Goal: Task Accomplishment & Management: Use online tool/utility

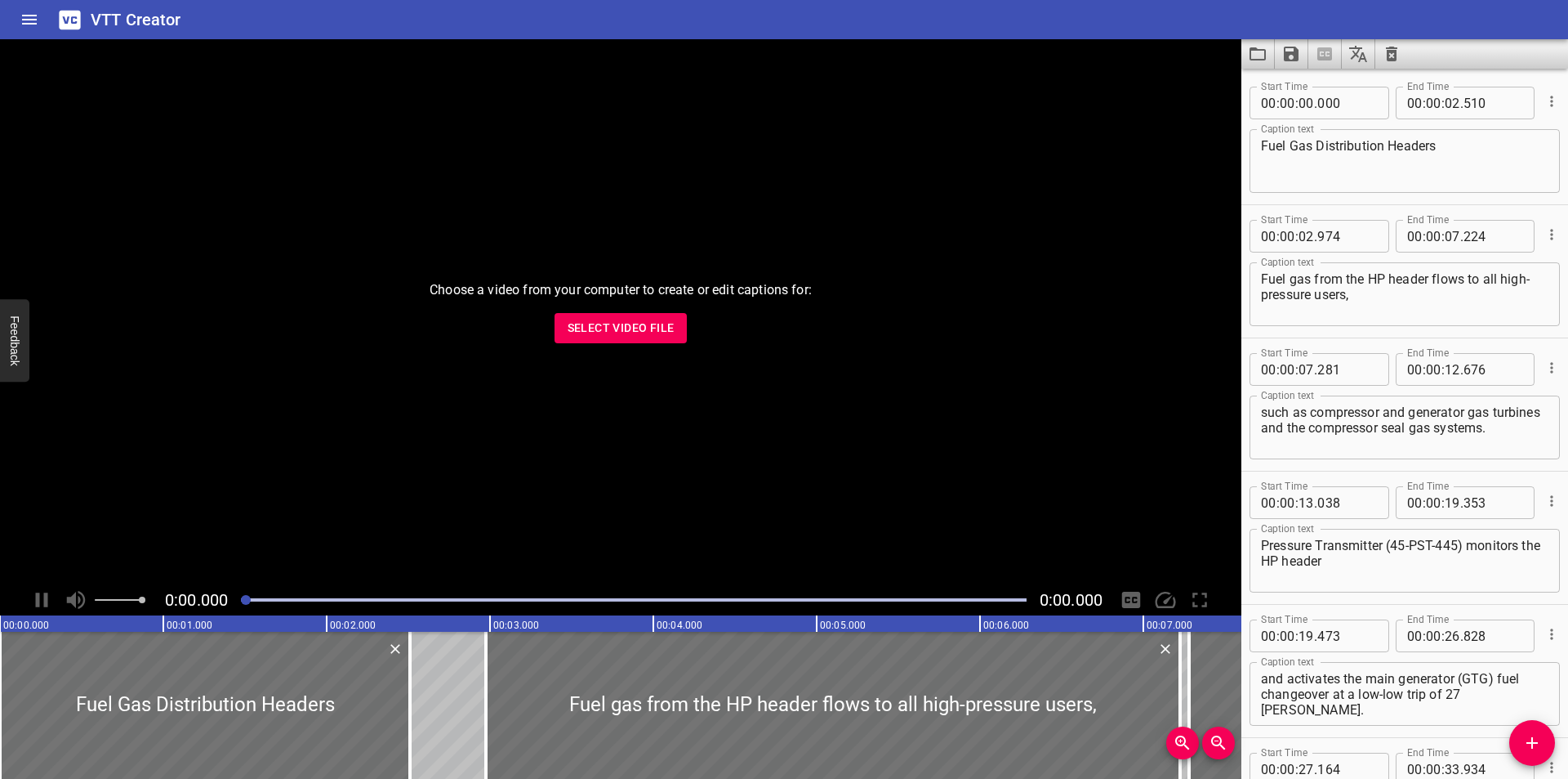
scroll to position [831, 0]
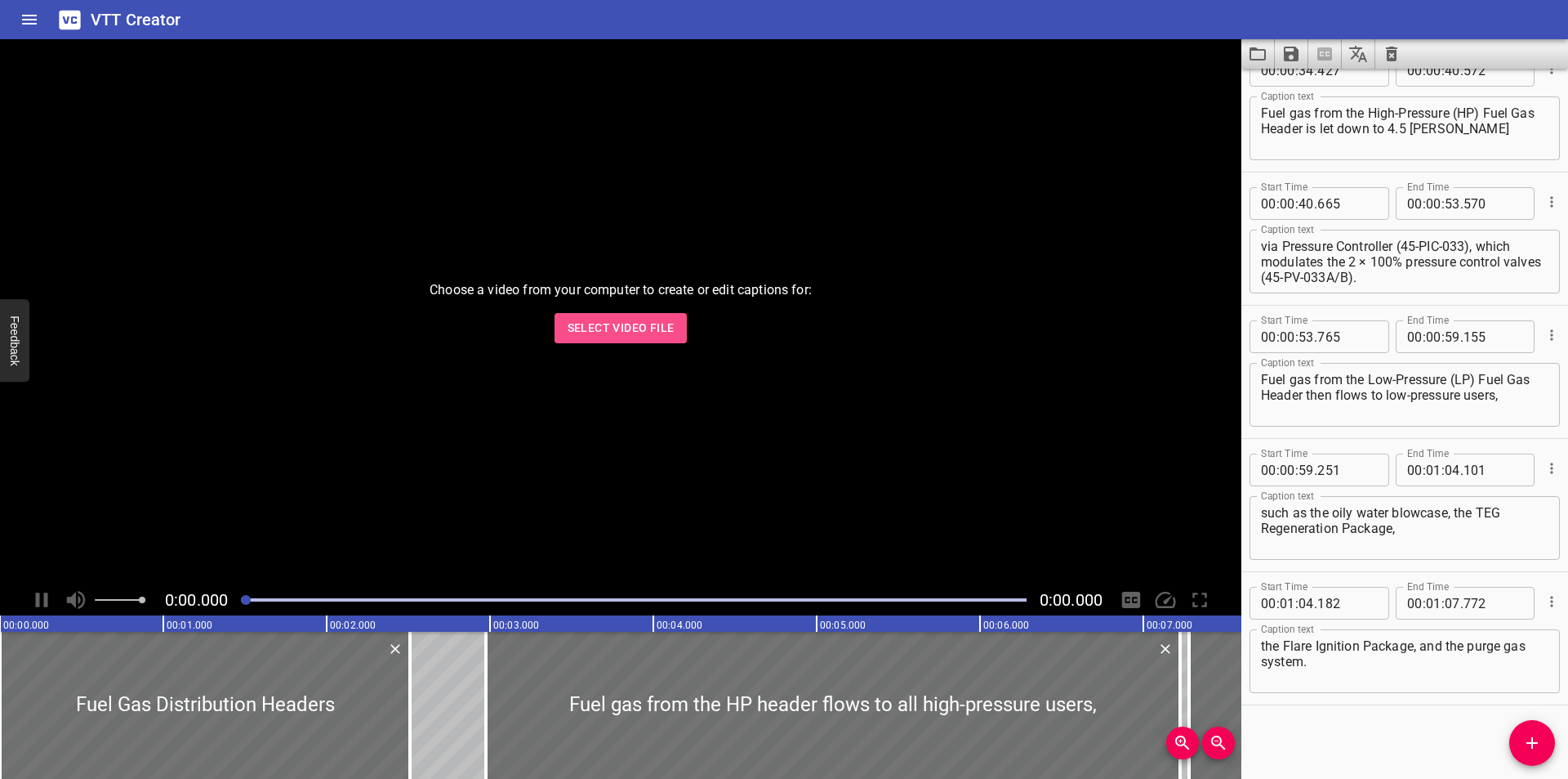
click at [620, 336] on span "Select Video File" at bounding box center [620, 328] width 107 height 20
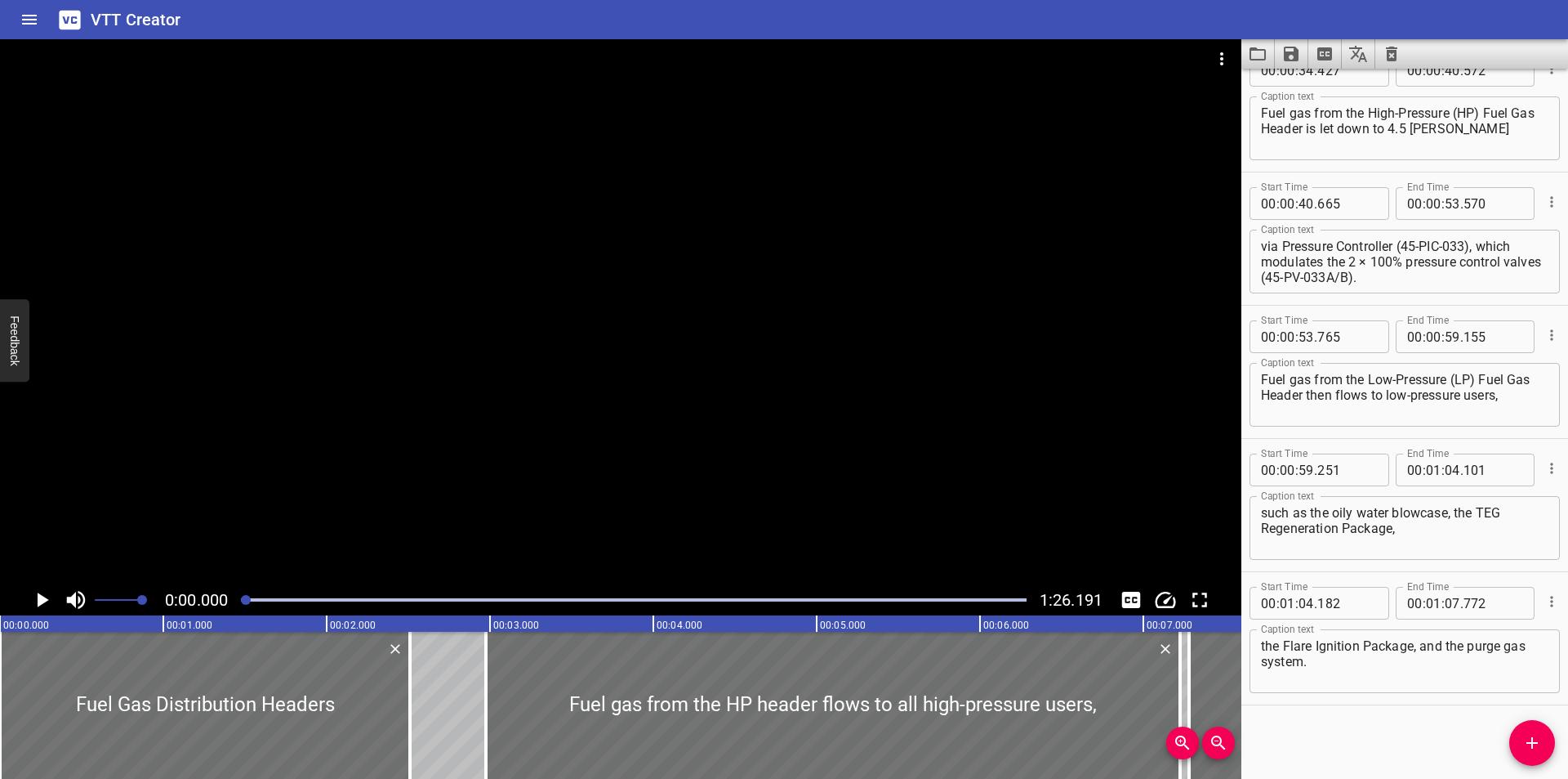
click at [513, 191] on div at bounding box center [620, 311] width 1241 height 545
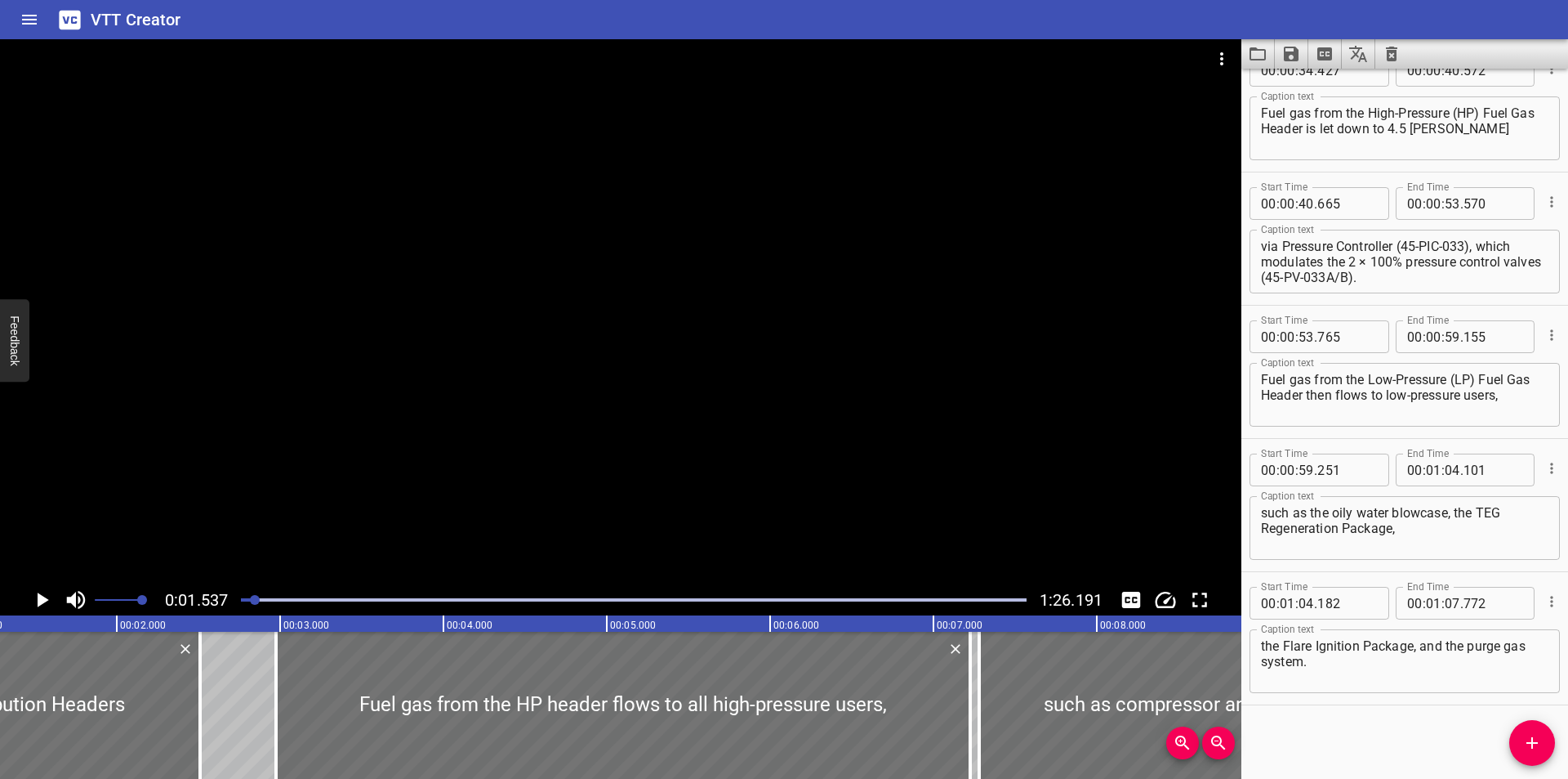
scroll to position [0, 251]
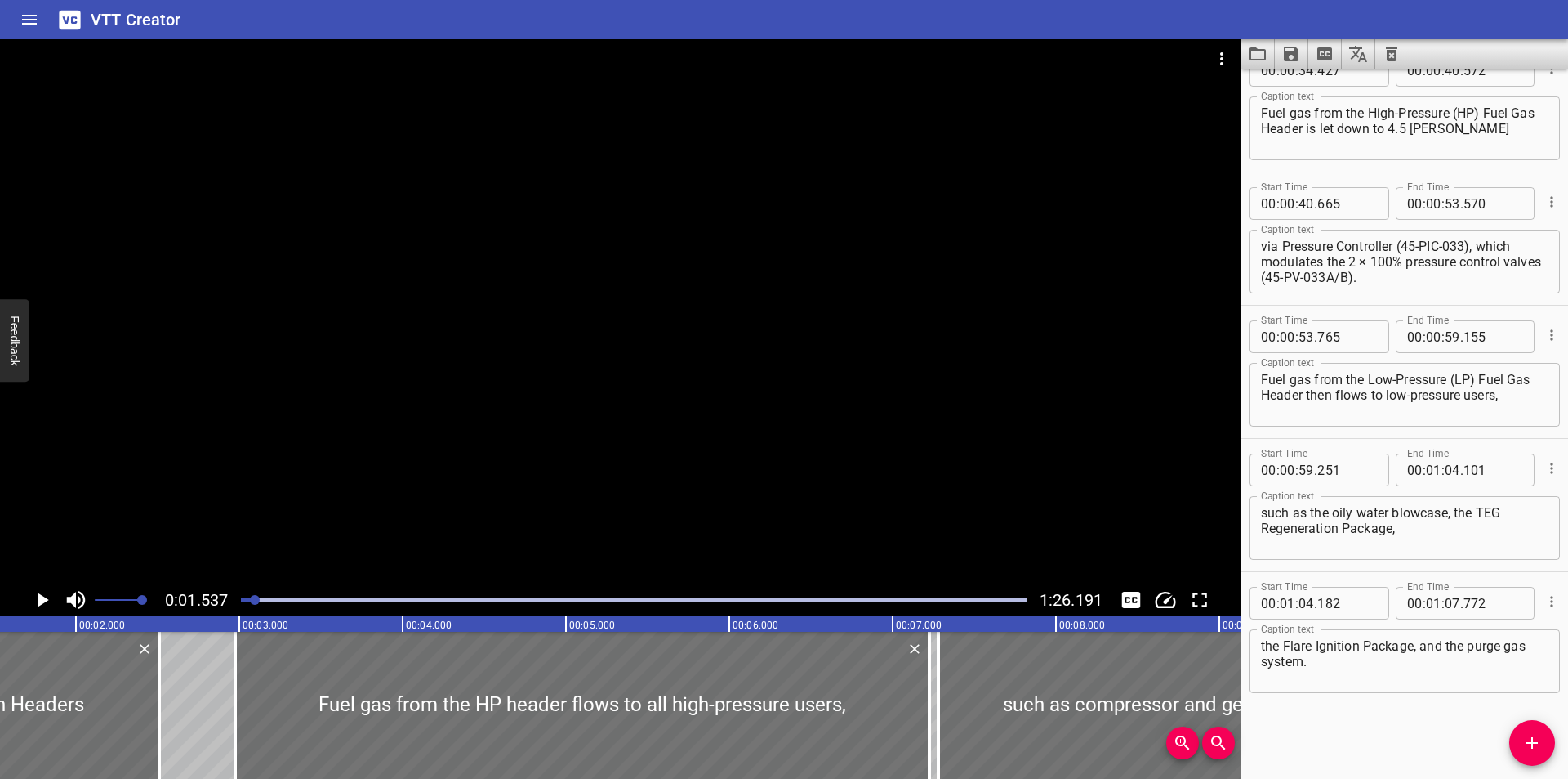
click at [1397, 52] on icon "Clear captions" at bounding box center [1390, 53] width 19 height 19
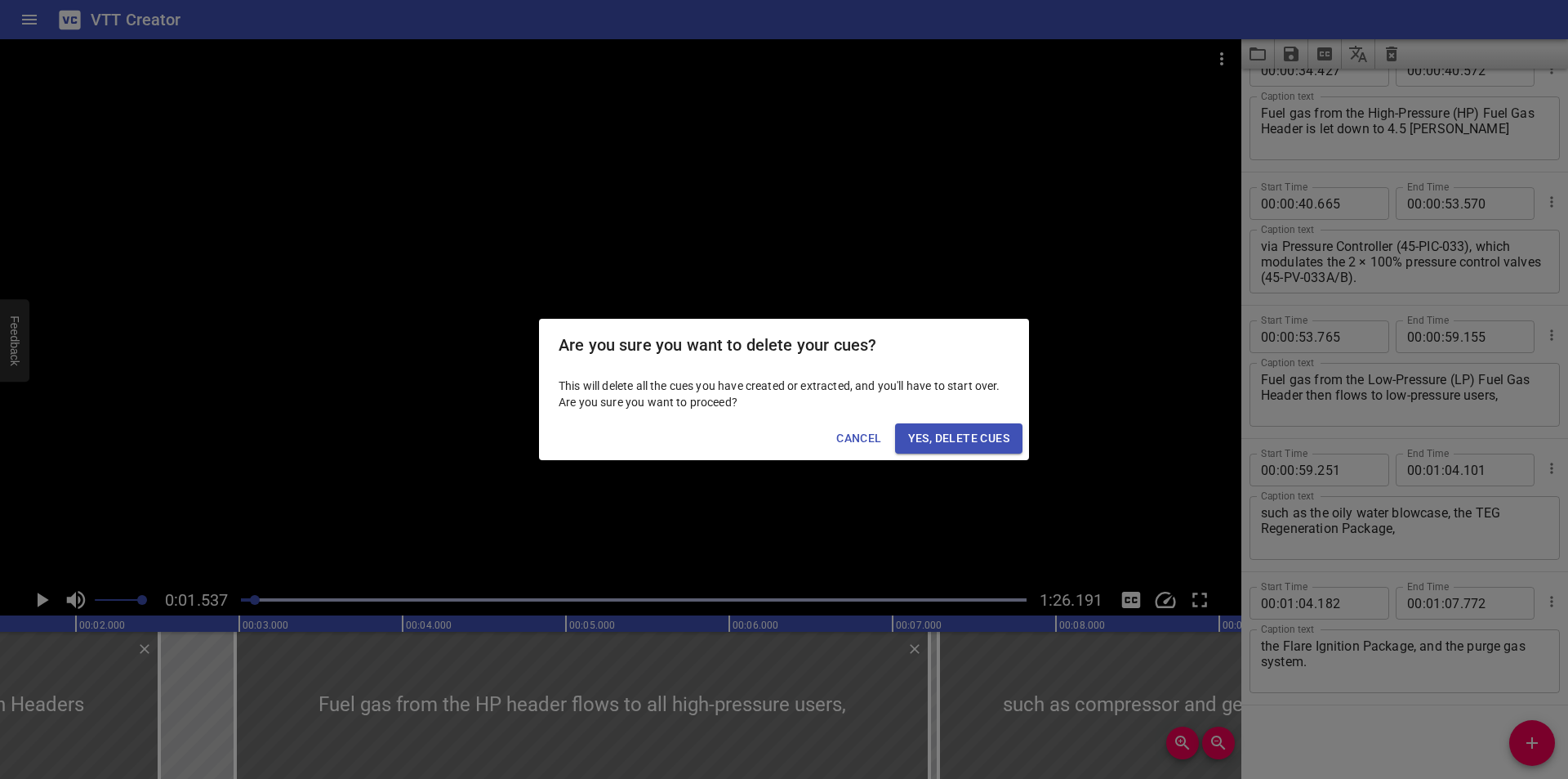
click at [964, 441] on span "Yes, Delete Cues" at bounding box center [959, 438] width 101 height 20
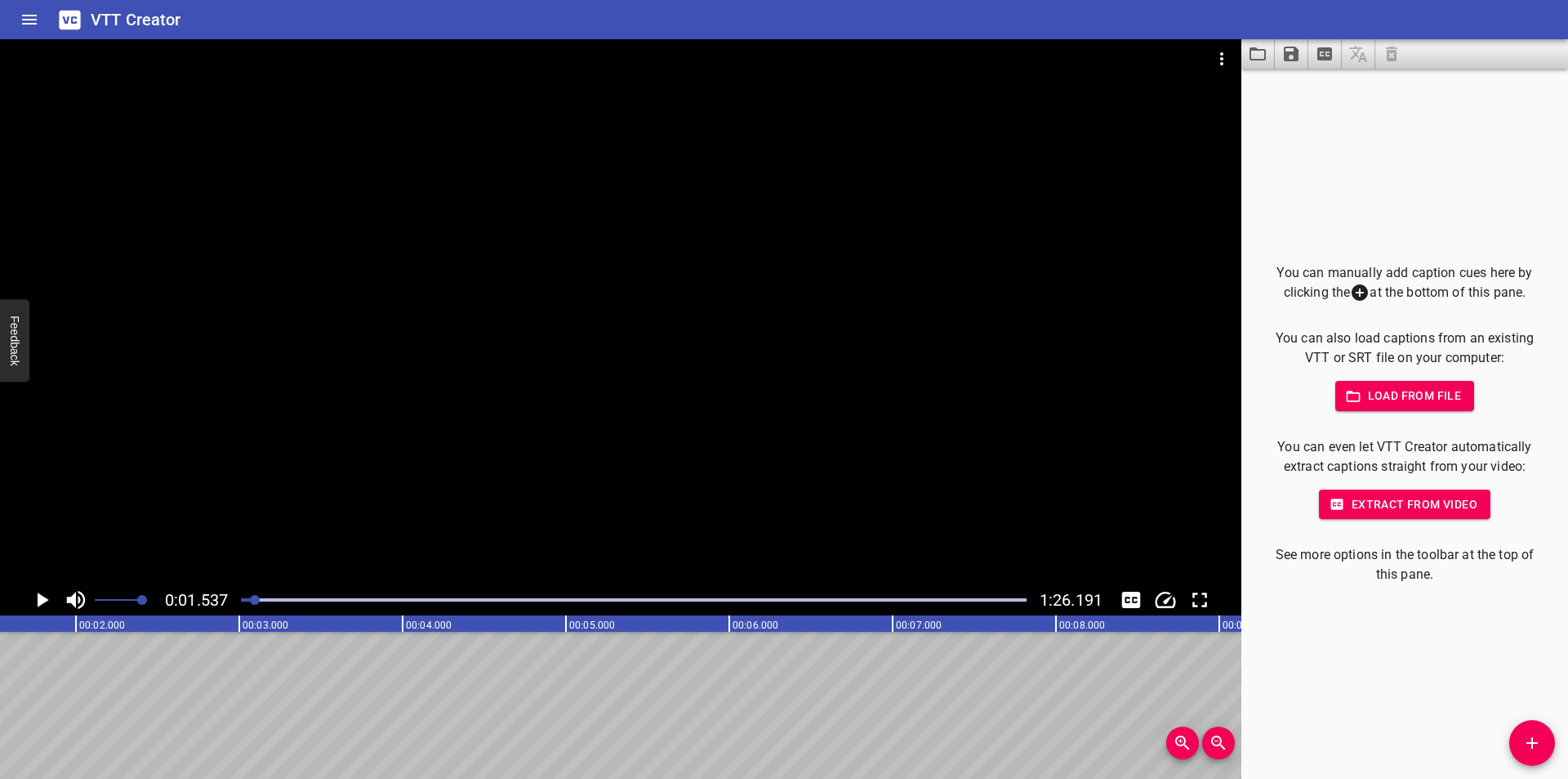
click at [1282, 645] on div "You can manually add caption cues here by clicking the at the bottom of this pa…" at bounding box center [1404, 423] width 326 height 710
click at [1524, 734] on icon "Add Cue" at bounding box center [1531, 742] width 19 height 19
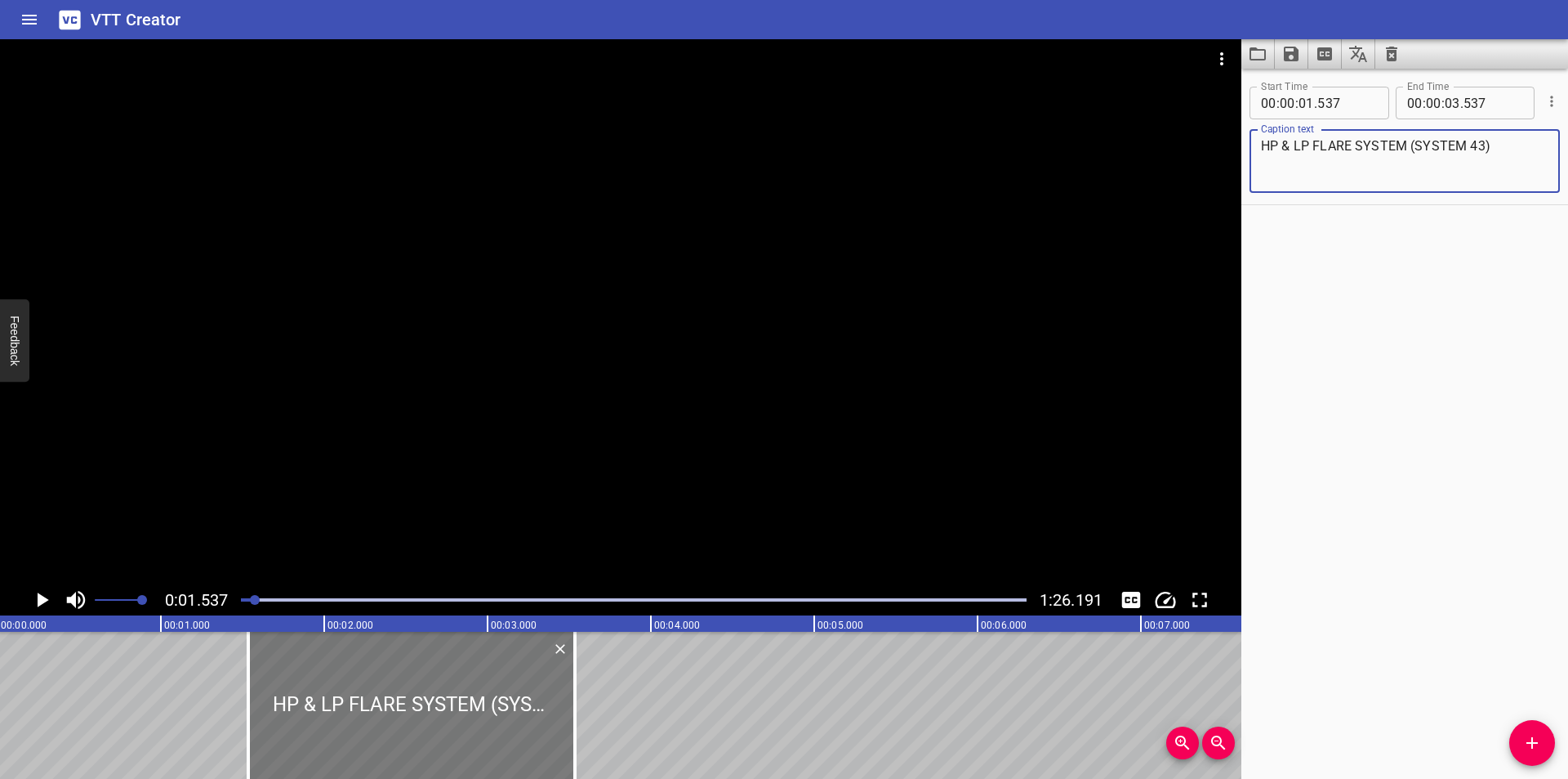
scroll to position [0, 0]
type textarea "HP & LP FLARE SYSTEM (SYSTEM 43)"
drag, startPoint x: 449, startPoint y: 710, endPoint x: 65, endPoint y: 670, distance: 386.1
click at [251, 672] on div at bounding box center [414, 705] width 326 height 147
type input "00"
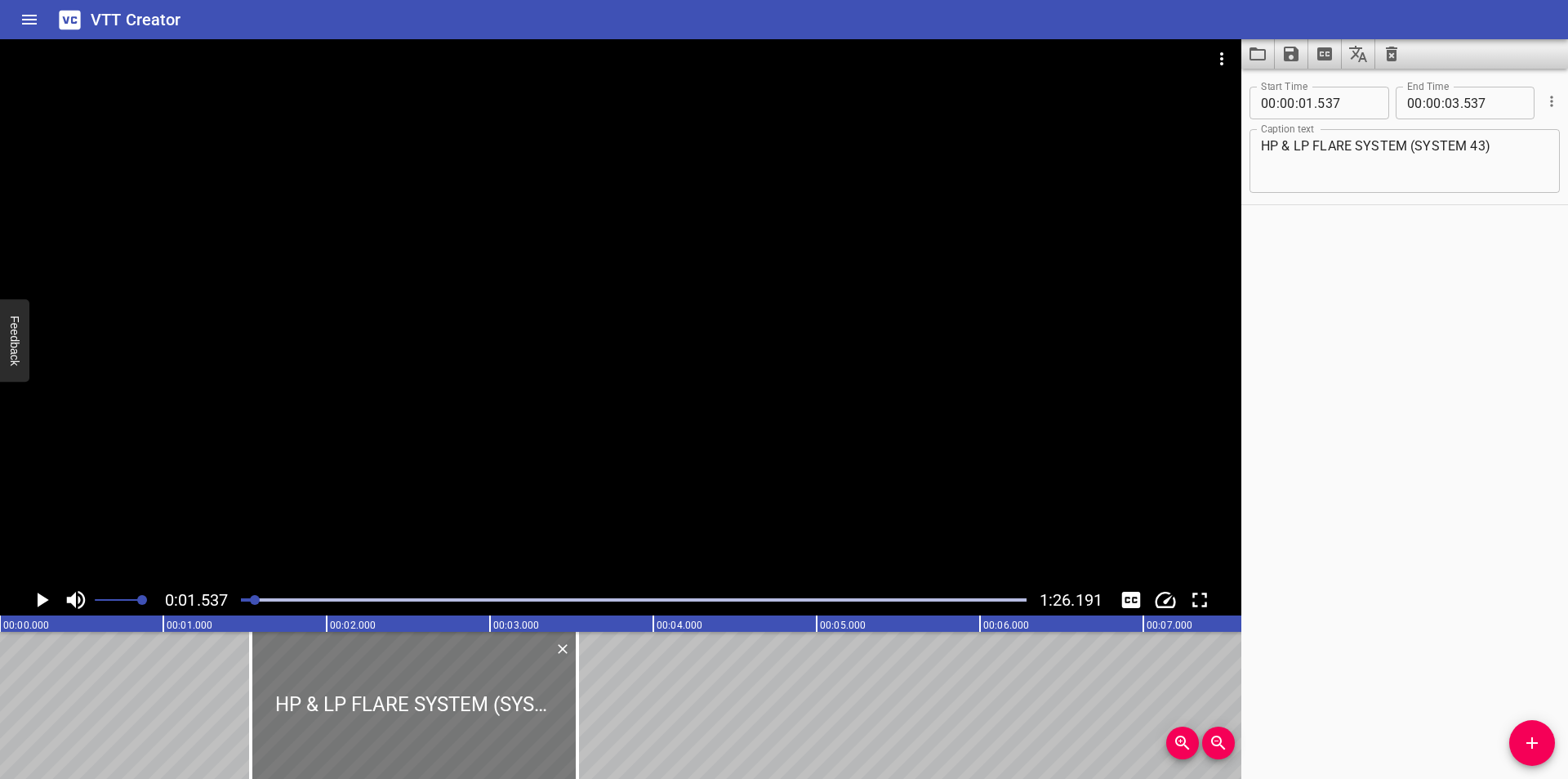
type input "000"
type input "02"
type input "000"
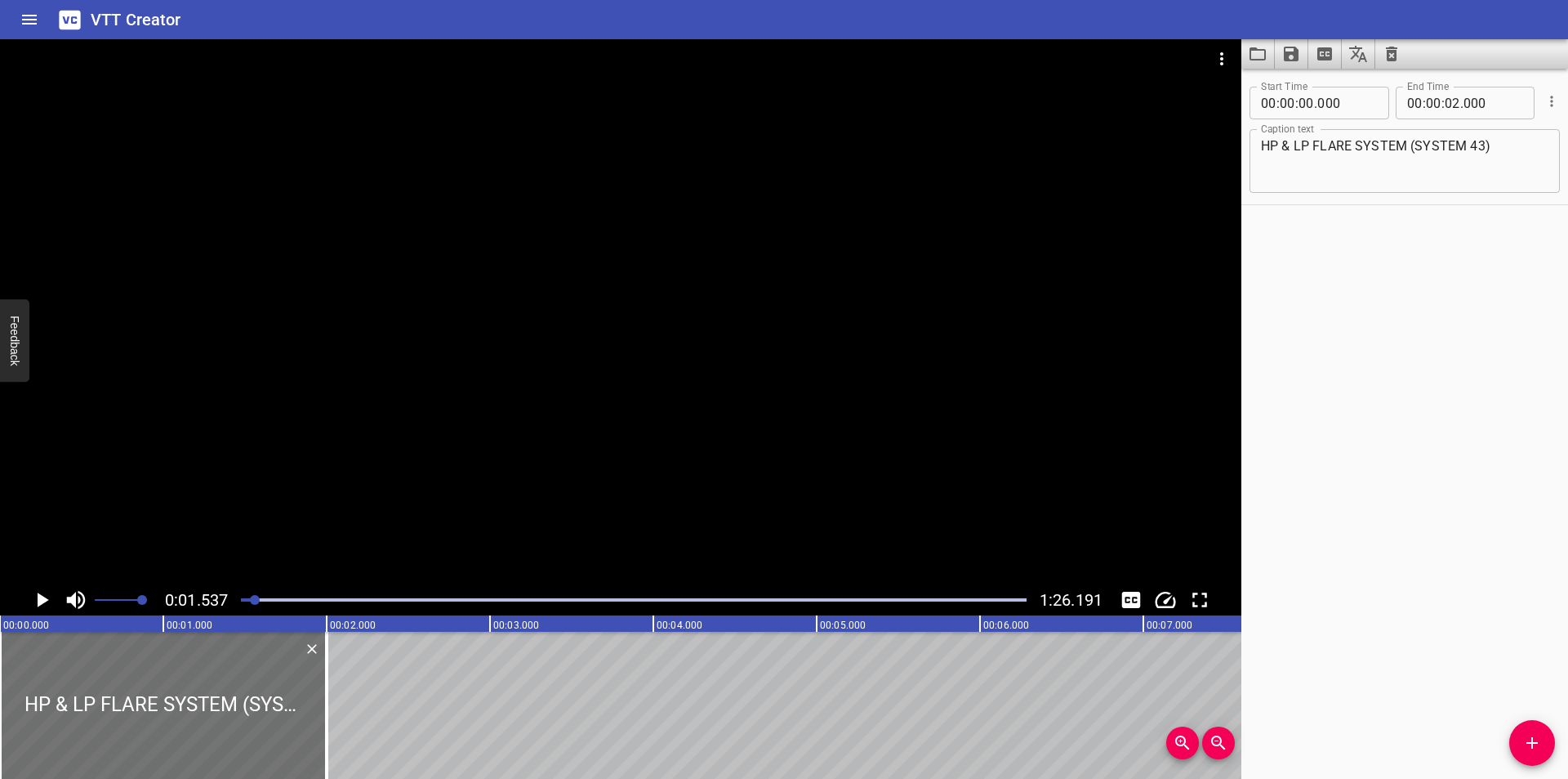
click at [363, 480] on div at bounding box center [620, 311] width 1241 height 545
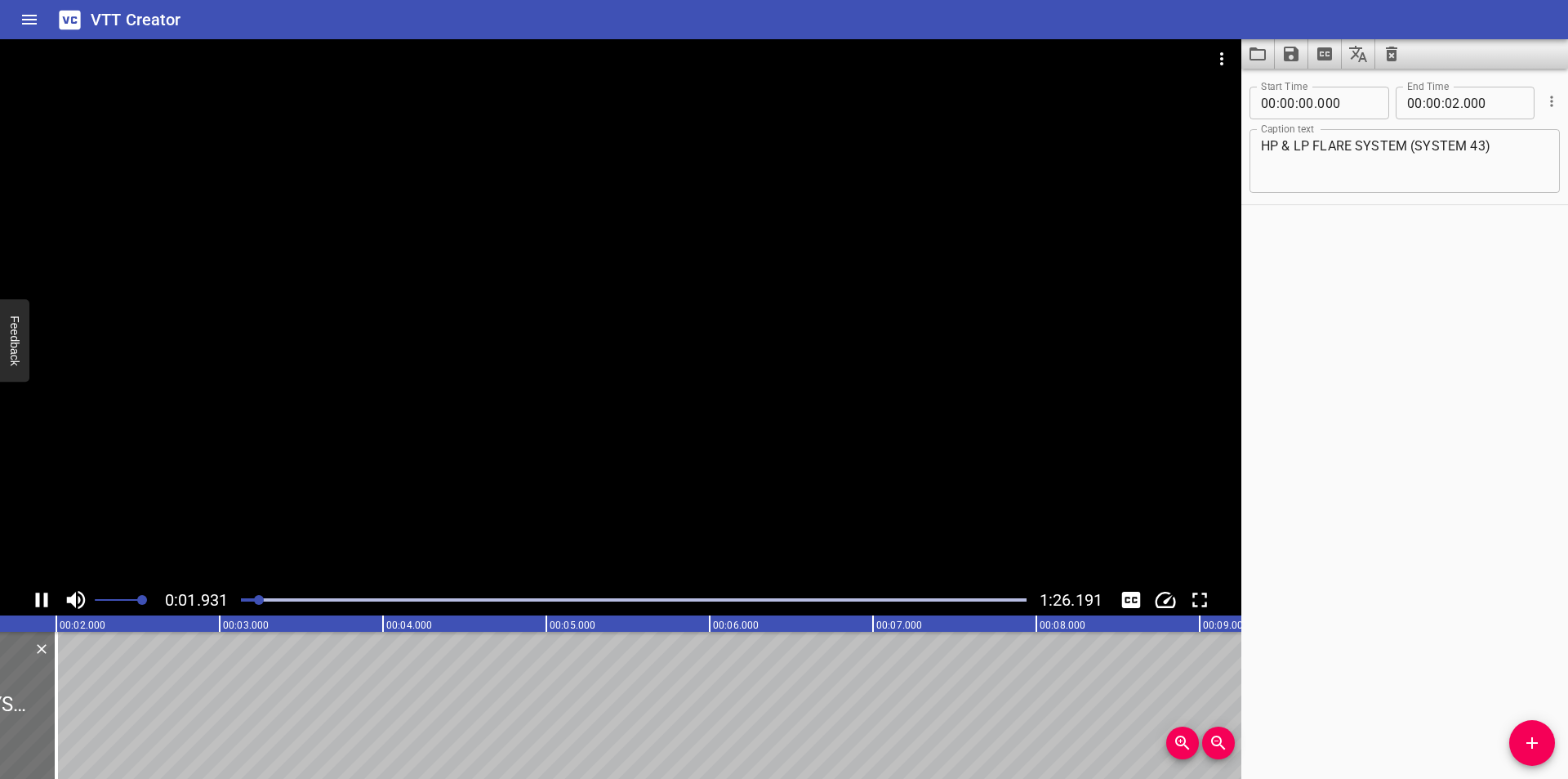
scroll to position [0, 320]
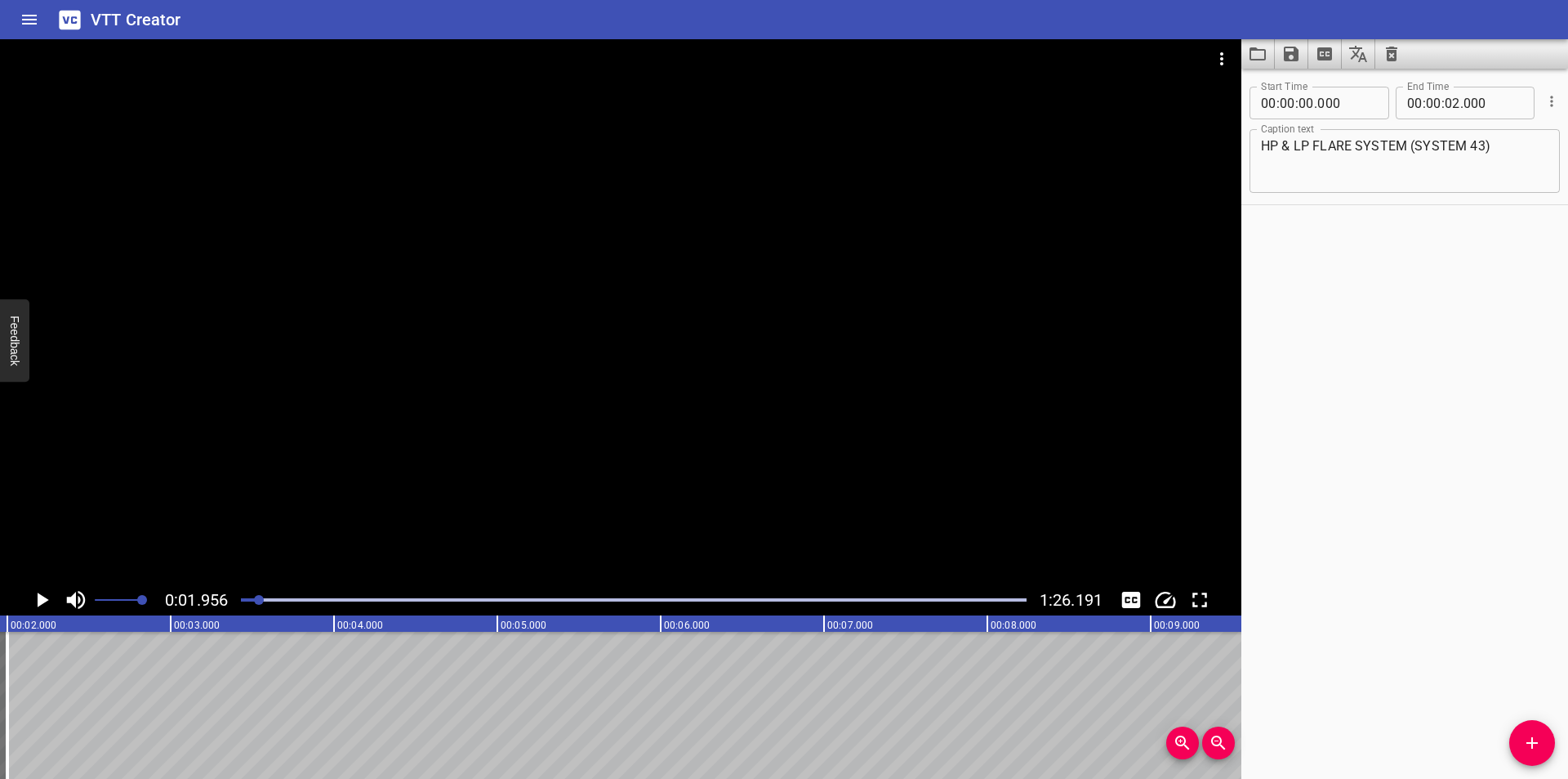
click at [238, 602] on div at bounding box center [633, 599] width 805 height 23
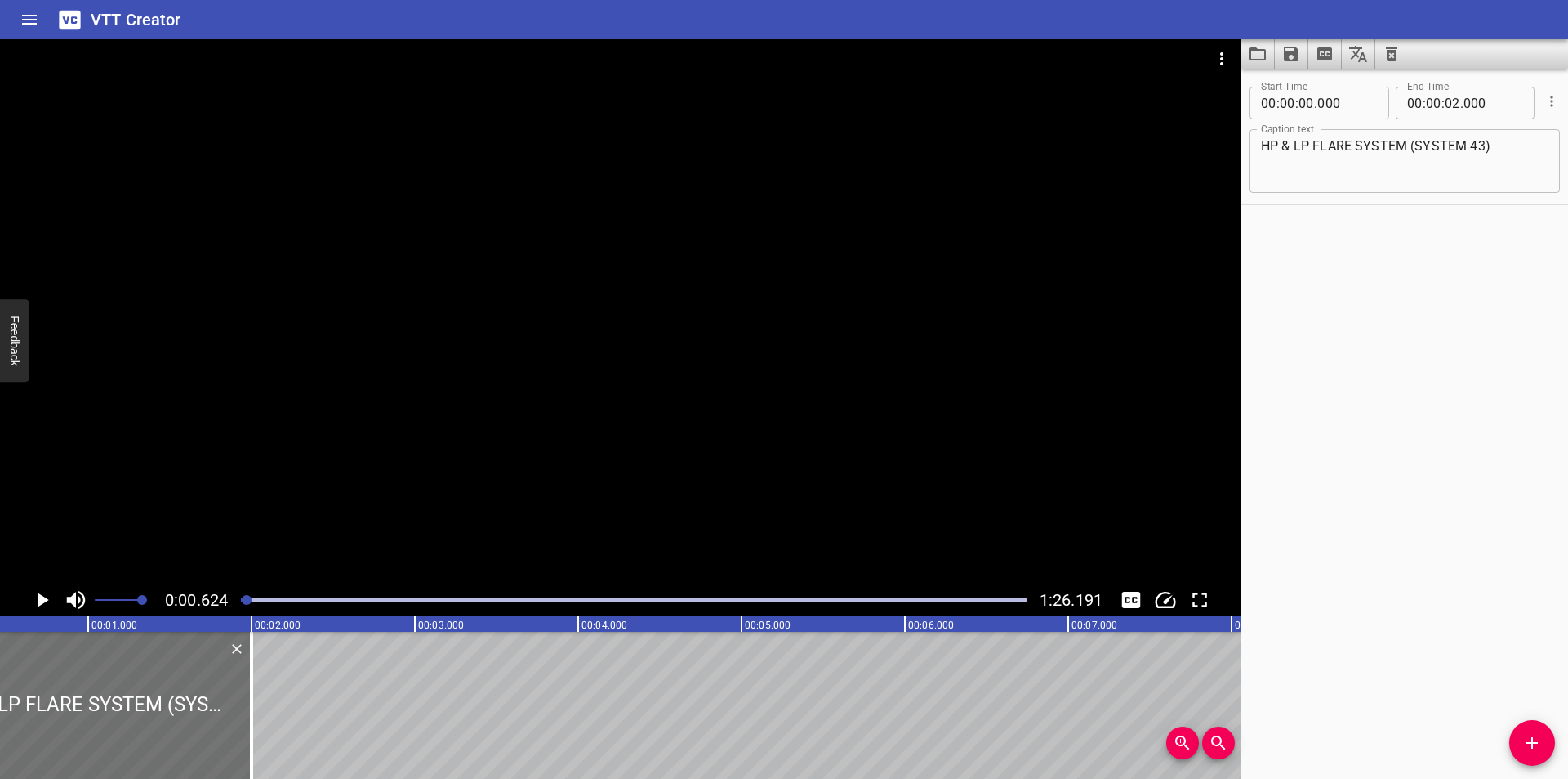
scroll to position [0, 102]
drag, startPoint x: 1390, startPoint y: 520, endPoint x: 1369, endPoint y: 533, distance: 24.7
click at [1388, 521] on div "Start Time 00 : 00 : 00 . 000 Start Time End Time 00 : 00 : 02 . 000 End Time C…" at bounding box center [1404, 423] width 326 height 710
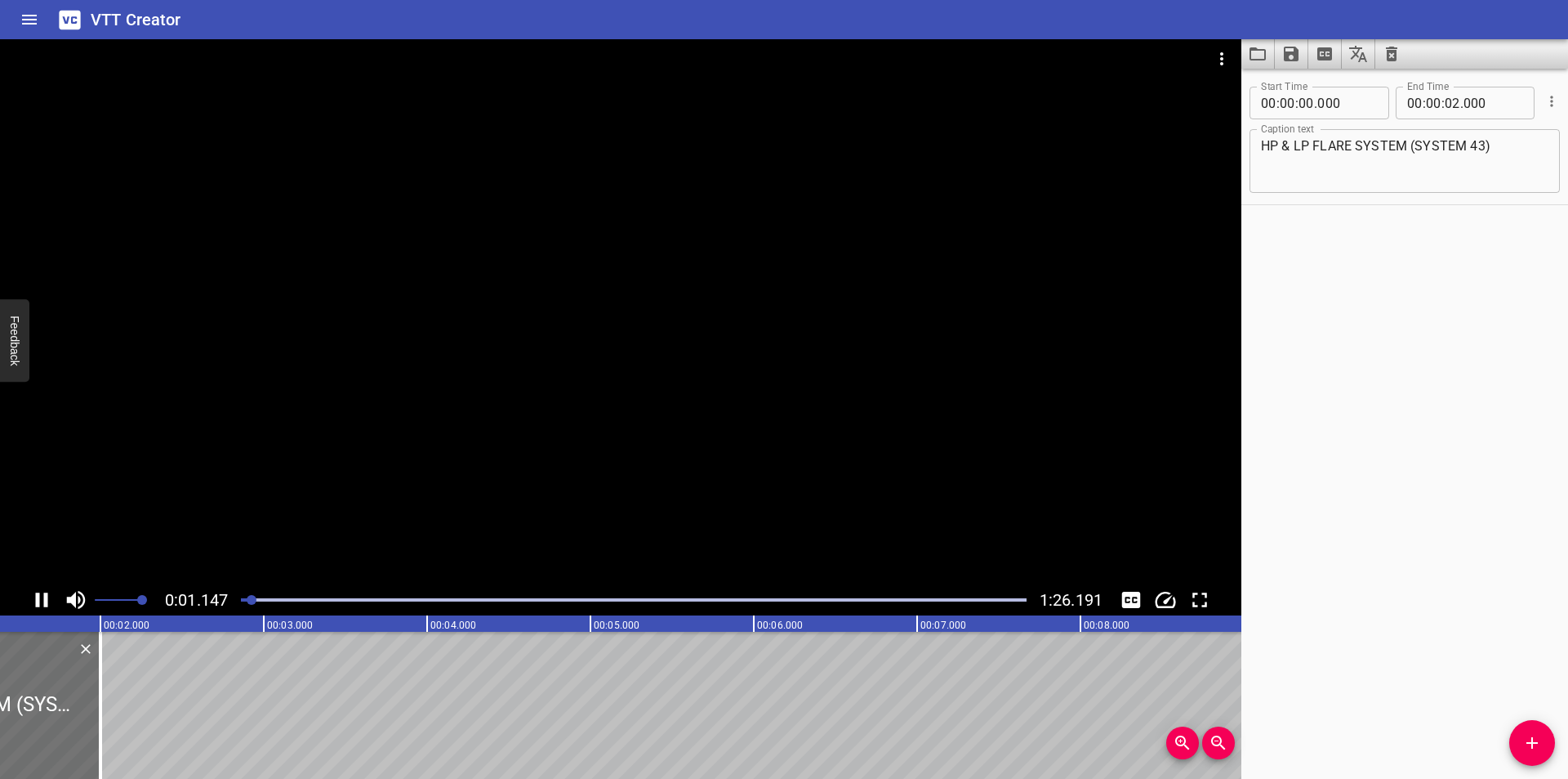
scroll to position [0, 227]
click at [1292, 563] on div "Start Time 00 : 00 : 00 . 000 Start Time End Time 00 : 00 : 02 . 000 End Time C…" at bounding box center [1404, 423] width 326 height 710
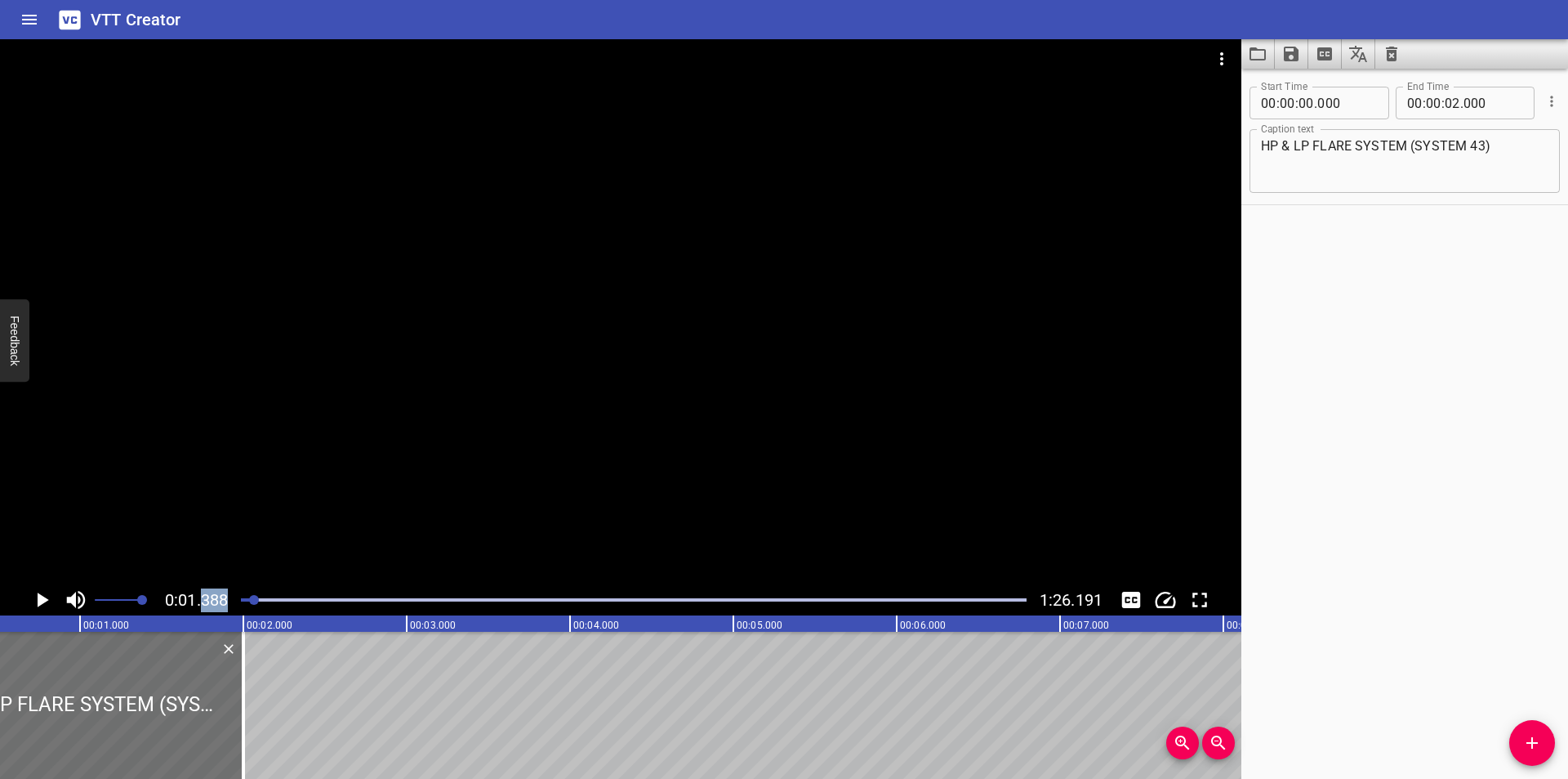
drag, startPoint x: 251, startPoint y: 600, endPoint x: 202, endPoint y: 600, distance: 49.0
click at [203, 600] on div "0:01.388 1:26.191" at bounding box center [620, 600] width 1241 height 31
click at [1294, 145] on textarea "HP & LP FLARE SYSTEM (SYSTEM 43)" at bounding box center [1404, 161] width 287 height 47
type textarea "HP & LP FLARE SYSTEM (SYSTEM 43)"
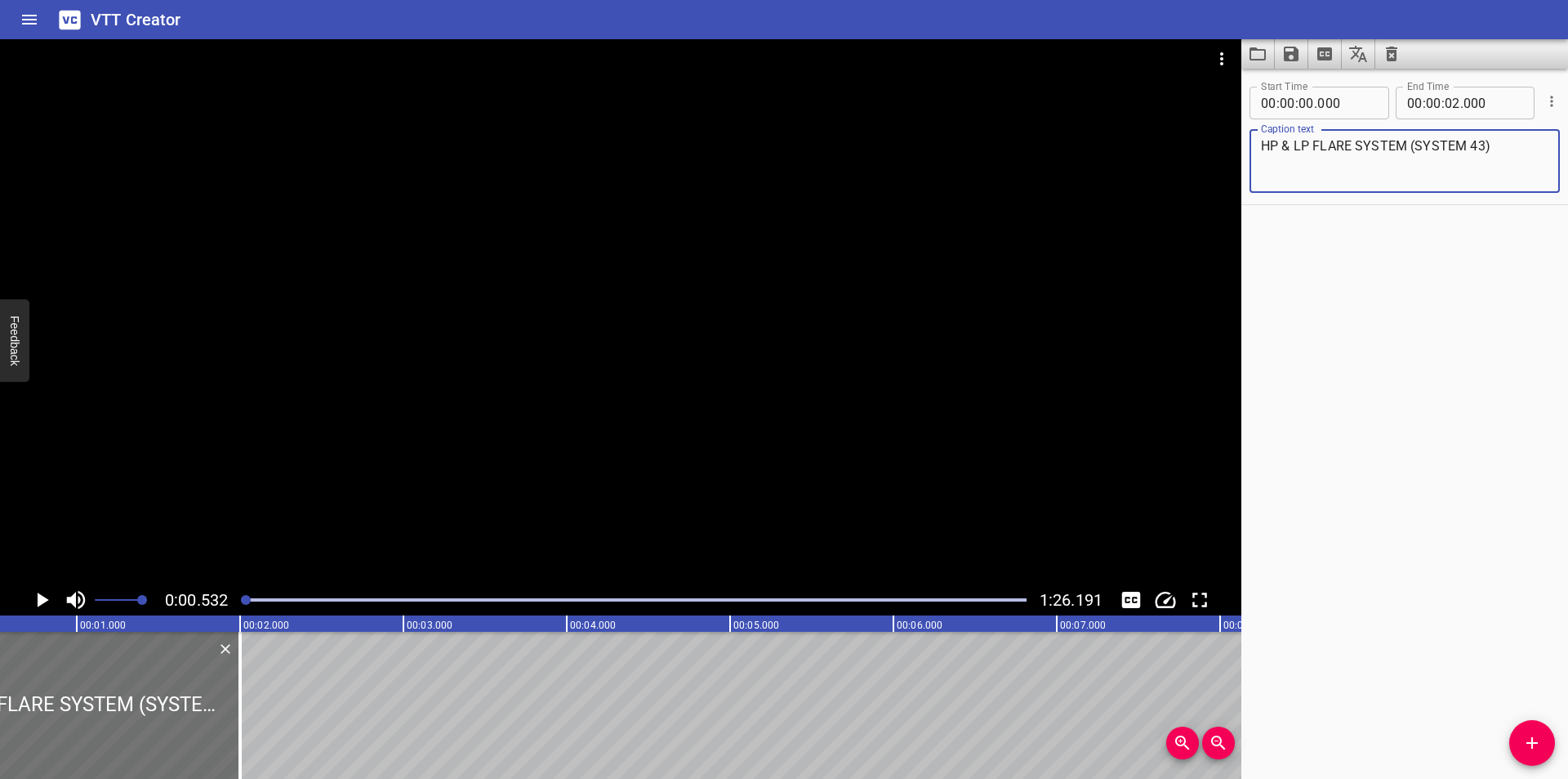
click at [1309, 485] on div "Start Time 00 : 00 : 00 . 000 Start Time End Time 00 : 00 : 02 . 000 End Time C…" at bounding box center [1404, 423] width 326 height 710
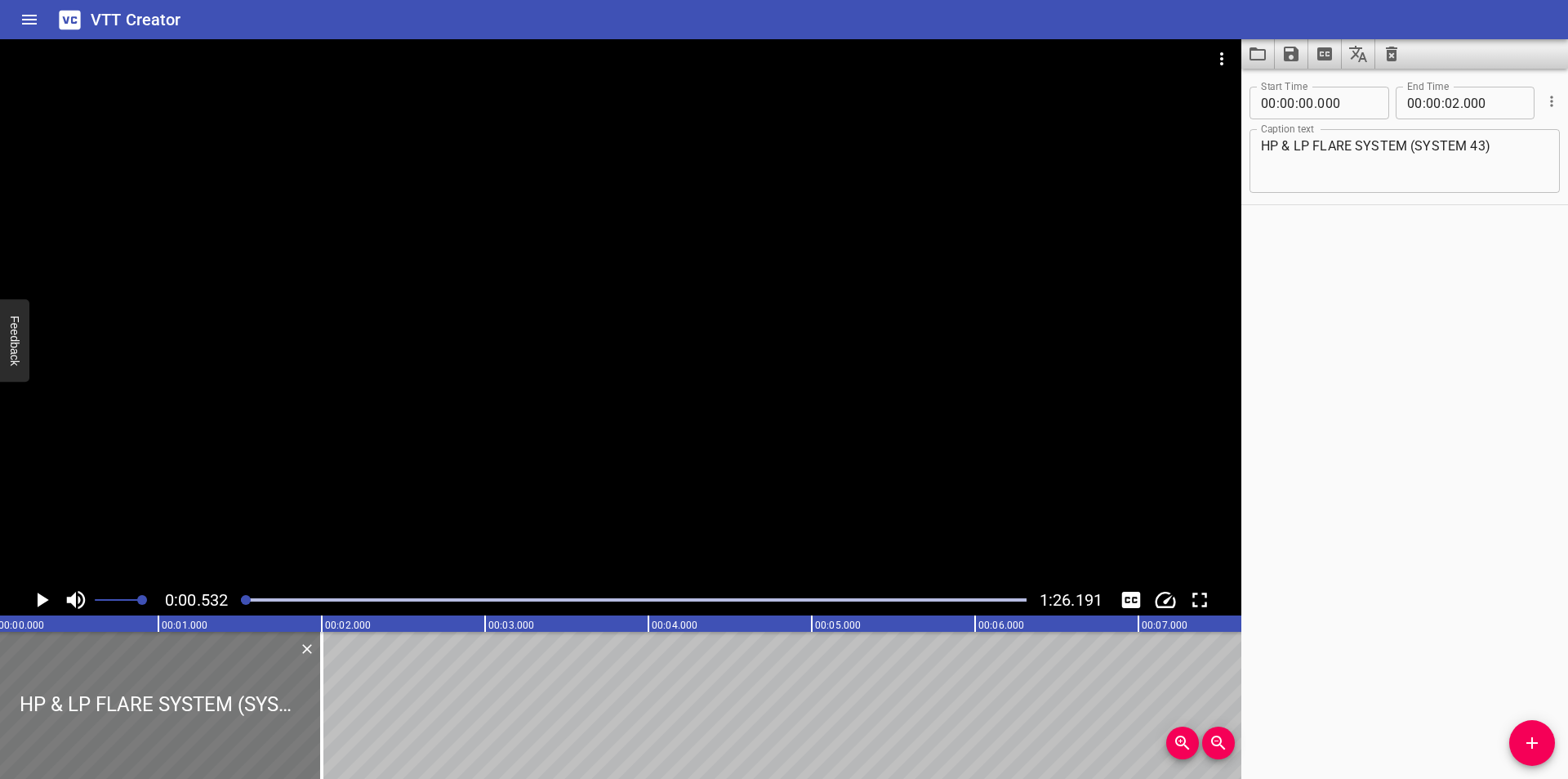
scroll to position [0, 0]
drag, startPoint x: 160, startPoint y: 673, endPoint x: 97, endPoint y: 667, distance: 63.3
click at [101, 672] on div at bounding box center [163, 705] width 326 height 147
click at [348, 478] on div at bounding box center [620, 311] width 1241 height 545
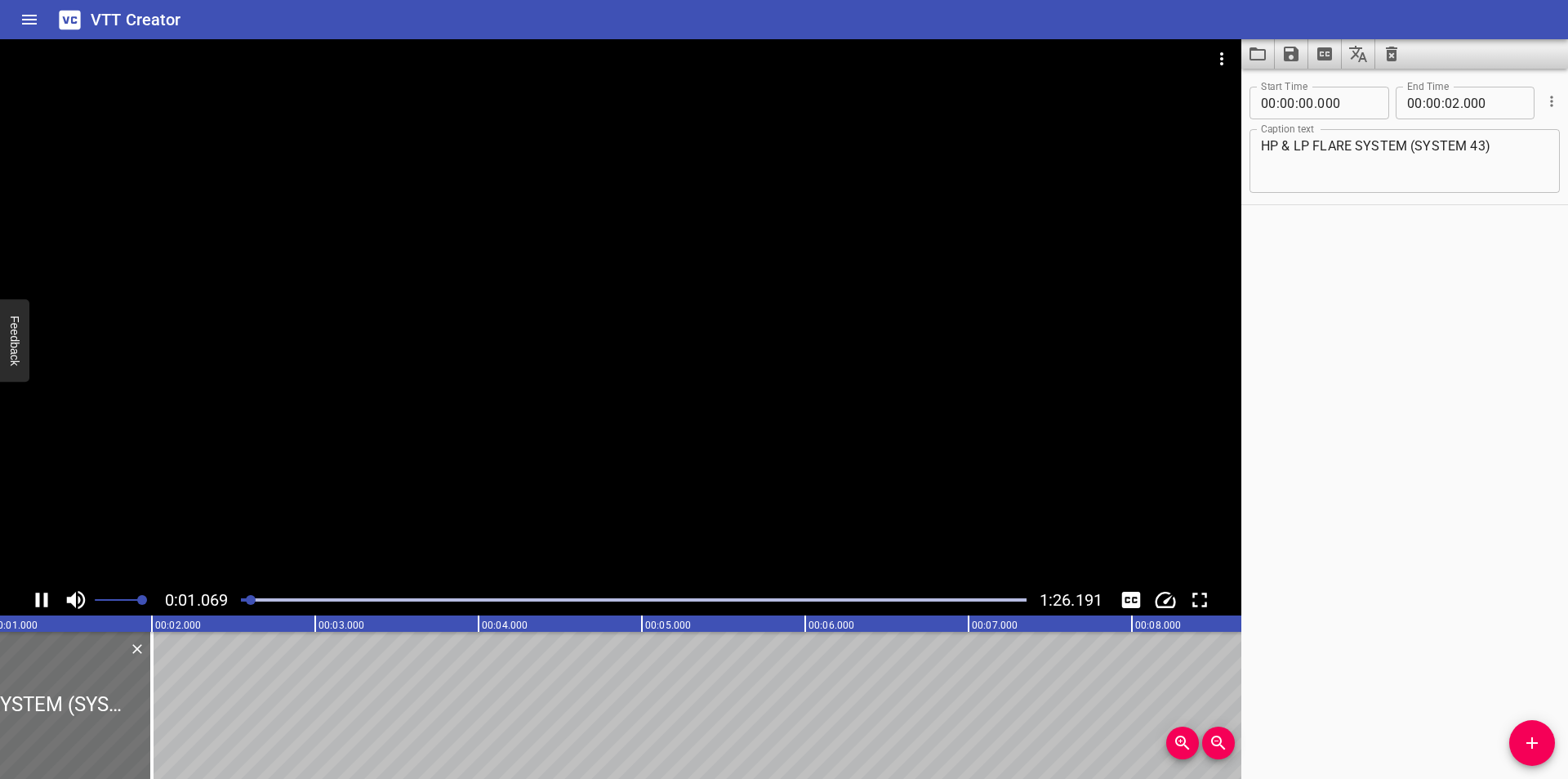
scroll to position [0, 207]
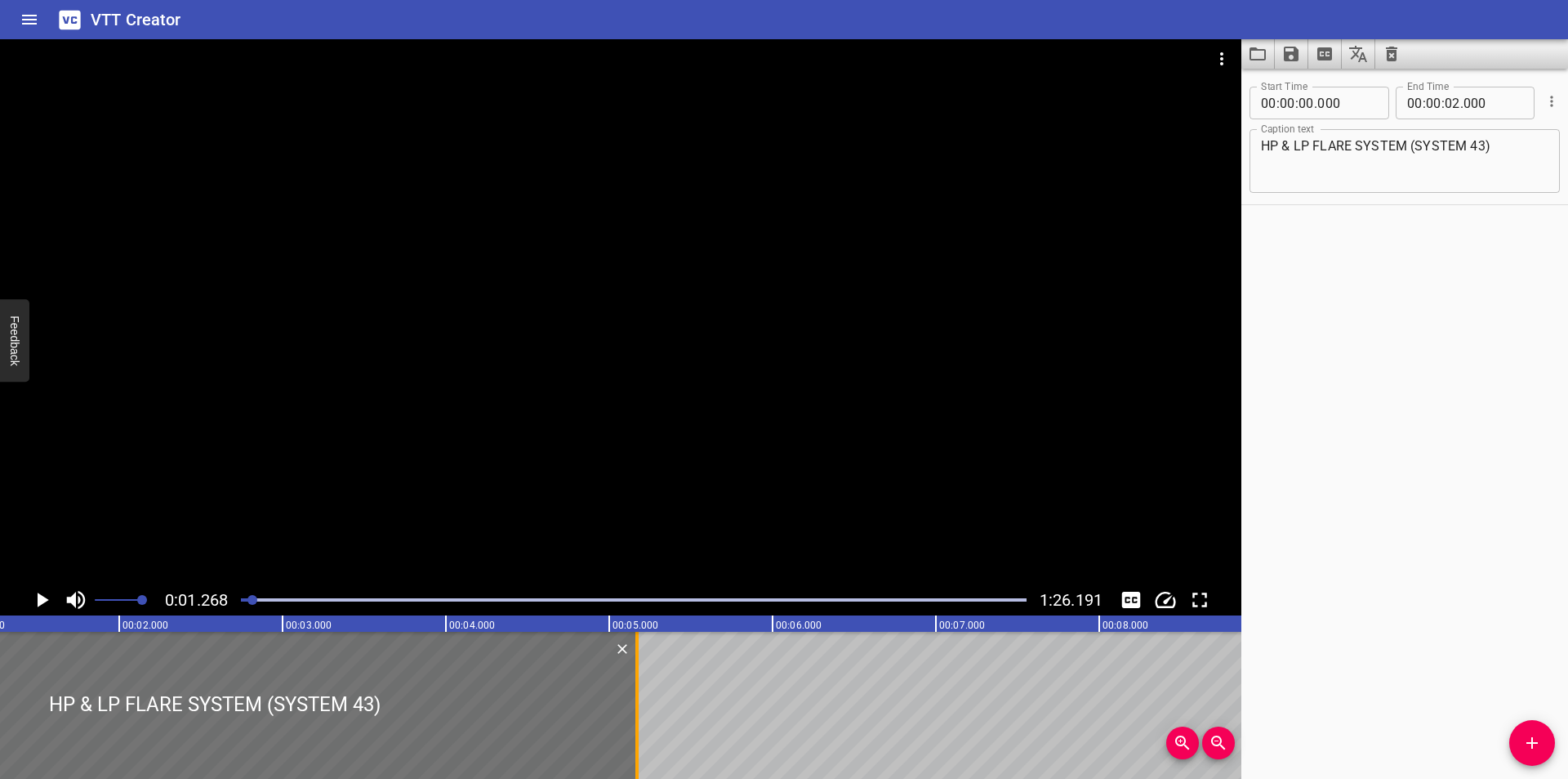
drag, startPoint x: 116, startPoint y: 697, endPoint x: 665, endPoint y: 681, distance: 549.2
click at [645, 699] on div at bounding box center [636, 705] width 16 height 147
type input "05"
type input "320"
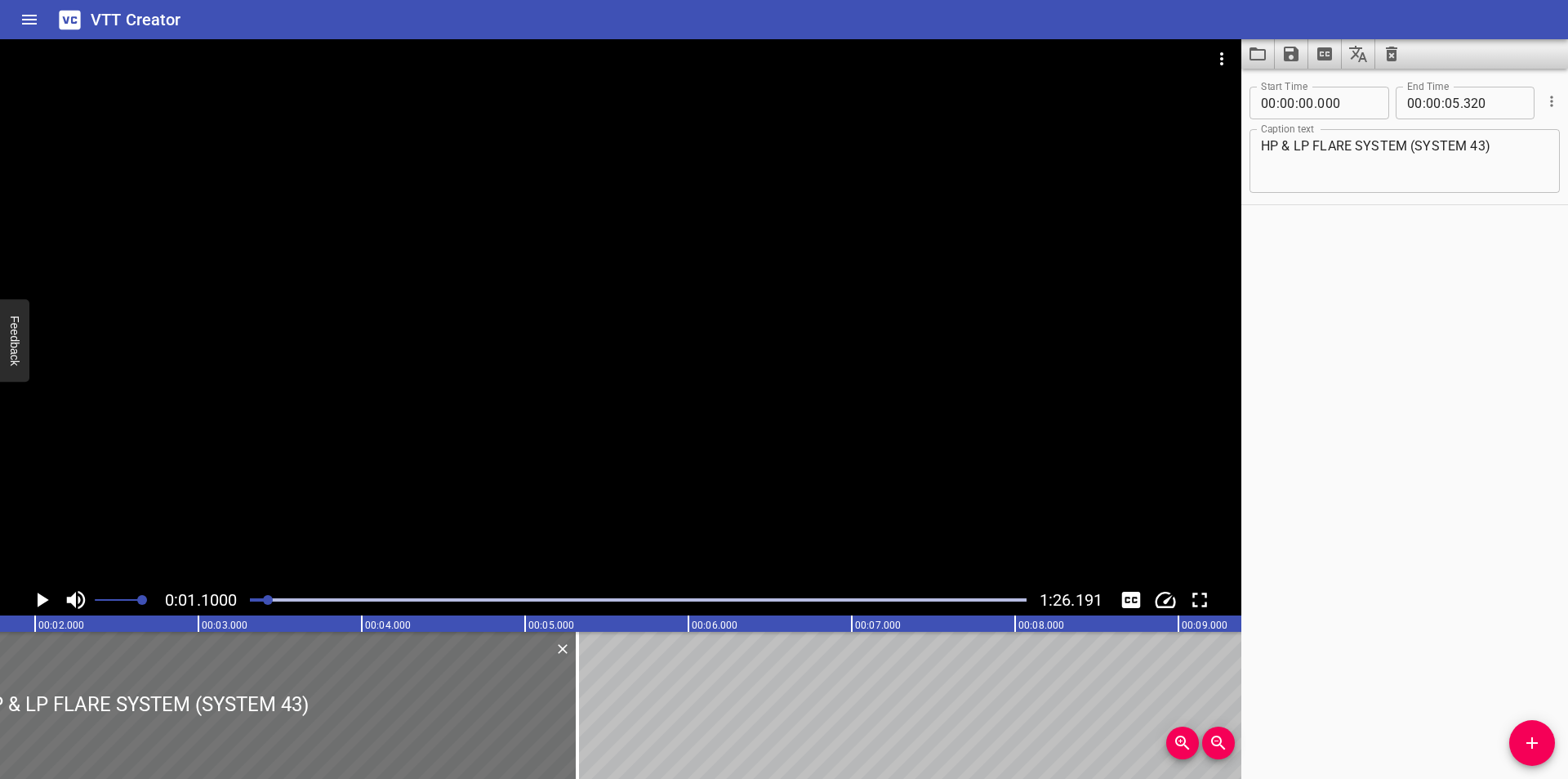
scroll to position [0, 326]
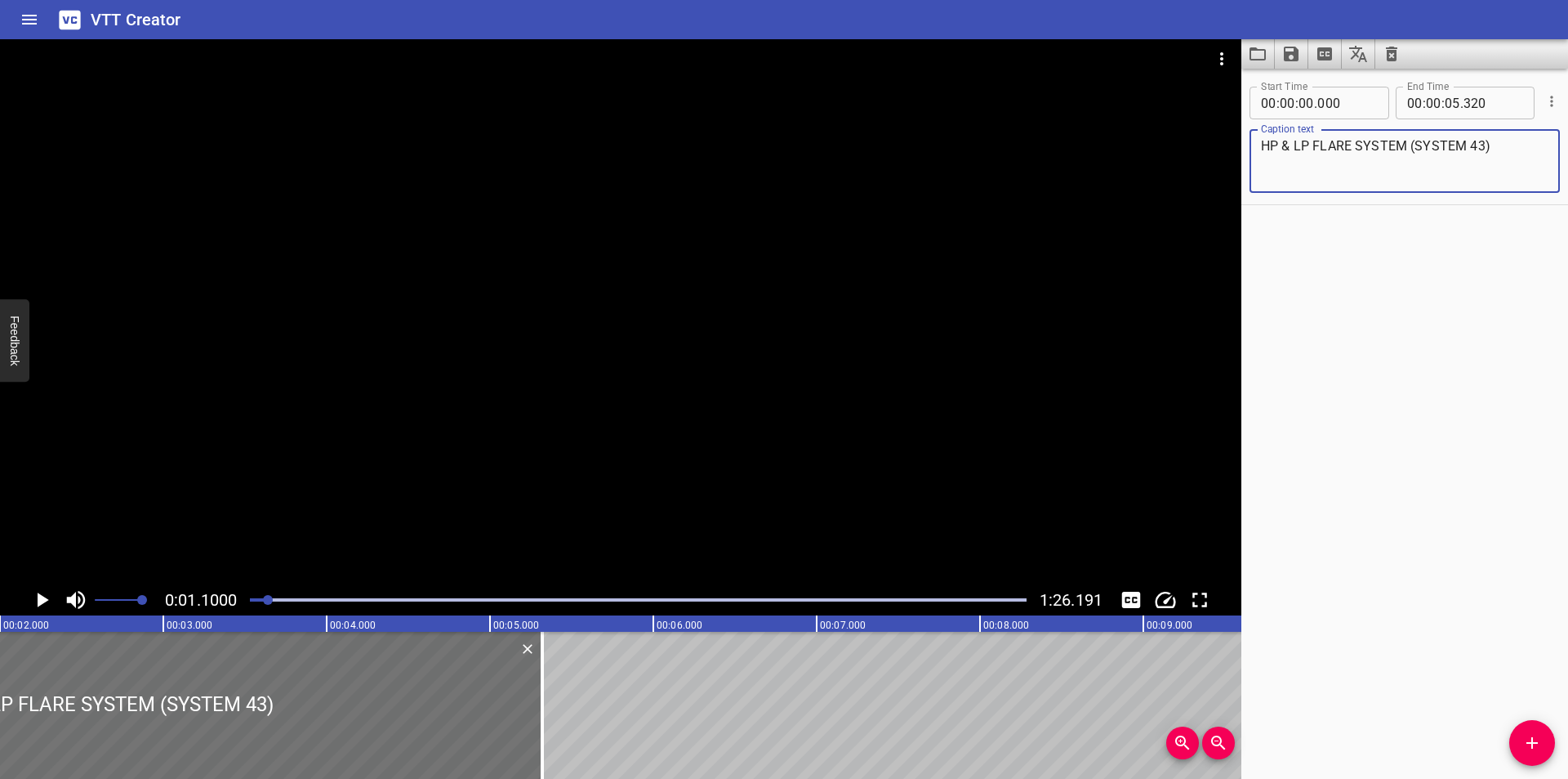
drag, startPoint x: 1402, startPoint y: 145, endPoint x: 1321, endPoint y: 161, distance: 82.6
click at [1321, 161] on textarea "HP & LP FLARE SYSTEM (SYSTEM 43)" at bounding box center [1404, 161] width 287 height 47
type textarea "HP & LP Flare System (System 43)"
click at [551, 412] on div at bounding box center [620, 311] width 1241 height 545
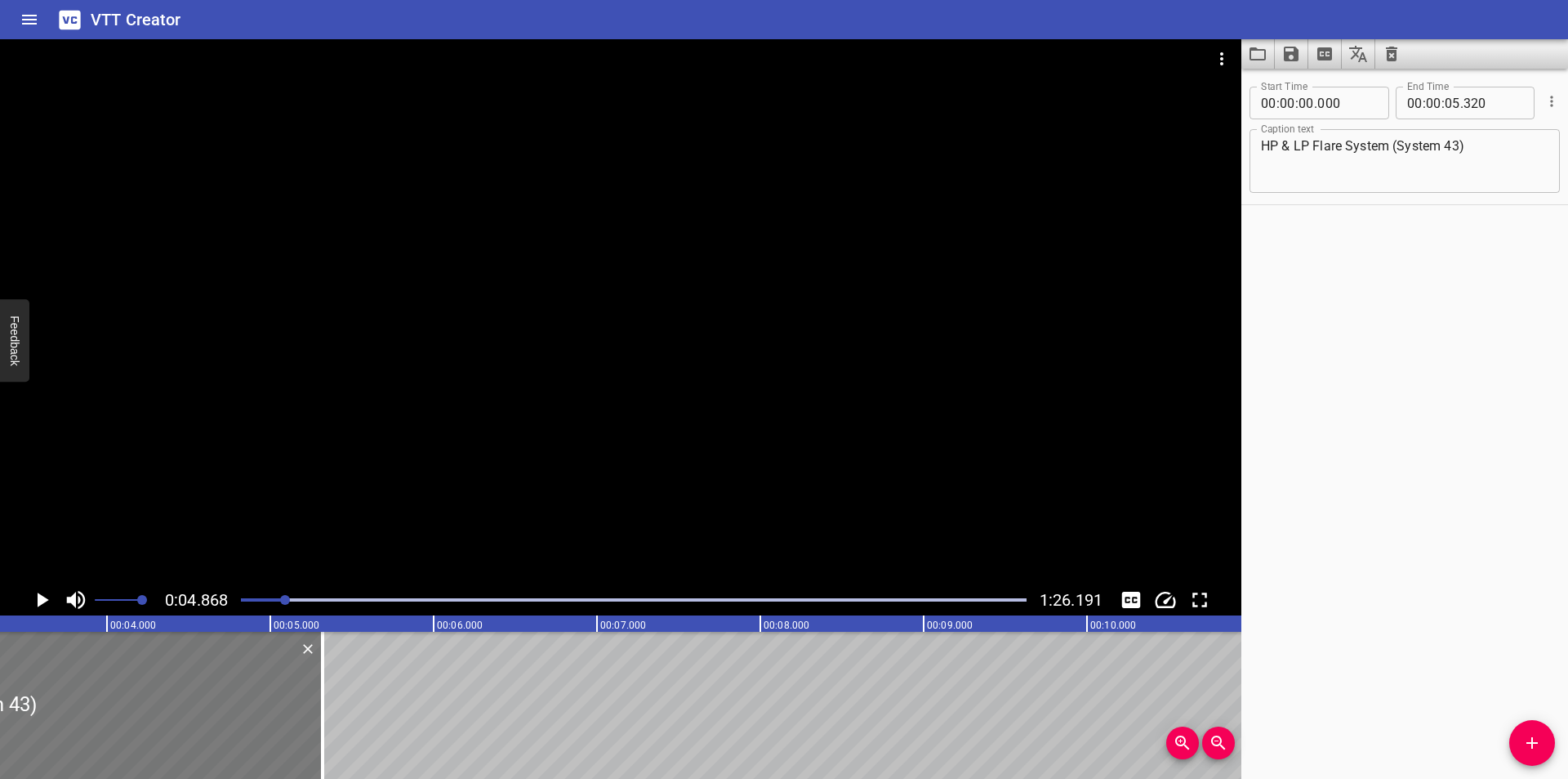
scroll to position [0, 414]
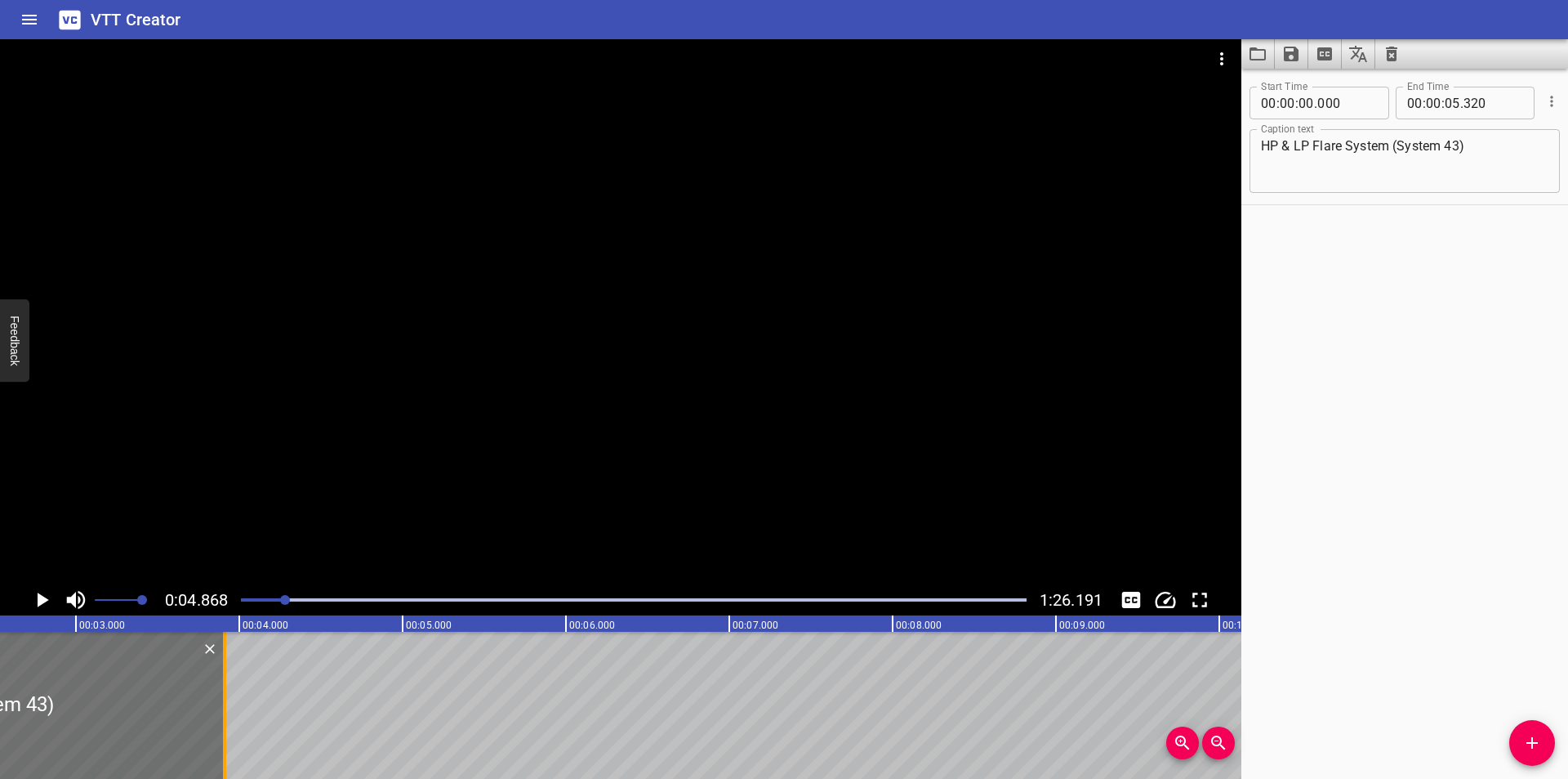
drag, startPoint x: 456, startPoint y: 725, endPoint x: 227, endPoint y: 727, distance: 229.0
click at [227, 727] on div at bounding box center [224, 705] width 16 height 147
type input "03"
type input "910"
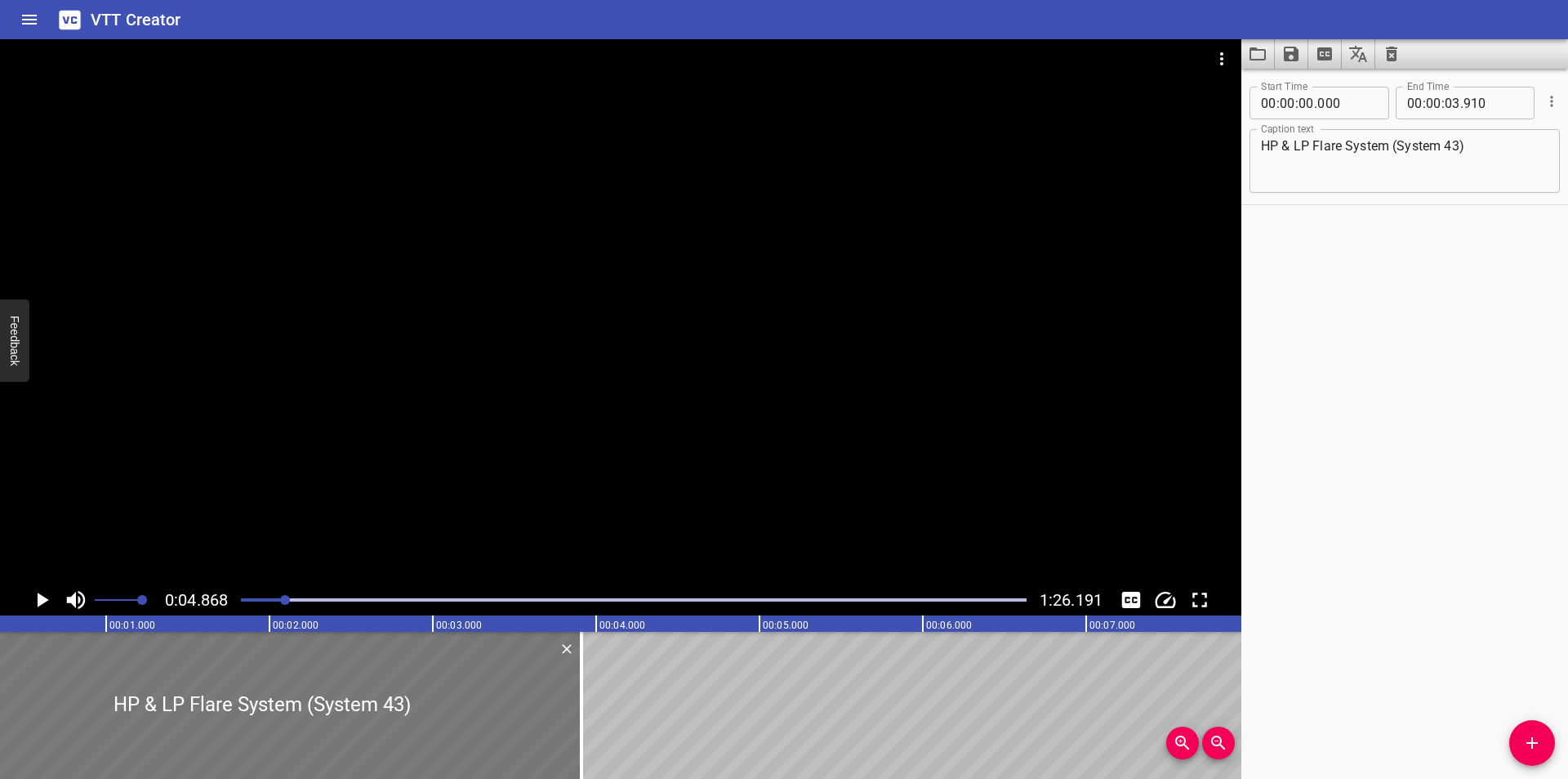
scroll to position [0, 0]
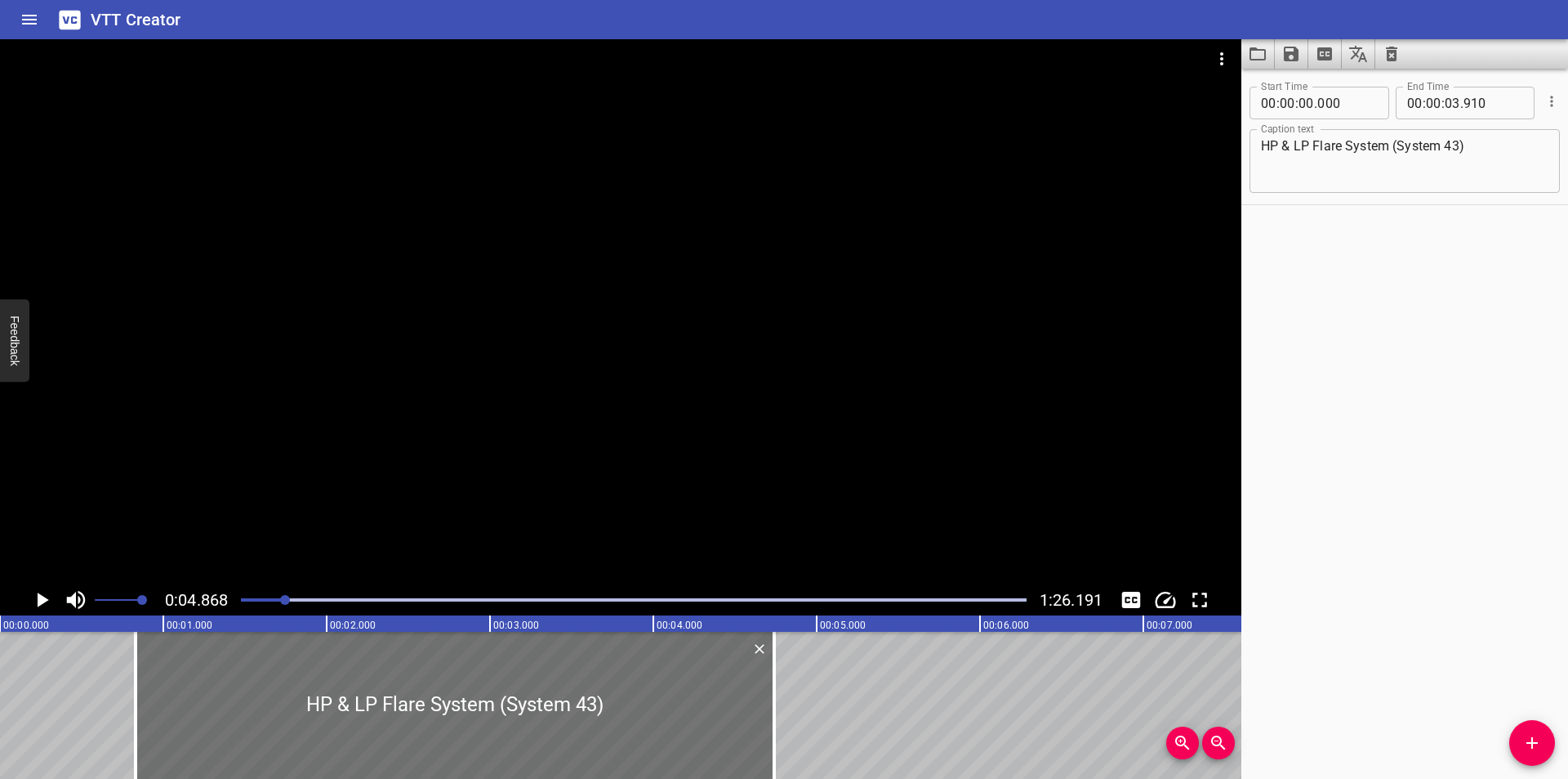
click at [648, 424] on div at bounding box center [620, 311] width 1241 height 545
type input "02"
type input "390"
type input "06"
type input "300"
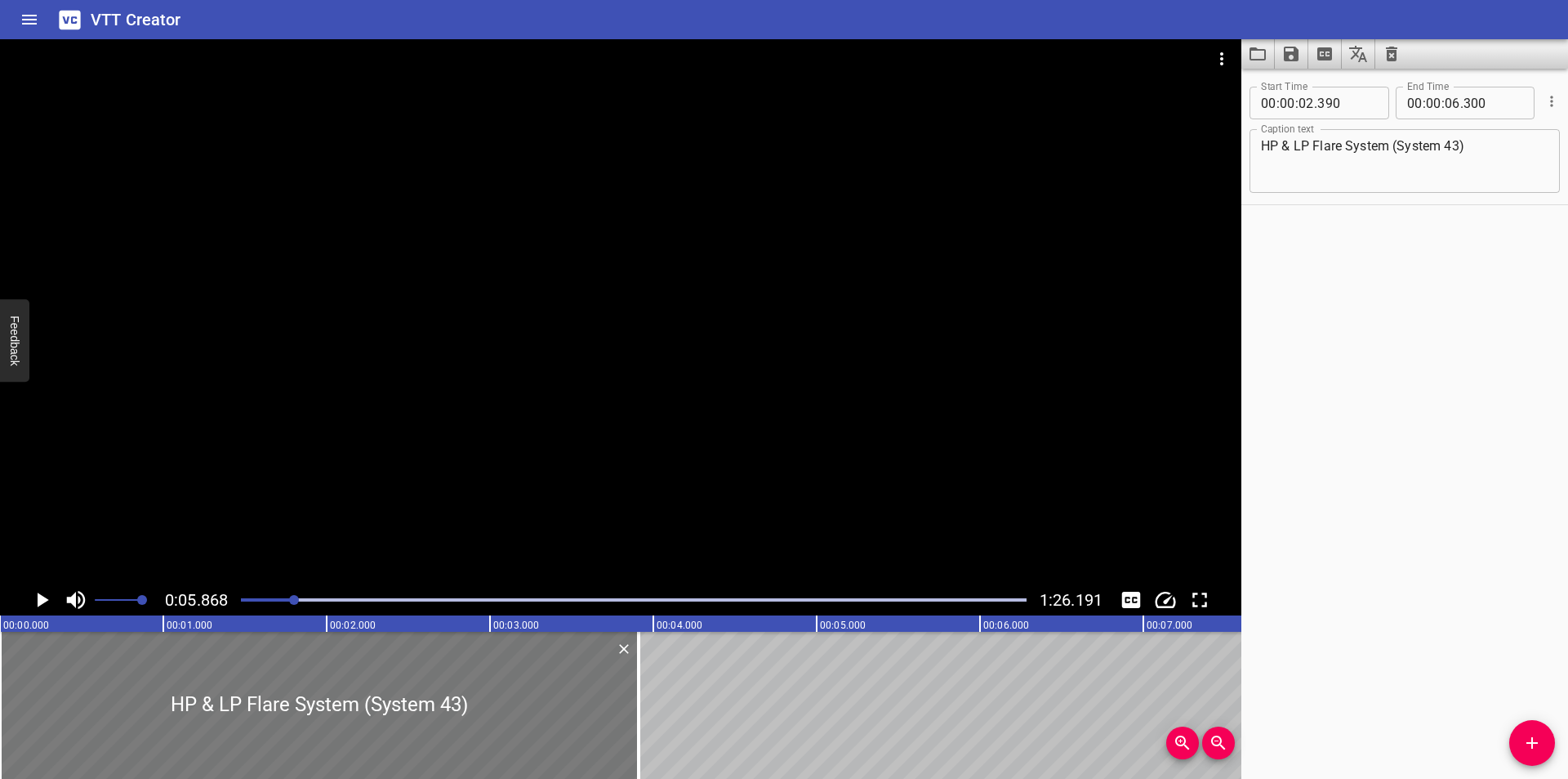
drag, startPoint x: 549, startPoint y: 691, endPoint x: 19, endPoint y: 691, distance: 530.0
click at [19, 691] on div at bounding box center [319, 705] width 638 height 147
type input "00"
type input "000"
type input "03"
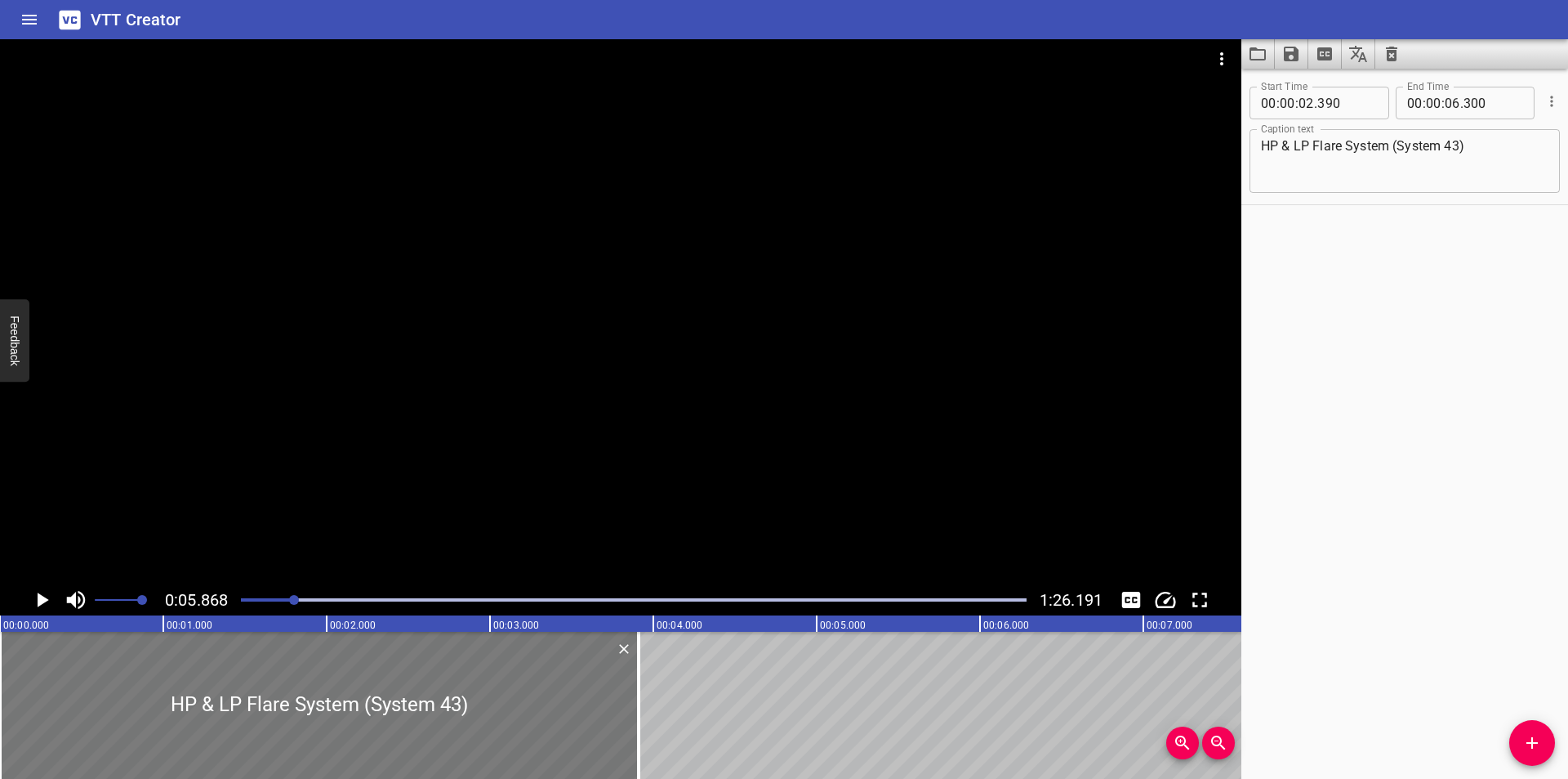
type input "910"
click at [449, 445] on div at bounding box center [620, 311] width 1241 height 545
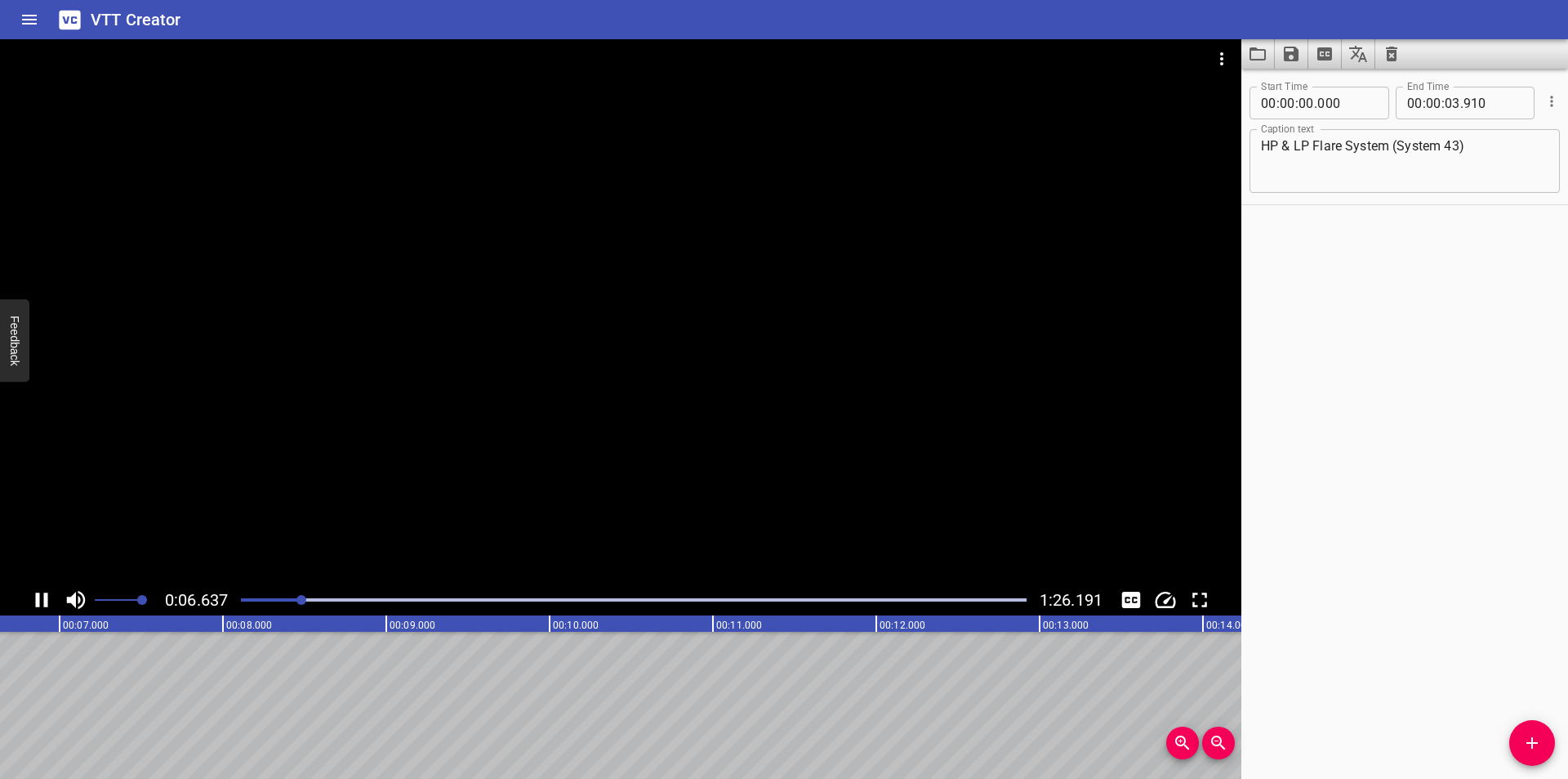
click at [261, 593] on div at bounding box center [633, 599] width 805 height 23
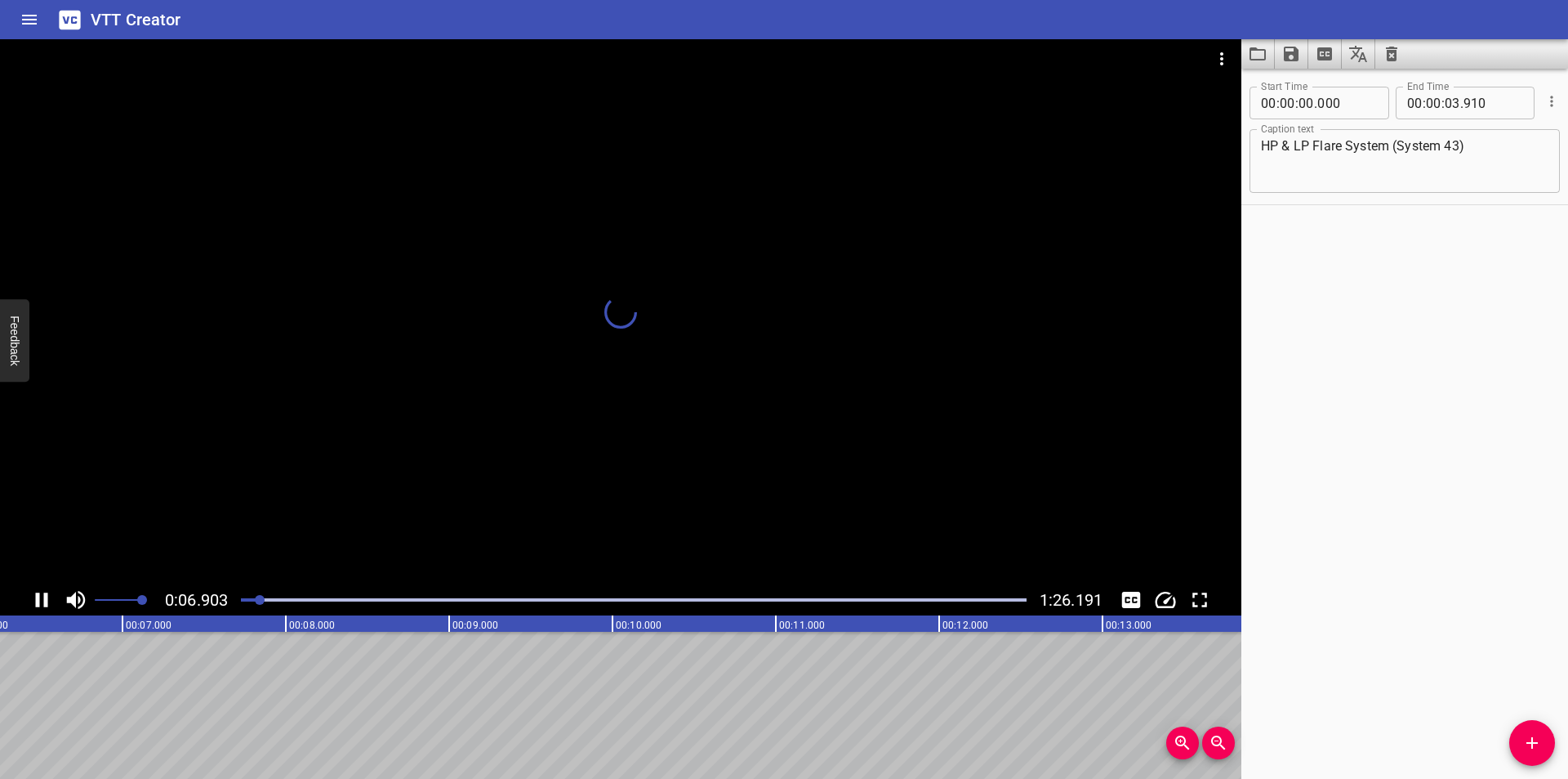
click at [244, 598] on div at bounding box center [633, 599] width 805 height 23
click at [254, 598] on div at bounding box center [260, 600] width 10 height 10
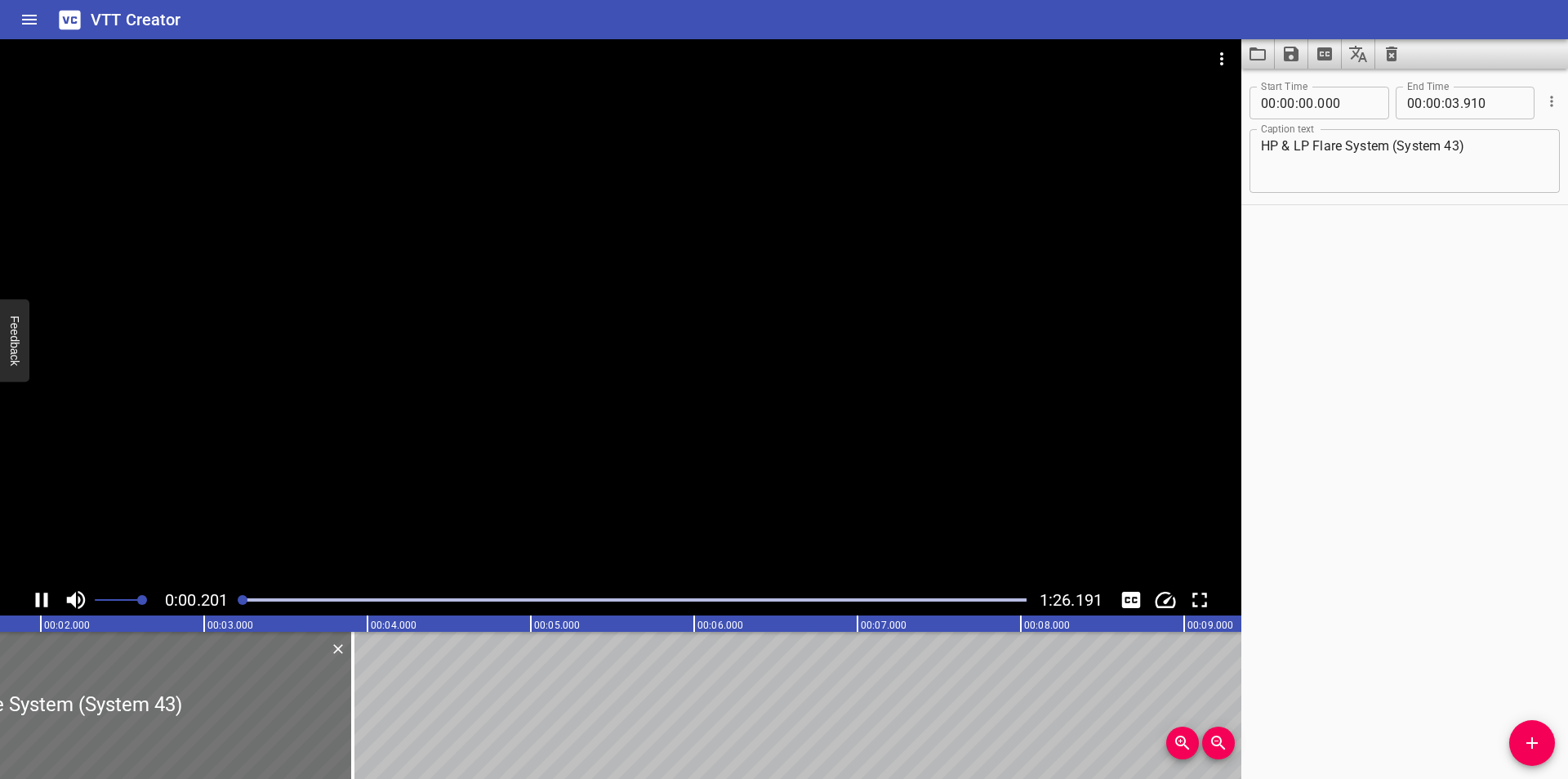
click at [244, 598] on div at bounding box center [243, 600] width 10 height 10
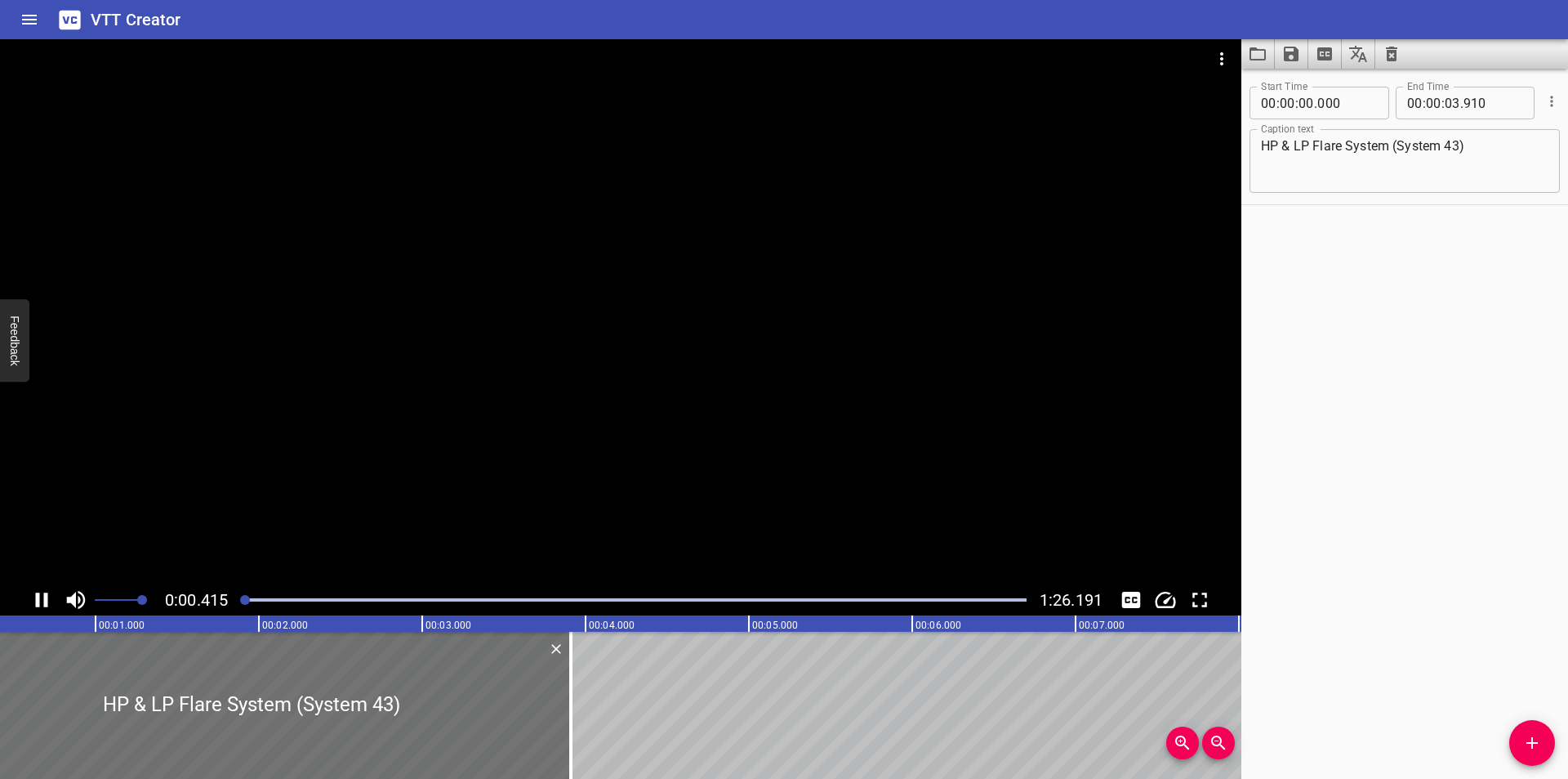
click at [236, 598] on div at bounding box center [633, 599] width 805 height 23
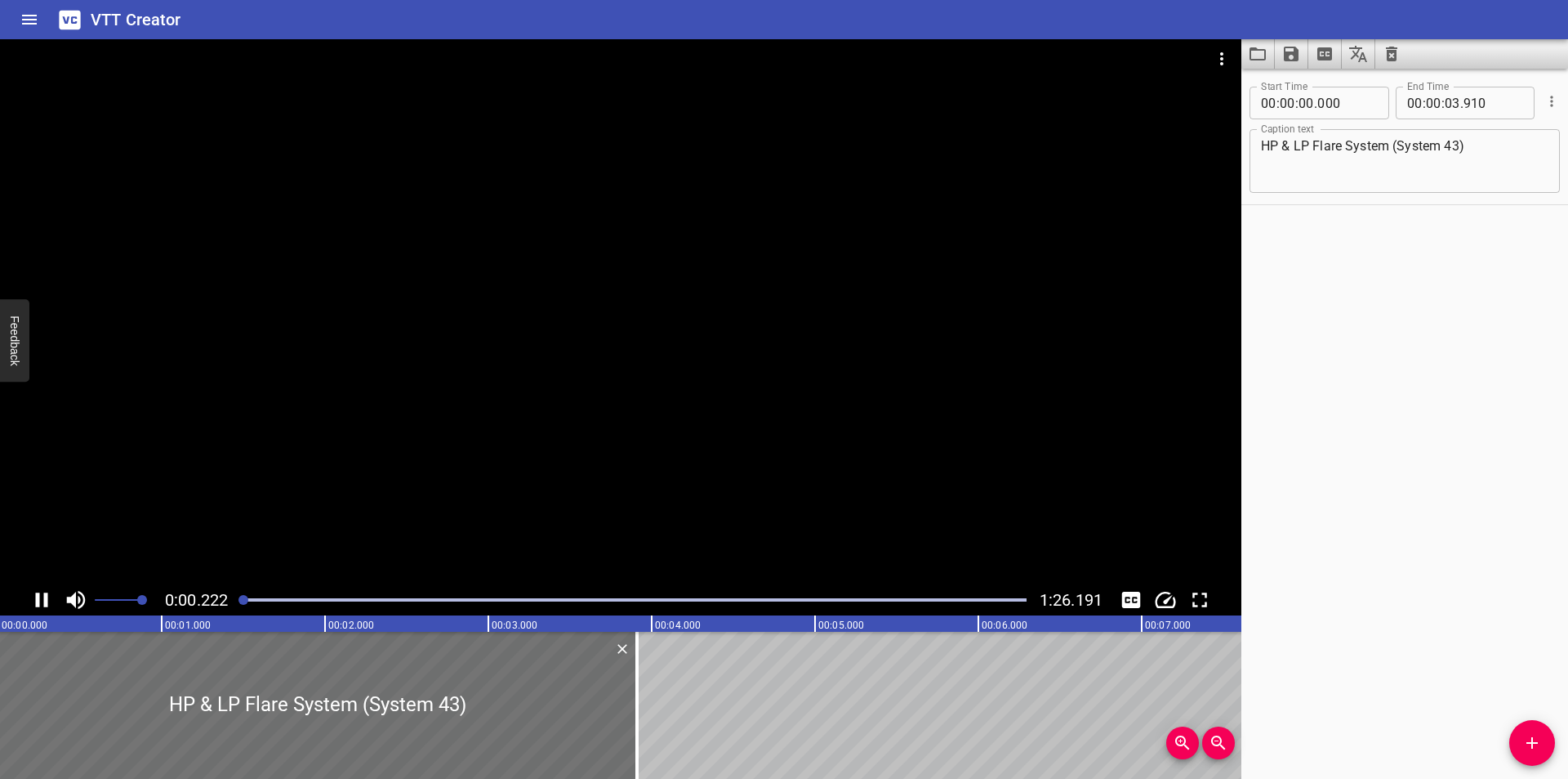
scroll to position [0, 59]
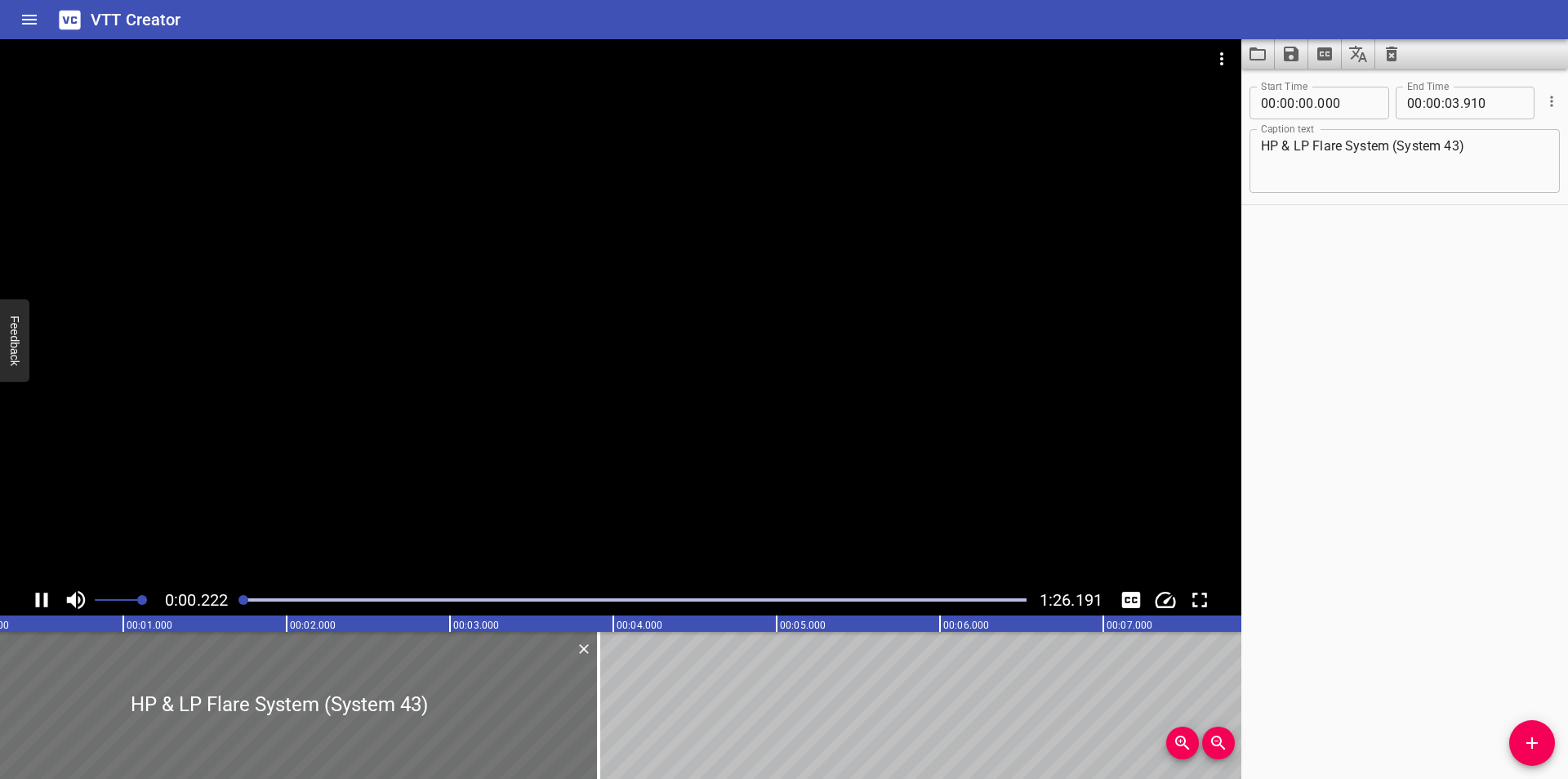
click at [435, 465] on div at bounding box center [620, 311] width 1241 height 545
click at [635, 388] on div at bounding box center [620, 311] width 1241 height 545
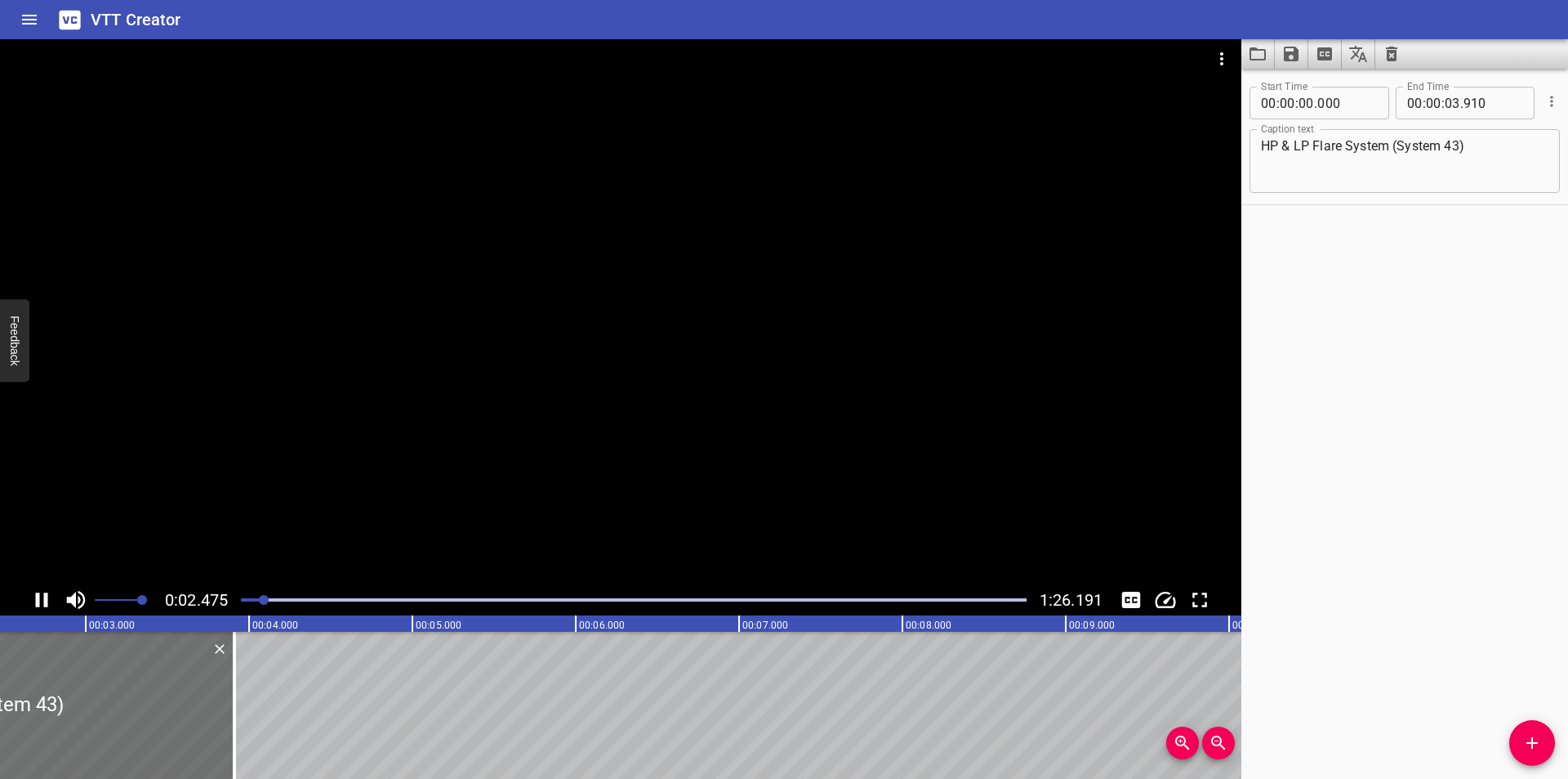
click at [642, 420] on div at bounding box center [620, 311] width 1241 height 545
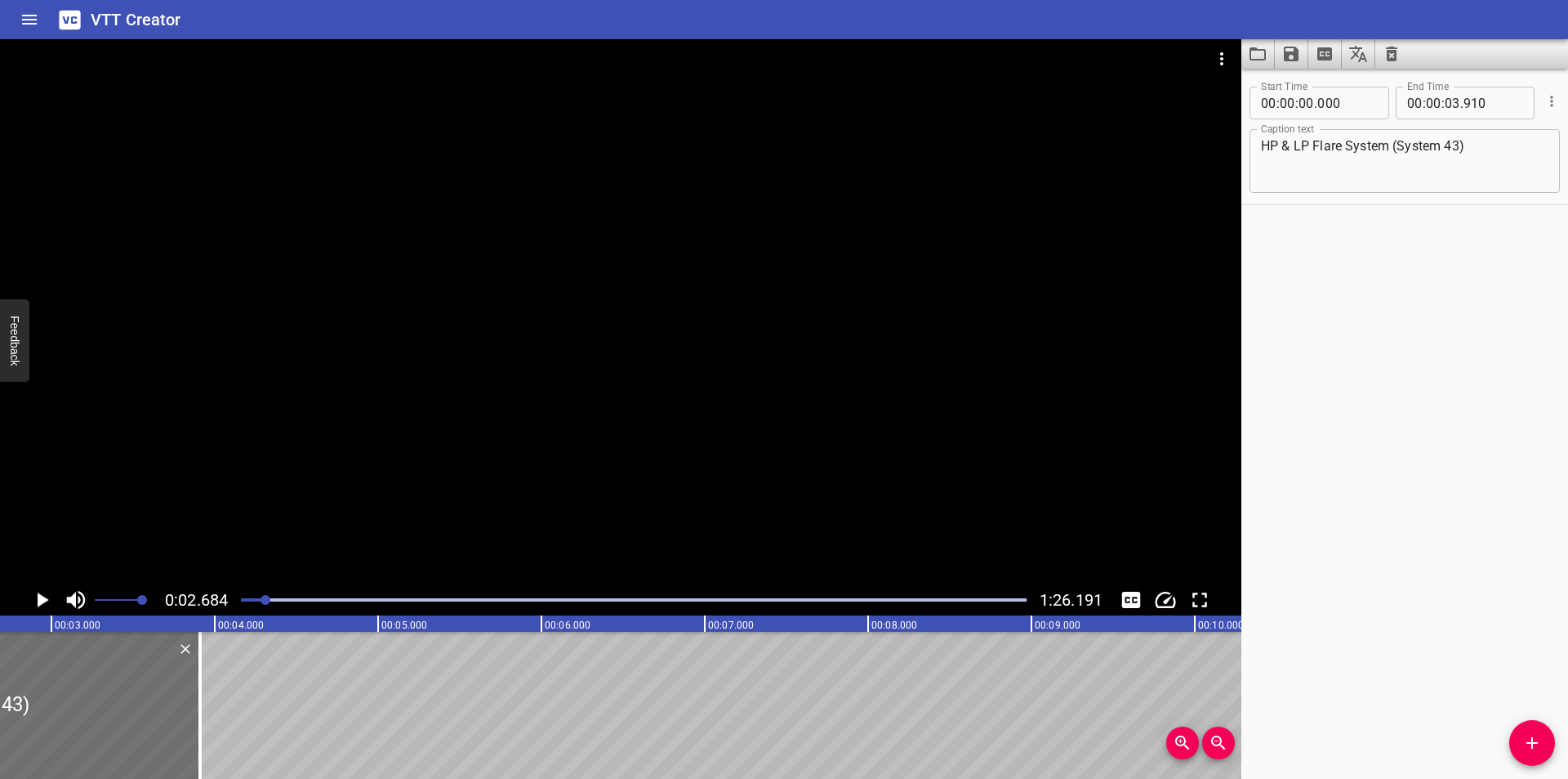
click at [605, 447] on div at bounding box center [620, 311] width 1241 height 545
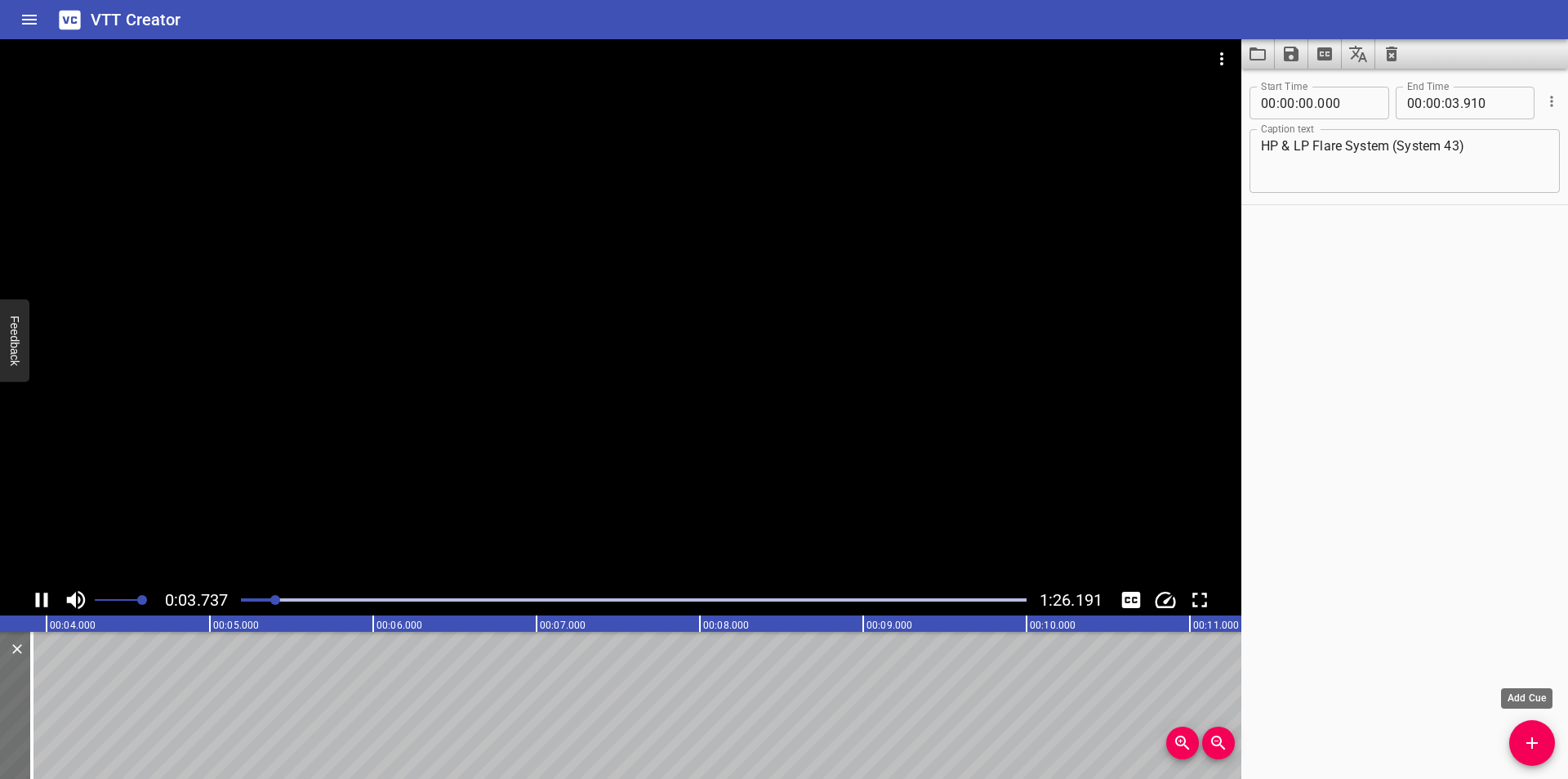
scroll to position [0, 624]
click at [1519, 733] on span "Add Cue" at bounding box center [1532, 742] width 46 height 19
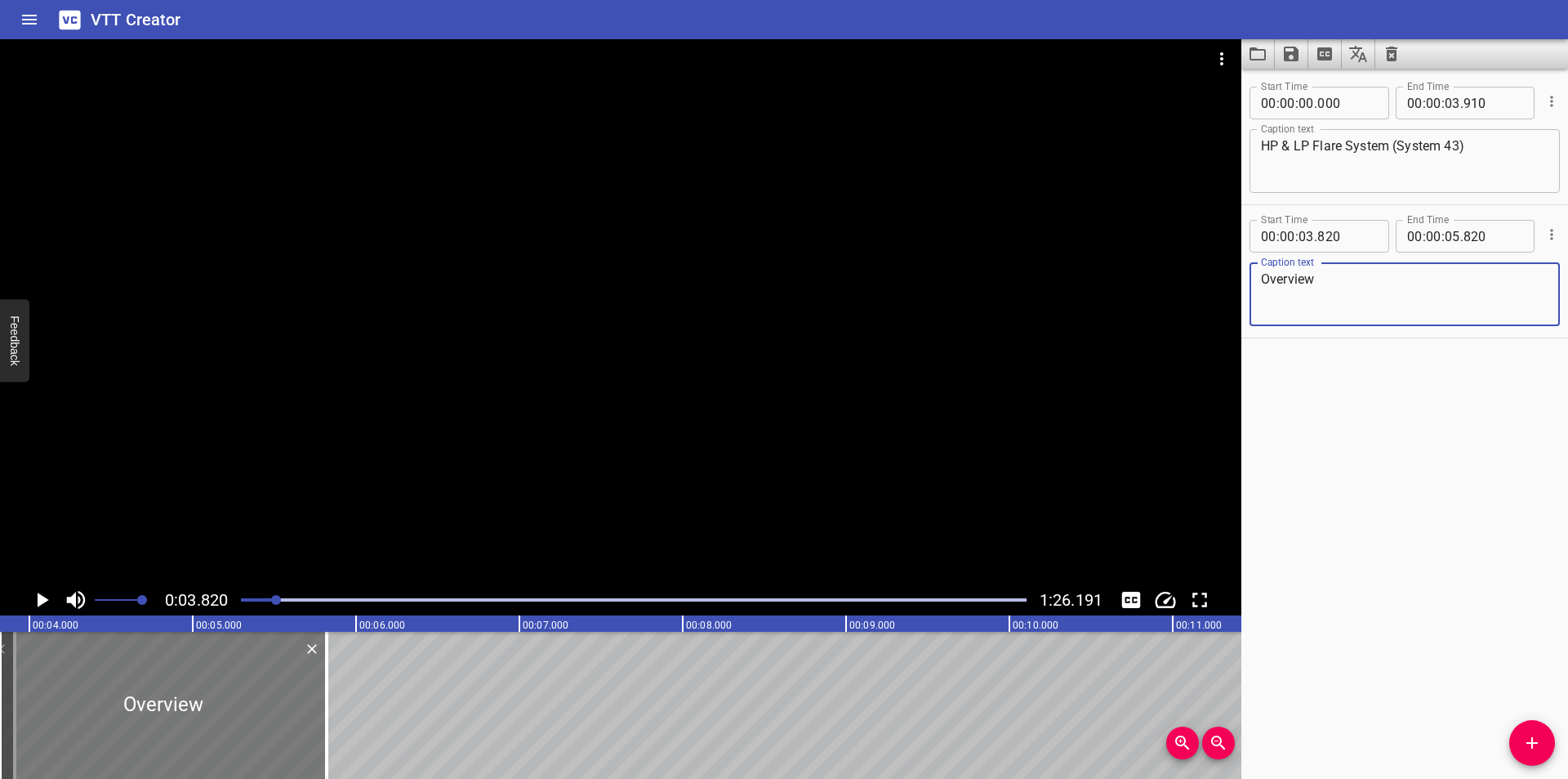
type textarea "Overview"
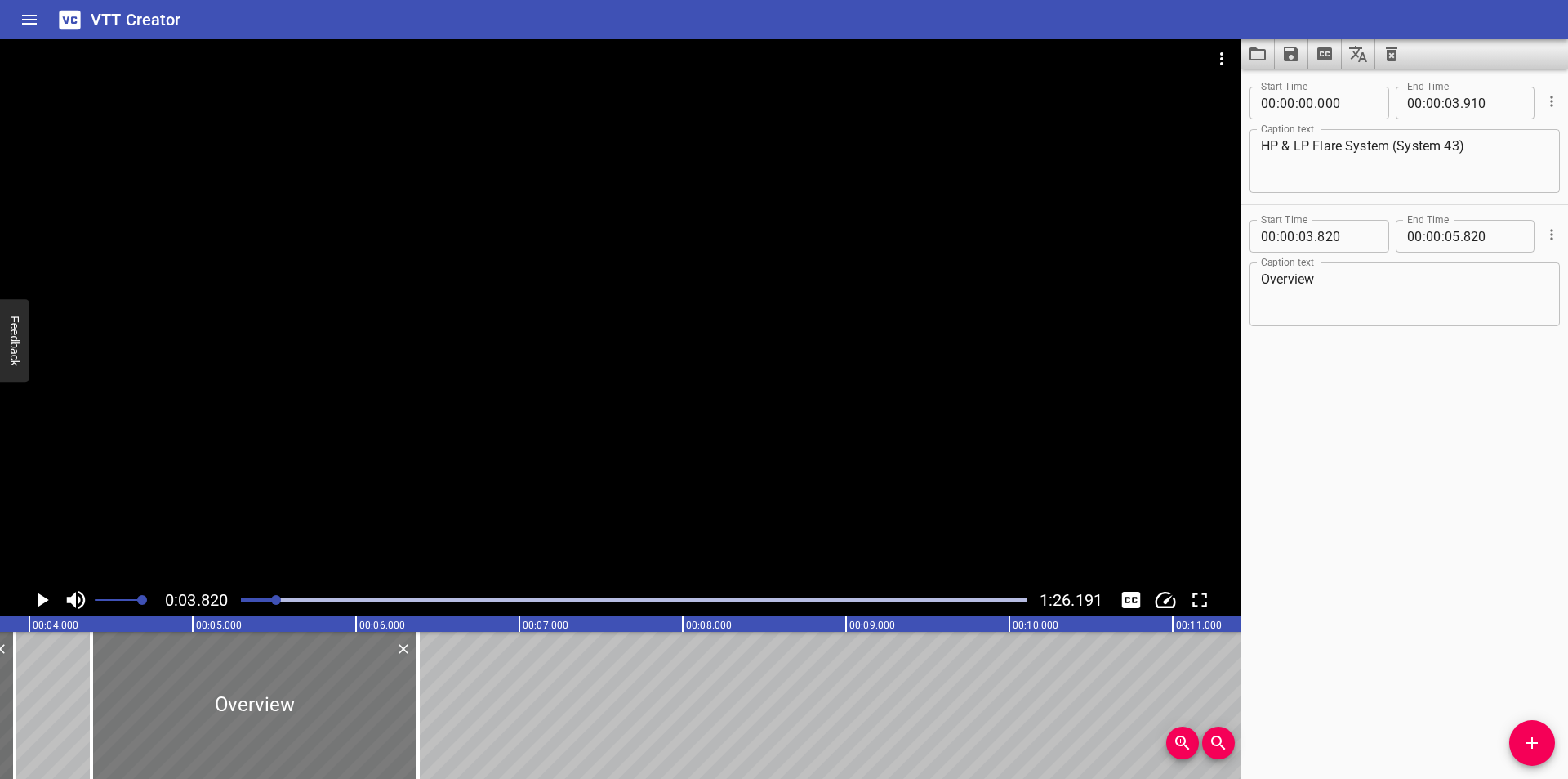
click at [249, 682] on div at bounding box center [254, 705] width 326 height 147
type input "04"
type input "375"
type input "06"
type input "375"
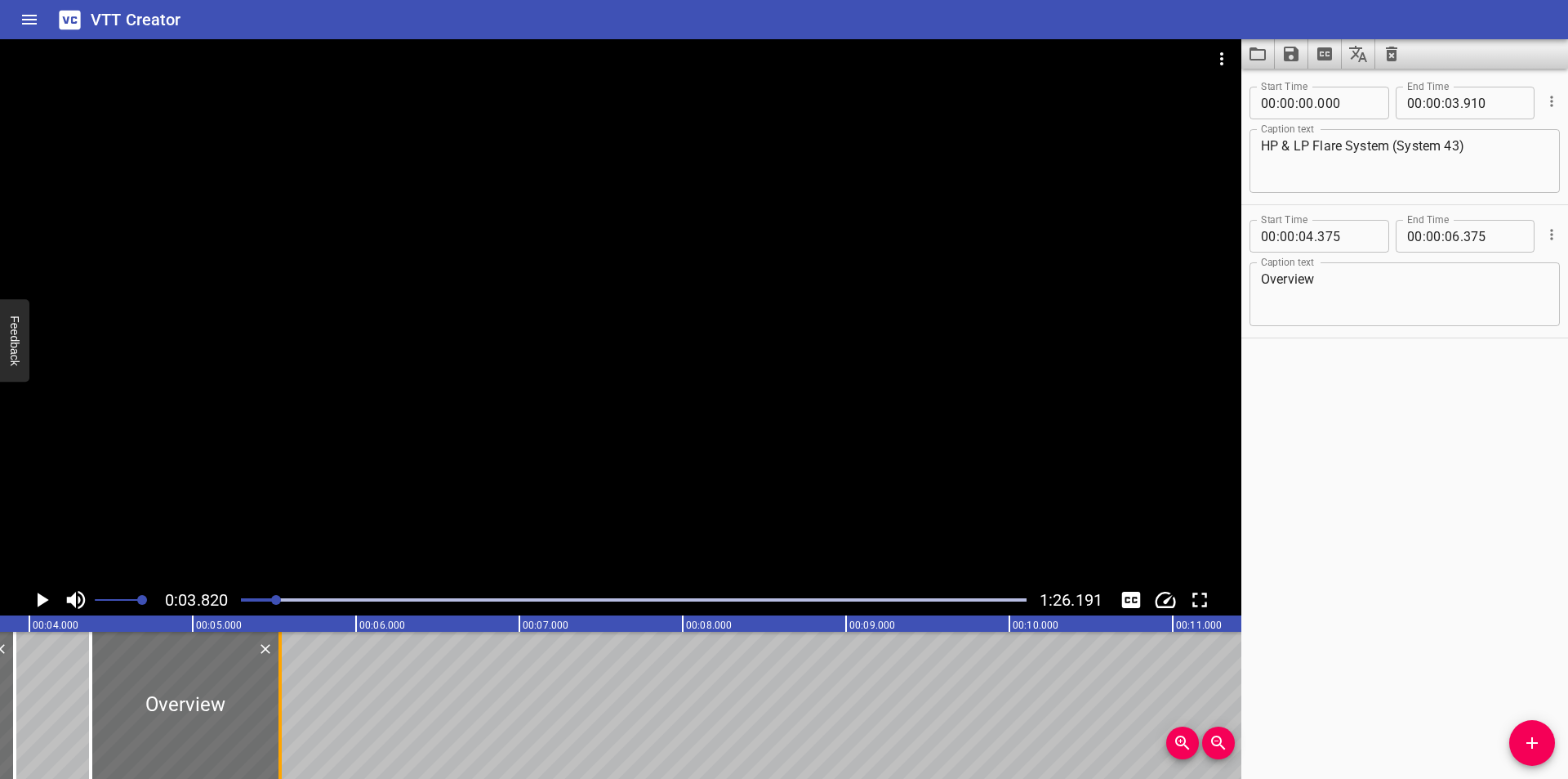
drag, startPoint x: 421, startPoint y: 715, endPoint x: 286, endPoint y: 722, distance: 135.2
click at [286, 722] on div at bounding box center [280, 705] width 16 height 147
type input "05"
type input "545"
click at [254, 721] on div at bounding box center [183, 705] width 191 height 147
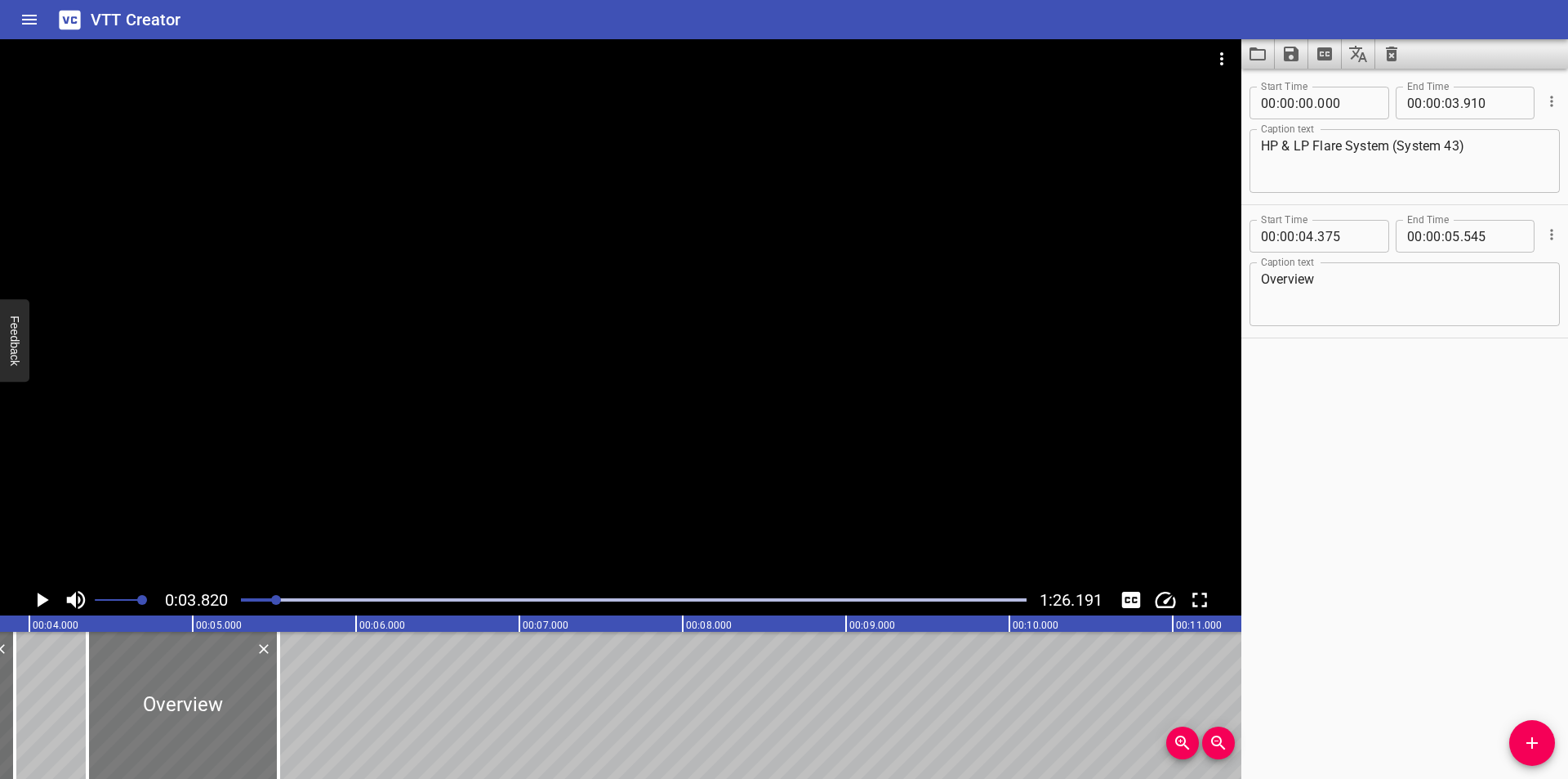
type input "355"
type input "525"
click at [402, 517] on div at bounding box center [620, 311] width 1241 height 545
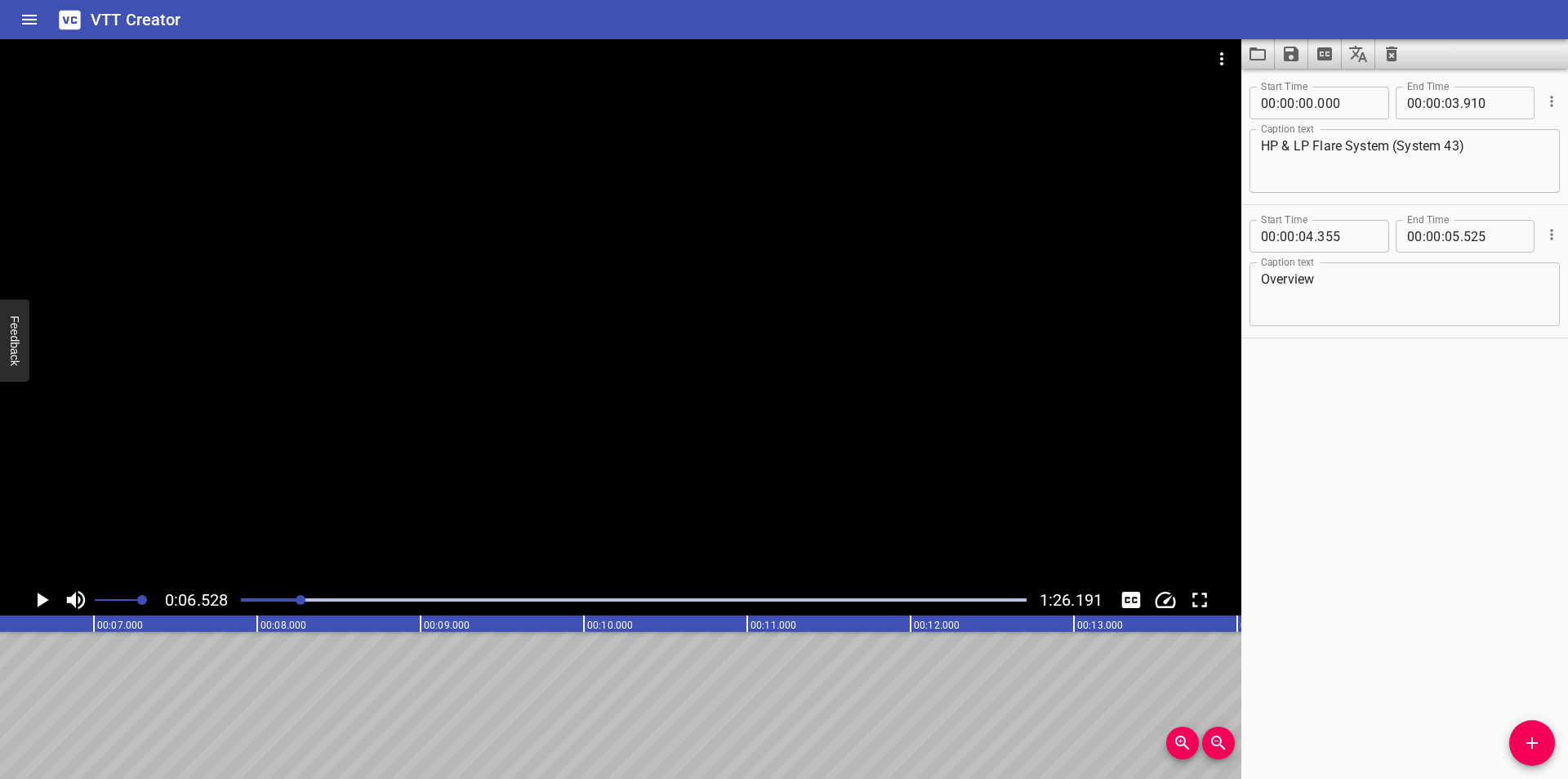
scroll to position [0, 1067]
click at [461, 302] on div at bounding box center [620, 311] width 1241 height 545
click at [276, 597] on div at bounding box center [633, 599] width 805 height 23
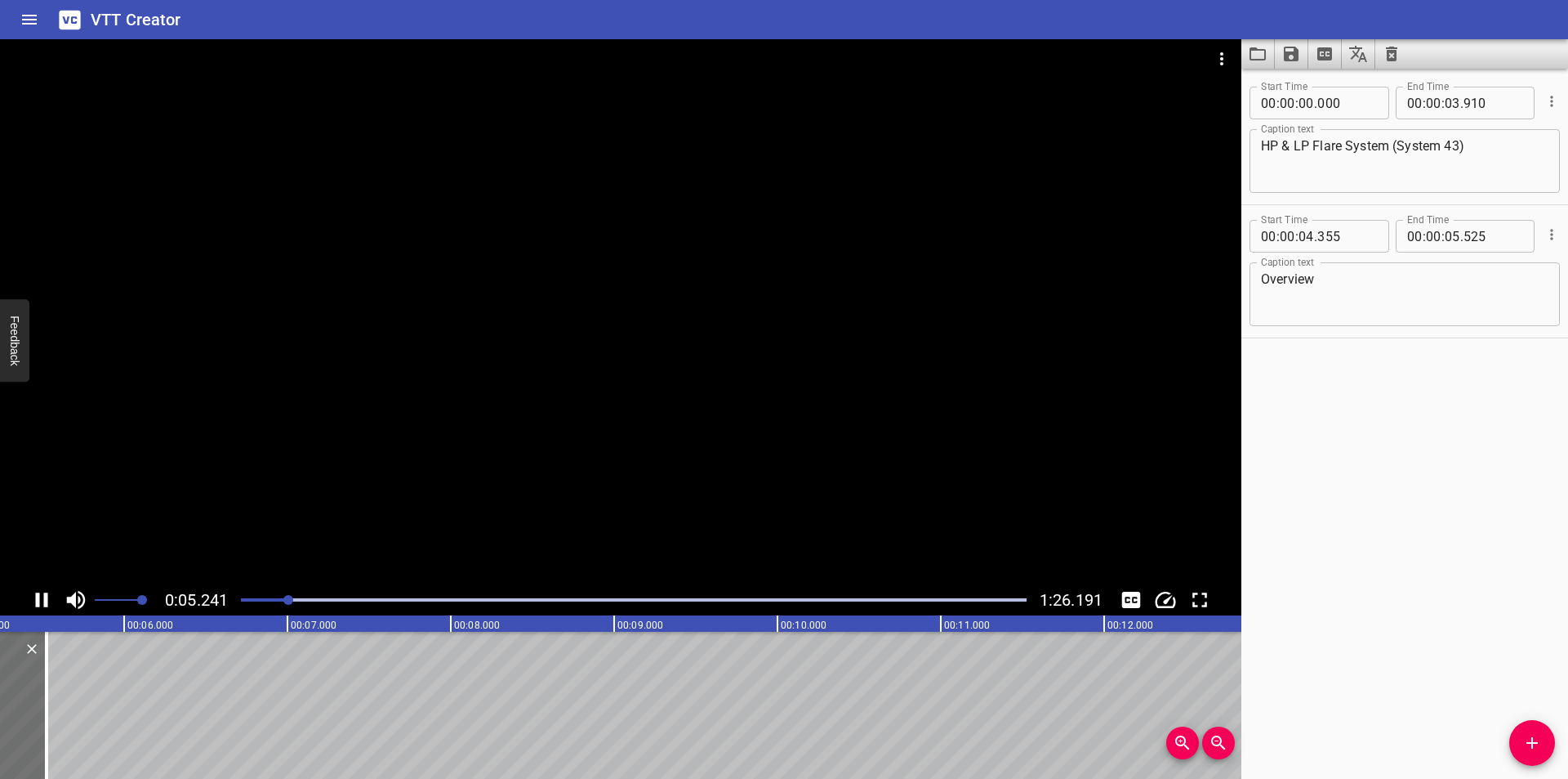
scroll to position [0, 882]
drag, startPoint x: 1521, startPoint y: 743, endPoint x: 1484, endPoint y: 743, distance: 37.0
click at [1516, 743] on span "Add Cue" at bounding box center [1532, 742] width 46 height 19
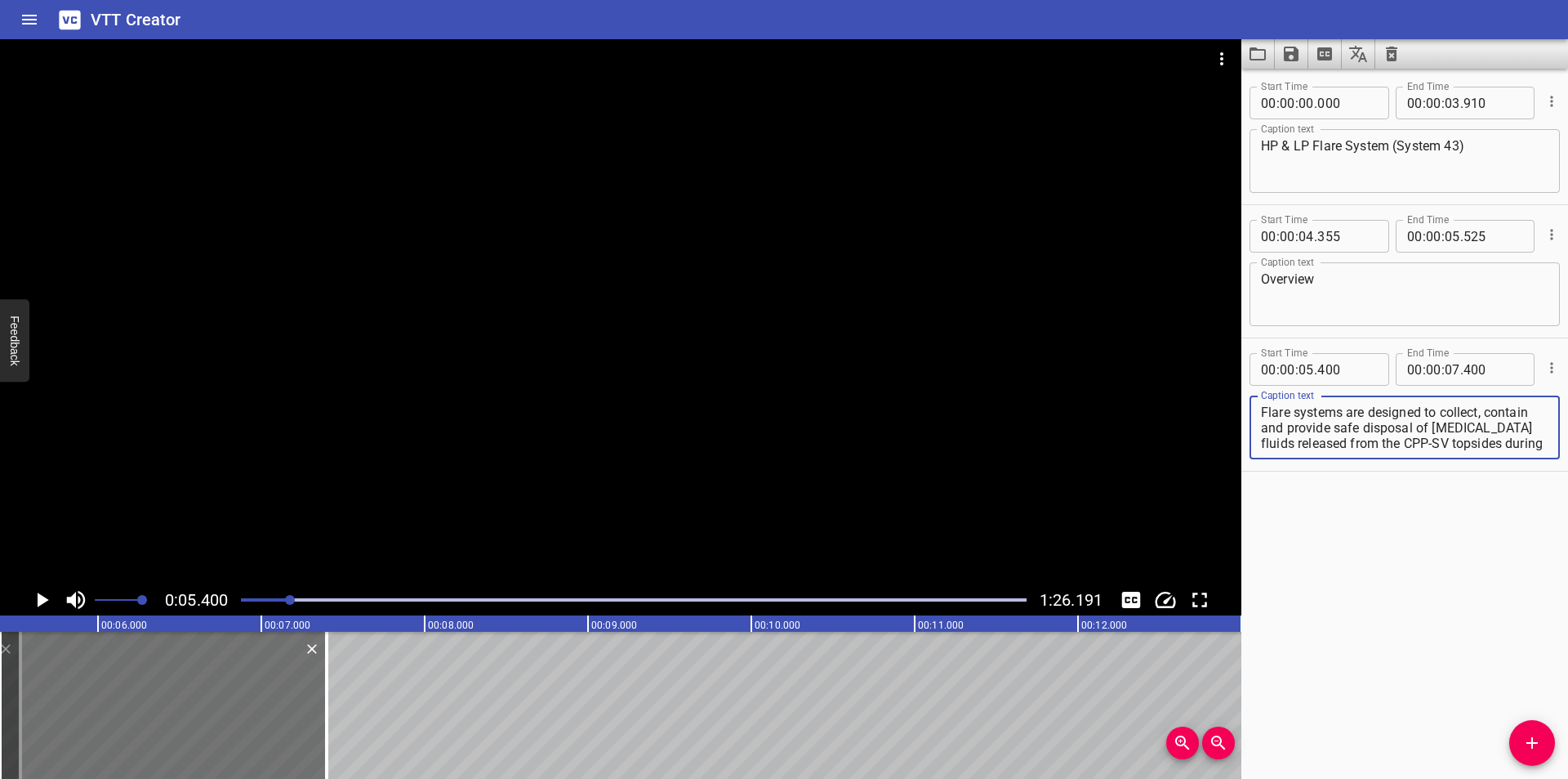
scroll to position [31, 0]
type textarea "Flare systems are designed to collect, contain and provide safe disposal of [ME…"
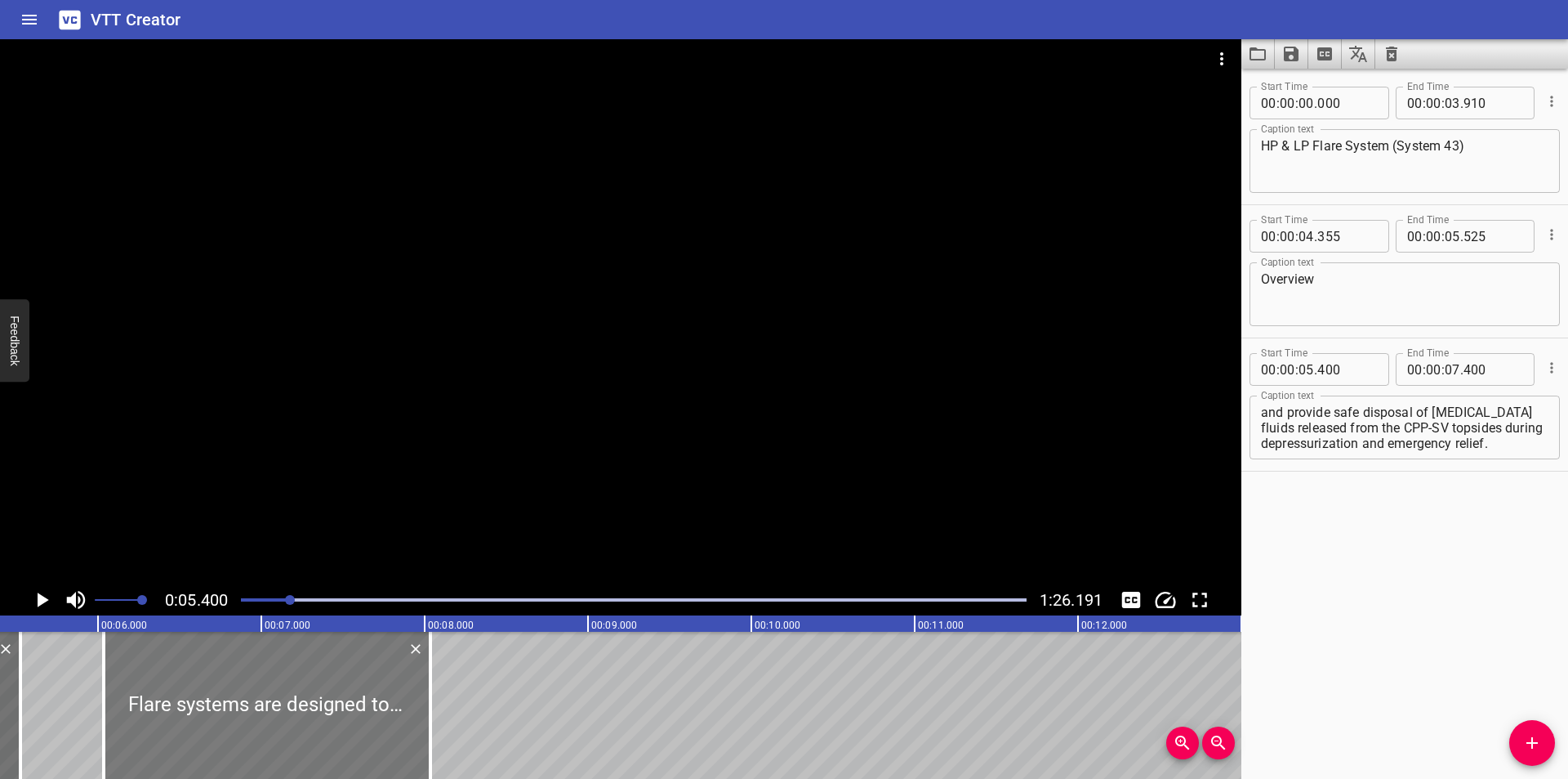
drag, startPoint x: 207, startPoint y: 723, endPoint x: 315, endPoint y: 736, distance: 108.8
click at [315, 736] on div at bounding box center [267, 705] width 326 height 147
type input "06"
type input "060"
type input "08"
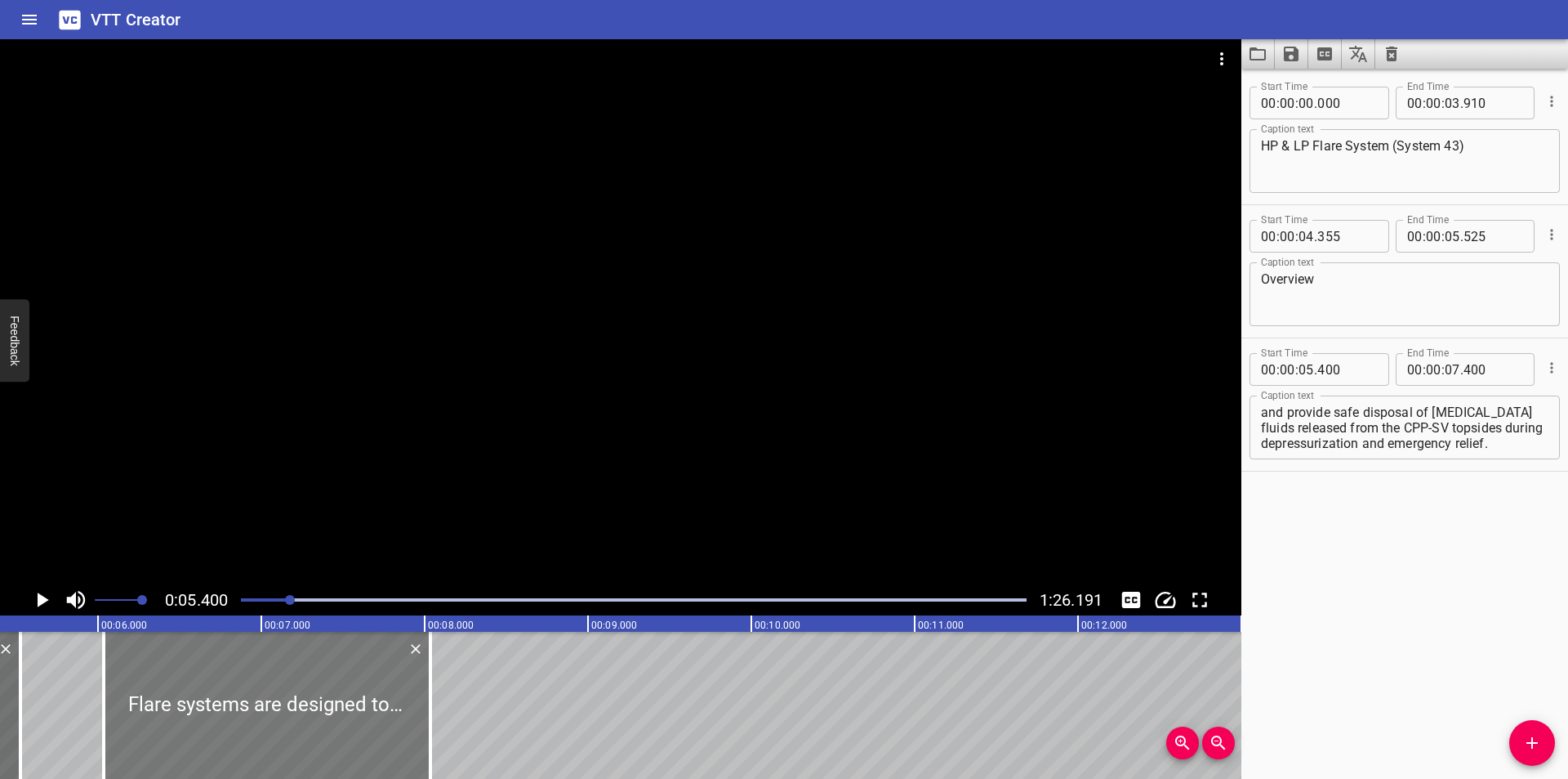
type input "060"
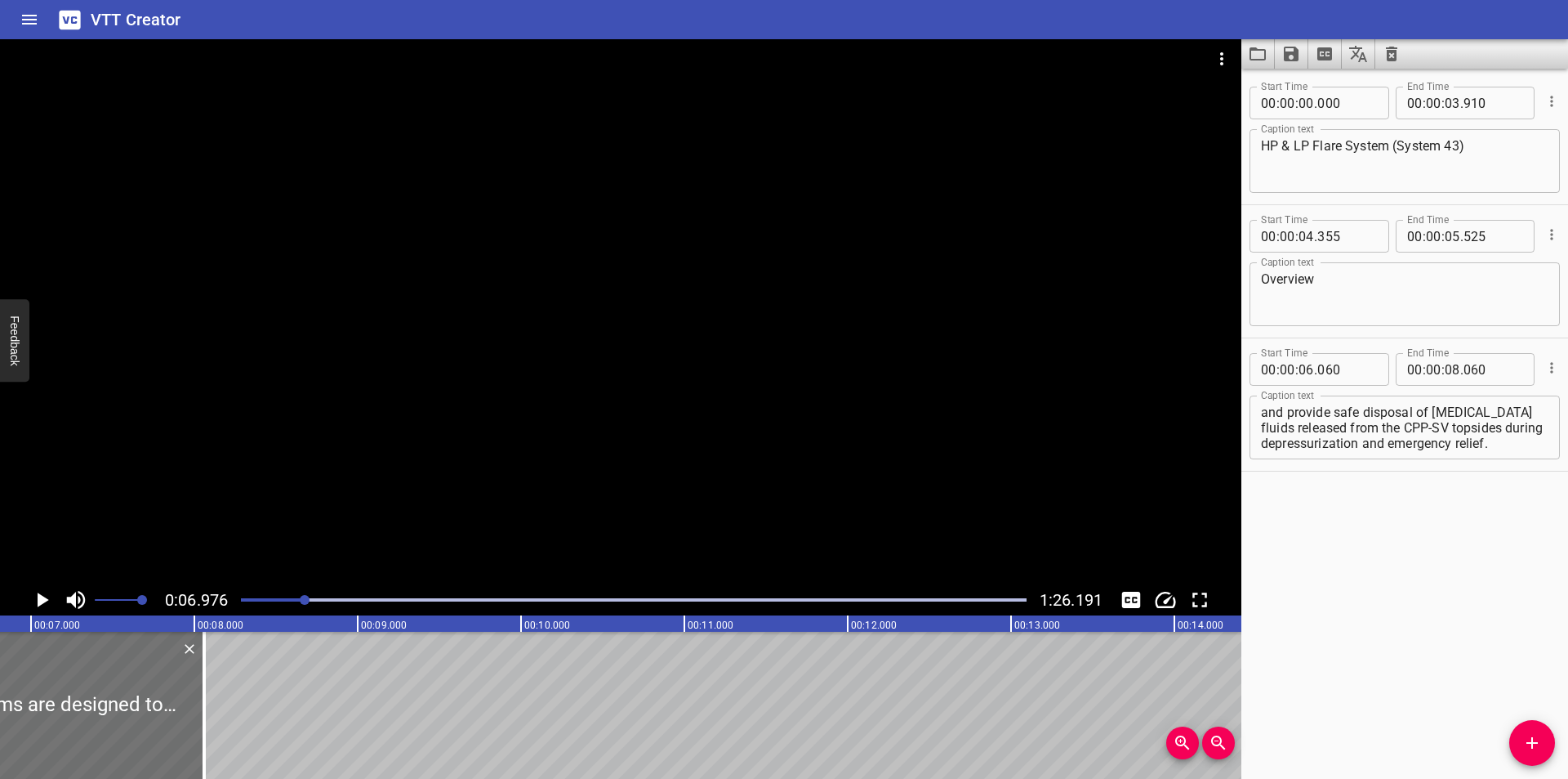
scroll to position [0, 921]
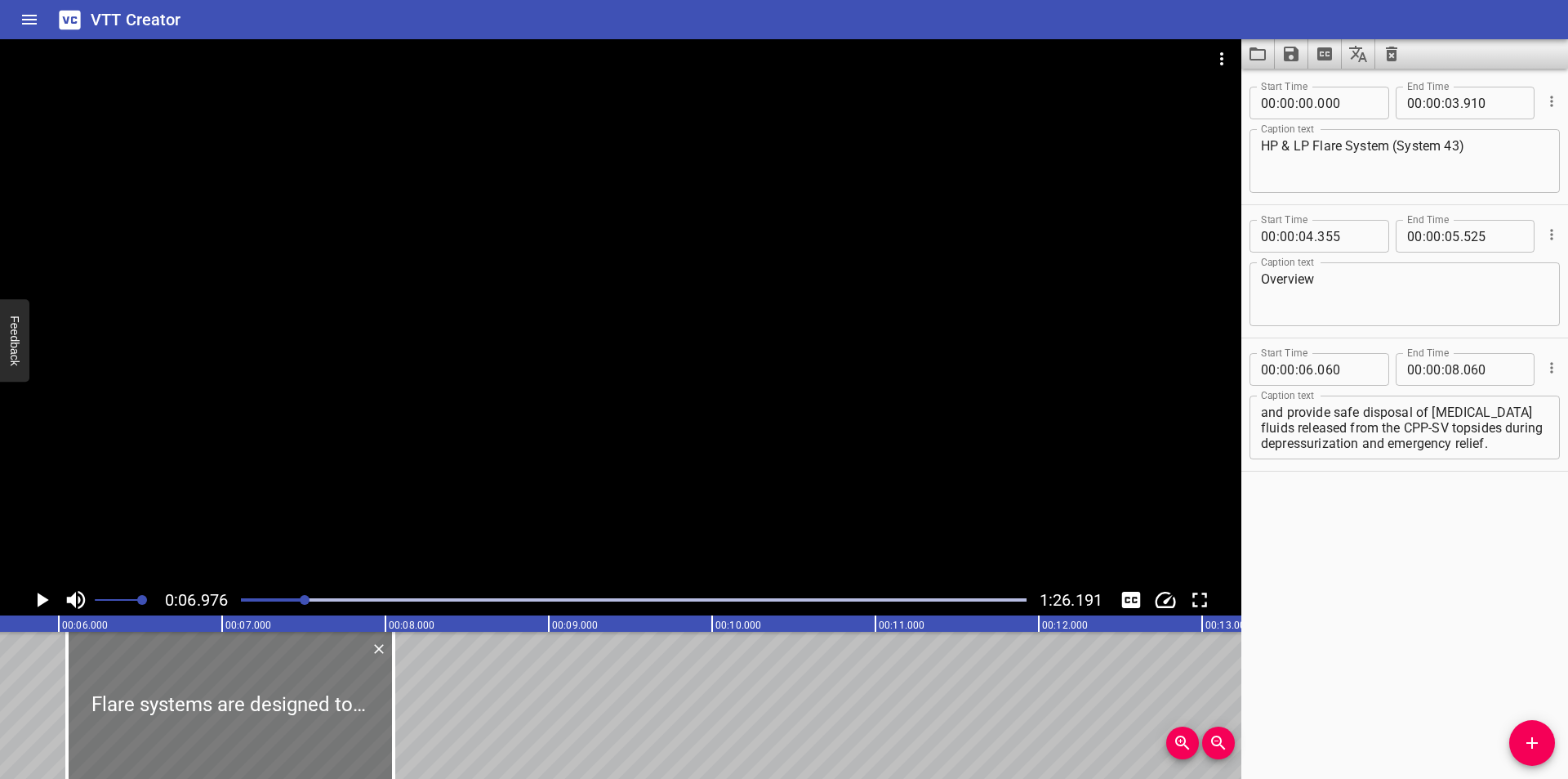
click at [229, 710] on div at bounding box center [230, 705] width 326 height 147
type input "050"
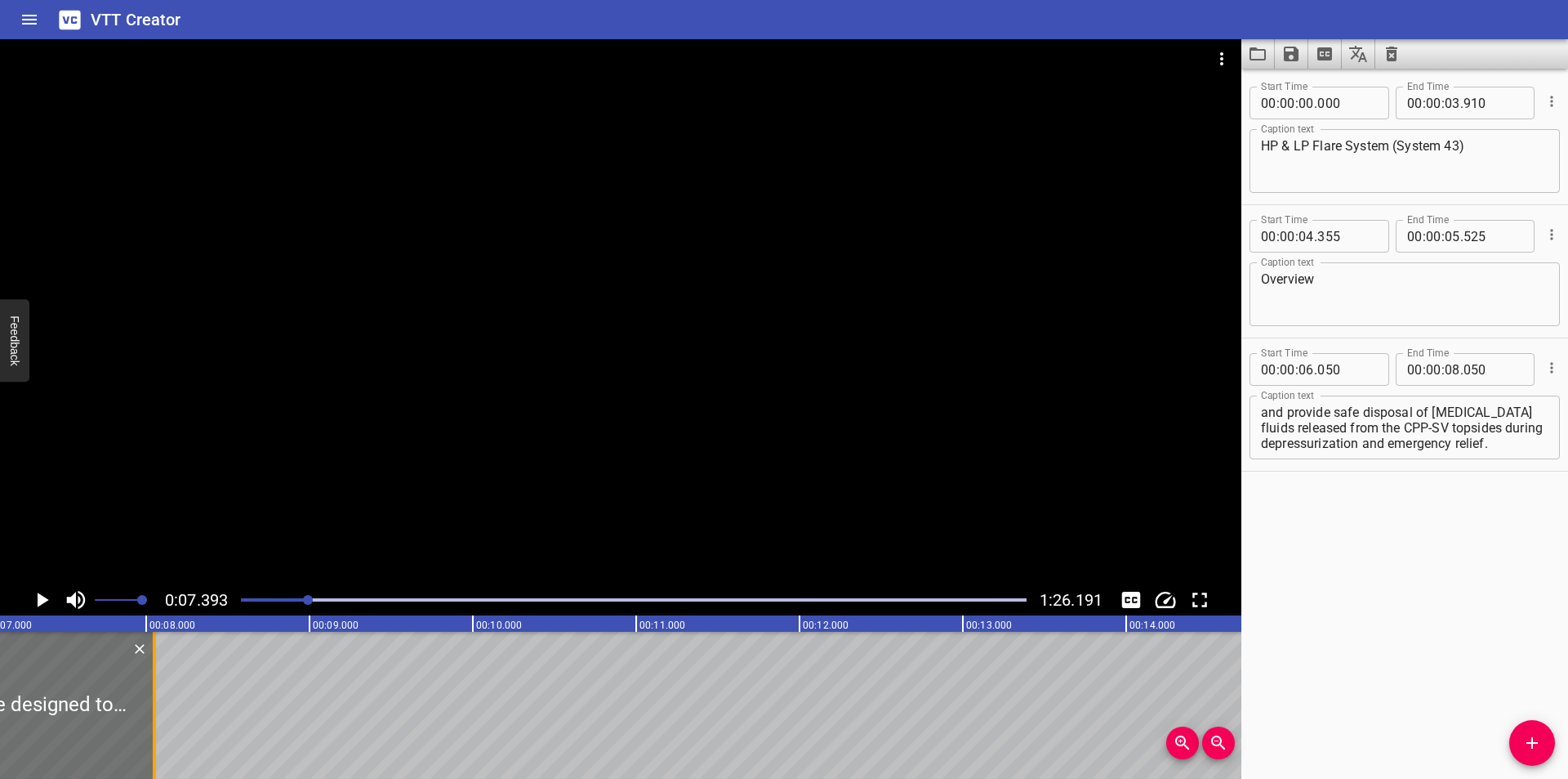
scroll to position [0, 1208]
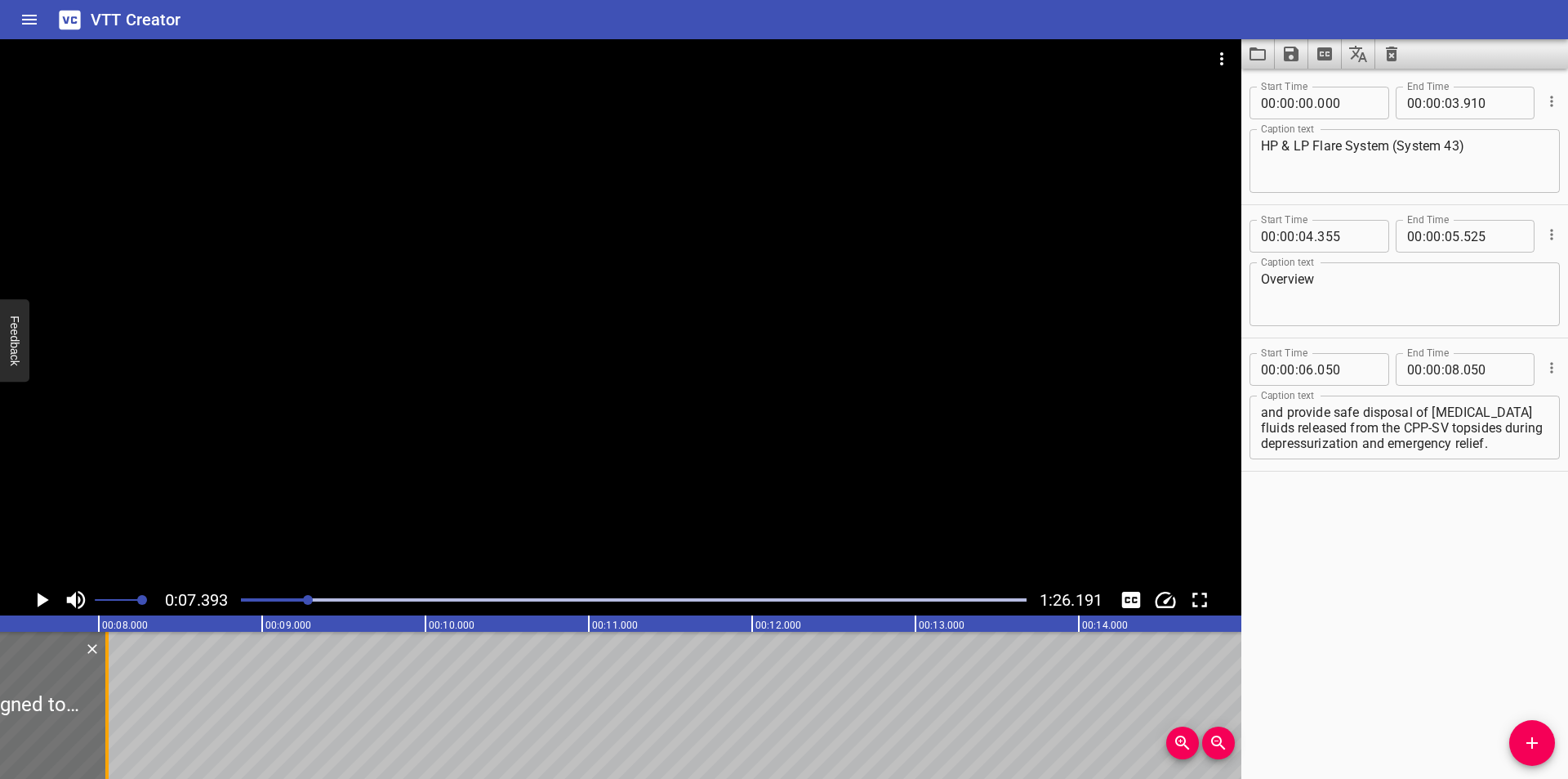
drag, startPoint x: 109, startPoint y: 715, endPoint x: 864, endPoint y: 719, distance: 755.0
click at [115, 719] on div at bounding box center [107, 705] width 16 height 147
type input "12"
type input "650"
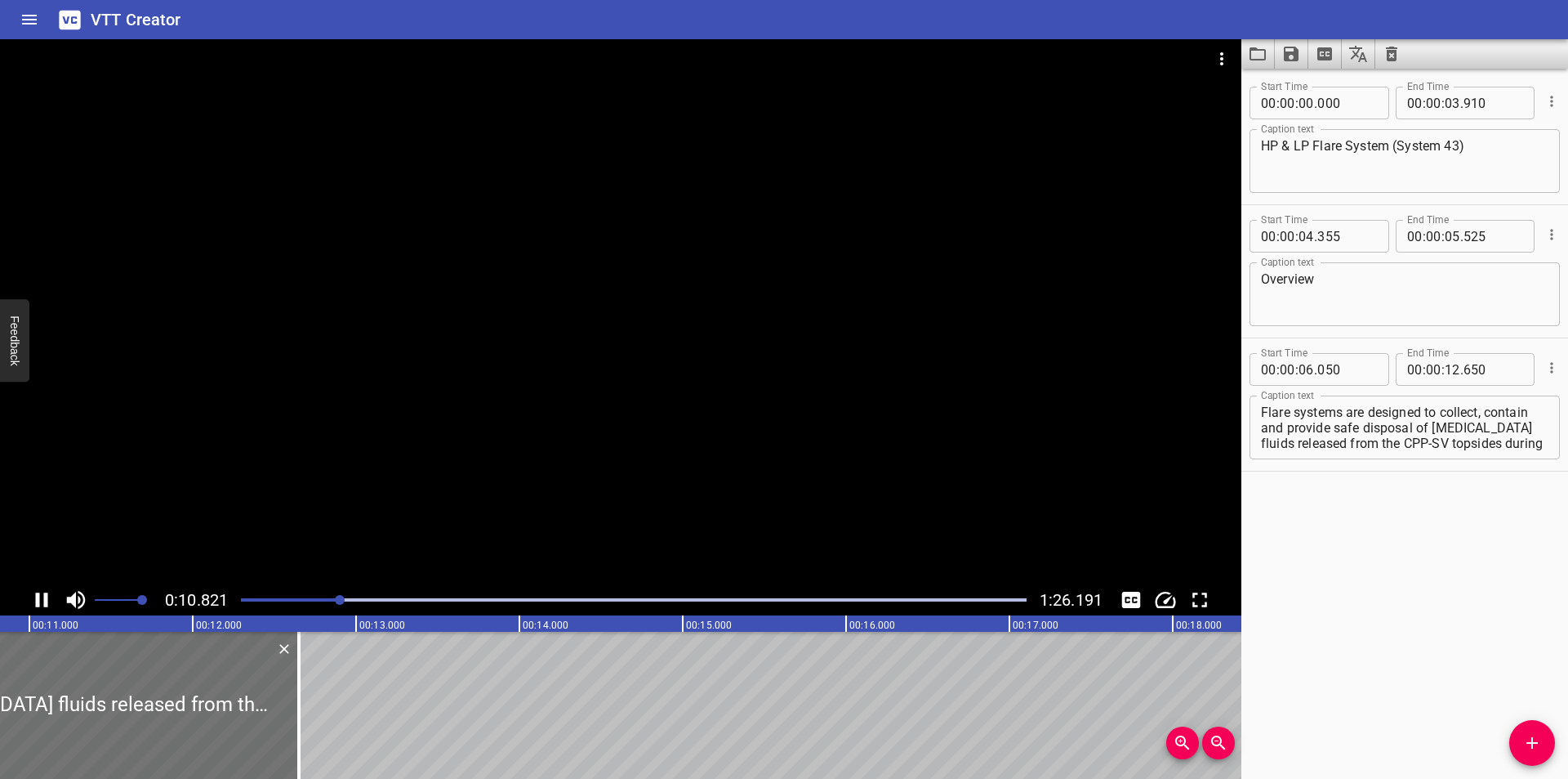
scroll to position [0, 1795]
click at [1304, 427] on textarea "Flare systems are designed to collect, contain and provide safe disposal of [ME…" at bounding box center [1404, 427] width 287 height 47
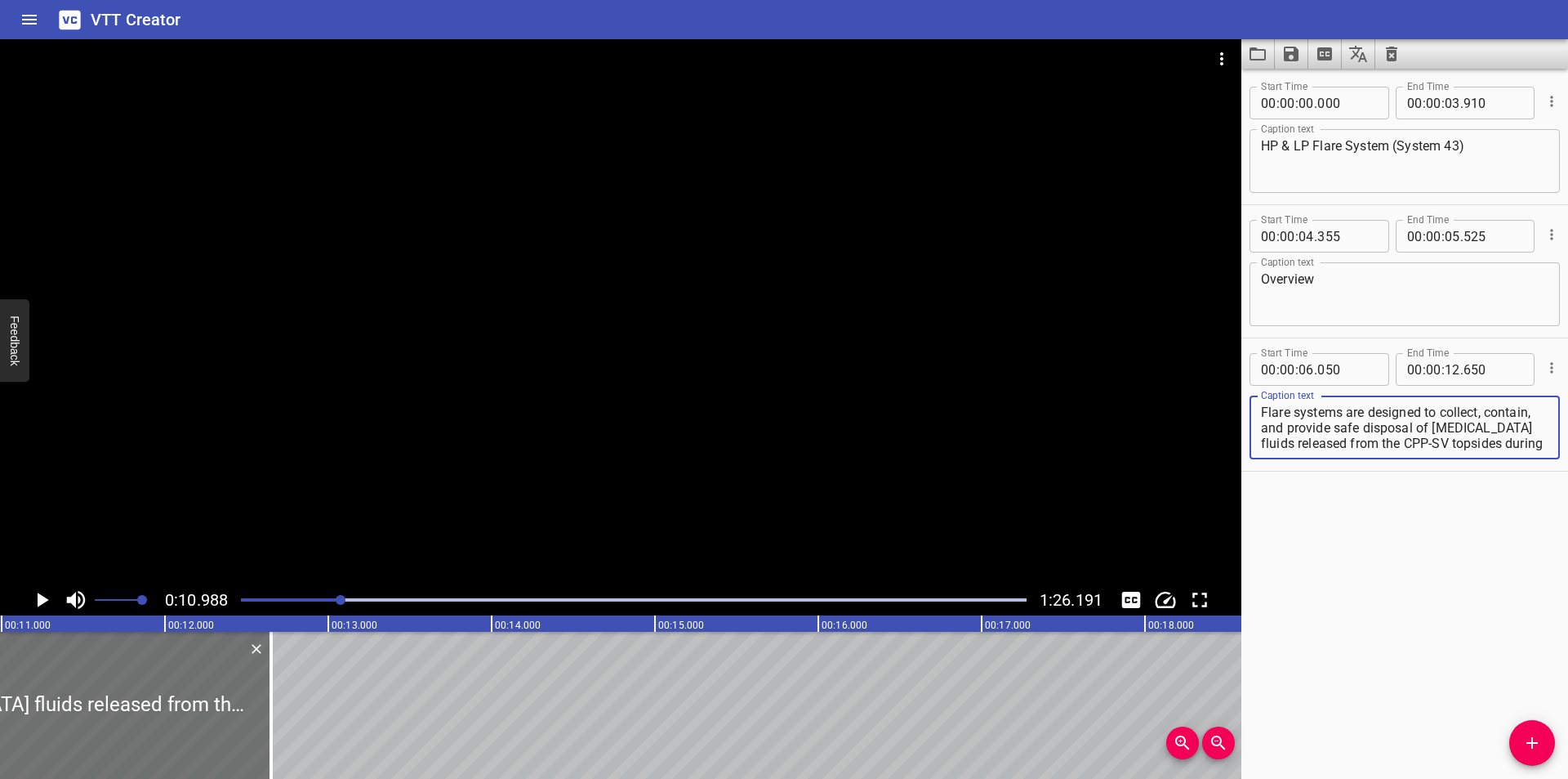
type textarea "Flare systems are designed to collect, contain, and provide safe disposal of [M…"
click at [515, 420] on div at bounding box center [620, 311] width 1241 height 545
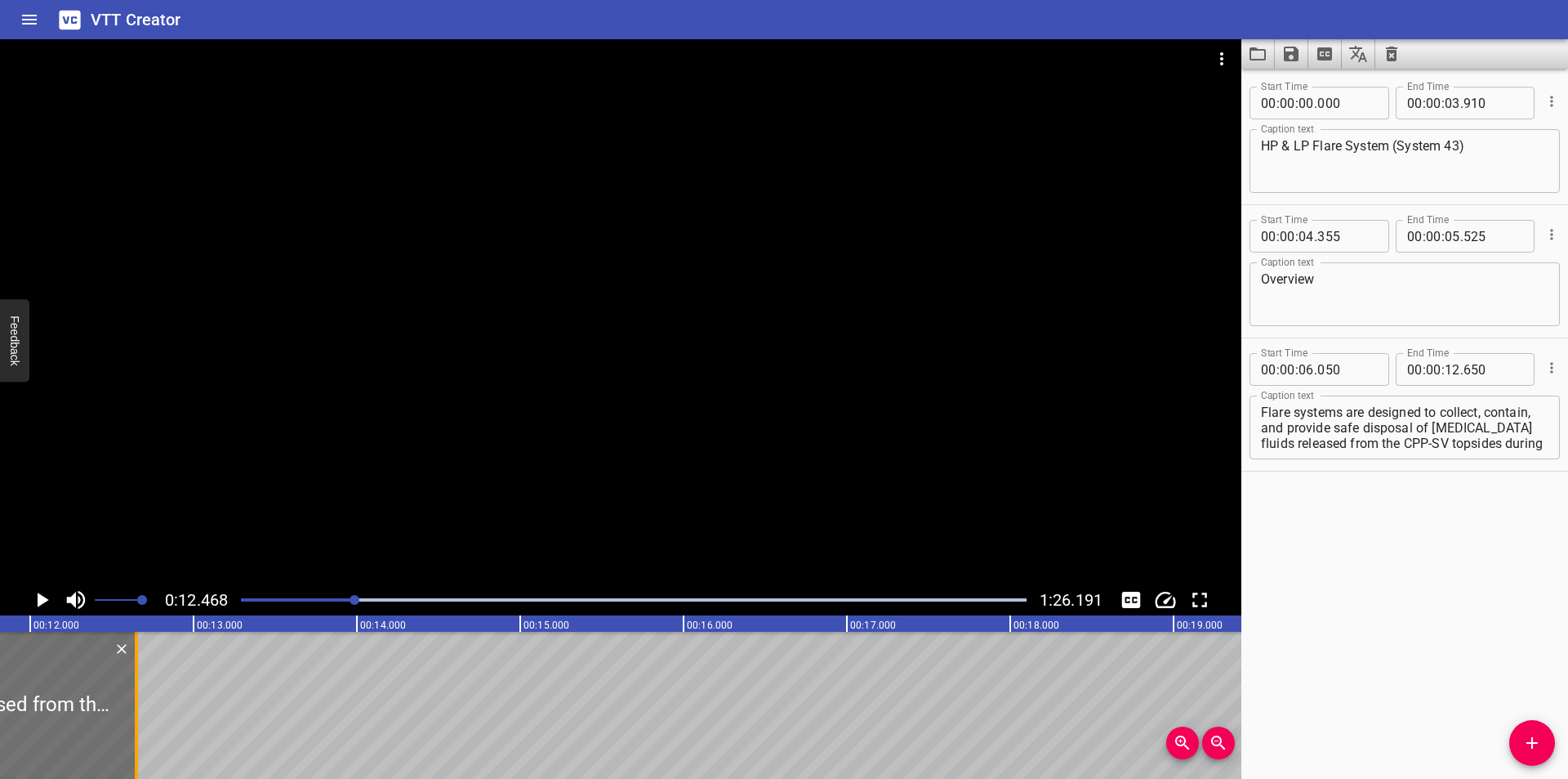
scroll to position [0, 1928]
click at [149, 718] on div at bounding box center [145, 705] width 16 height 147
type input "700"
drag, startPoint x: 1374, startPoint y: 443, endPoint x: 1567, endPoint y: 608, distance: 253.9
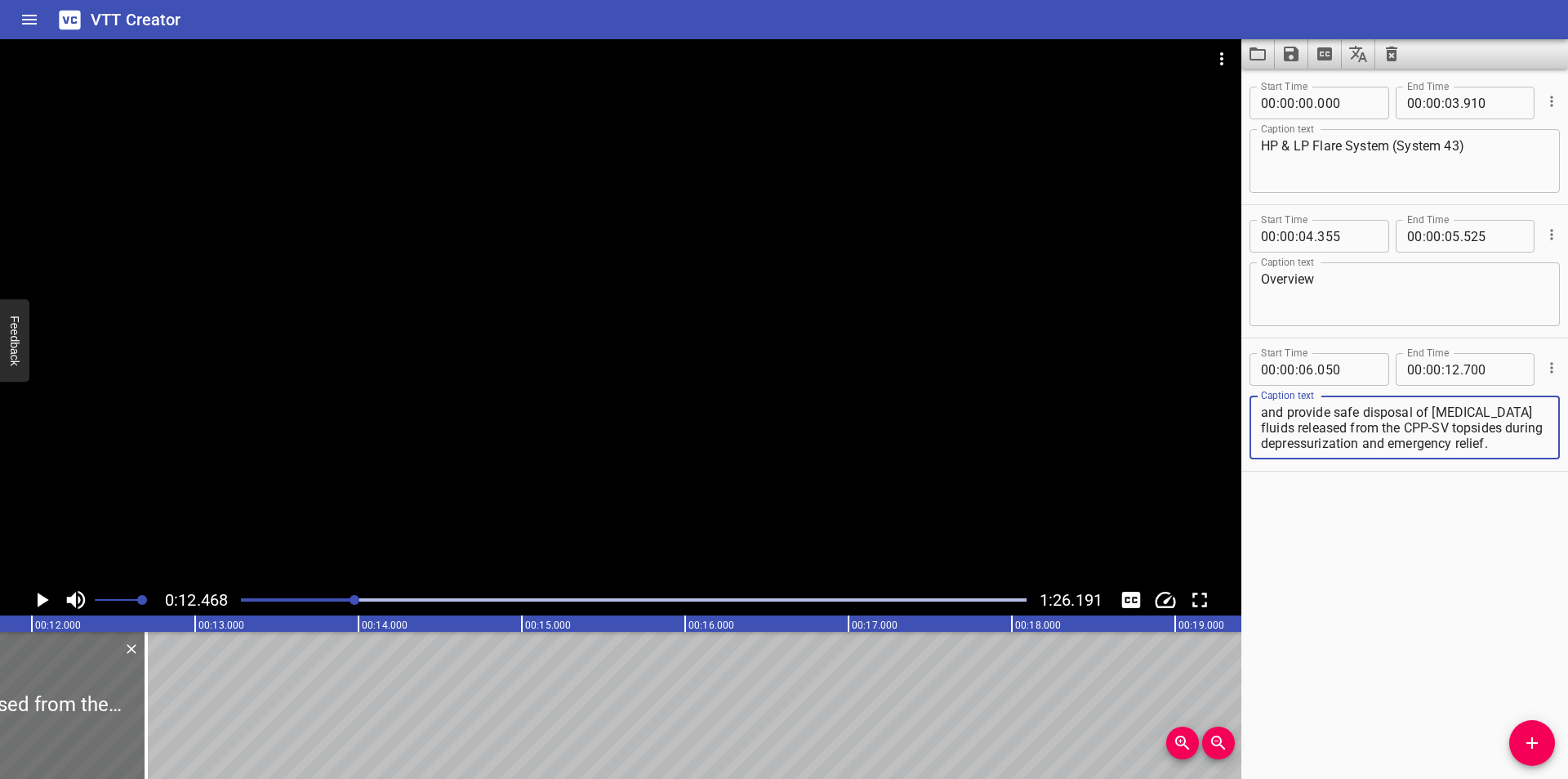
click at [1567, 608] on div "Start Time 00 : 00 : 00 . 000 Start Time End Time 00 : 00 : 03 . 910 End Time C…" at bounding box center [1404, 423] width 326 height 710
type textarea "Flare systems are designed to collect, contain, and provide safe disposal of [M…"
click at [1523, 746] on icon "Add Cue" at bounding box center [1531, 742] width 19 height 19
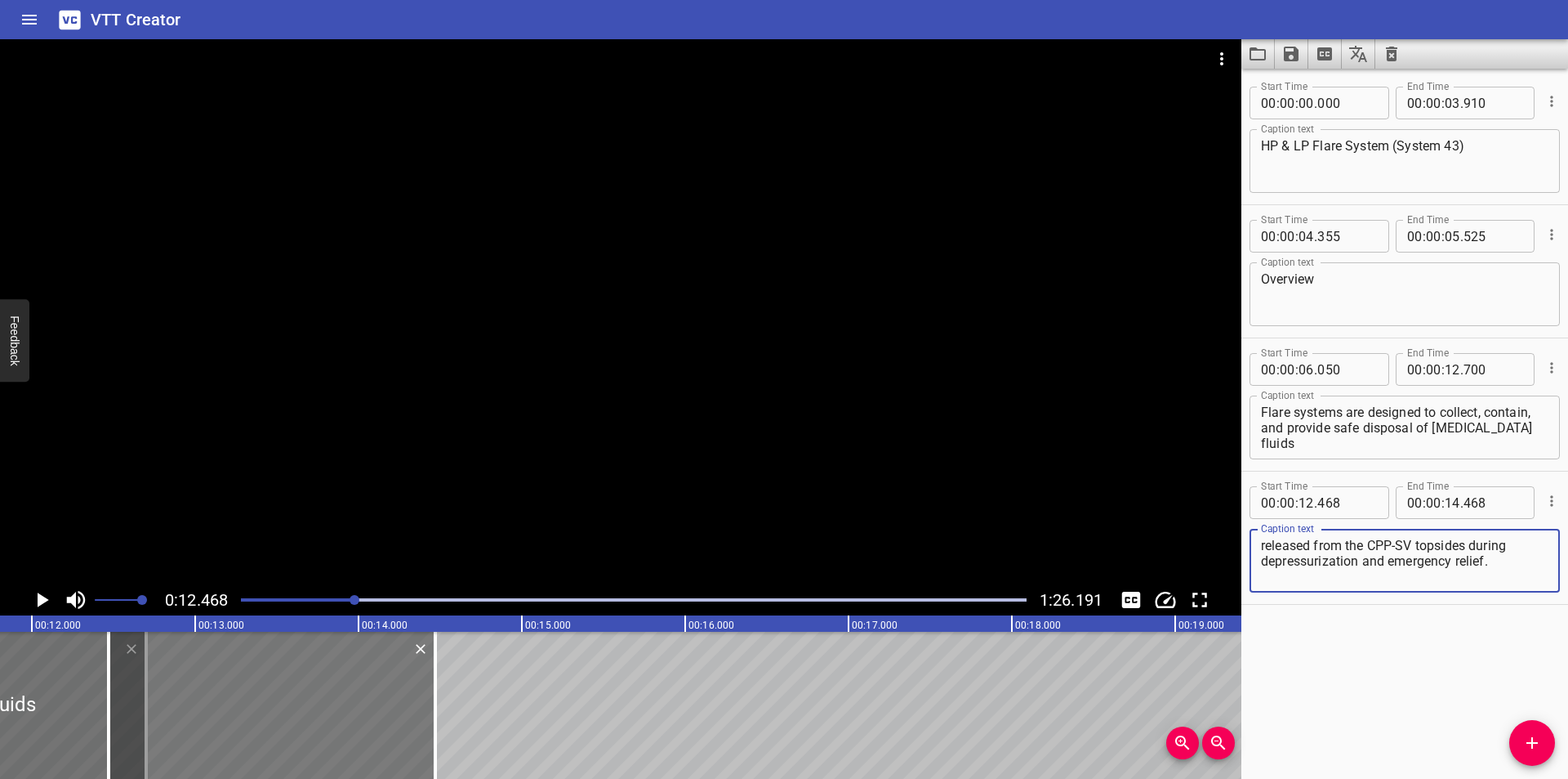
type textarea "released from the CPP-SV topsides during depressurization and emergency relief."
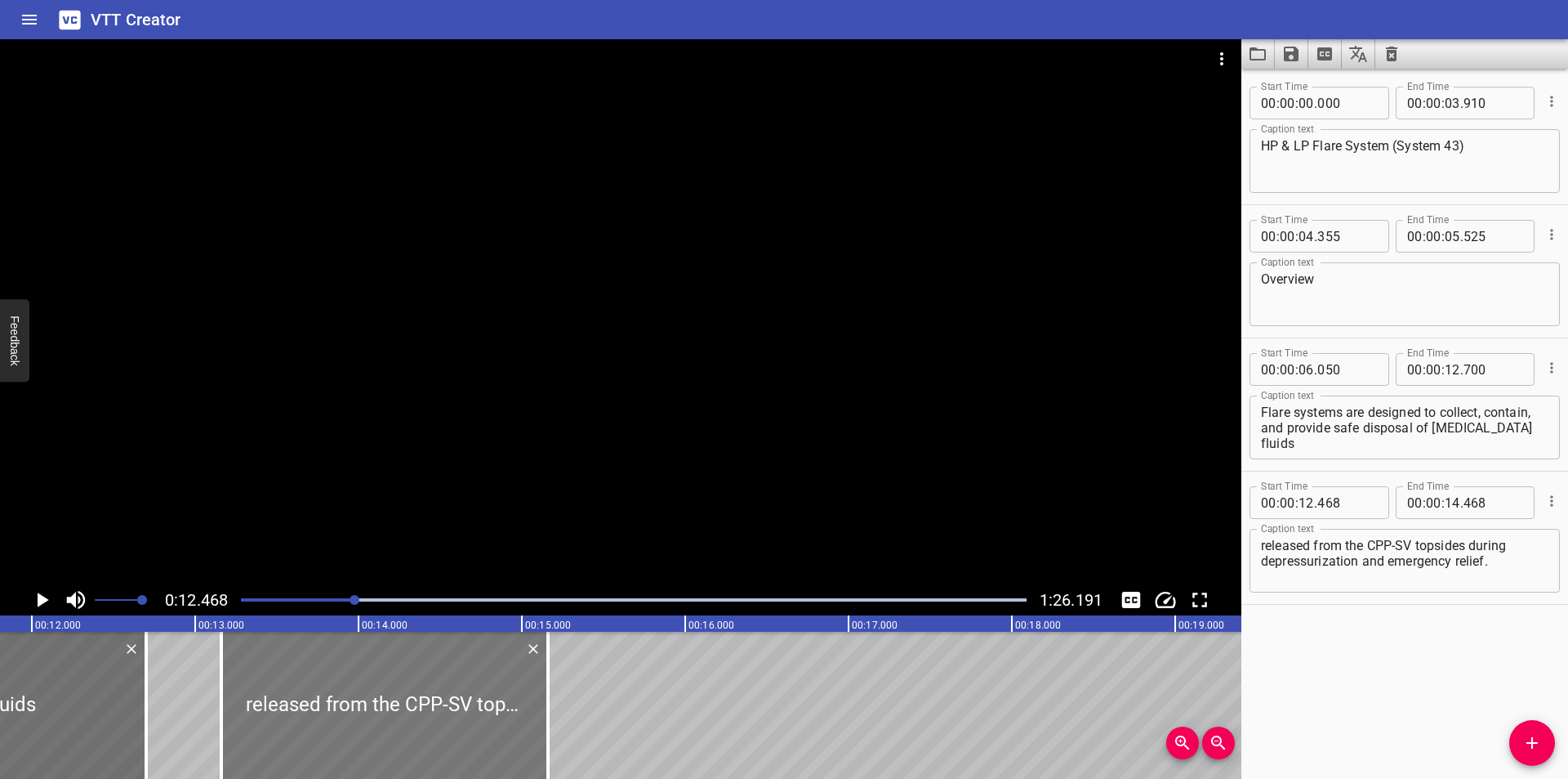
drag, startPoint x: 373, startPoint y: 716, endPoint x: 486, endPoint y: 721, distance: 113.1
click at [486, 721] on div at bounding box center [385, 705] width 326 height 147
type input "13"
type input "158"
type input "15"
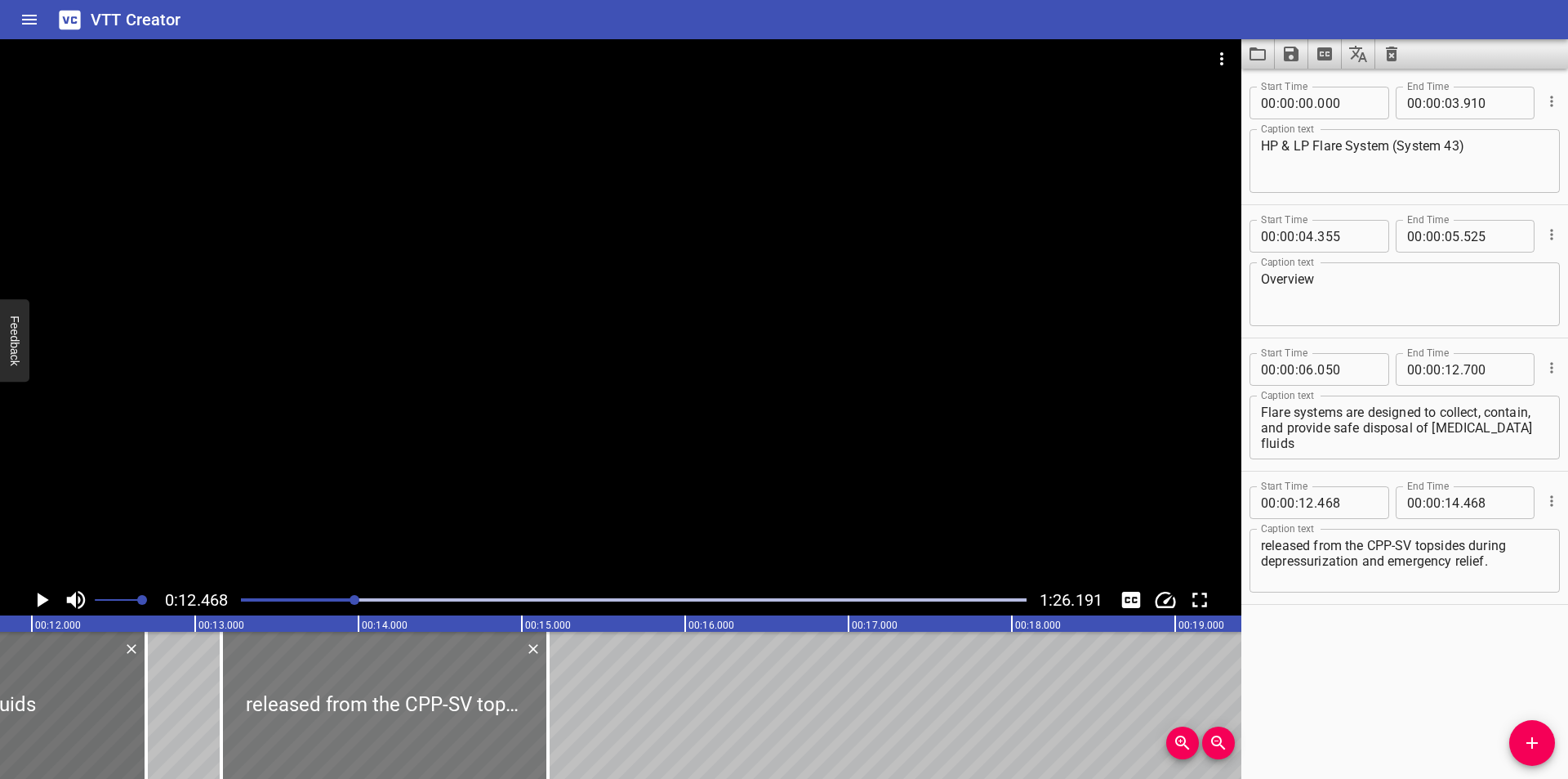
type input "158"
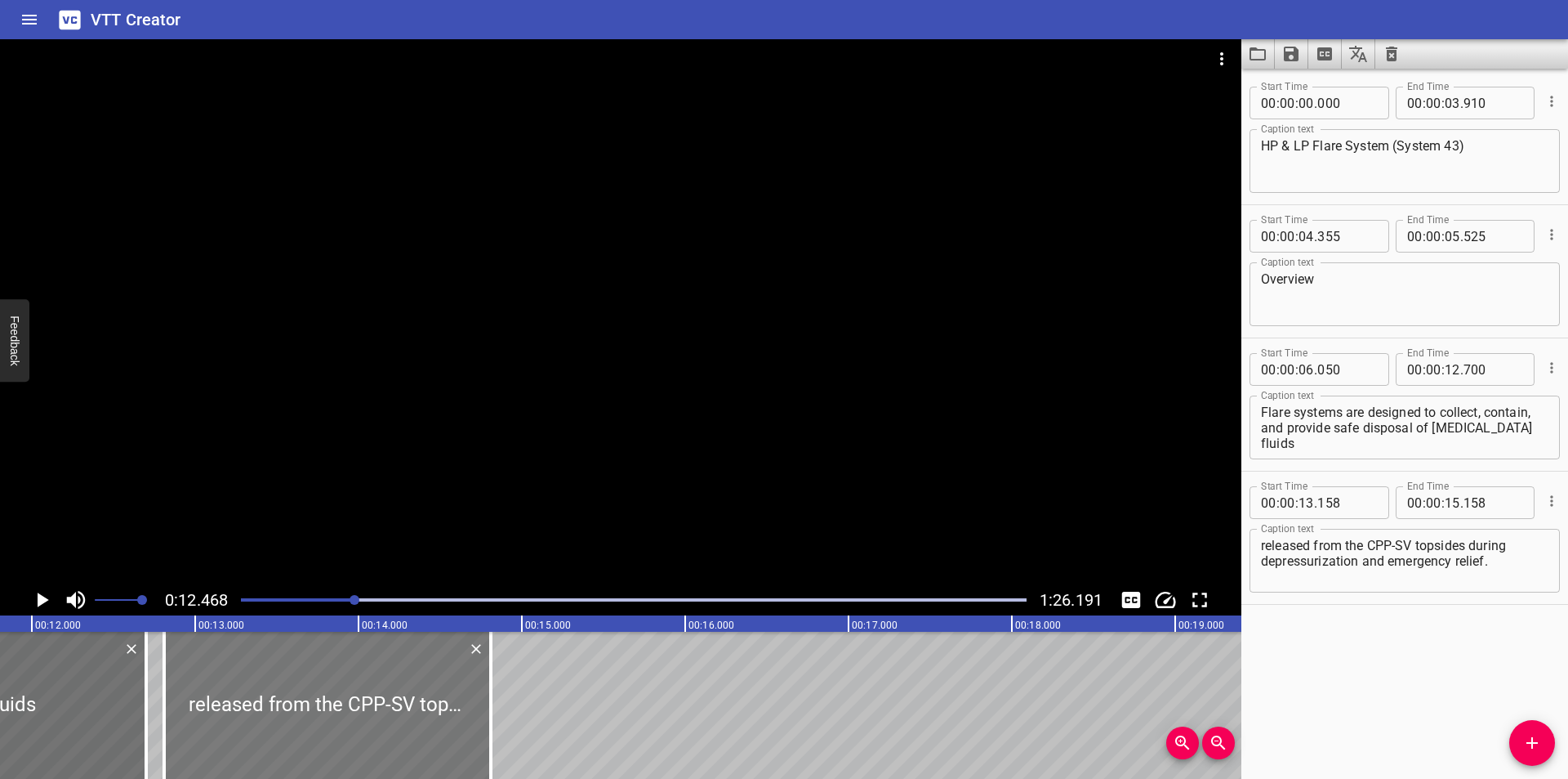
drag, startPoint x: 434, startPoint y: 656, endPoint x: 376, endPoint y: 688, distance: 66.2
click at [376, 688] on div at bounding box center [327, 705] width 326 height 147
type input "12"
type input "808"
type input "14"
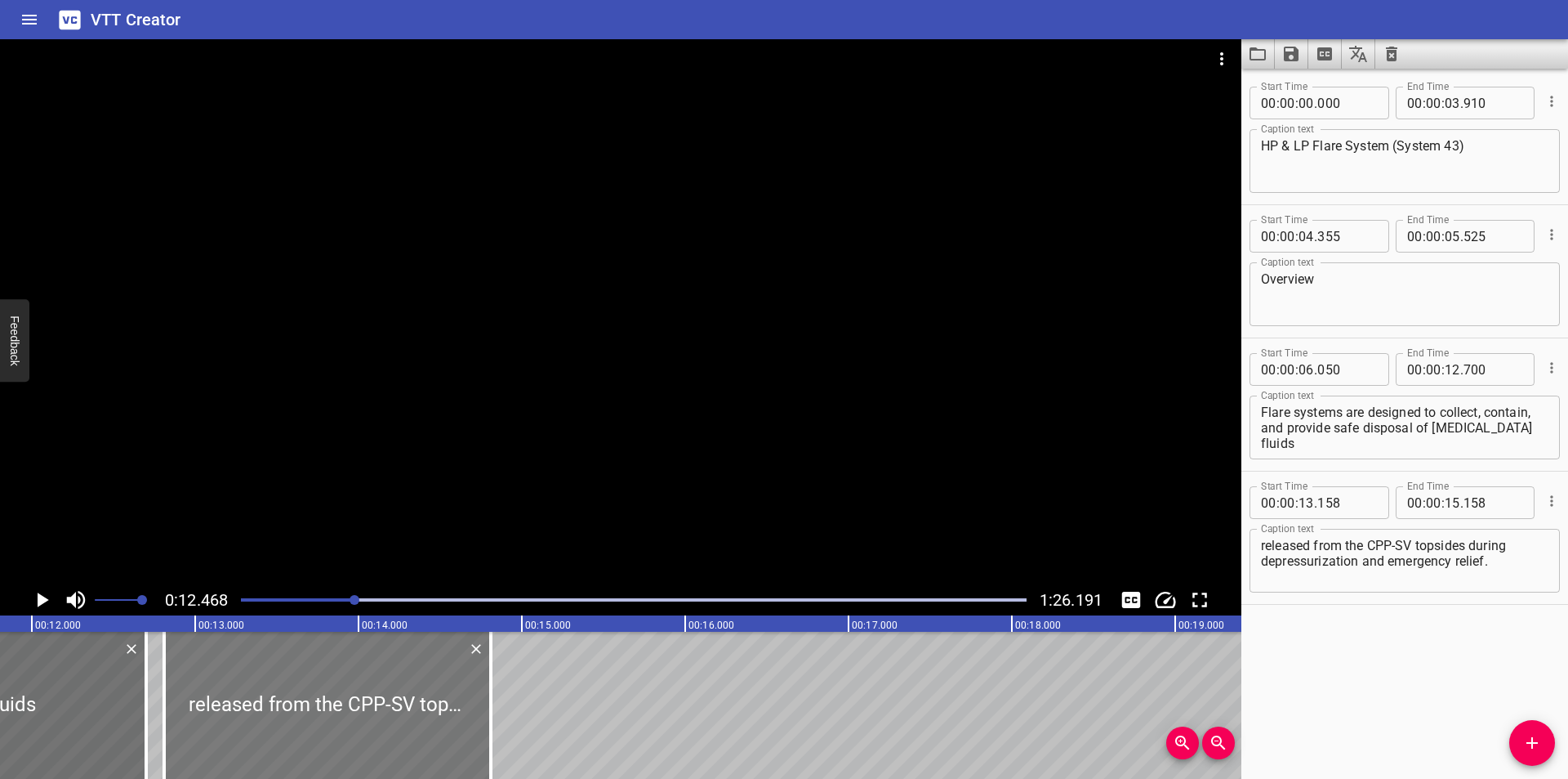
type input "808"
click at [488, 407] on div at bounding box center [620, 311] width 1241 height 545
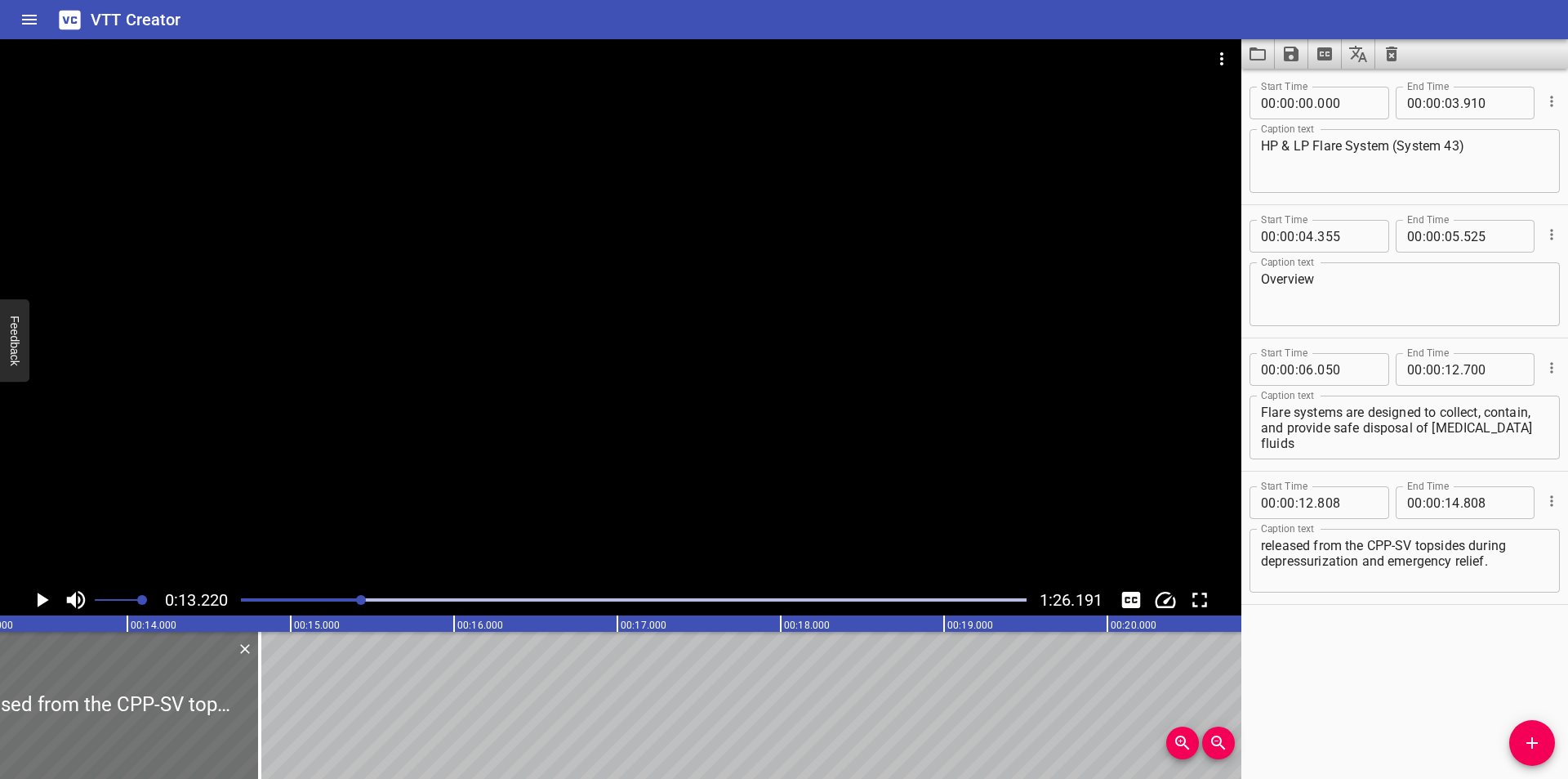
click at [348, 592] on div at bounding box center [633, 599] width 805 height 23
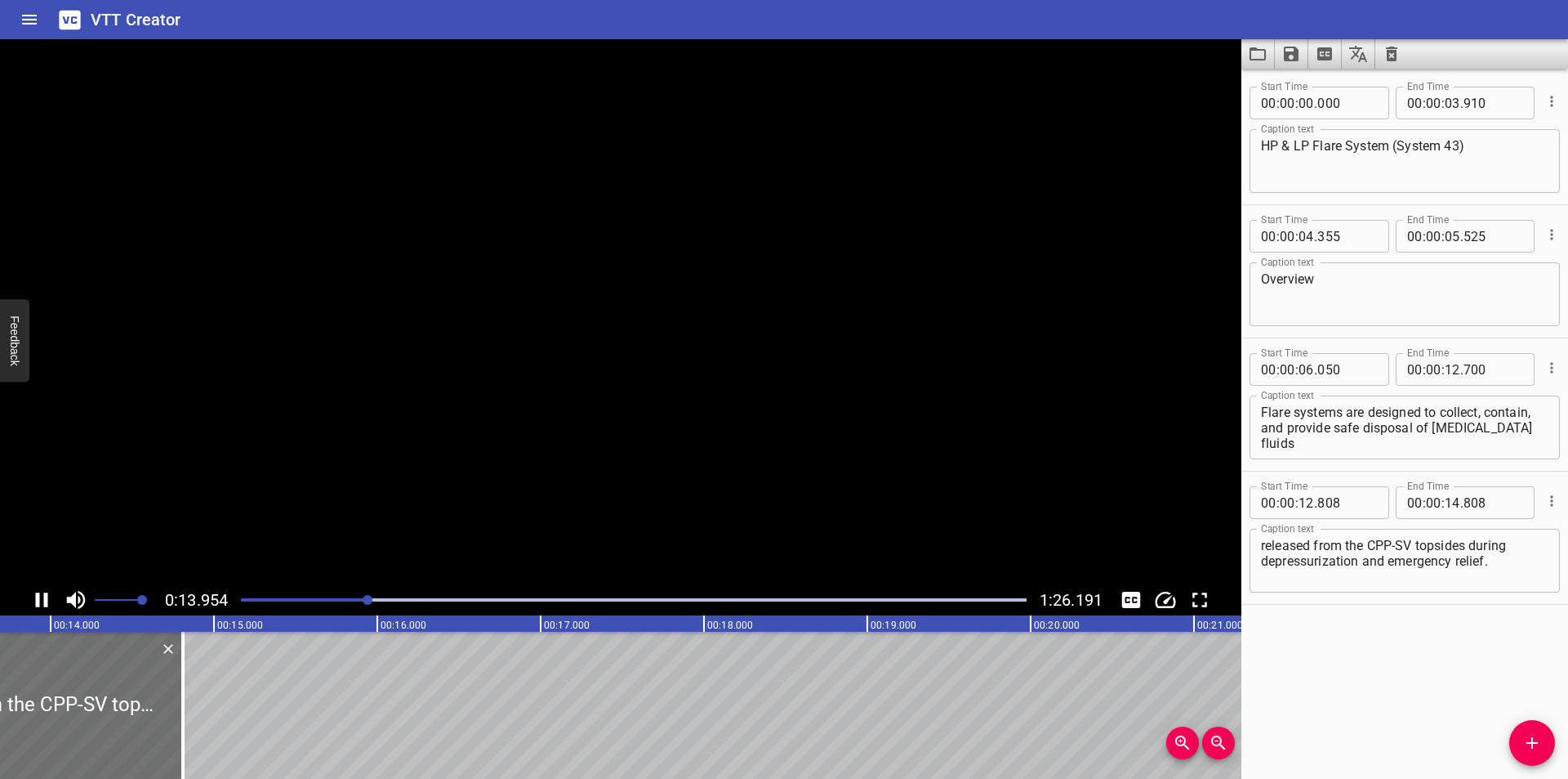
scroll to position [0, 2290]
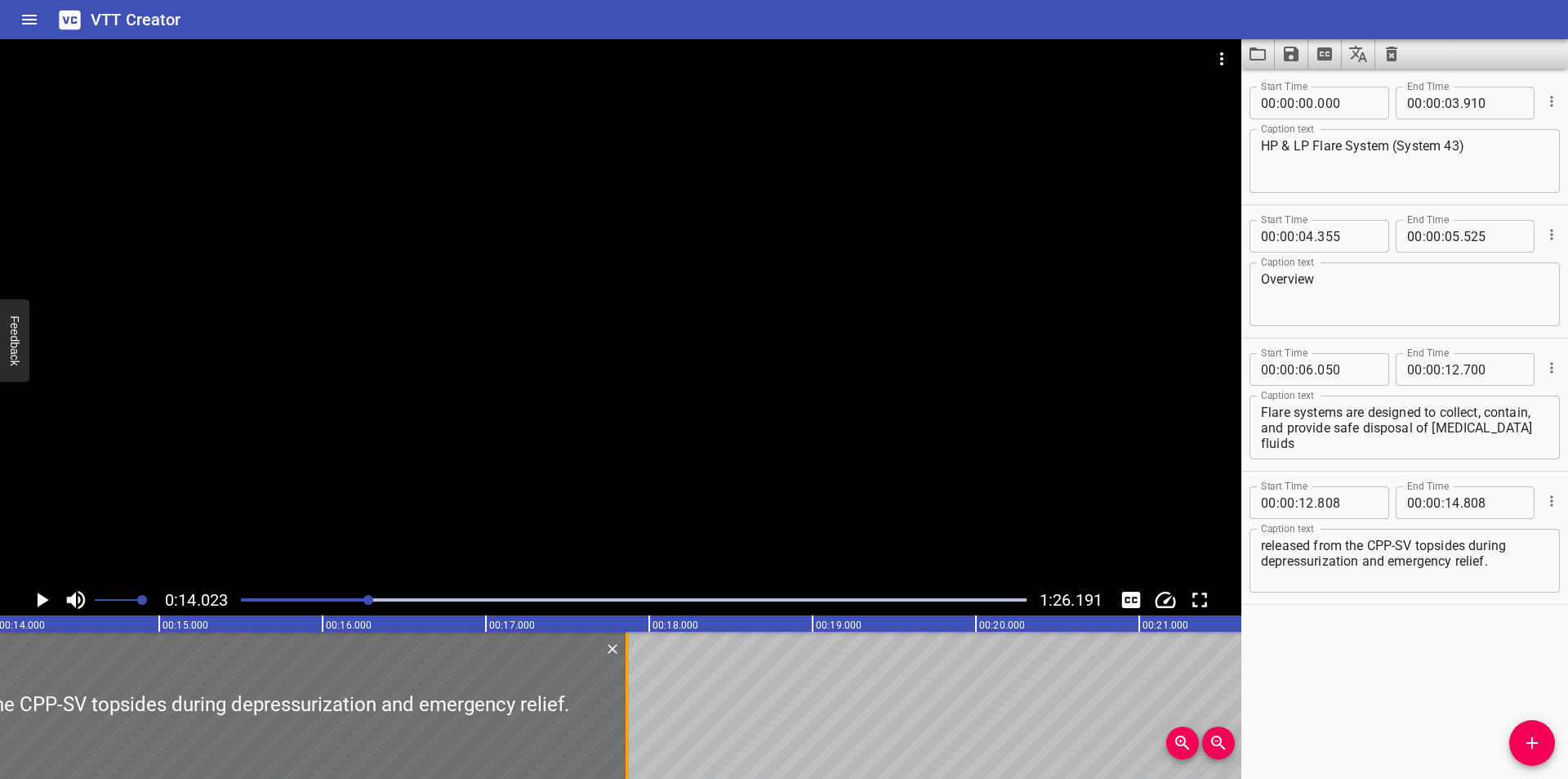
drag, startPoint x: 130, startPoint y: 737, endPoint x: 629, endPoint y: 739, distance: 499.0
click at [629, 739] on div at bounding box center [626, 705] width 16 height 147
type input "17"
type input "863"
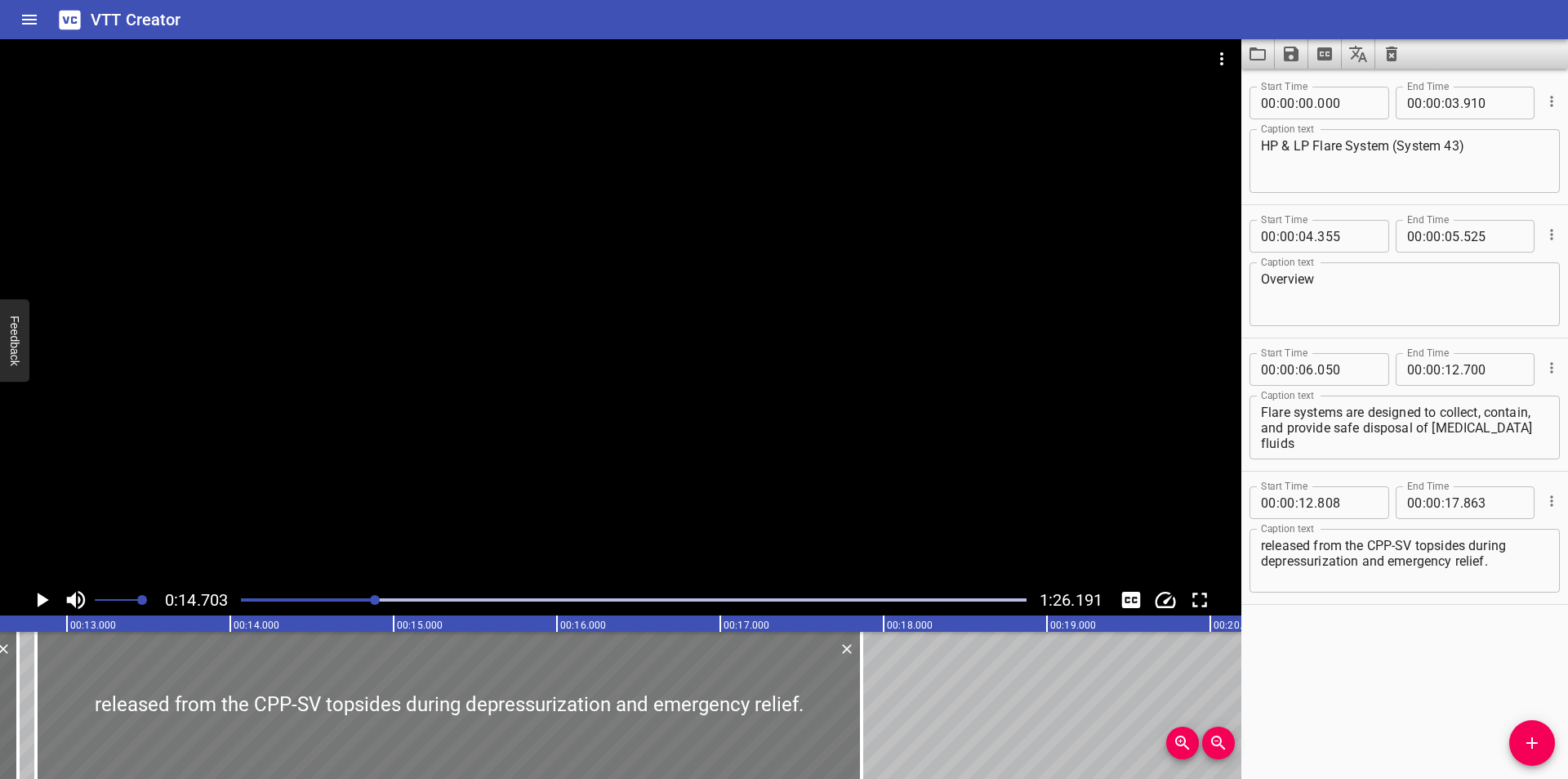
scroll to position [0, 2020]
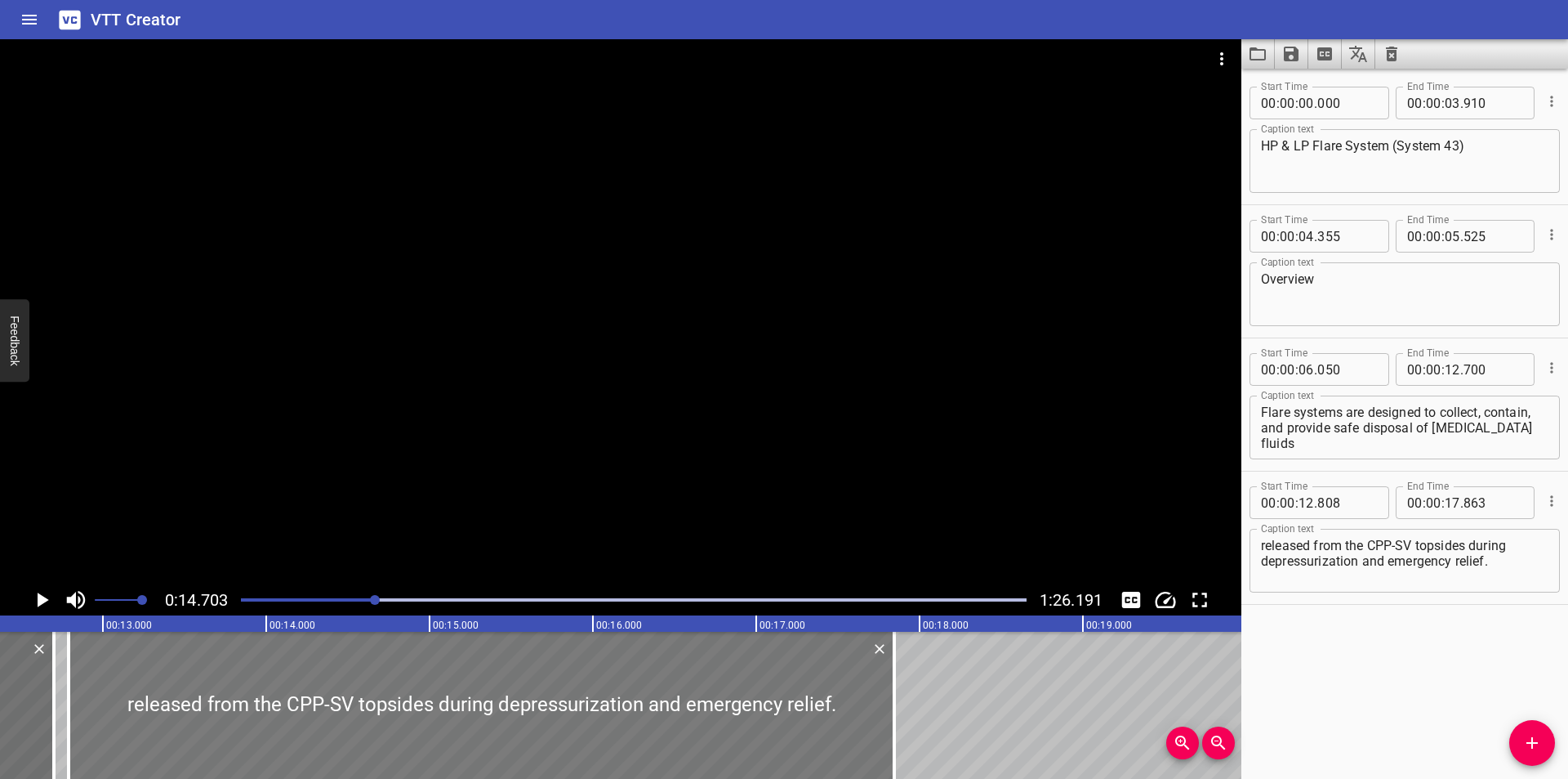
click at [488, 727] on div at bounding box center [481, 705] width 826 height 147
type input "788"
type input "843"
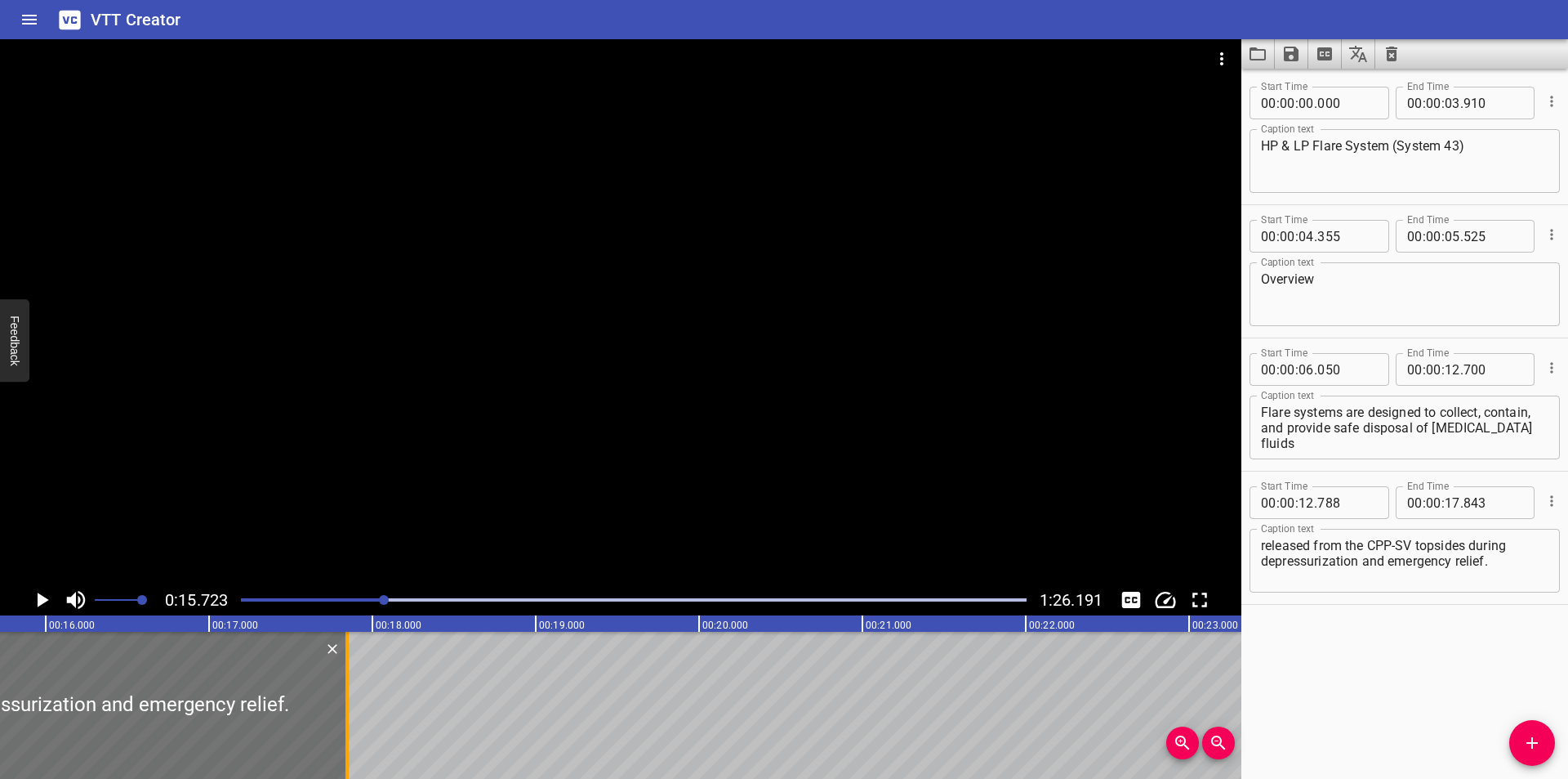
scroll to position [0, 2568]
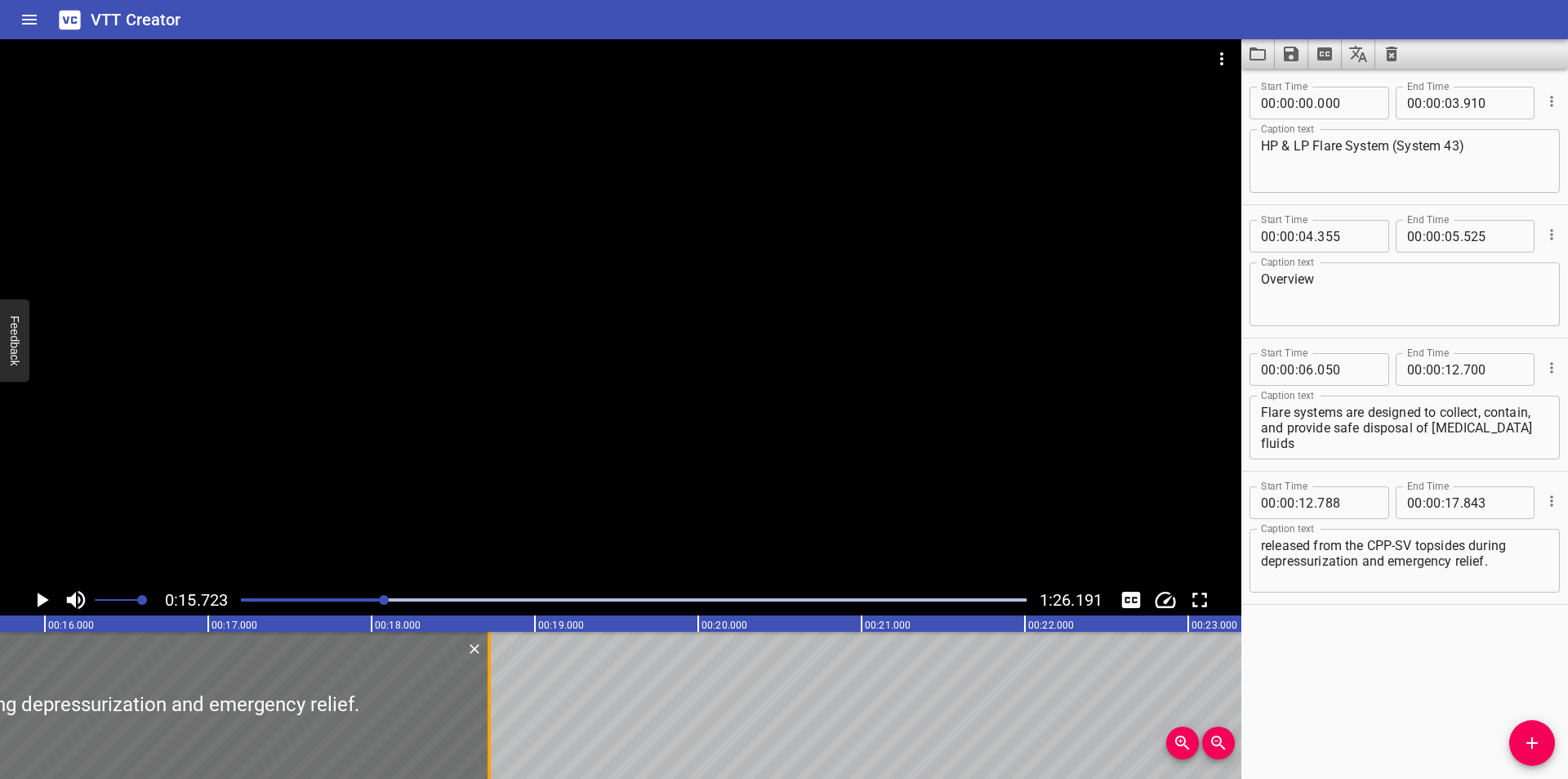
drag, startPoint x: 460, startPoint y: 727, endPoint x: 489, endPoint y: 733, distance: 29.6
click at [489, 733] on div at bounding box center [489, 705] width 3 height 147
type input "18"
type input "718"
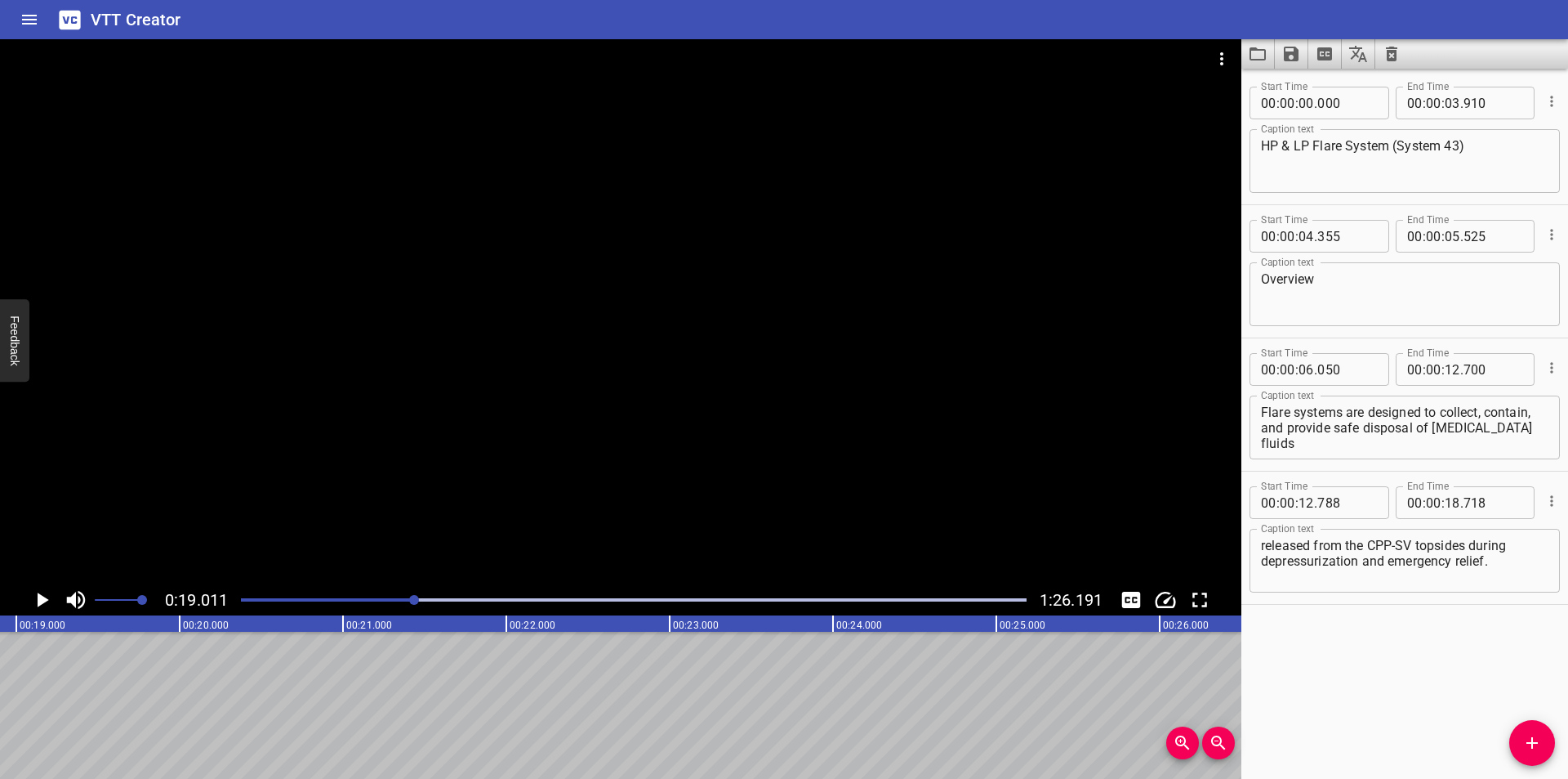
scroll to position [0, 3104]
click at [1524, 747] on icon "Add Cue" at bounding box center [1531, 742] width 19 height 19
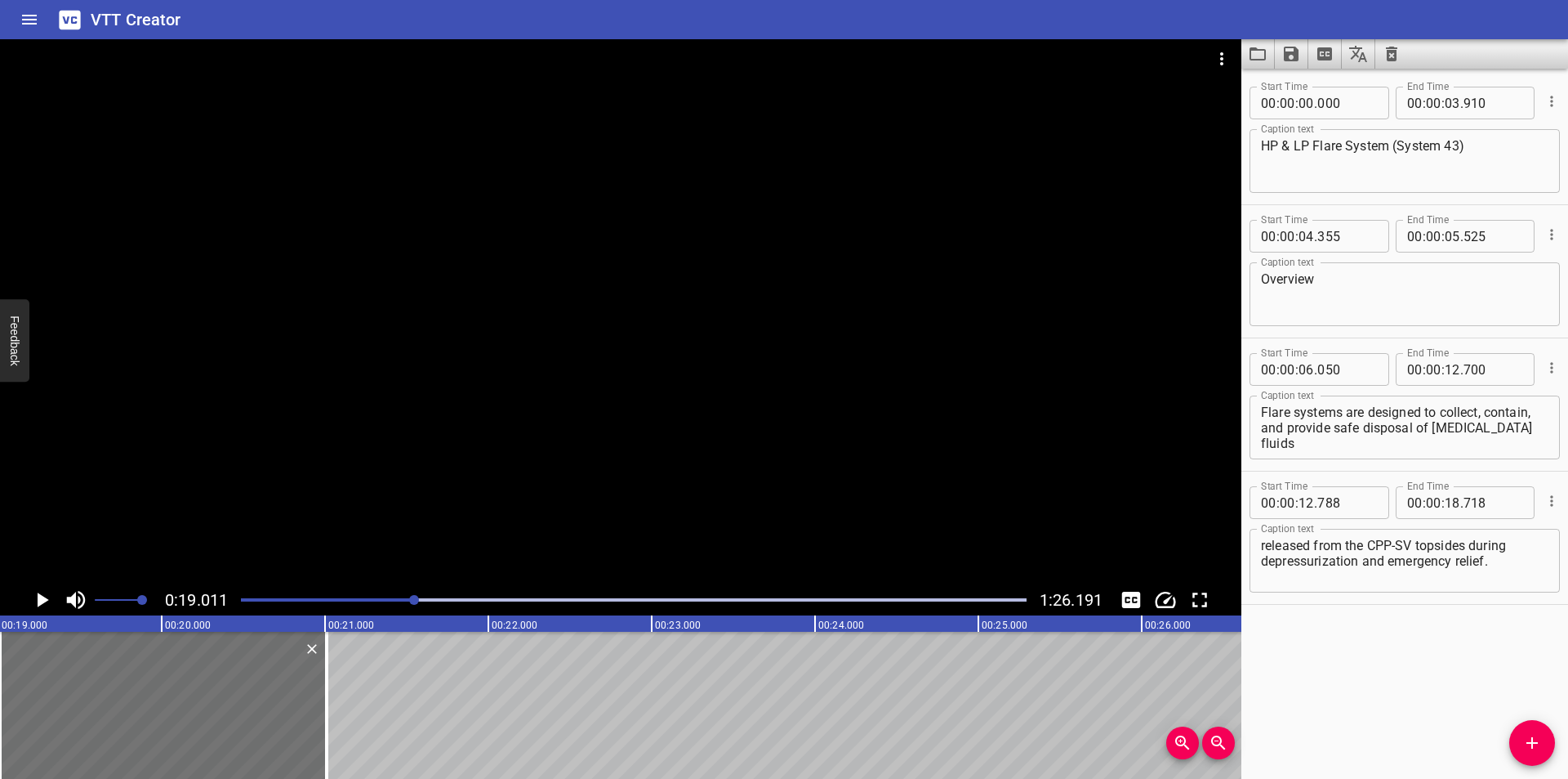
scroll to position [31, 0]
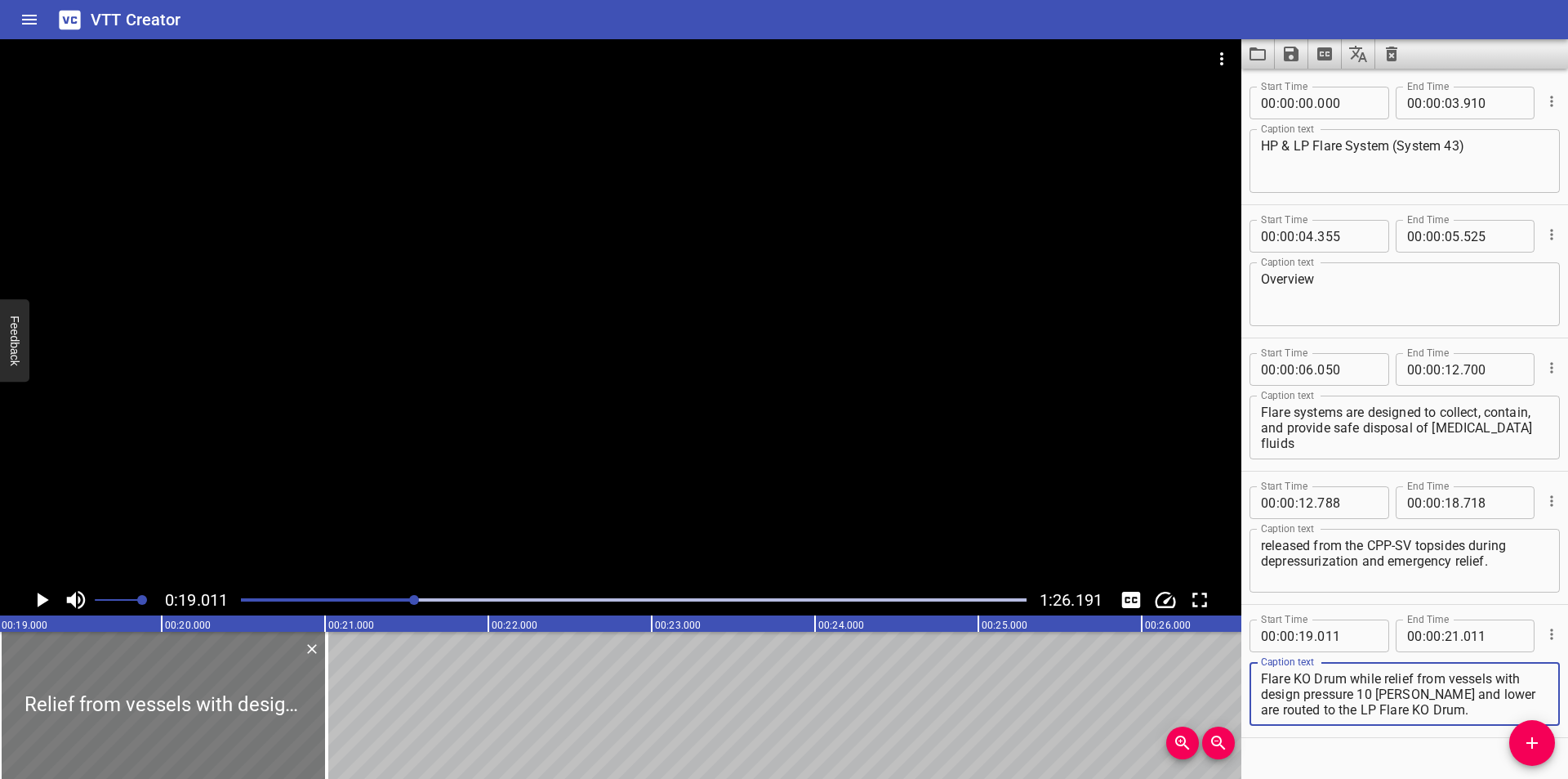
type textarea "Relief from vessels with design pressure higher than 10 [PERSON_NAME] are route…"
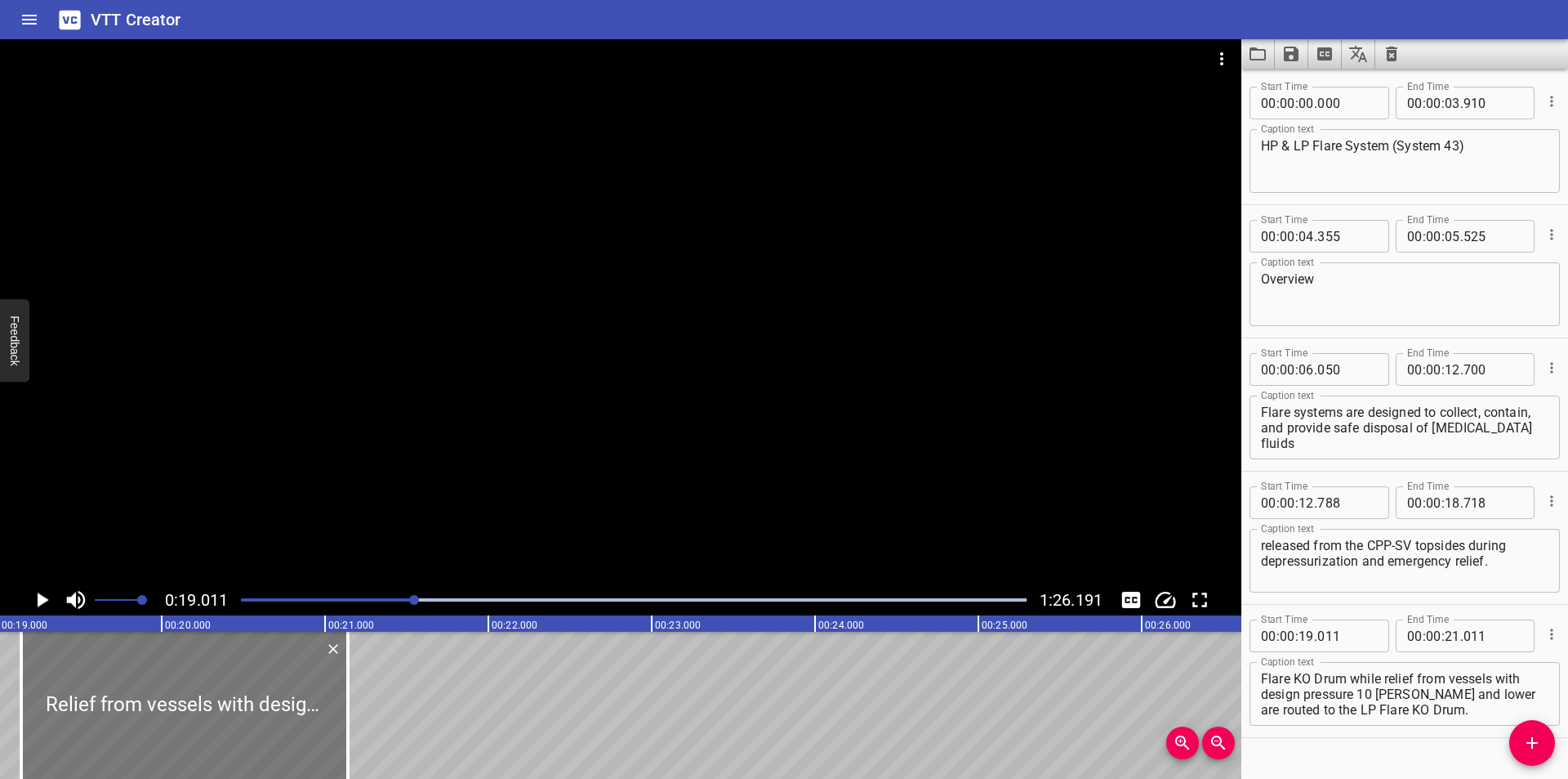
drag, startPoint x: 215, startPoint y: 681, endPoint x: 236, endPoint y: 687, distance: 21.8
click at [236, 687] on div at bounding box center [184, 705] width 326 height 147
type input "141"
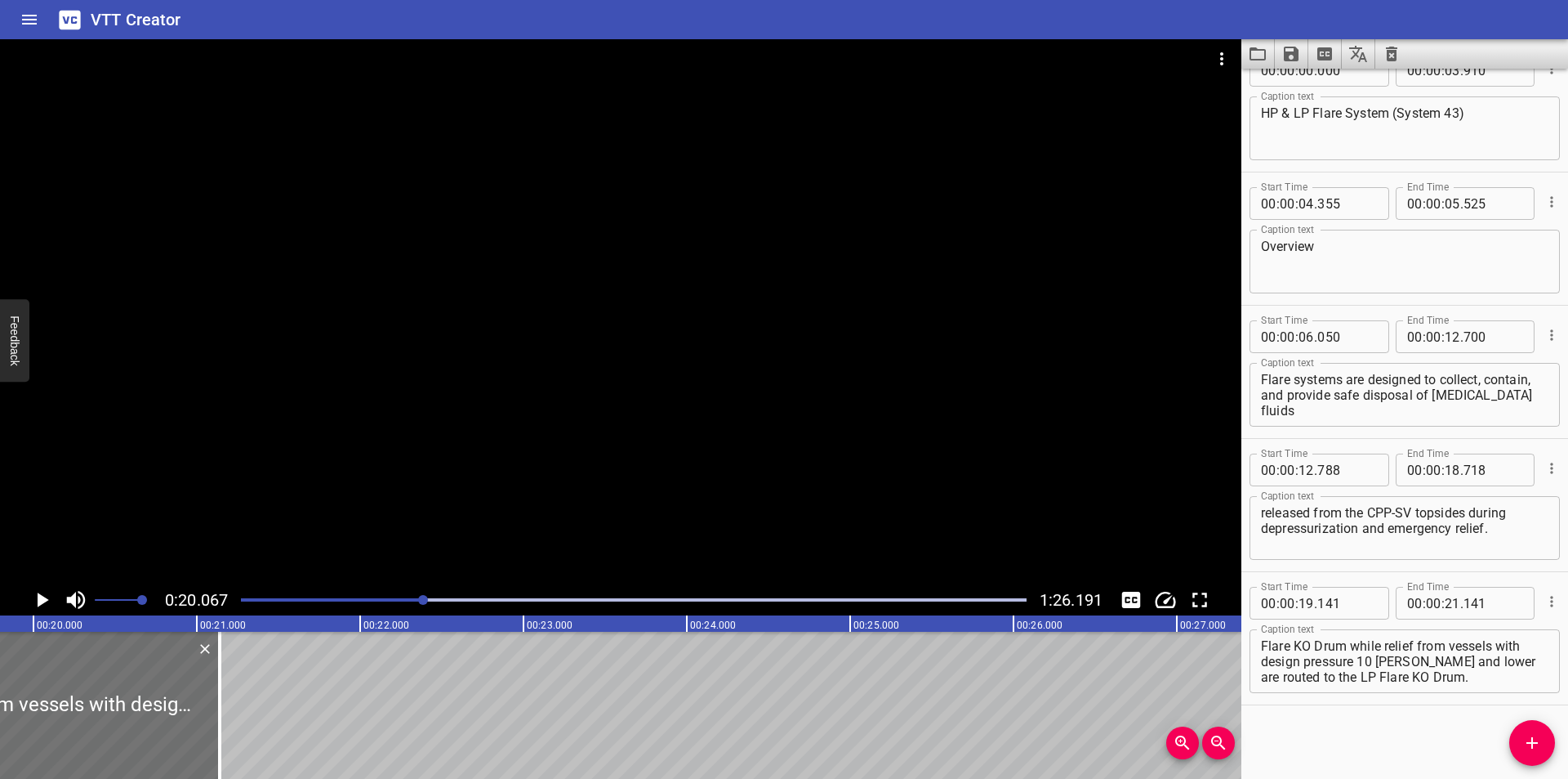
scroll to position [0, 3276]
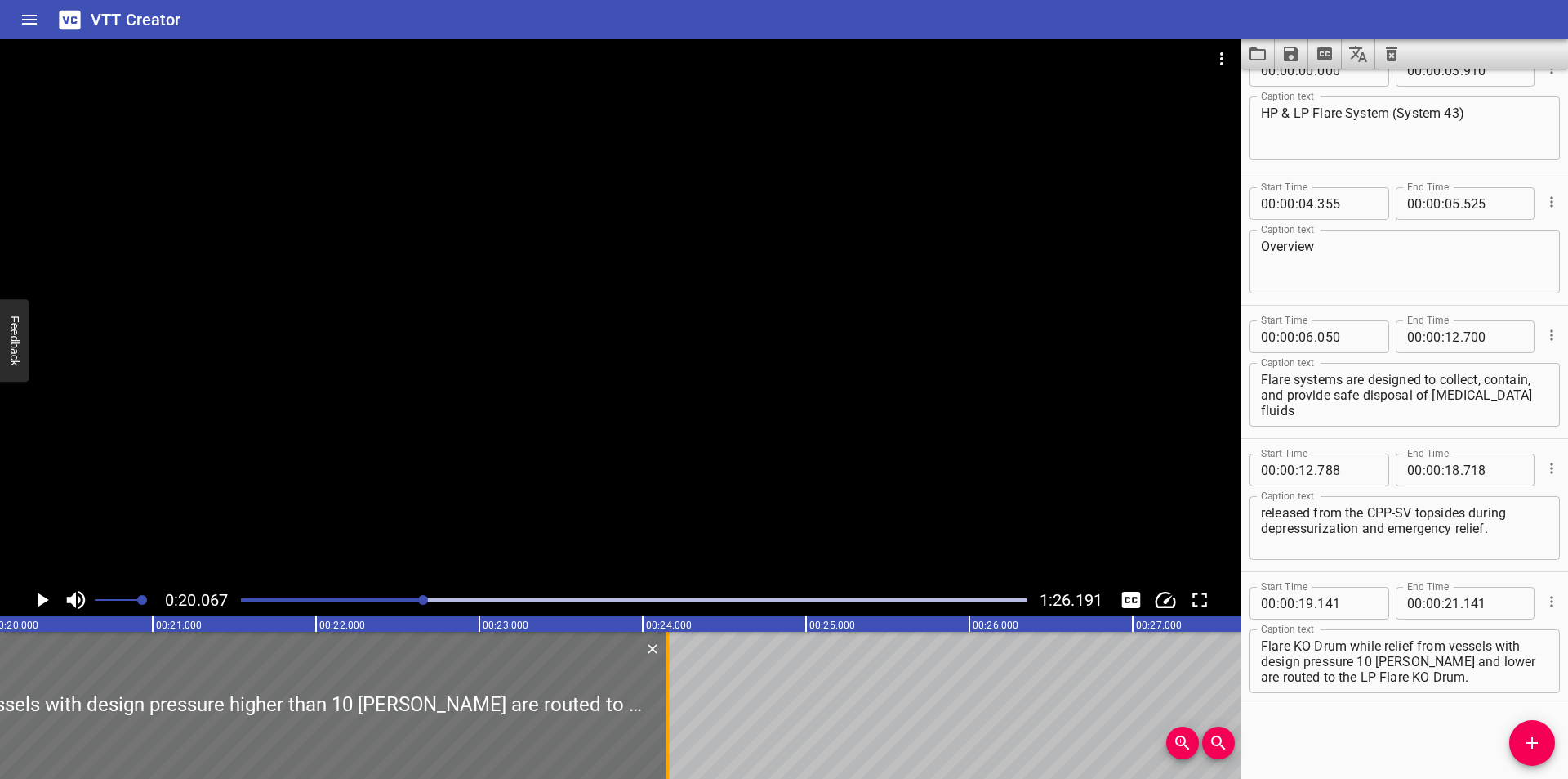
drag, startPoint x: 179, startPoint y: 728, endPoint x: 671, endPoint y: 724, distance: 492.0
click at [673, 721] on div at bounding box center [667, 705] width 16 height 147
type input "24"
type input "166"
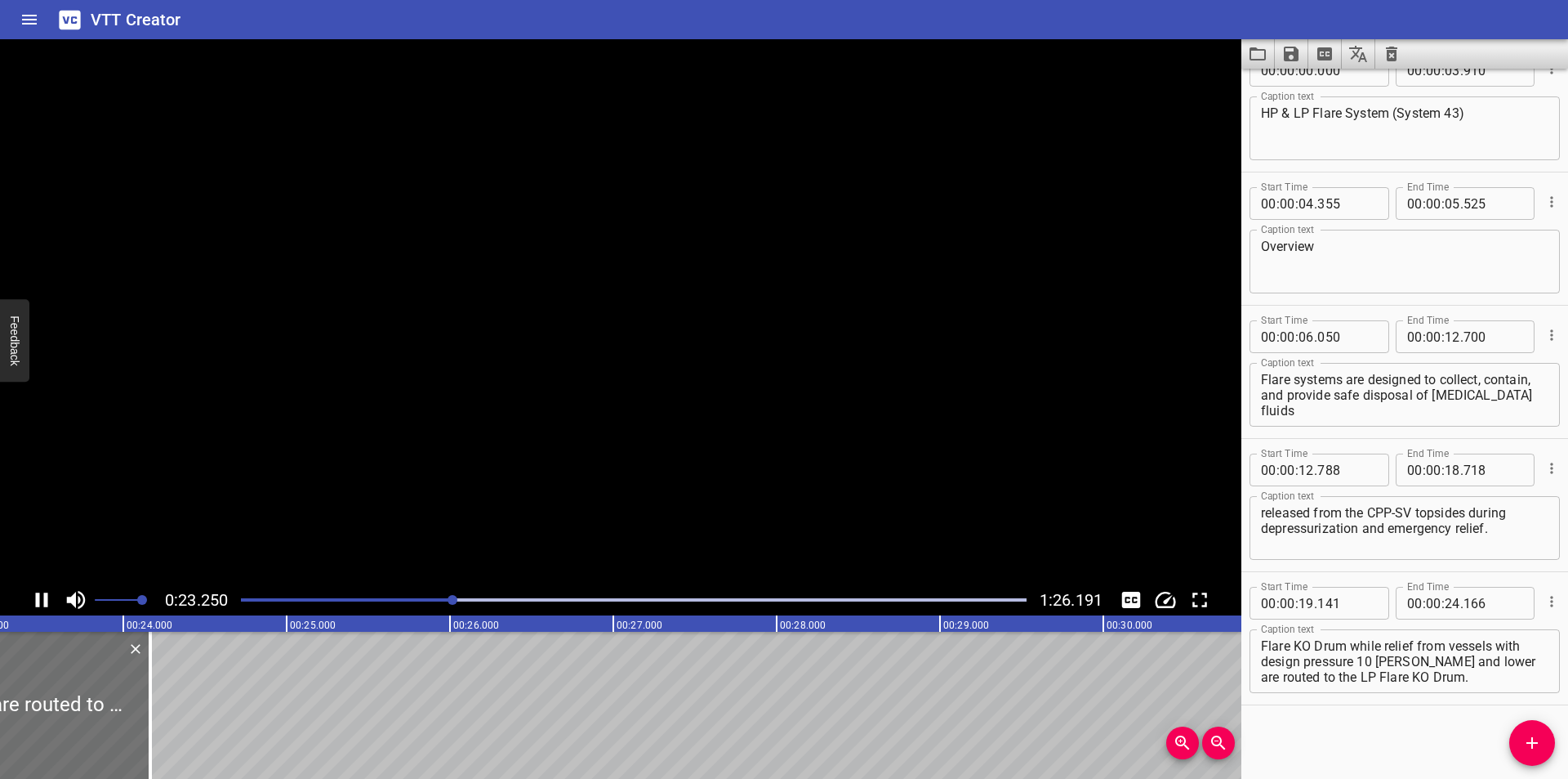
scroll to position [0, 3815]
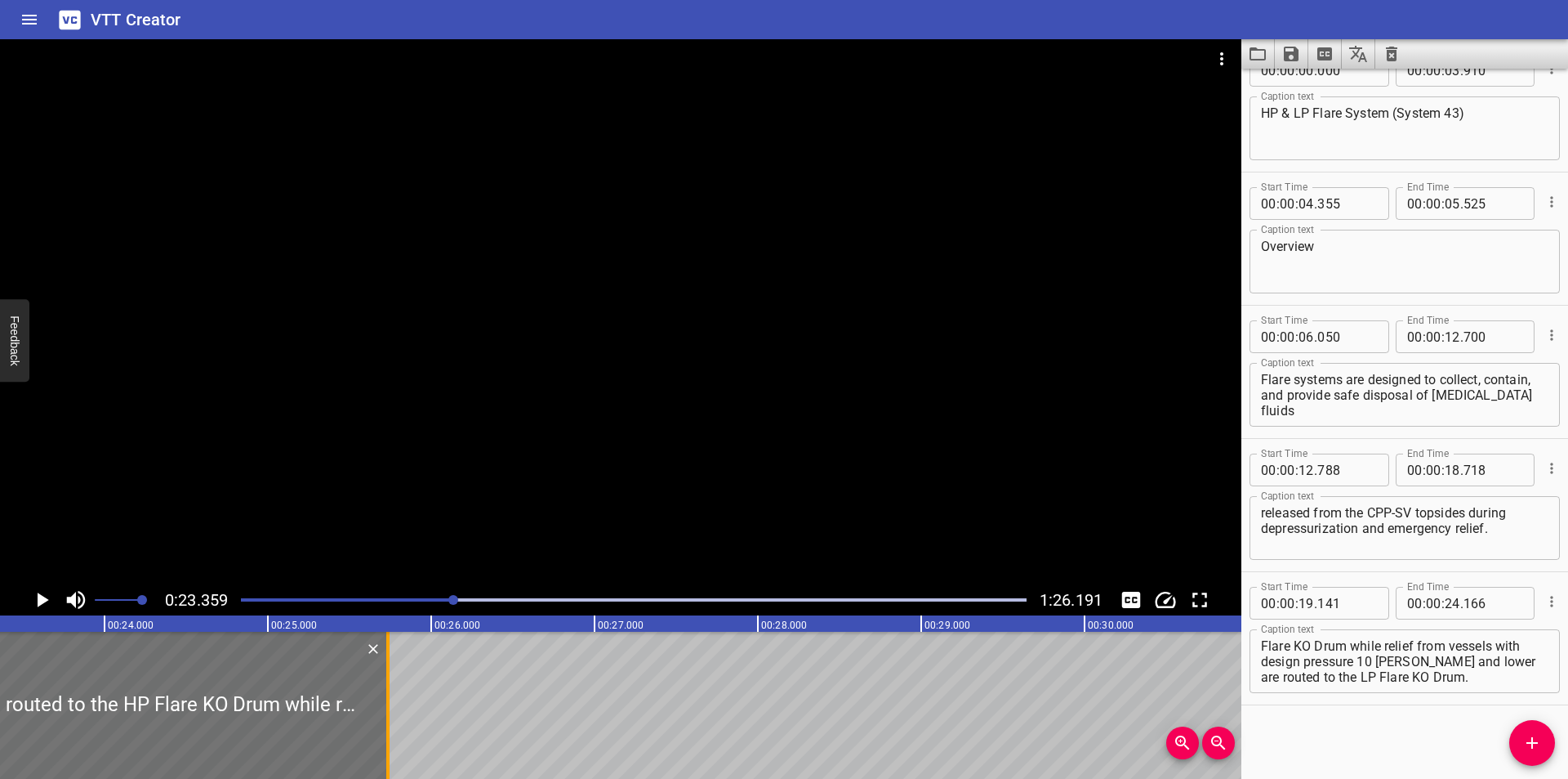
drag, startPoint x: 134, startPoint y: 739, endPoint x: 391, endPoint y: 746, distance: 257.1
click at [391, 746] on div at bounding box center [387, 705] width 16 height 147
type input "25"
type input "736"
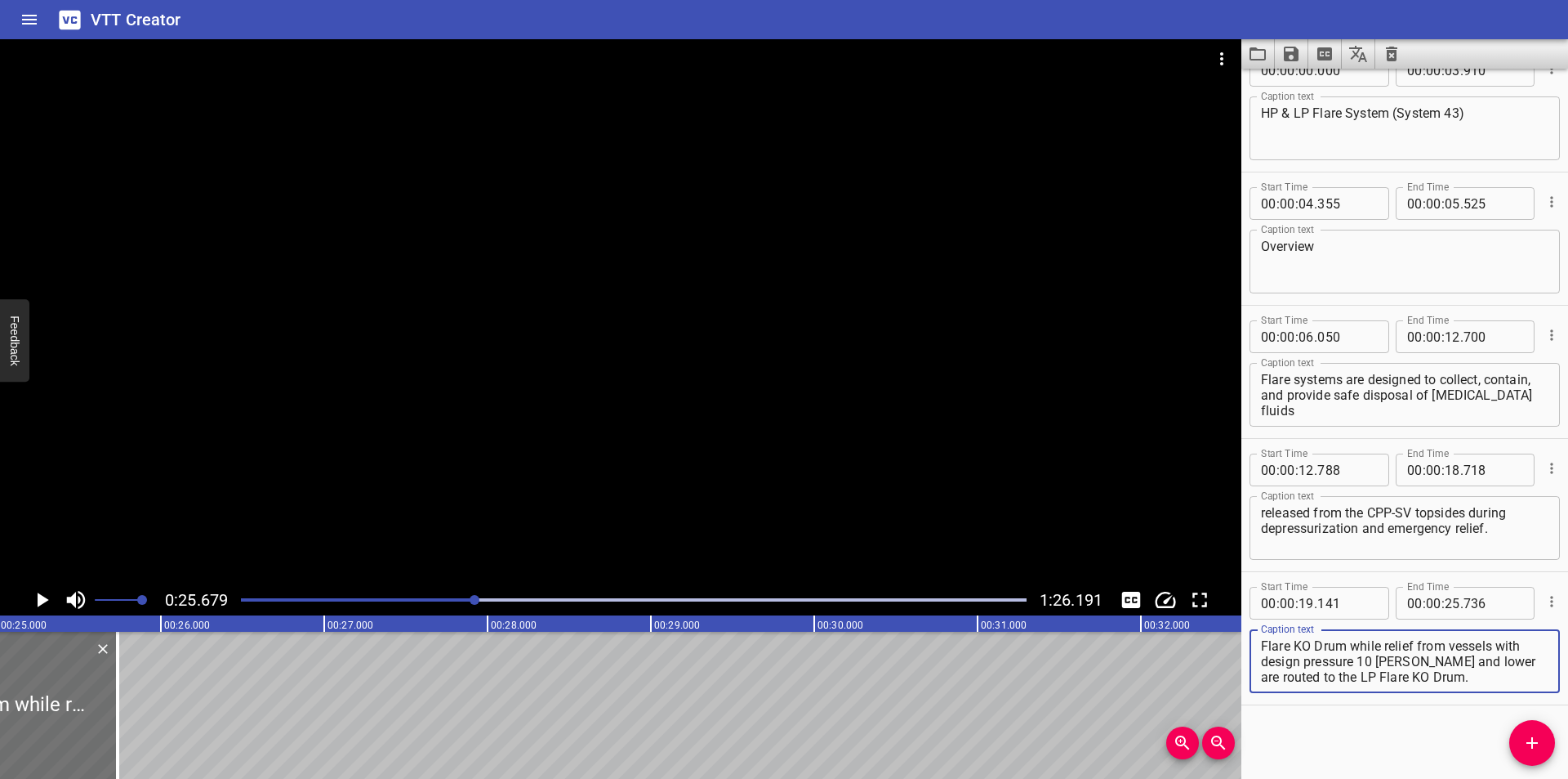
scroll to position [31, 0]
drag, startPoint x: 1351, startPoint y: 648, endPoint x: 1567, endPoint y: 779, distance: 252.6
click at [1567, 778] on html "VTT Creator Caption Editor Batch Transcribe Login Sign Up Privacy Contact 0:25.…" at bounding box center [784, 389] width 1568 height 779
type textarea "Relief from vessels with design pressure higher than 10 [PERSON_NAME] are route…"
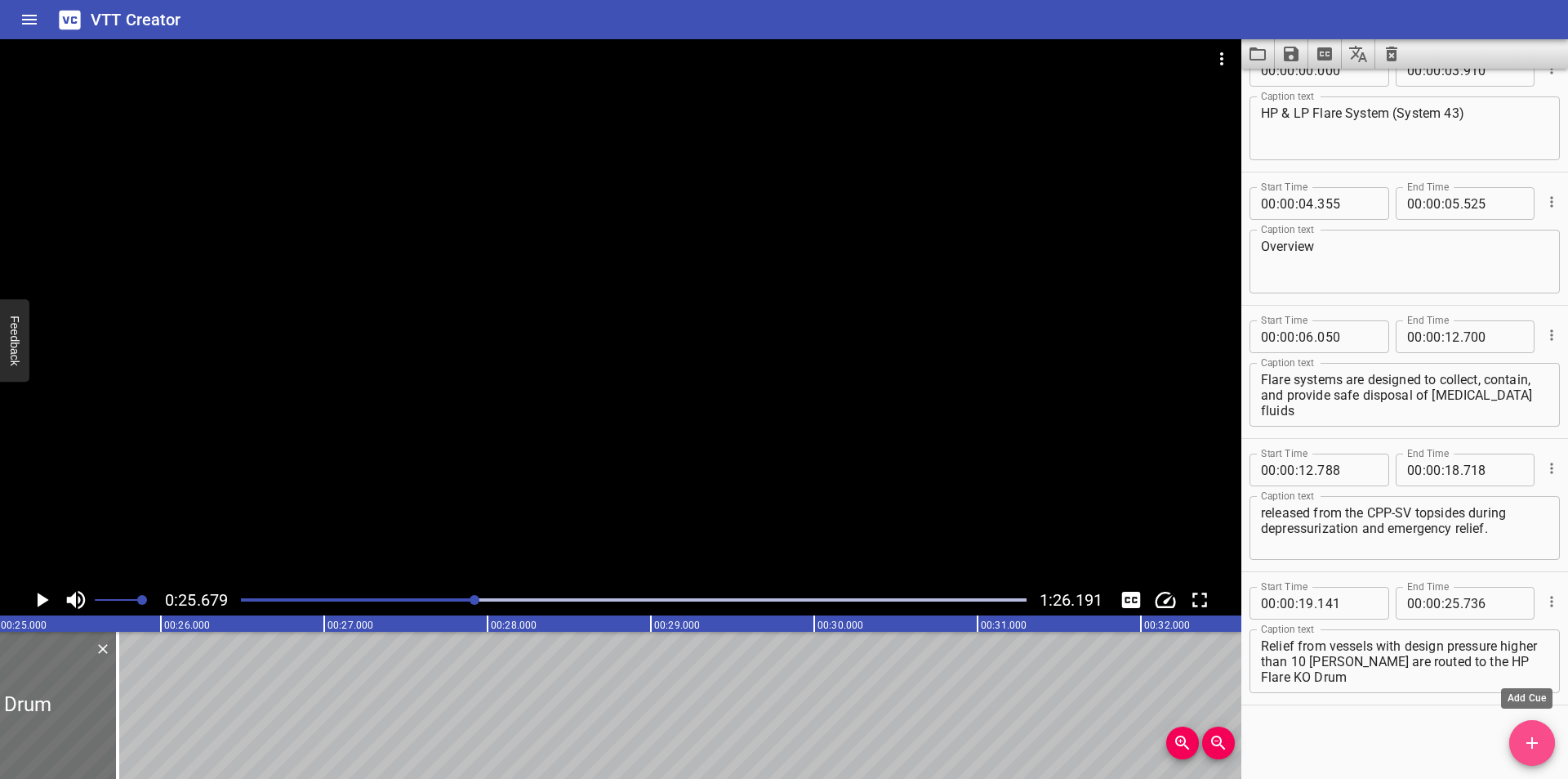
click at [1524, 743] on icon "Add Cue" at bounding box center [1531, 742] width 19 height 19
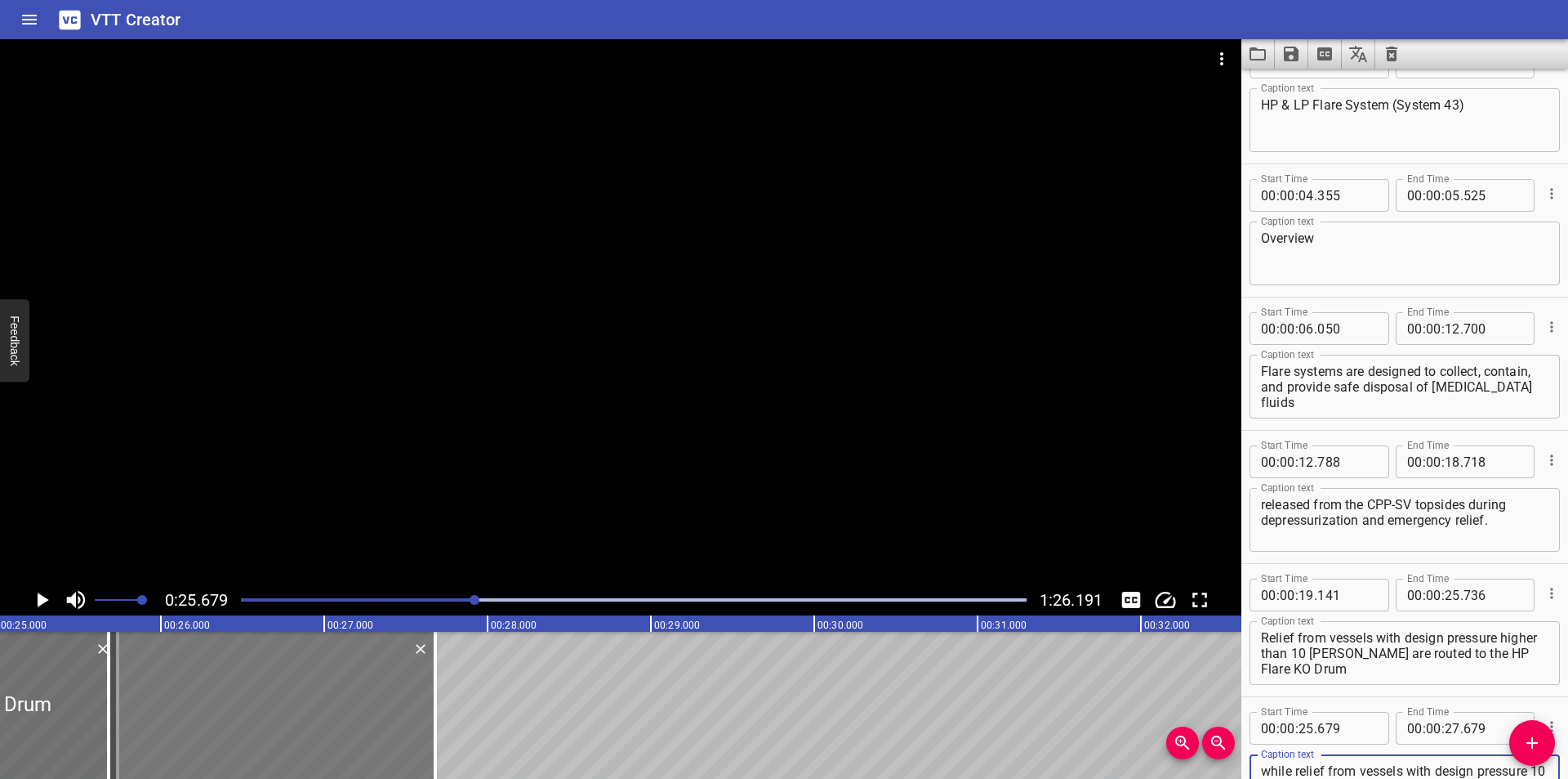
scroll to position [72, 0]
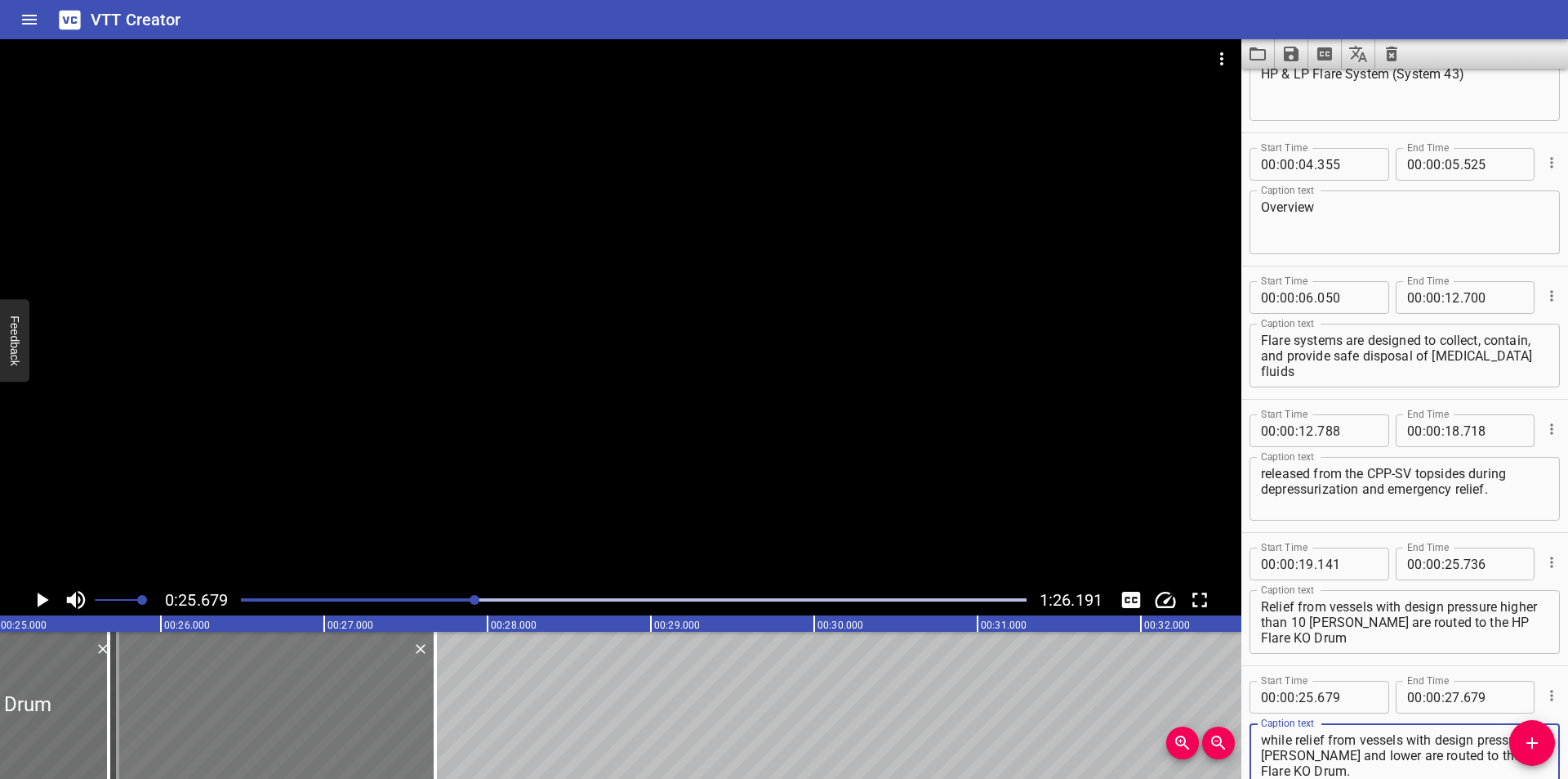
type textarea "while relief from vessels with design pressure 10 [PERSON_NAME] and lower are r…"
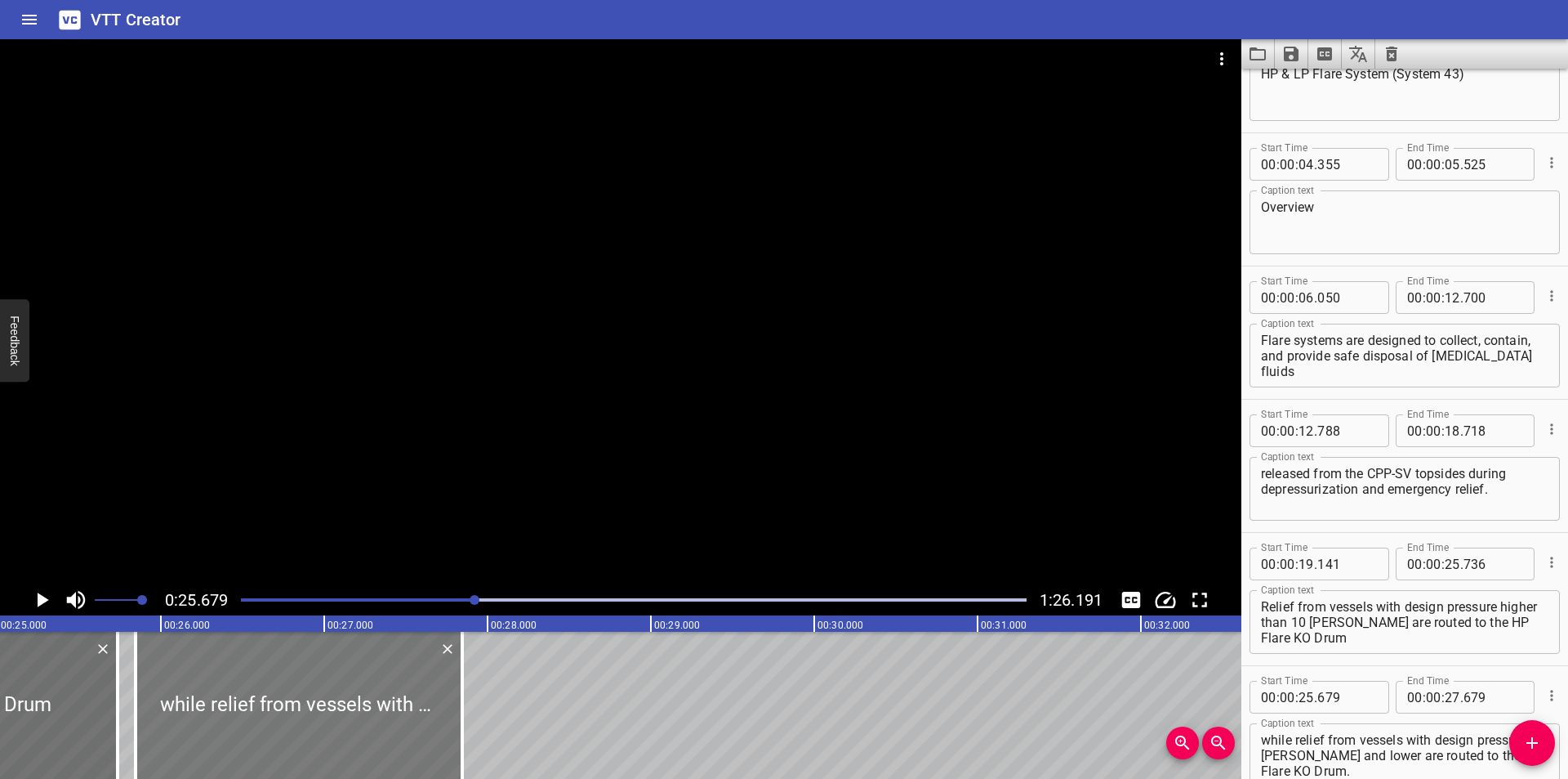
drag, startPoint x: 352, startPoint y: 683, endPoint x: 379, endPoint y: 692, distance: 28.5
click at [379, 692] on div at bounding box center [298, 705] width 326 height 147
type input "844"
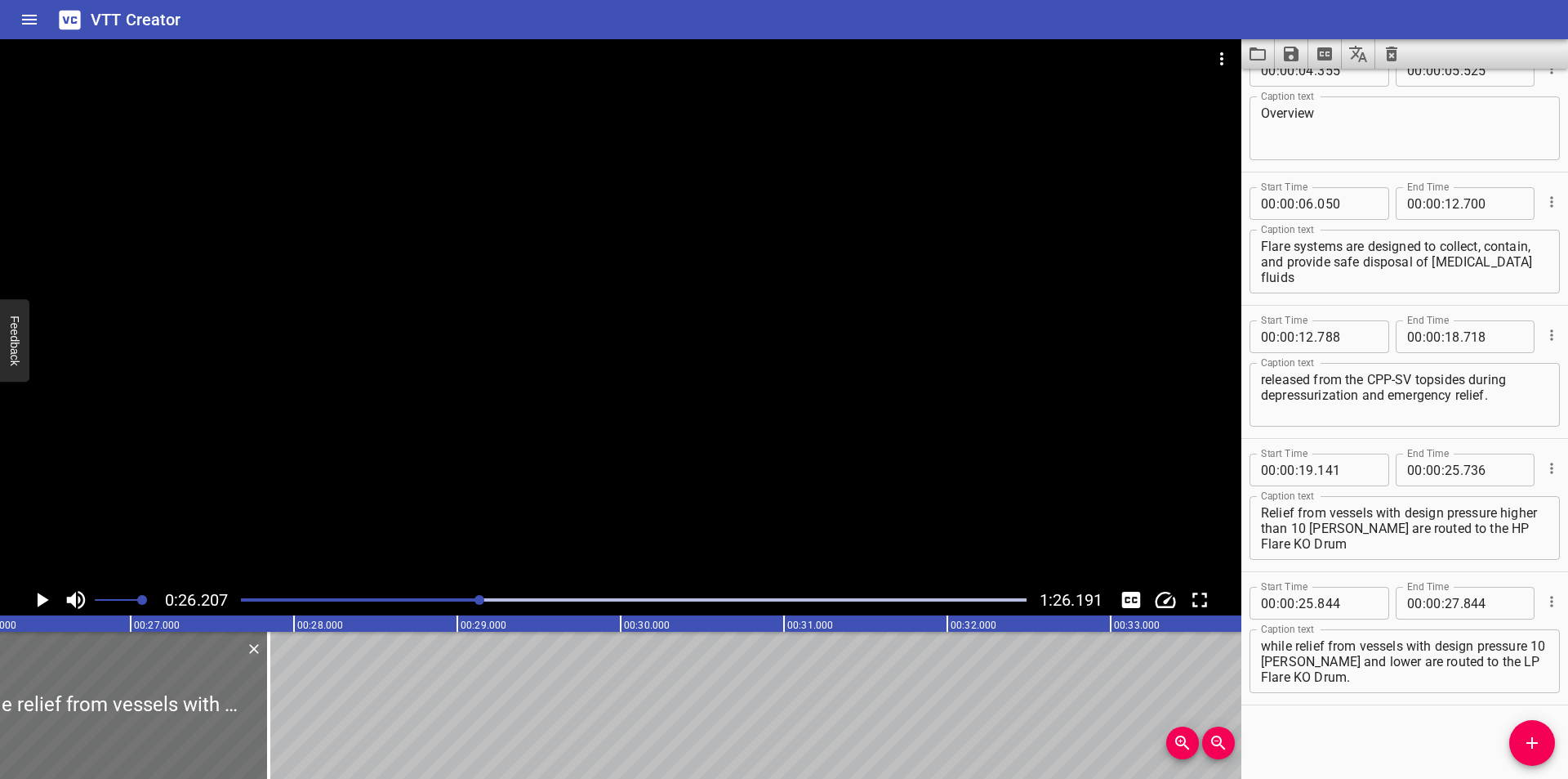
scroll to position [0, 4279]
click at [464, 606] on div at bounding box center [633, 599] width 805 height 23
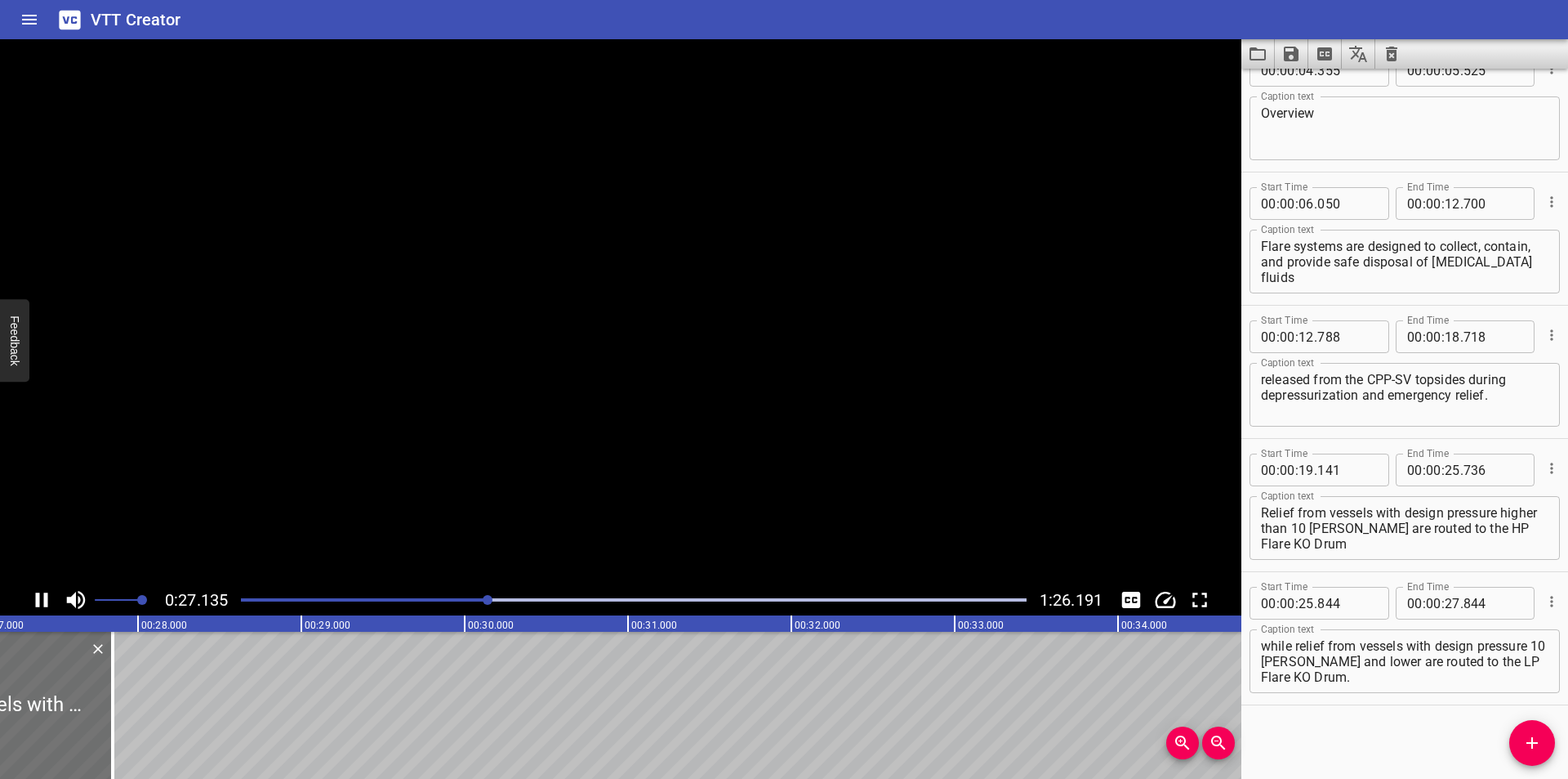
scroll to position [0, 4442]
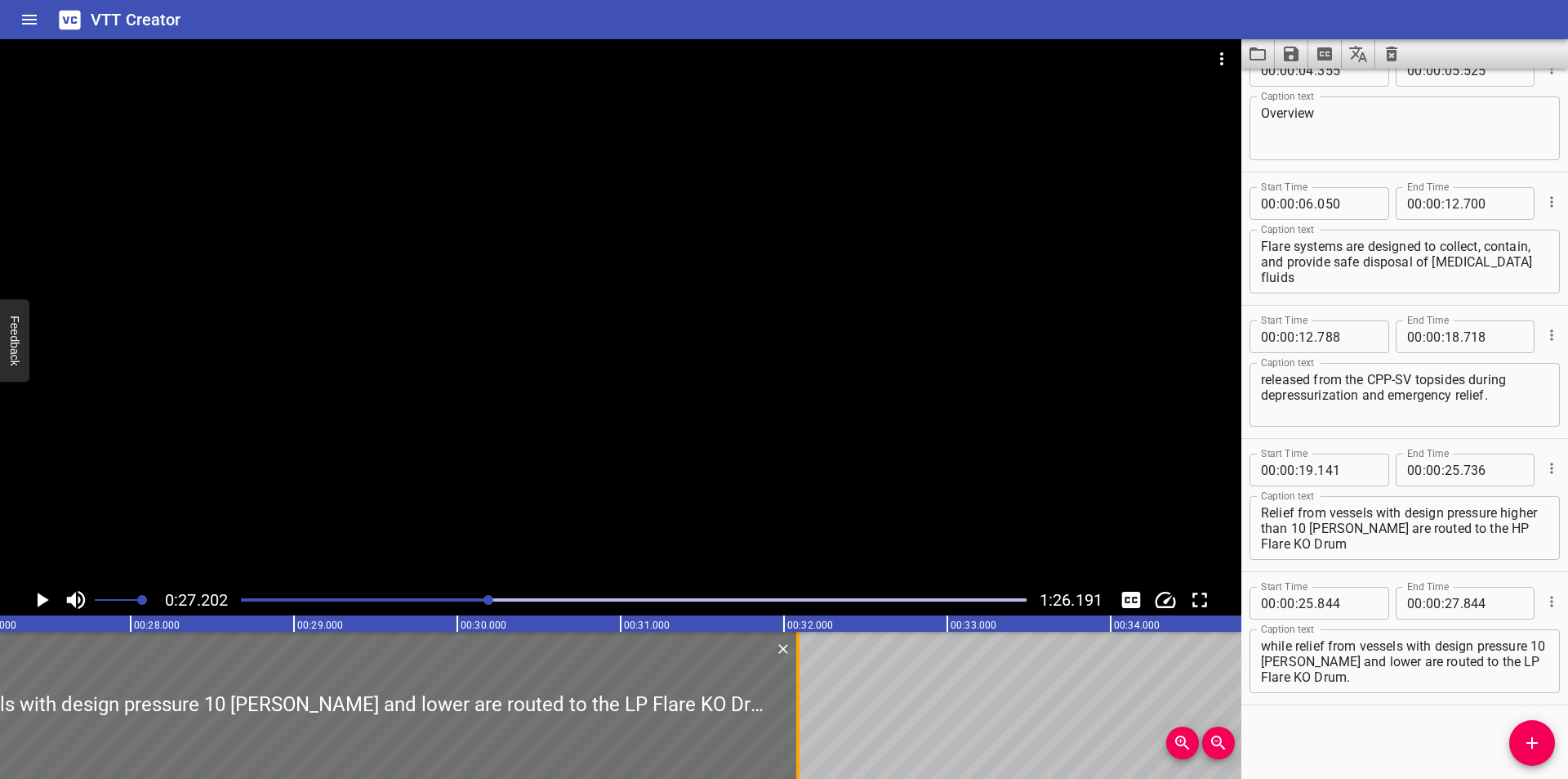
drag, startPoint x: 106, startPoint y: 736, endPoint x: 865, endPoint y: 740, distance: 759.0
click at [800, 740] on div at bounding box center [798, 705] width 3 height 147
type input "32"
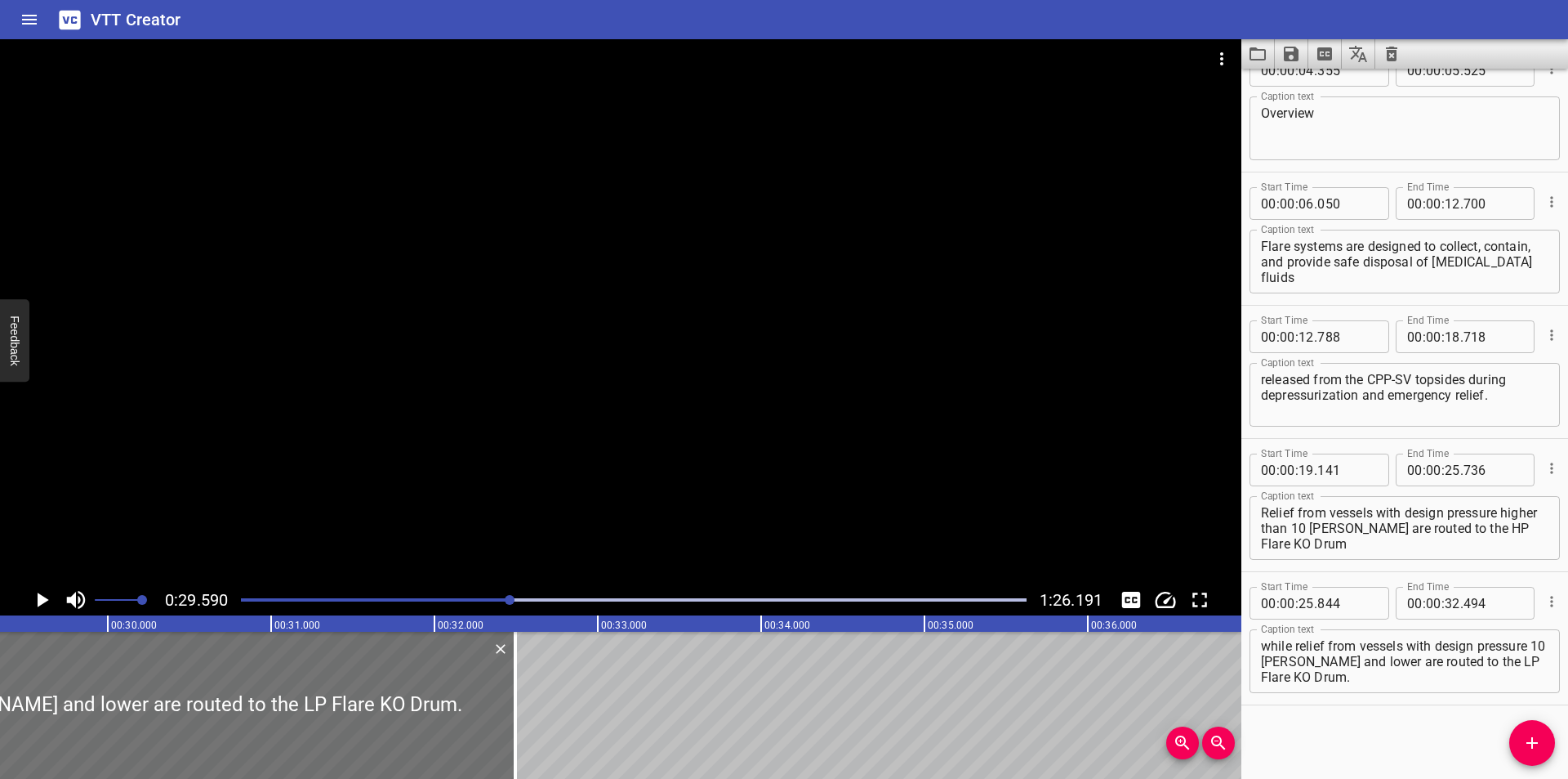
scroll to position [0, 4832]
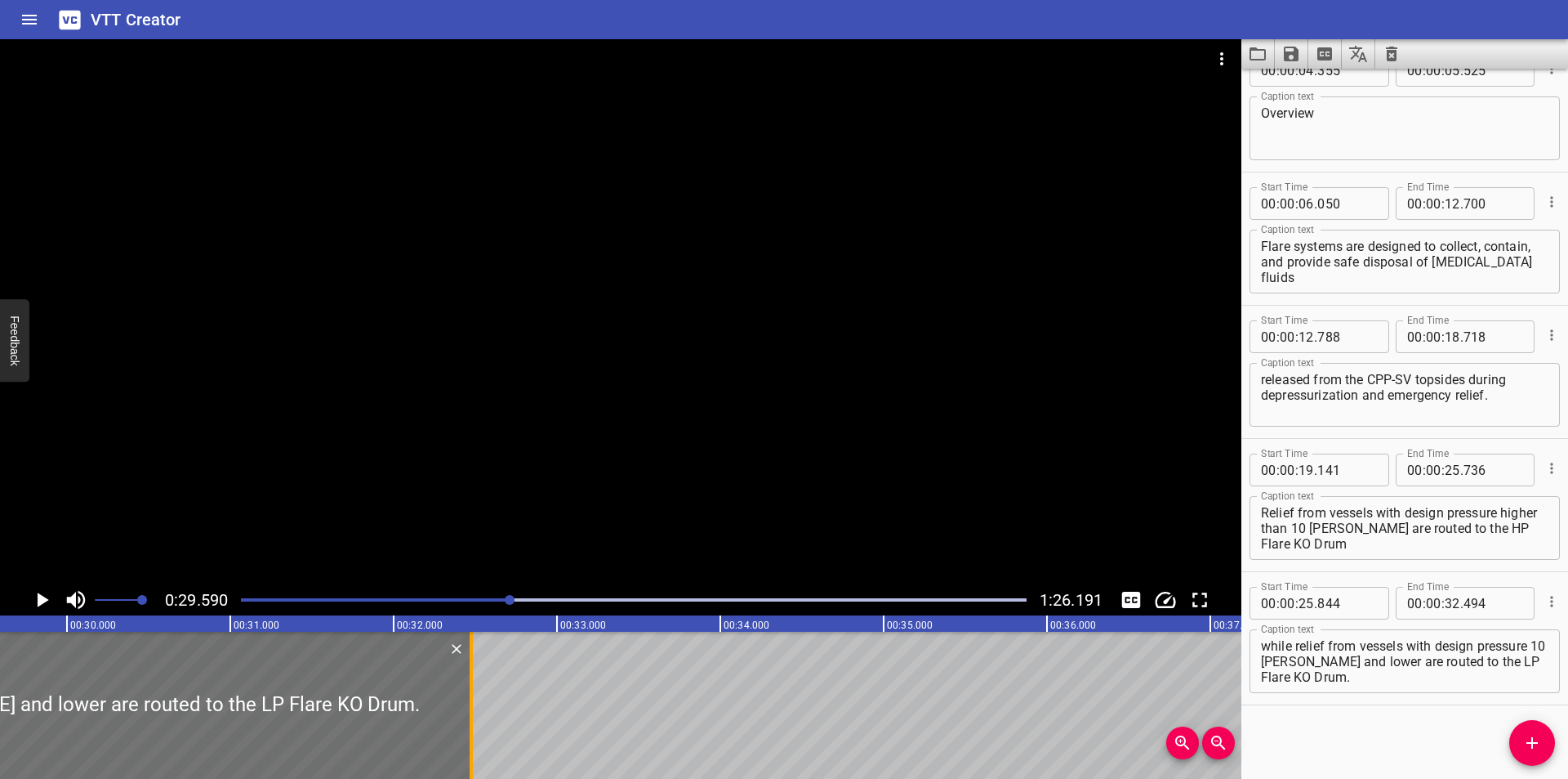
click at [476, 738] on div at bounding box center [471, 705] width 16 height 147
type input "474"
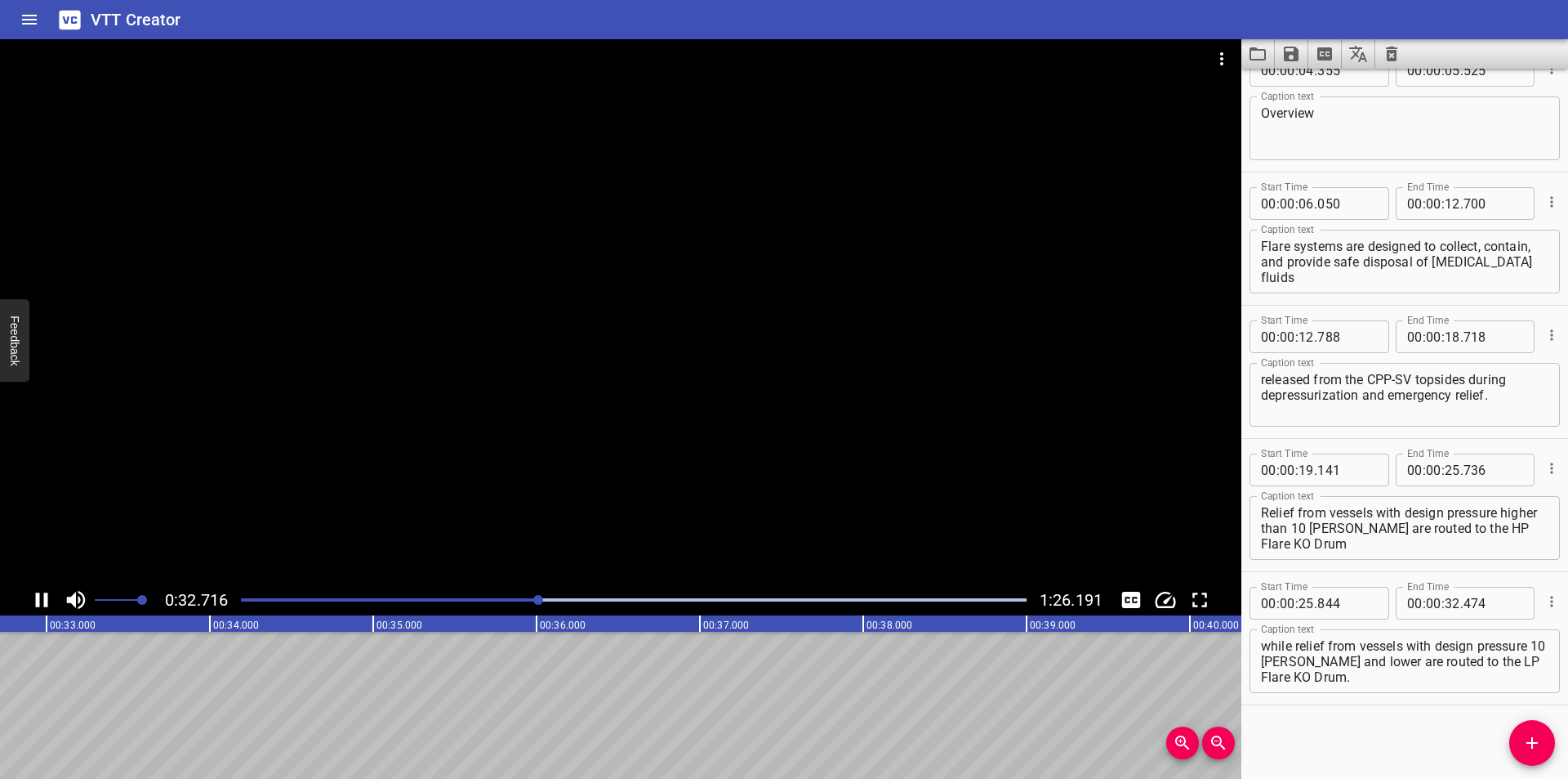
scroll to position [0, 5376]
drag, startPoint x: 1538, startPoint y: 760, endPoint x: 1522, endPoint y: 756, distance: 16.5
click at [1538, 759] on button "Add Cue" at bounding box center [1532, 743] width 46 height 46
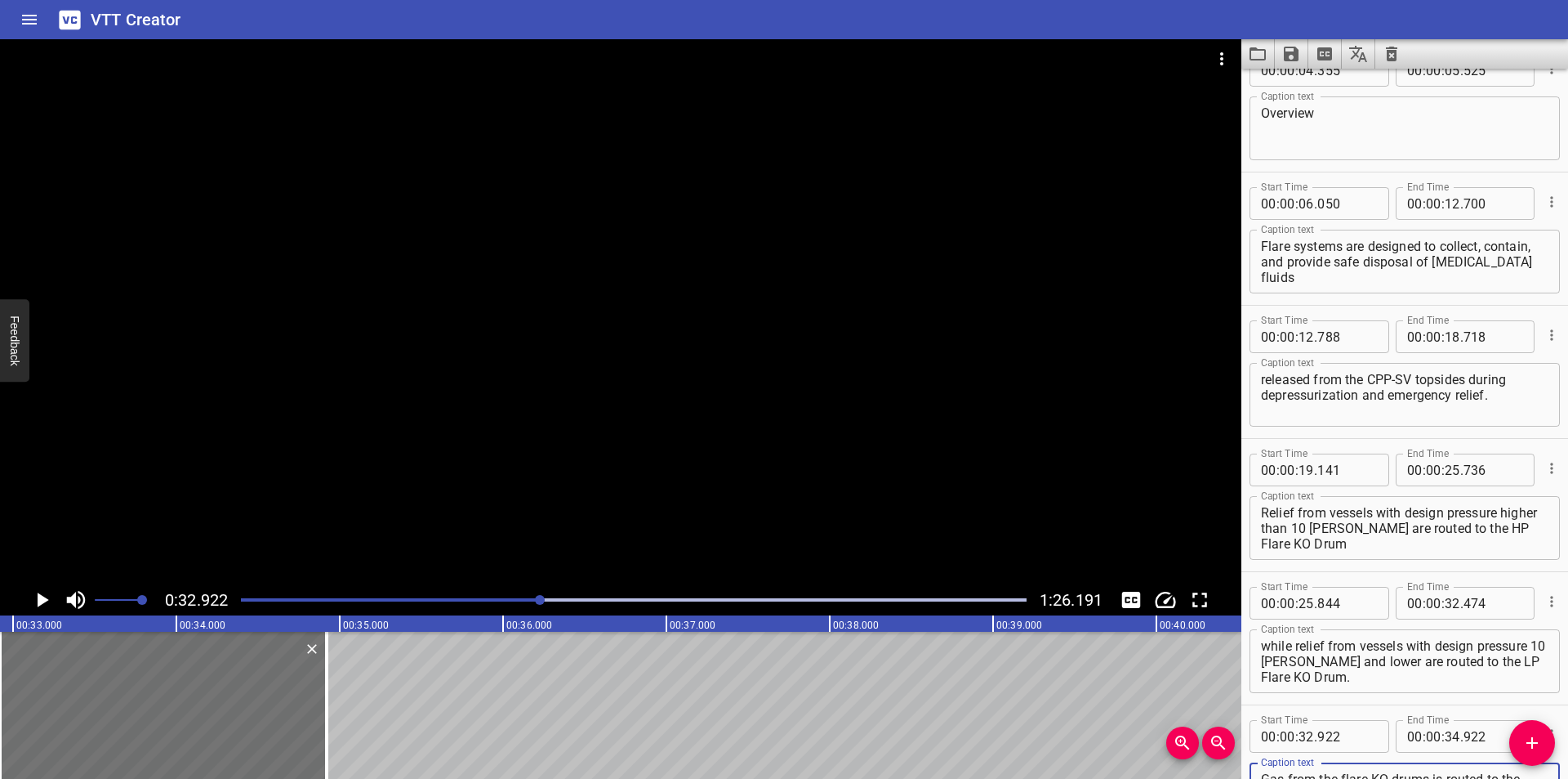
scroll to position [174, 0]
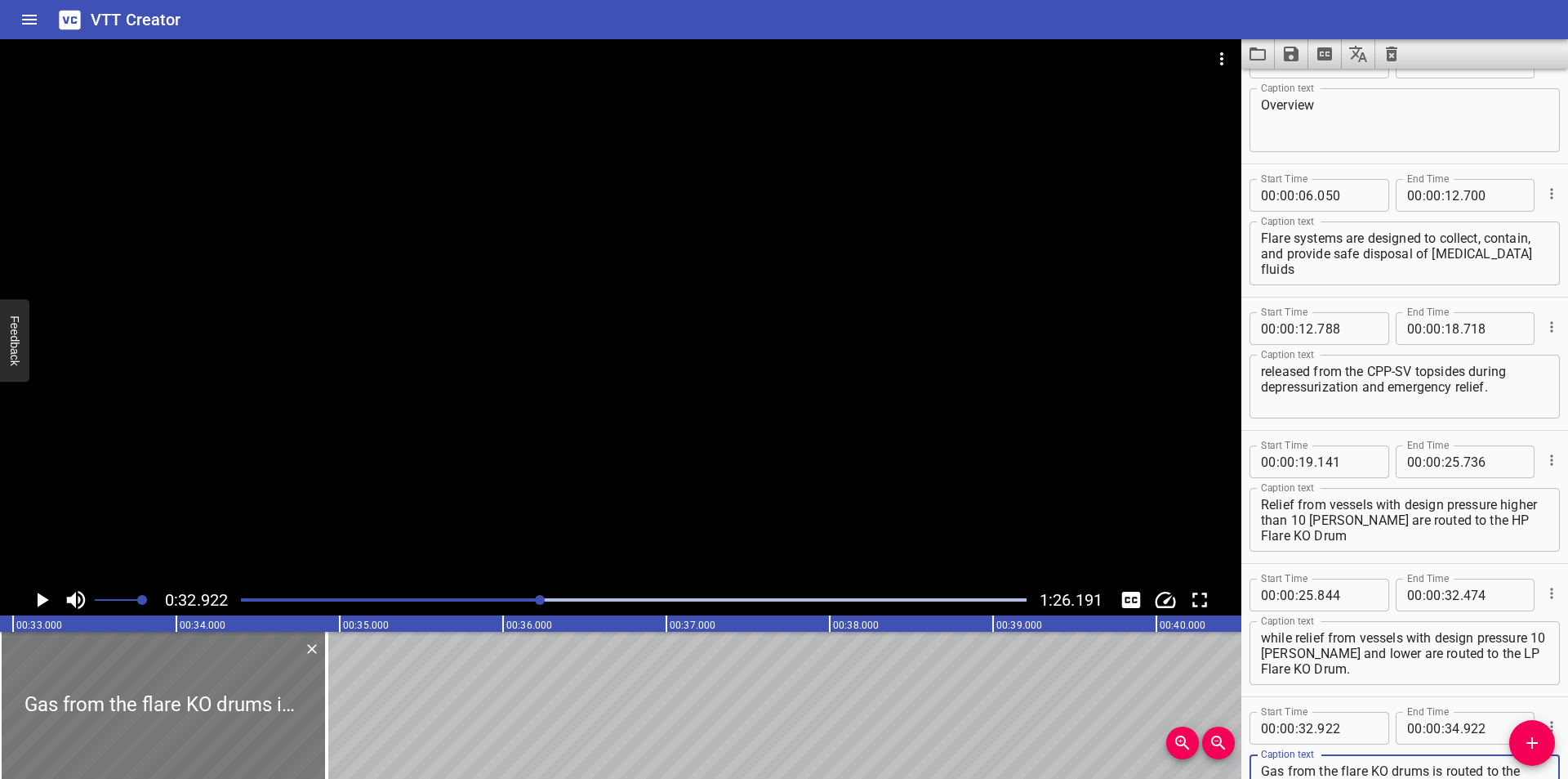
type textarea "Gas from the flare KO drums is routed to the dedicated flare tip (HP flare tip/…"
drag, startPoint x: 260, startPoint y: 707, endPoint x: 264, endPoint y: 715, distance: 8.9
click at [264, 715] on div at bounding box center [167, 705] width 326 height 147
type input "947"
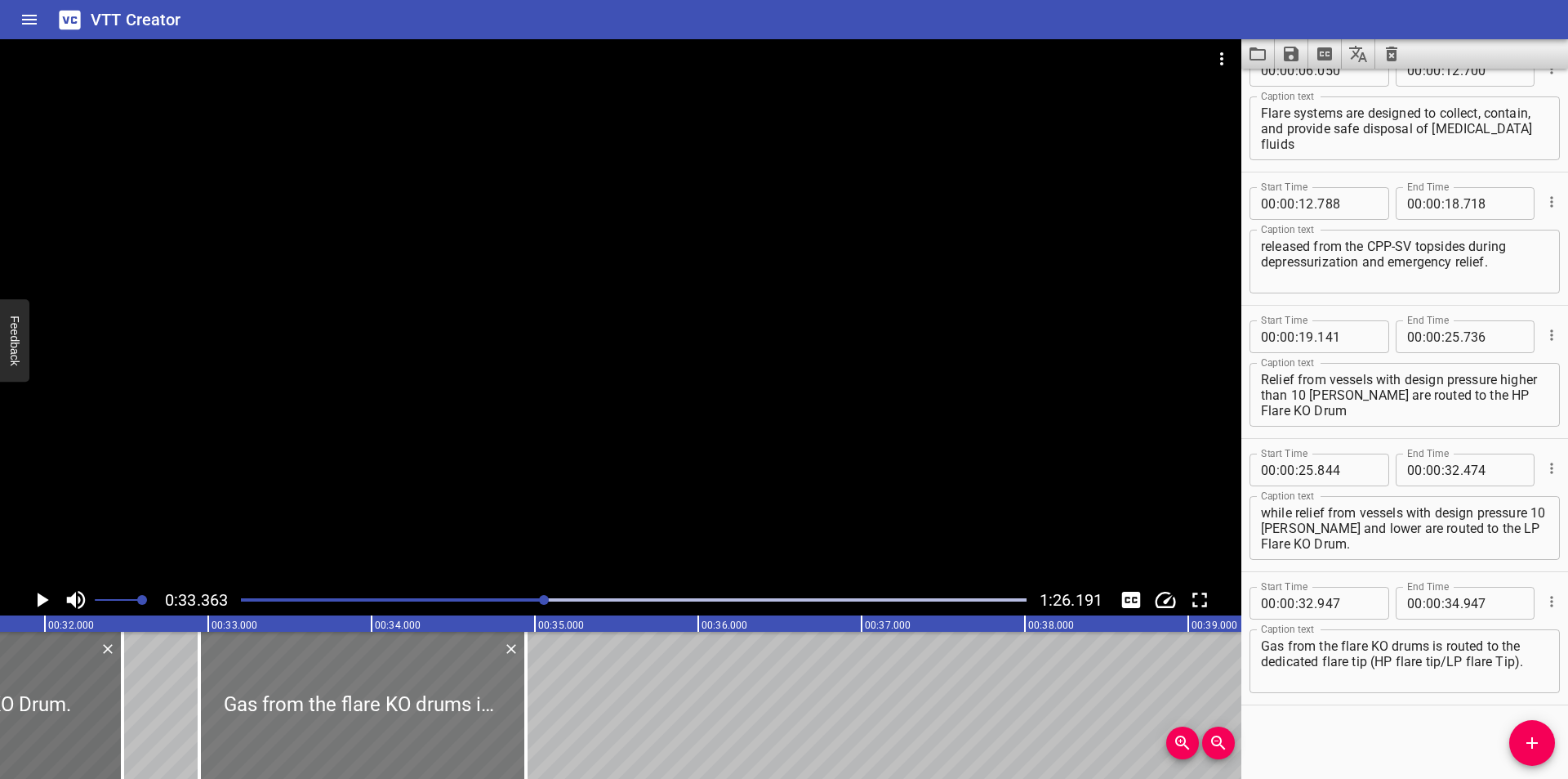
scroll to position [0, 5177]
click at [322, 691] on div at bounding box center [365, 705] width 326 height 147
type input "937"
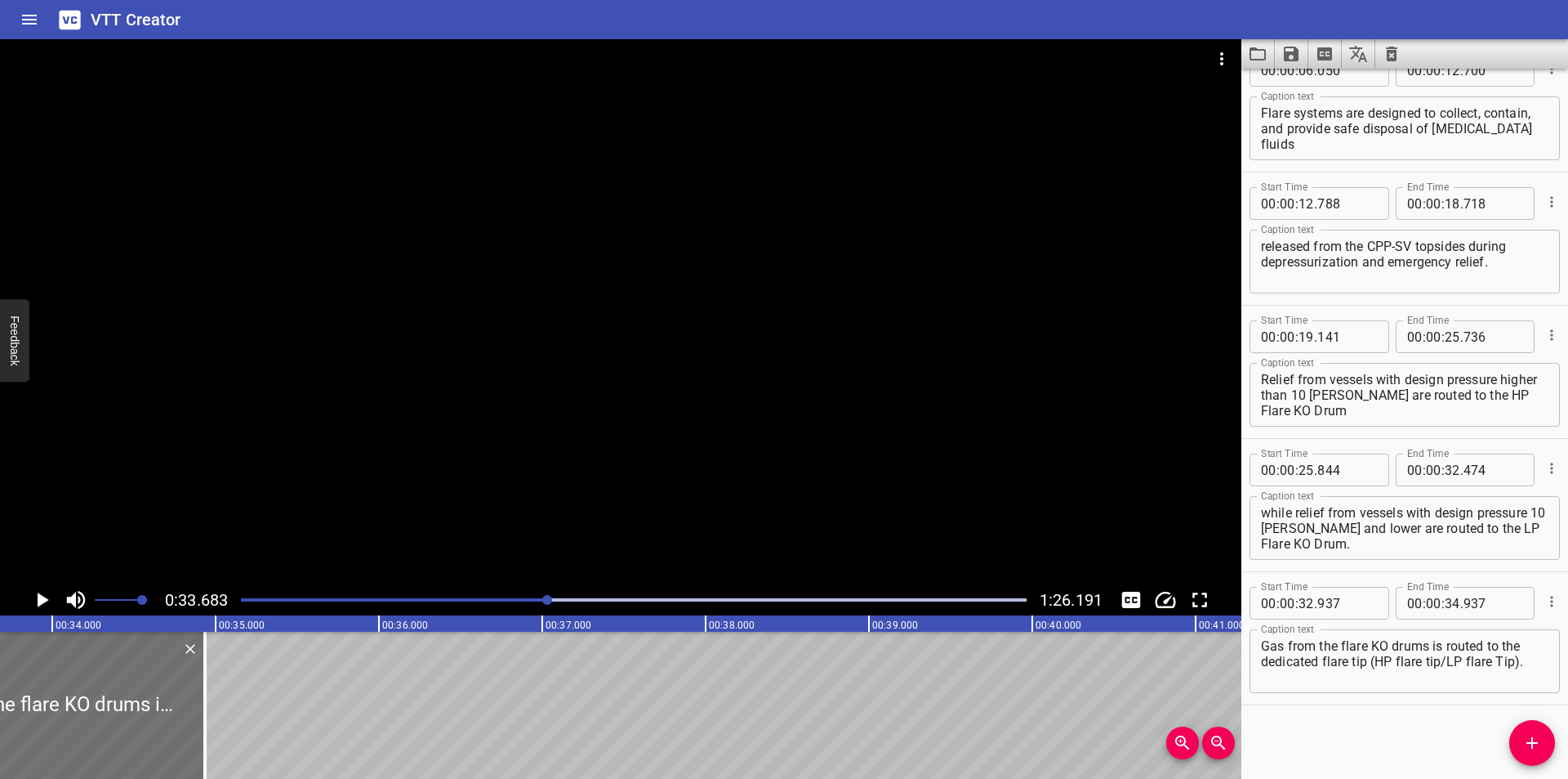
scroll to position [0, 5500]
drag, startPoint x: 205, startPoint y: 727, endPoint x: 850, endPoint y: 727, distance: 645.0
click at [212, 727] on div at bounding box center [204, 705] width 16 height 147
type input "38"
type input "867"
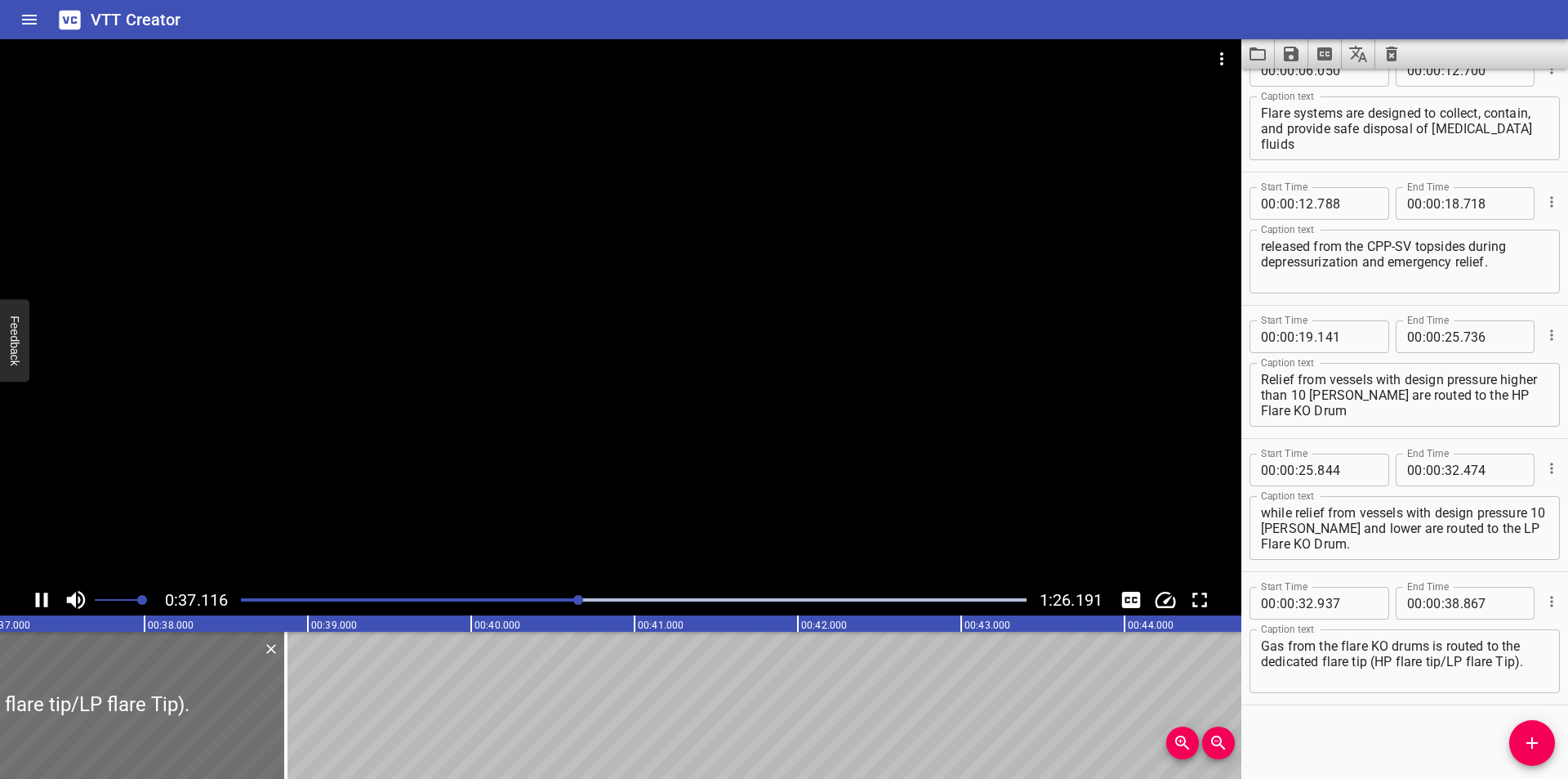
scroll to position [0, 6089]
click at [1445, 660] on textarea "Gas from the flare KO drums is routed to the dedicated flare tip (HP flare tip/…" at bounding box center [1404, 661] width 287 height 47
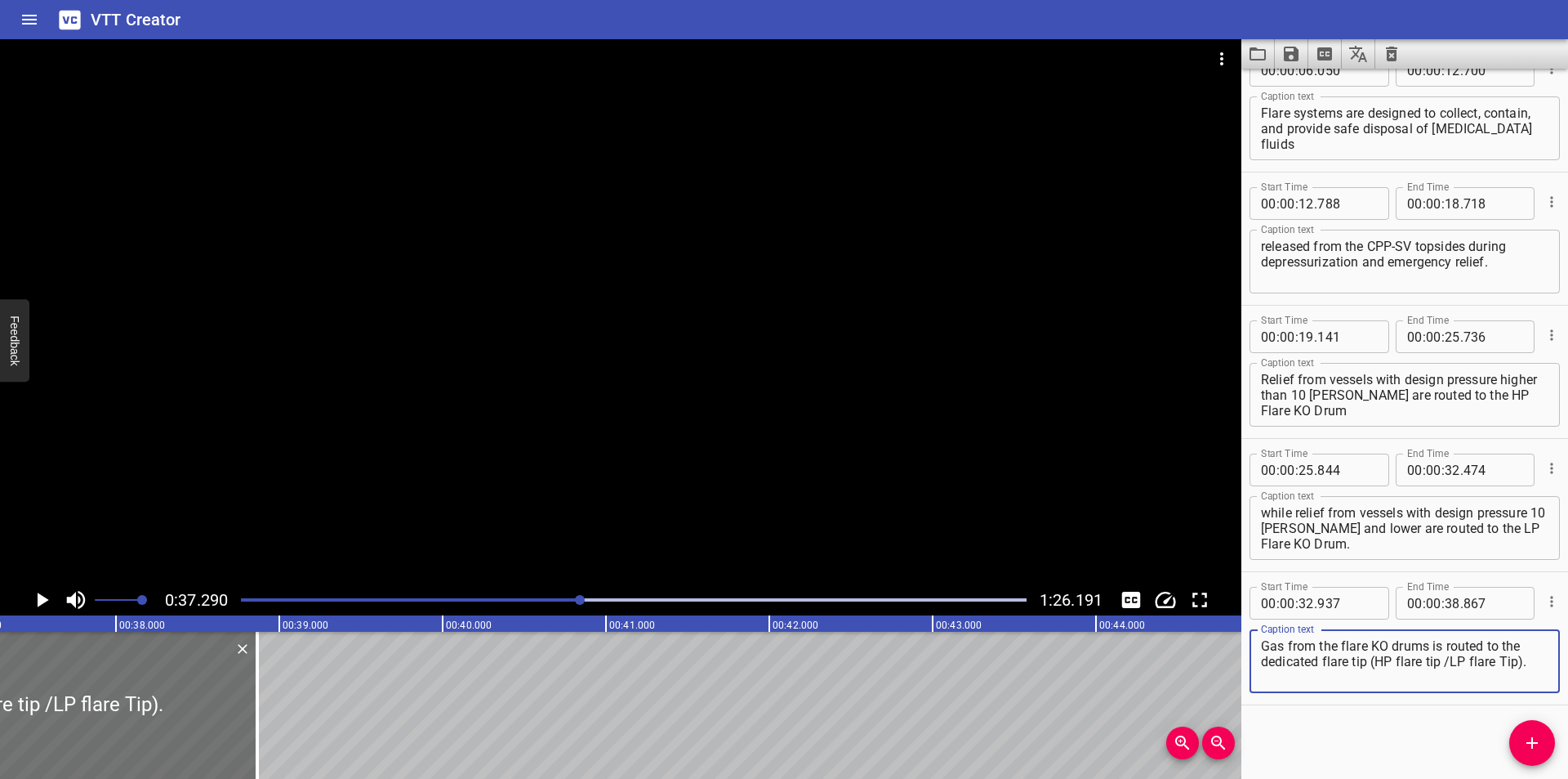
click at [1451, 662] on textarea "Gas from the flare KO drums is routed to the dedicated flare tip (HP flare tip …" at bounding box center [1404, 661] width 287 height 47
type textarea "Gas from the flare KO drums is routed to the dedicated flare tip (HP flare tip …"
click at [756, 393] on div at bounding box center [620, 311] width 1241 height 545
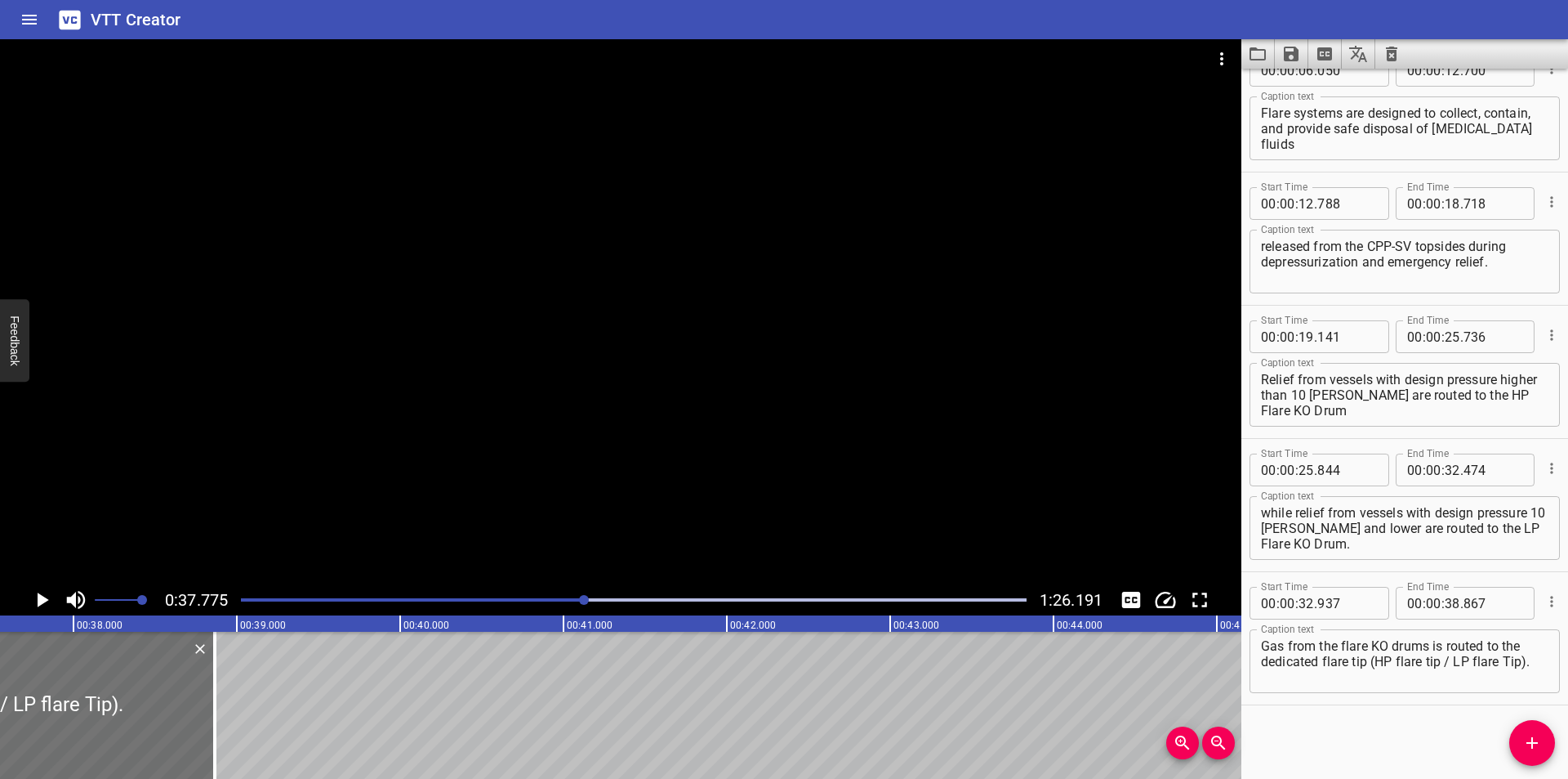
scroll to position [0, 6169]
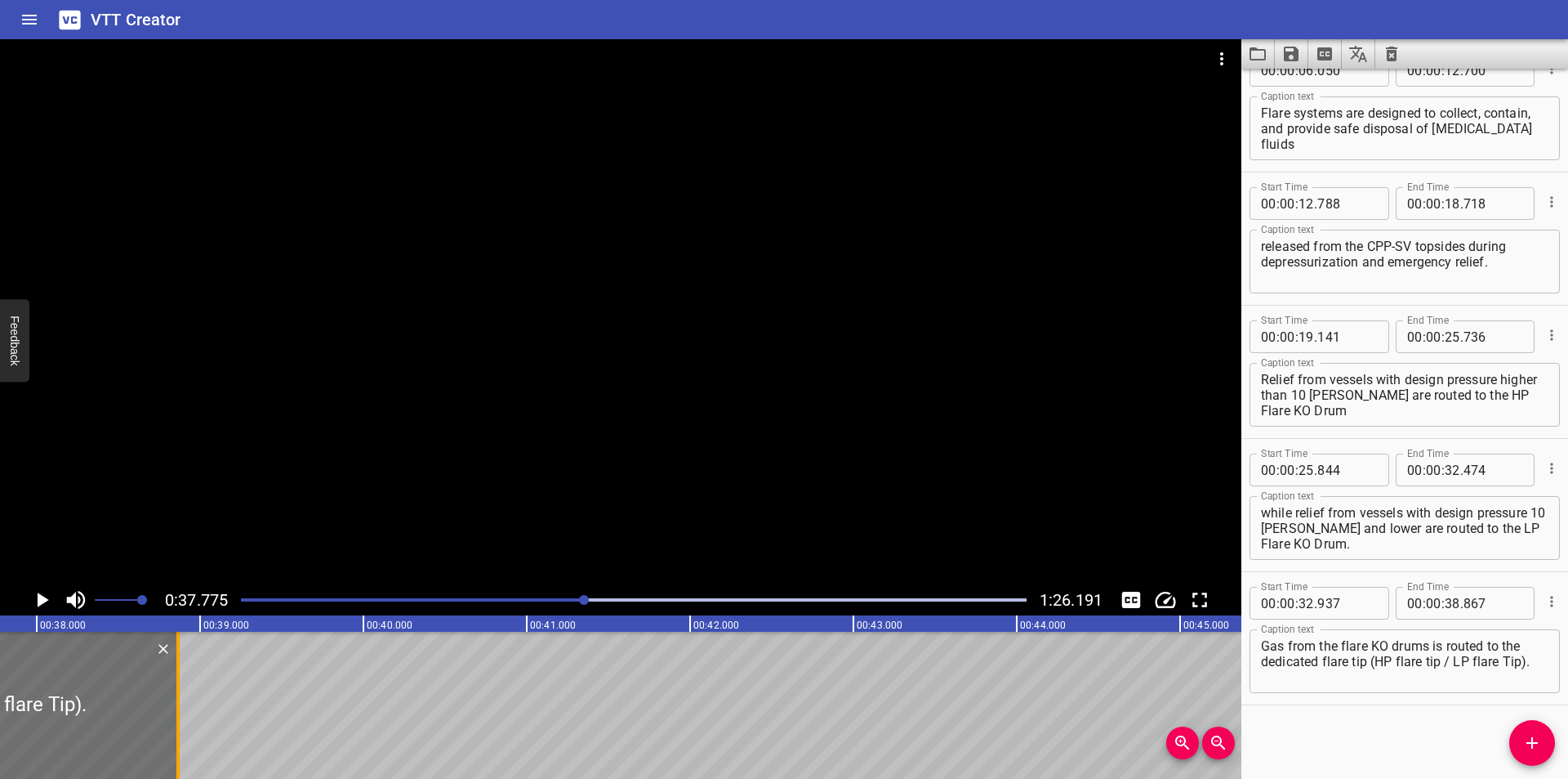
drag, startPoint x: 180, startPoint y: 734, endPoint x: 466, endPoint y: 734, distance: 286.0
click at [186, 734] on div at bounding box center [178, 705] width 16 height 147
type input "40"
type input "617"
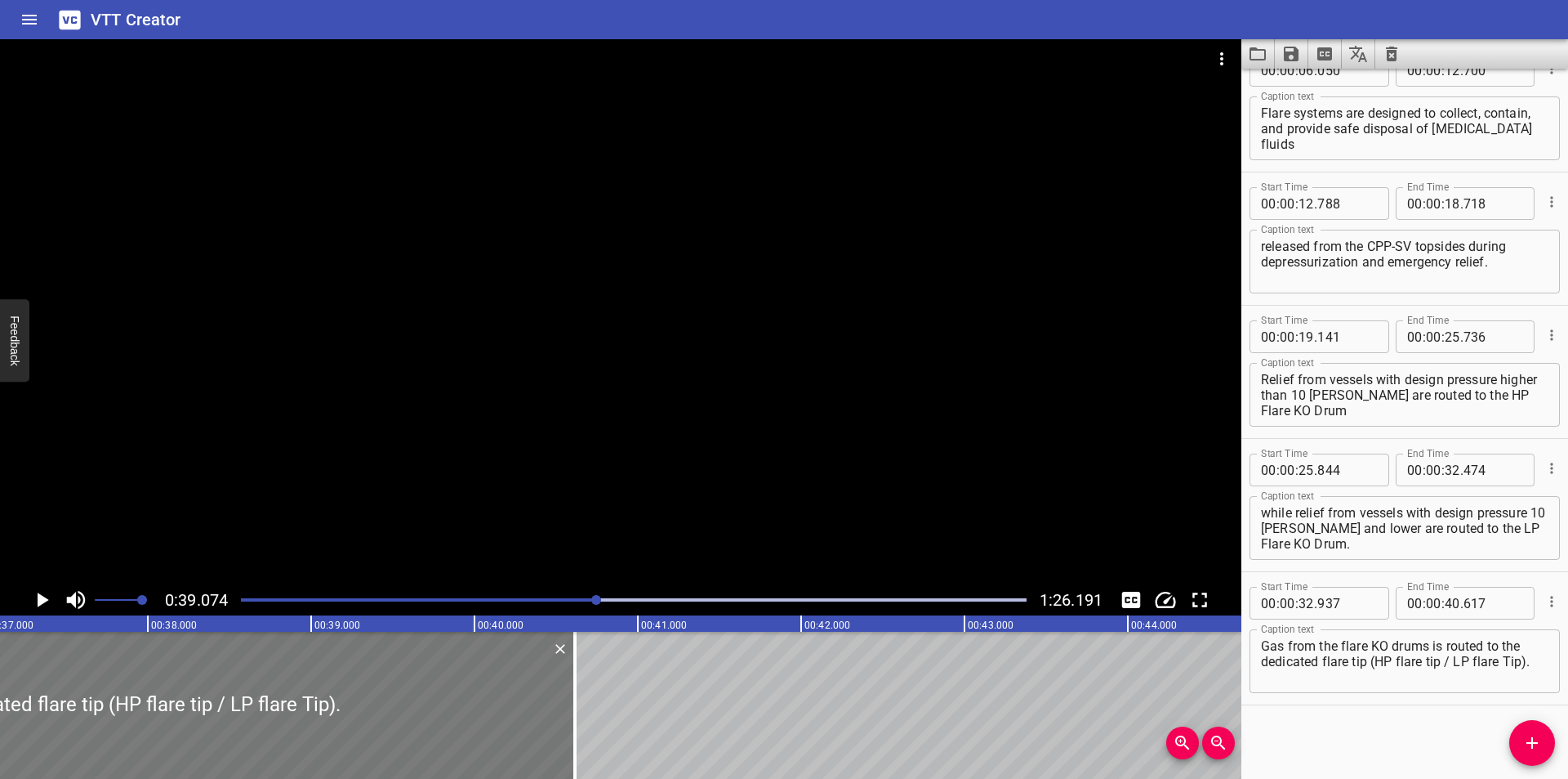
scroll to position [0, 5945]
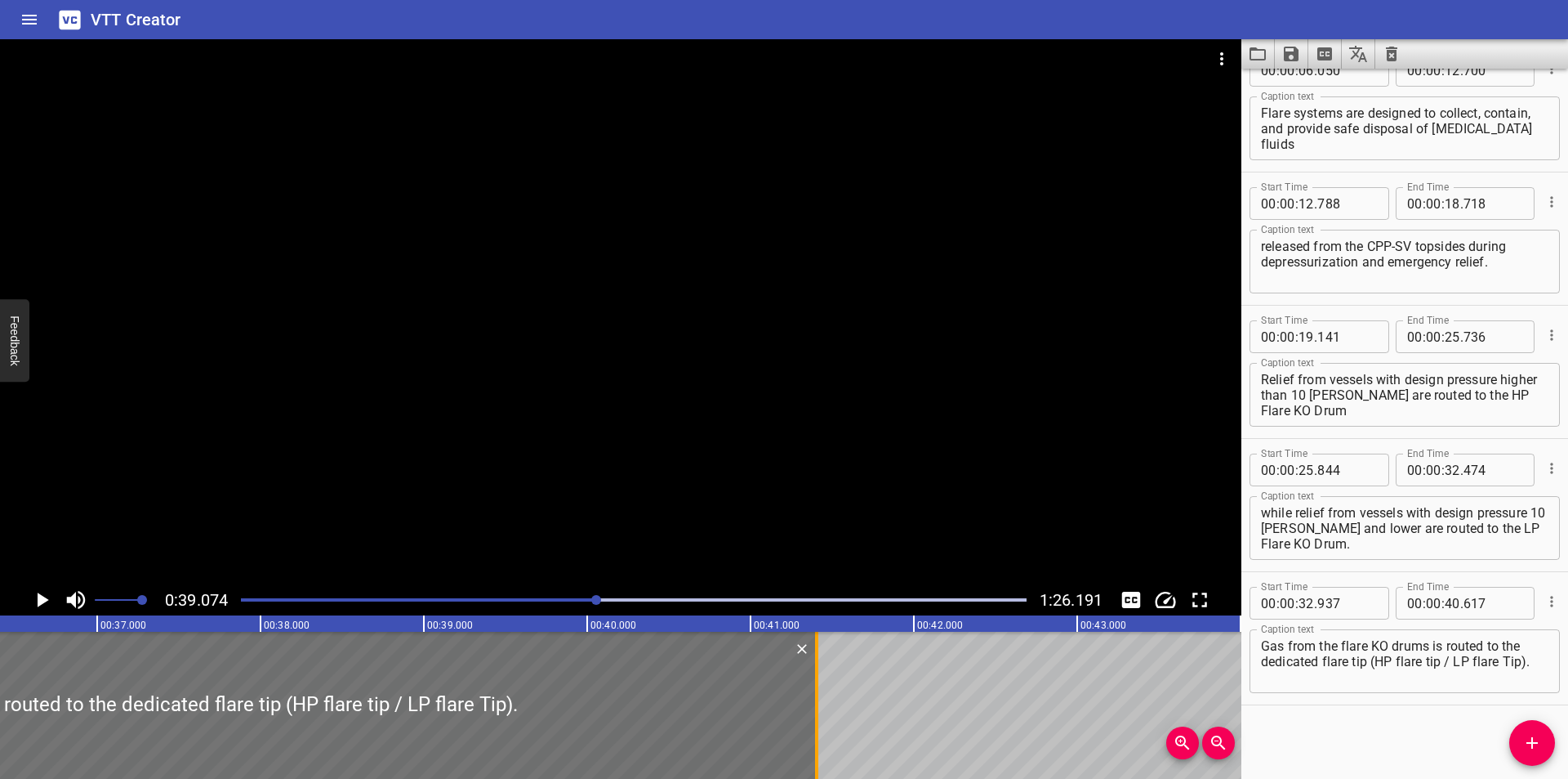
drag, startPoint x: 690, startPoint y: 742, endPoint x: 818, endPoint y: 745, distance: 128.0
click at [818, 745] on div at bounding box center [816, 705] width 16 height 147
type input "41"
type input "402"
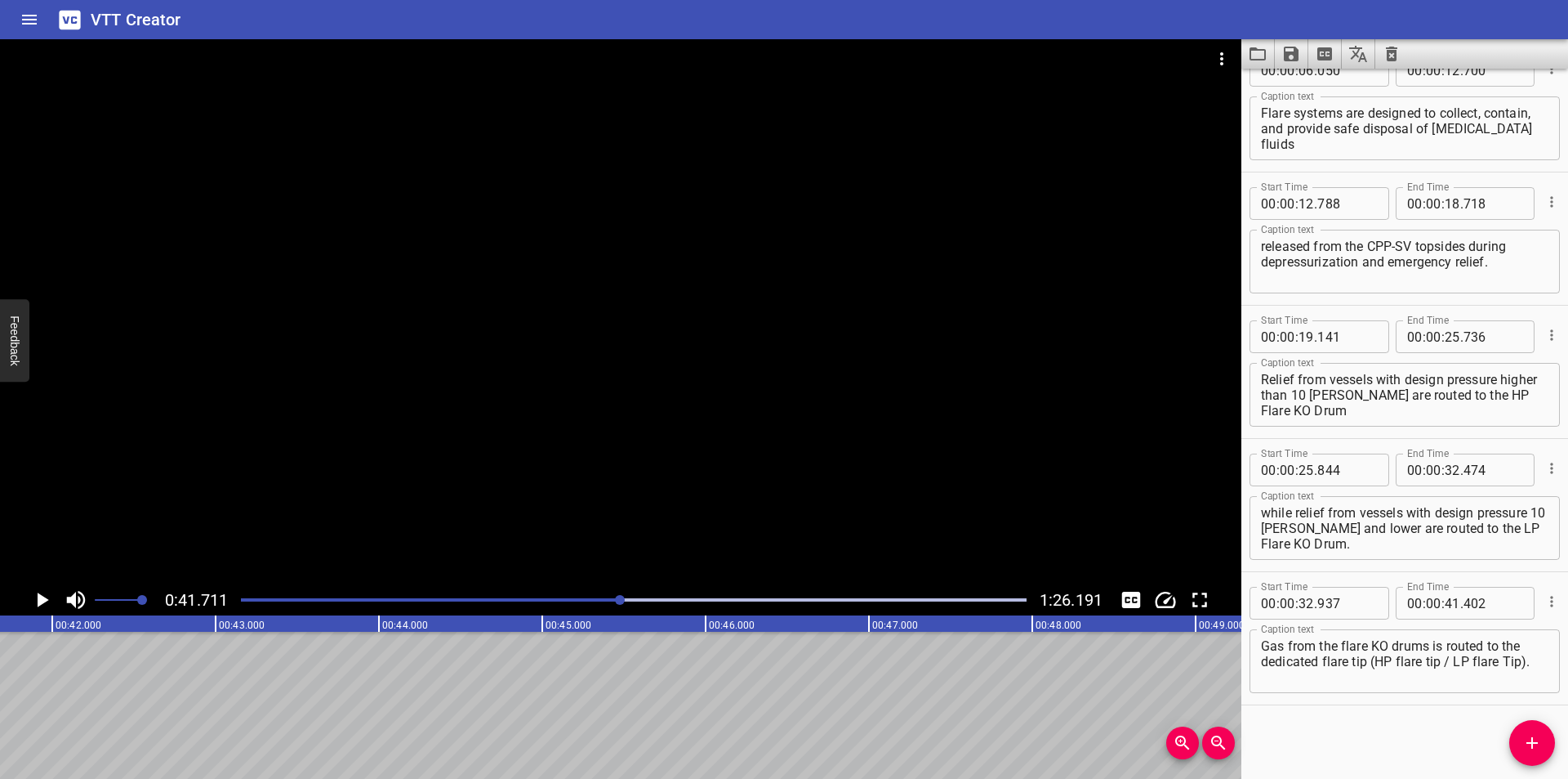
scroll to position [0, 6811]
drag, startPoint x: 1524, startPoint y: 738, endPoint x: 1484, endPoint y: 733, distance: 40.3
click at [1523, 738] on icon "Add Cue" at bounding box center [1531, 742] width 19 height 19
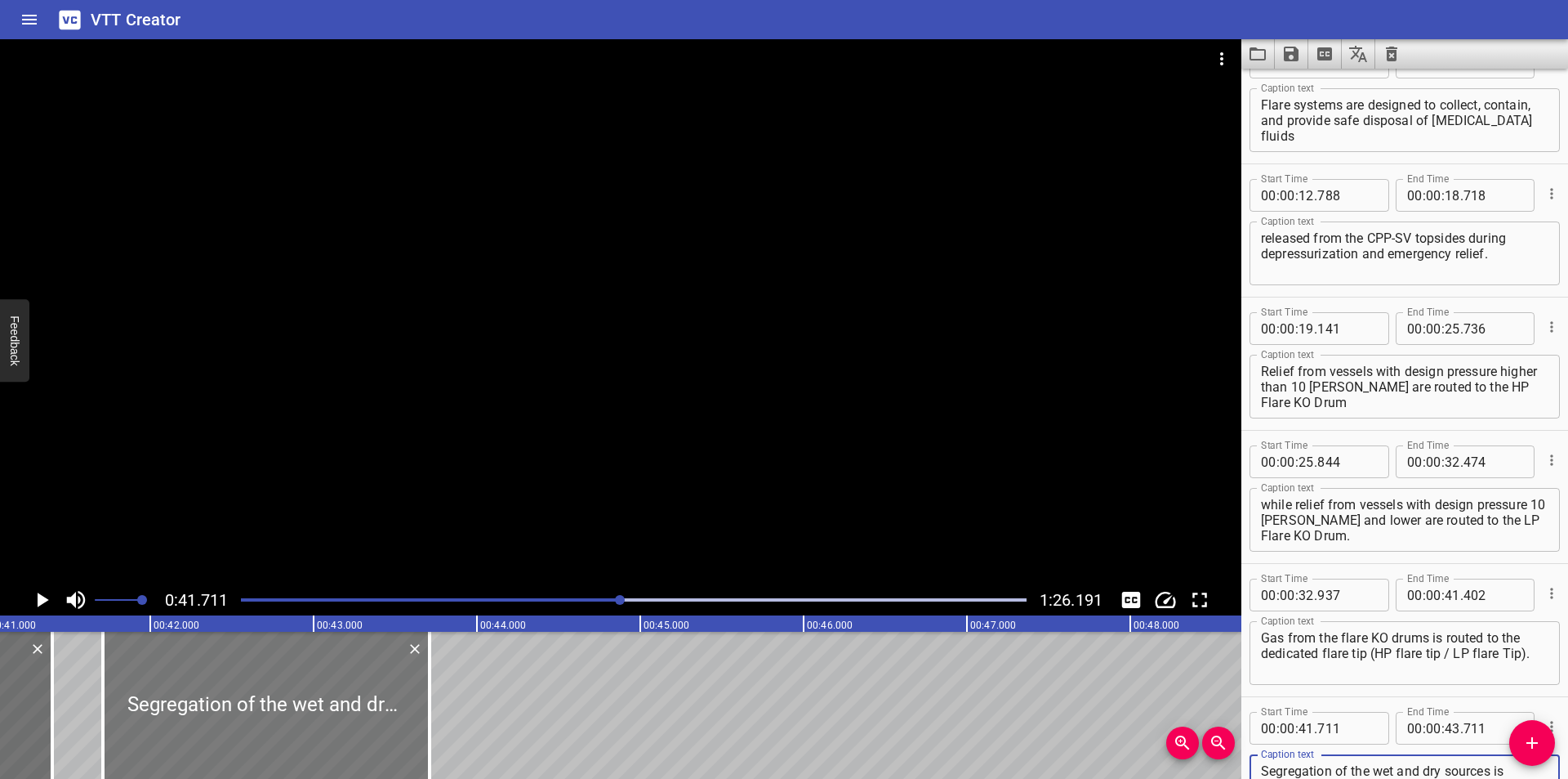
scroll to position [0, 6702]
type textarea "Segregation of the wet and dry sources is provided to prevent risk of hydrates …"
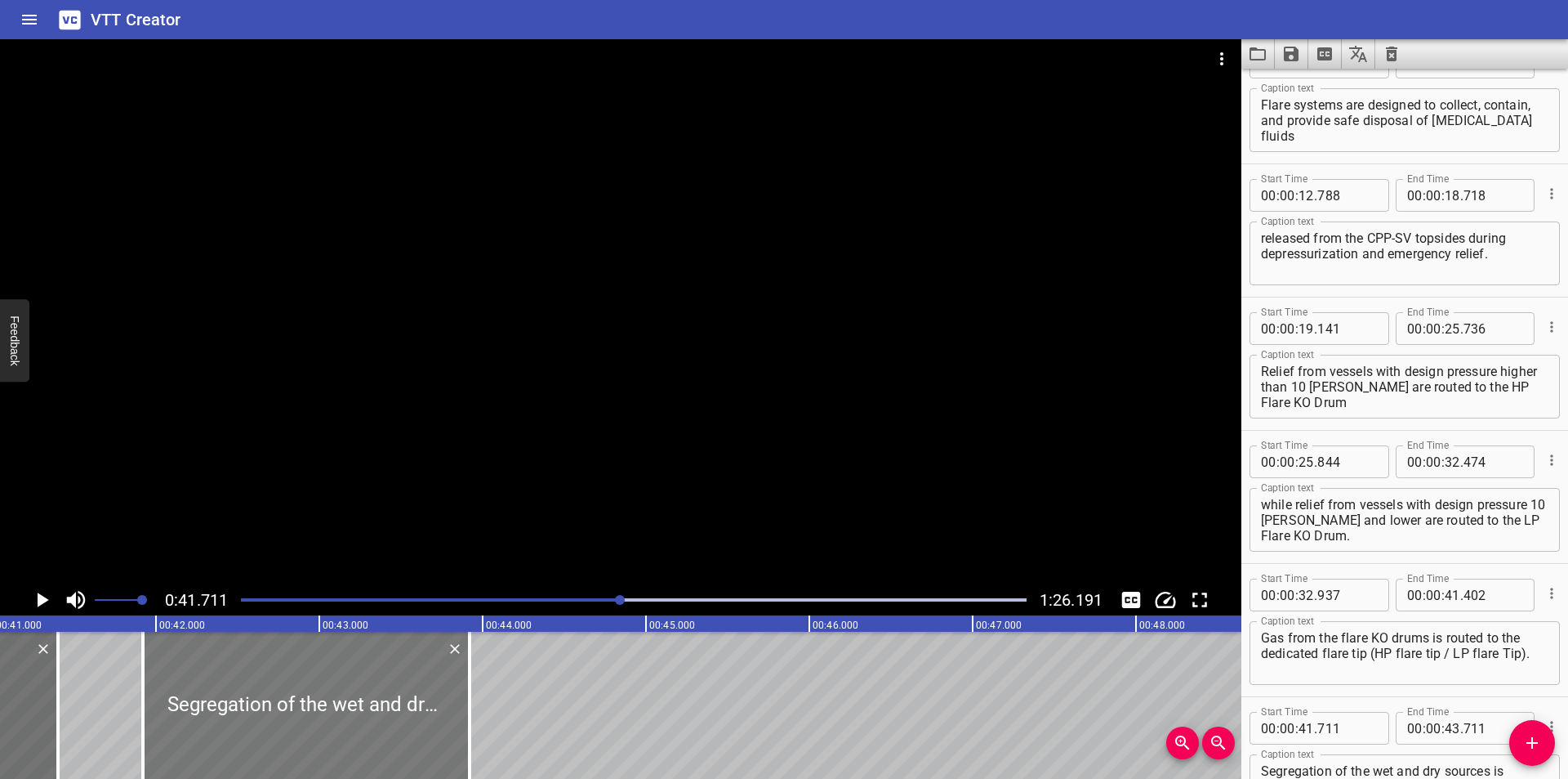
drag, startPoint x: 228, startPoint y: 706, endPoint x: 260, endPoint y: 721, distance: 35.3
click at [260, 721] on div at bounding box center [306, 705] width 326 height 147
type input "926"
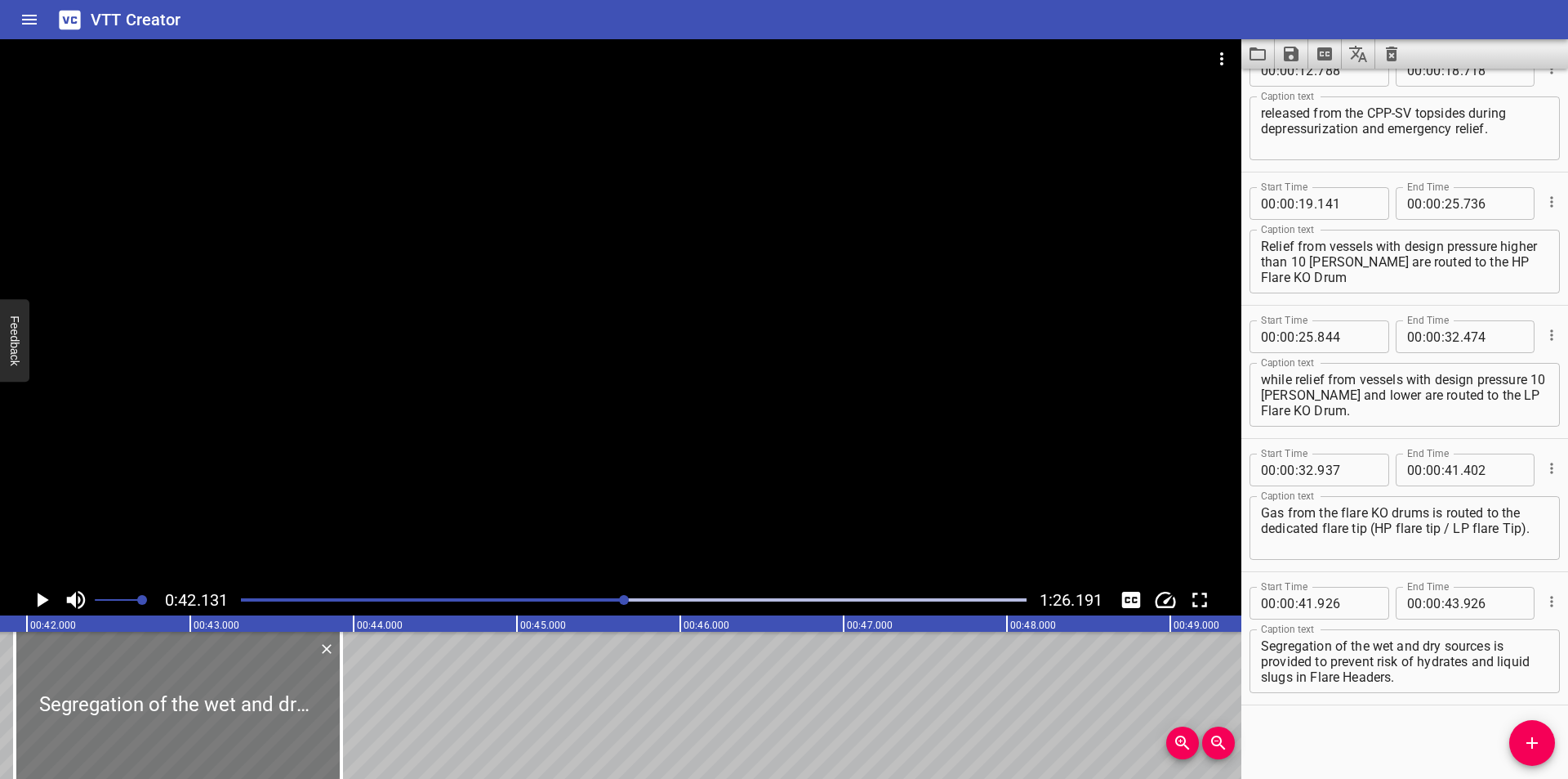
scroll to position [0, 6662]
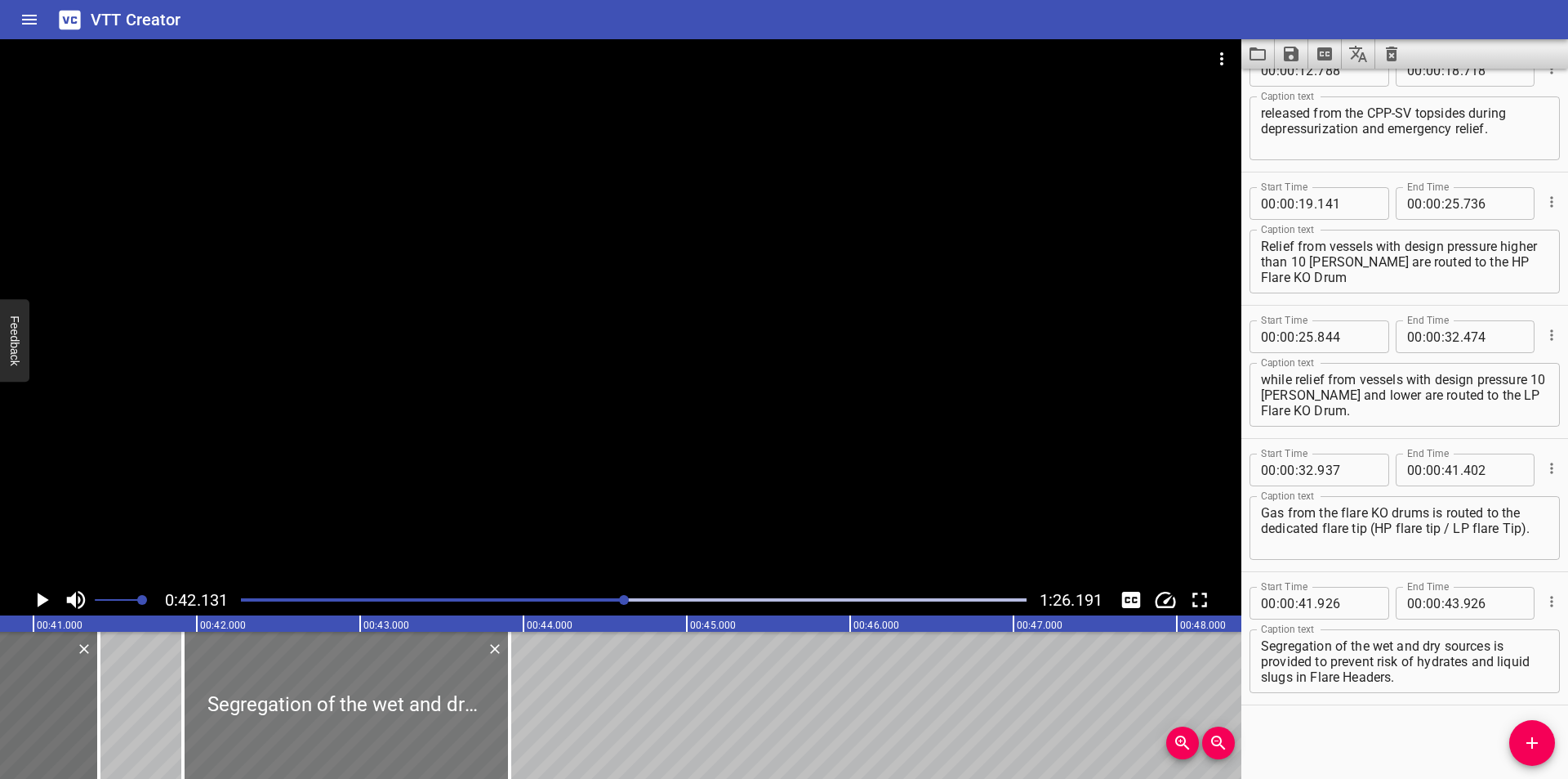
click at [318, 708] on div at bounding box center [346, 705] width 326 height 147
type input "916"
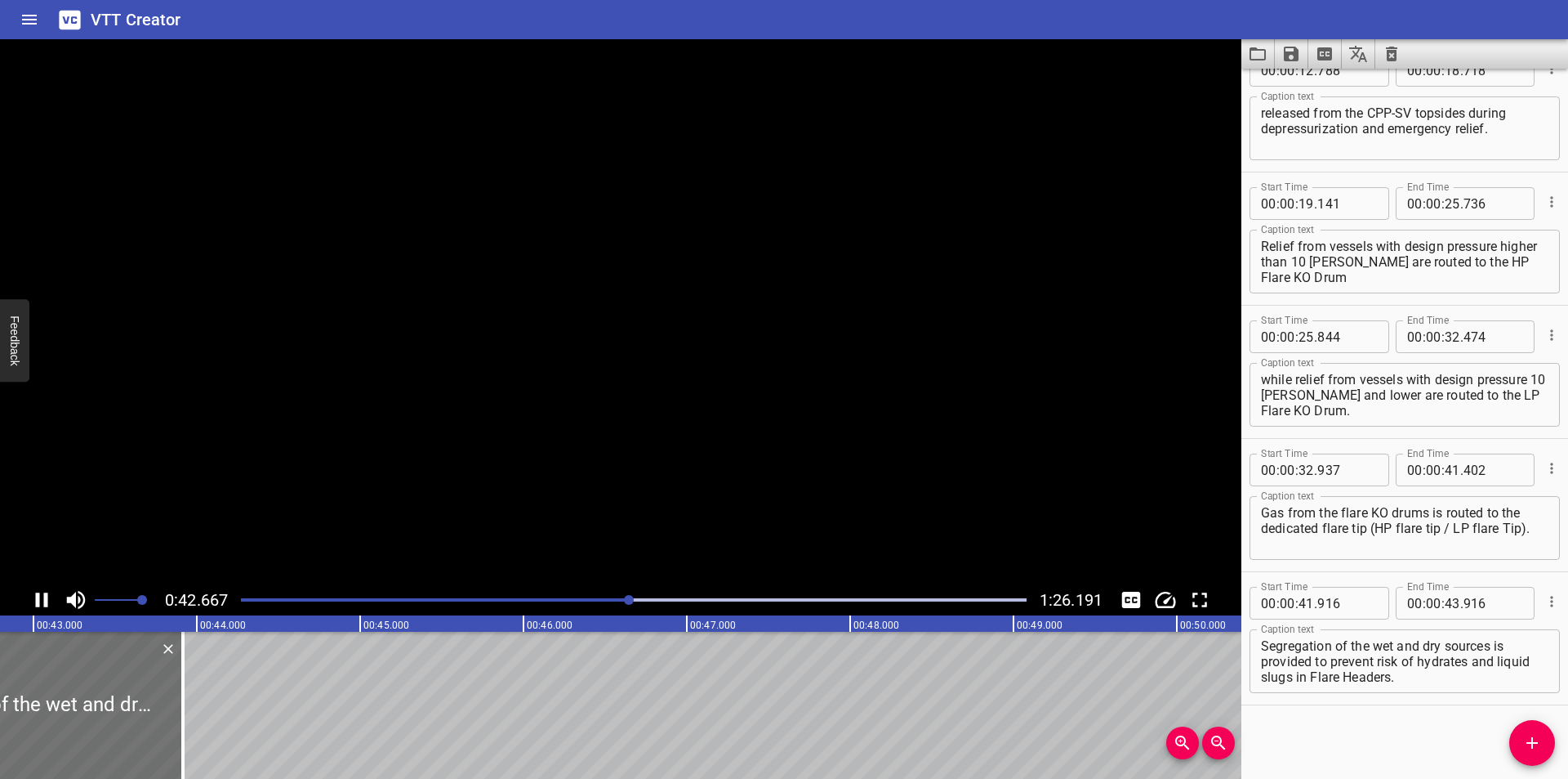
scroll to position [0, 6990]
drag, startPoint x: 194, startPoint y: 726, endPoint x: 835, endPoint y: 726, distance: 641.0
click at [205, 726] on div at bounding box center [196, 705] width 16 height 147
type input "47"
type input "901"
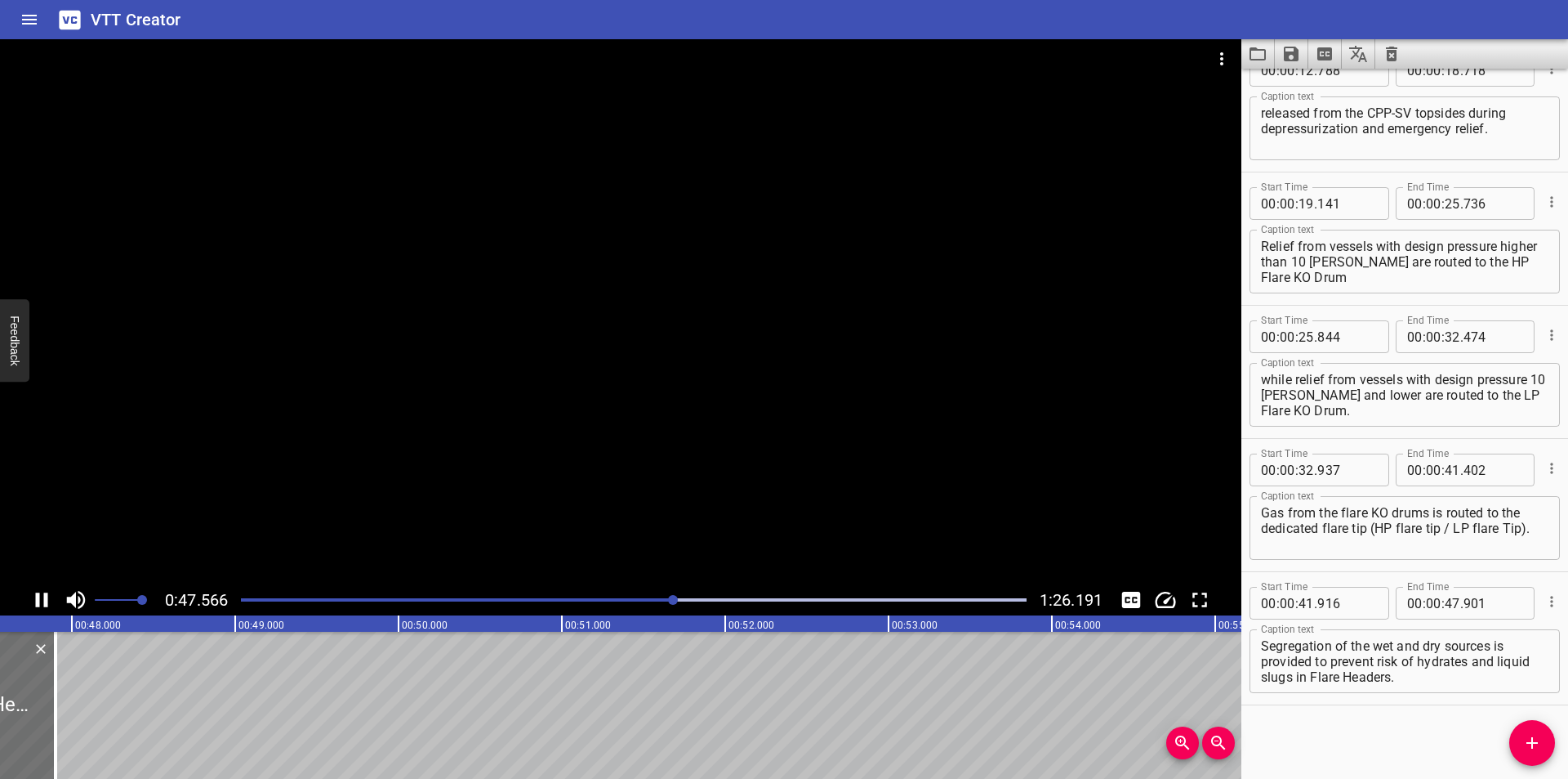
scroll to position [0, 7773]
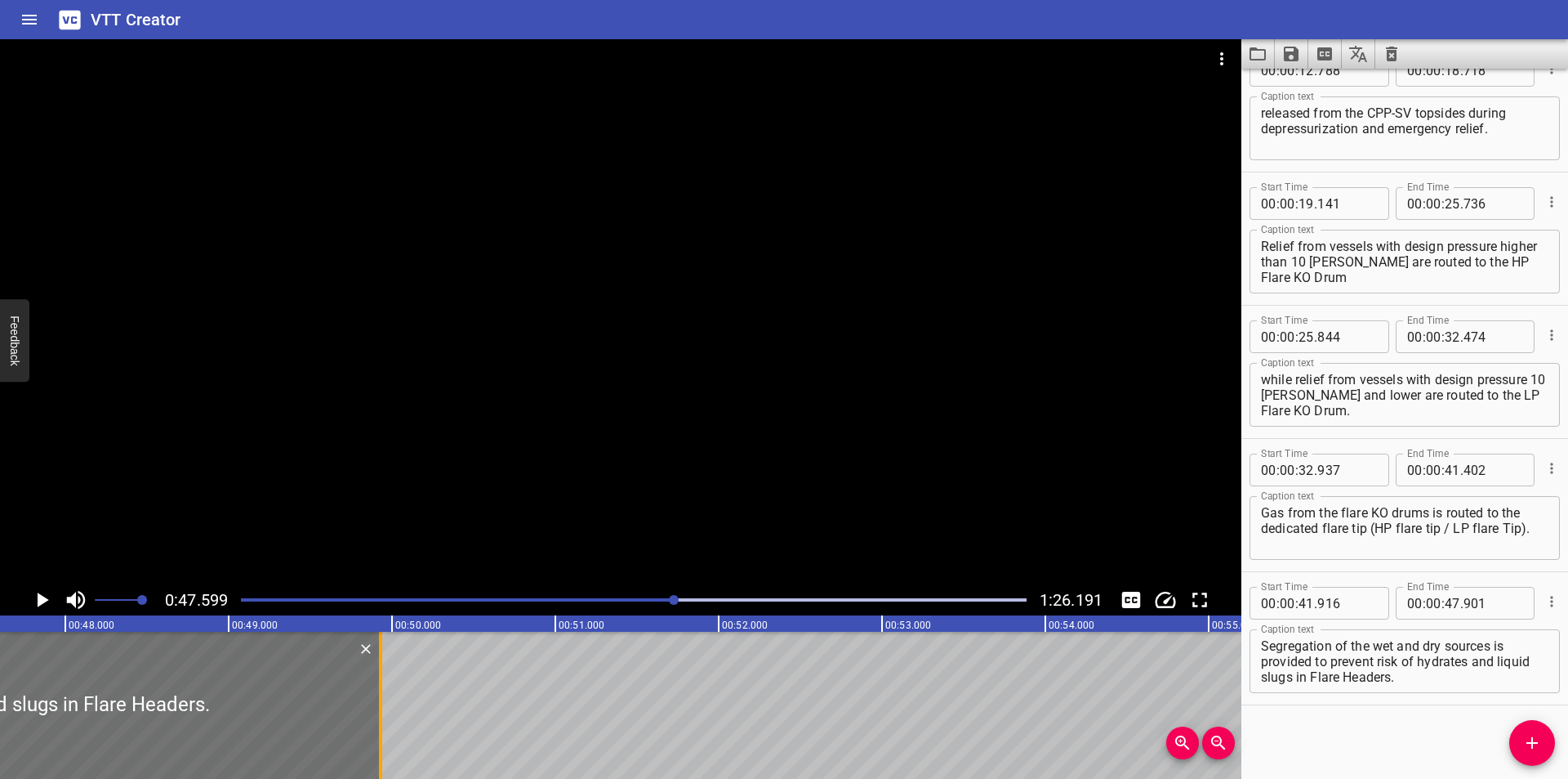
drag, startPoint x: 75, startPoint y: 730, endPoint x: 375, endPoint y: 737, distance: 300.1
click at [375, 737] on div at bounding box center [380, 705] width 16 height 147
type input "49"
type input "931"
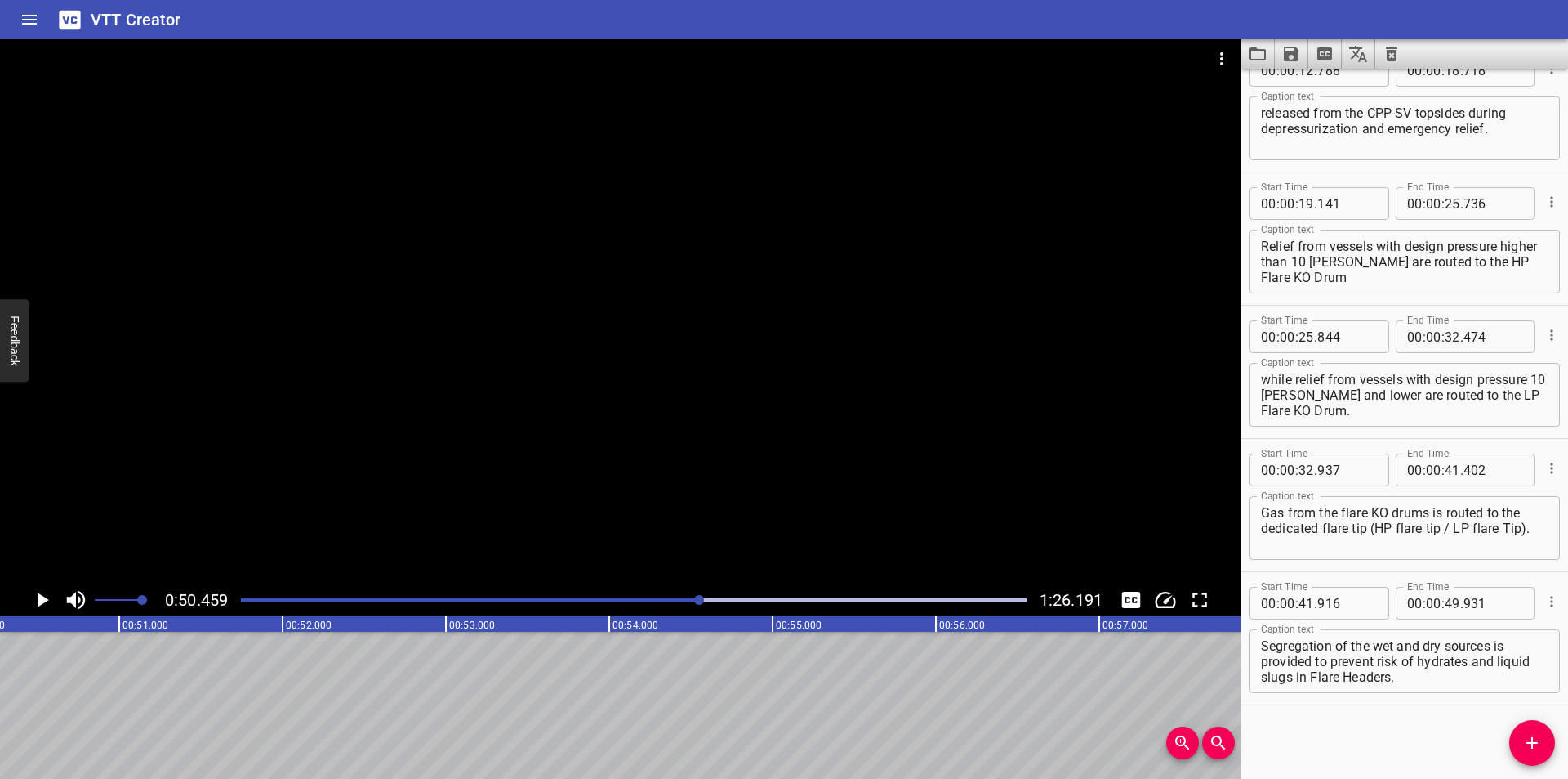
scroll to position [0, 8240]
click at [1538, 745] on icon "Add Cue" at bounding box center [1531, 742] width 19 height 19
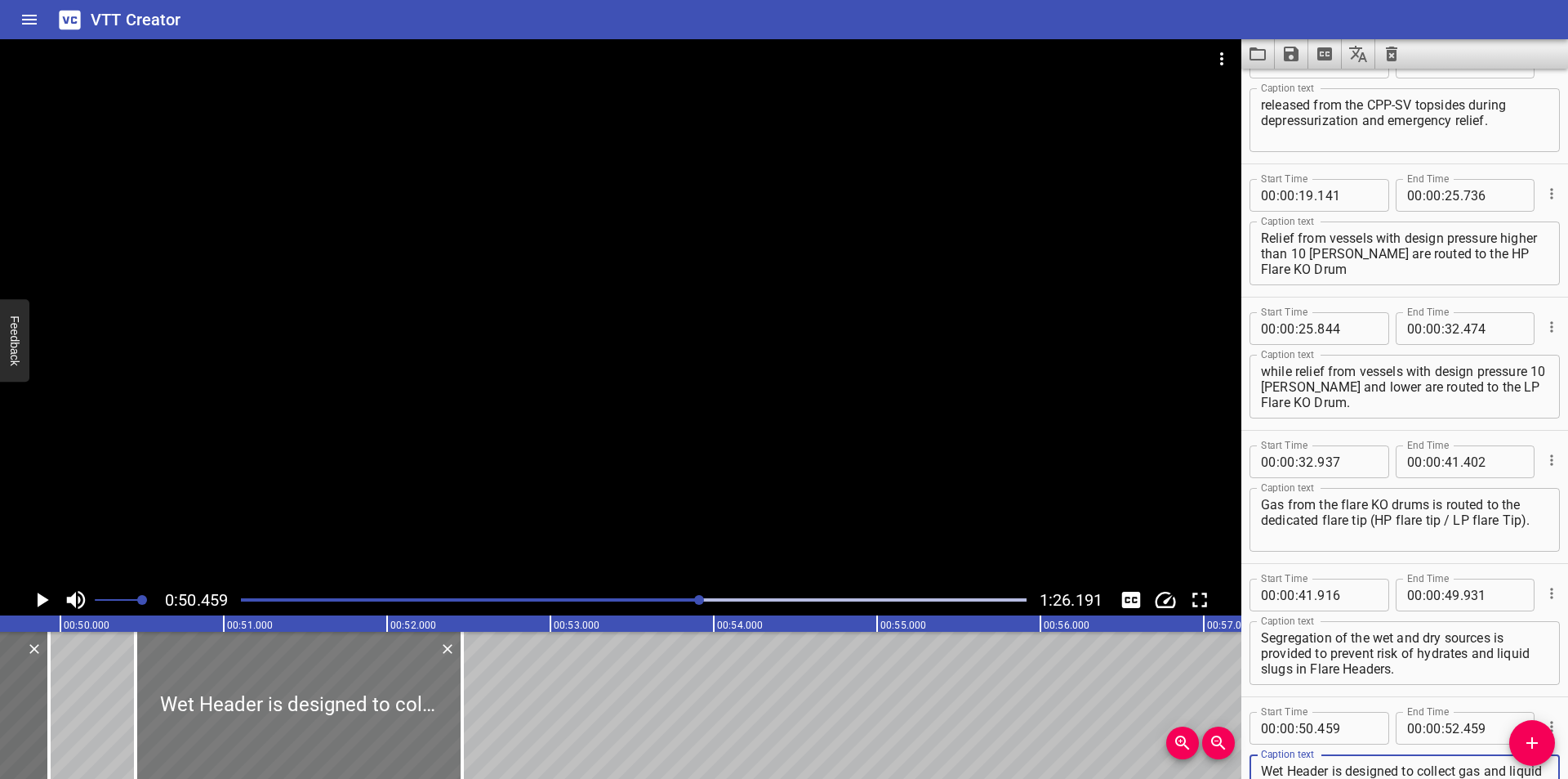
scroll to position [0, 8077]
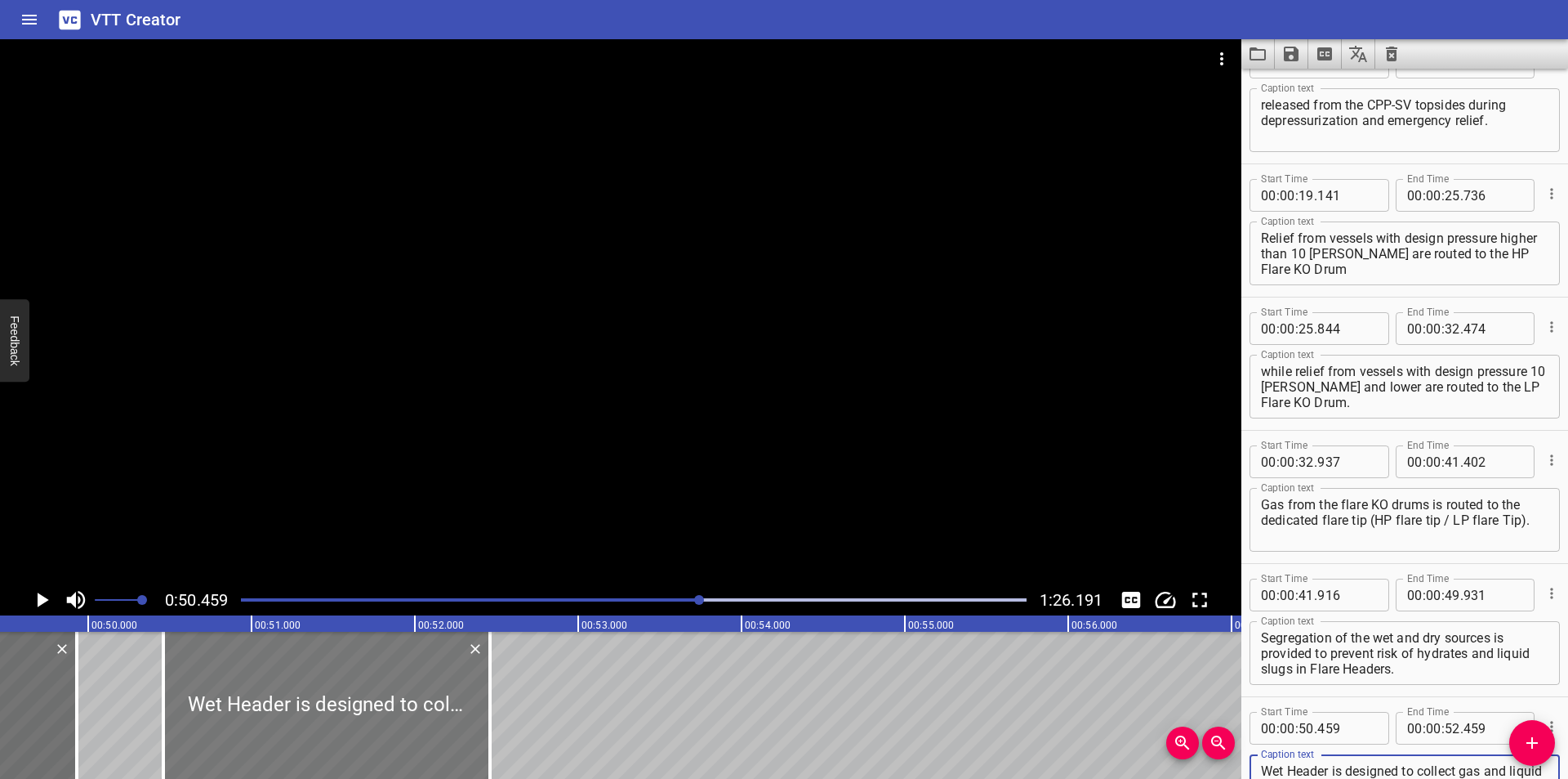
type textarea "Wet Header is designed to collect gas and liquid relief from upstream of the ga…"
drag, startPoint x: 455, startPoint y: 695, endPoint x: 433, endPoint y: 705, distance: 24.2
click at [433, 705] on div at bounding box center [304, 705] width 326 height 147
type input "324"
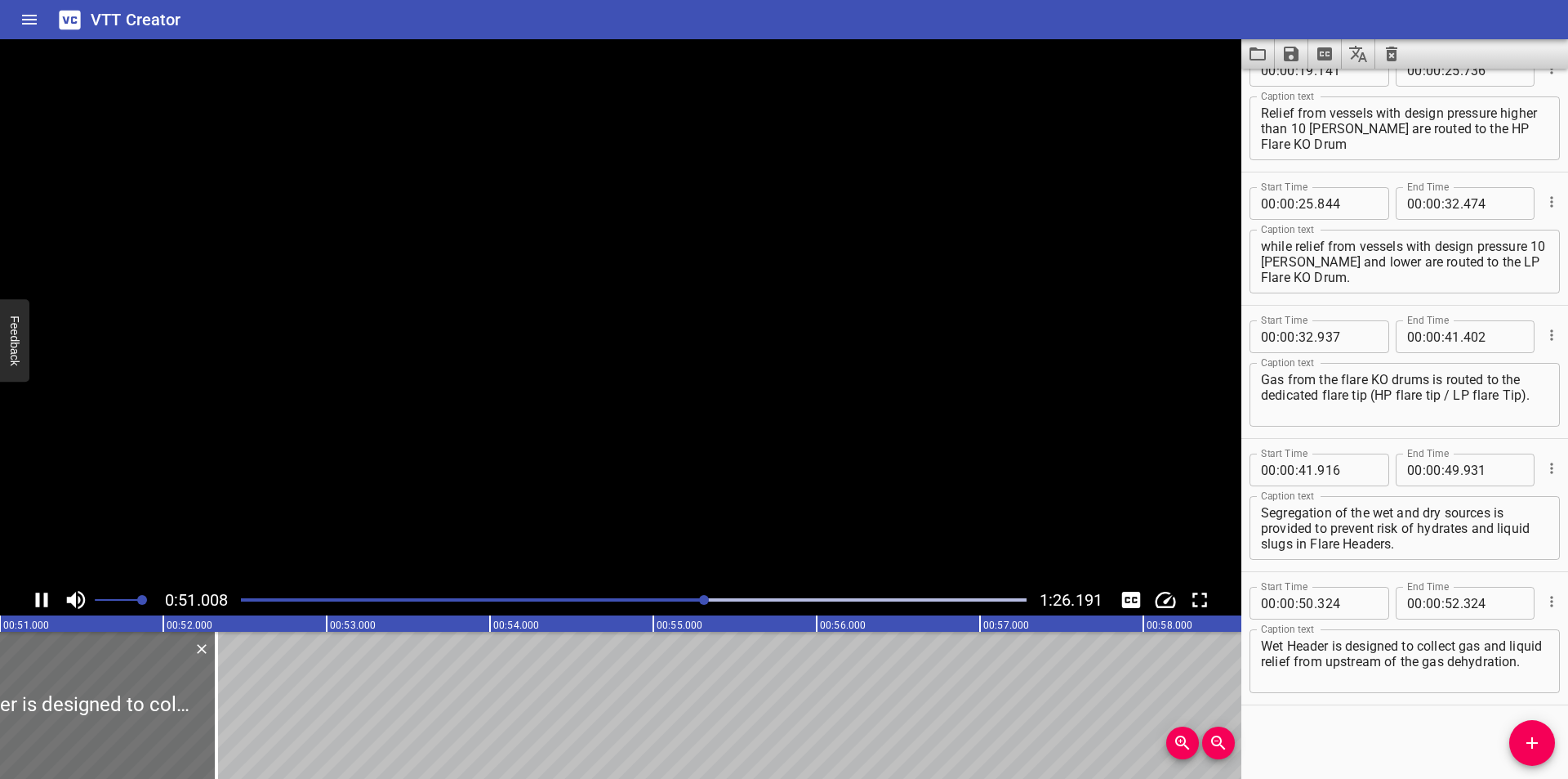
scroll to position [0, 8351]
drag, startPoint x: 188, startPoint y: 735, endPoint x: 953, endPoint y: 736, distance: 765.0
click at [222, 735] on div at bounding box center [213, 705] width 16 height 147
type input "56"
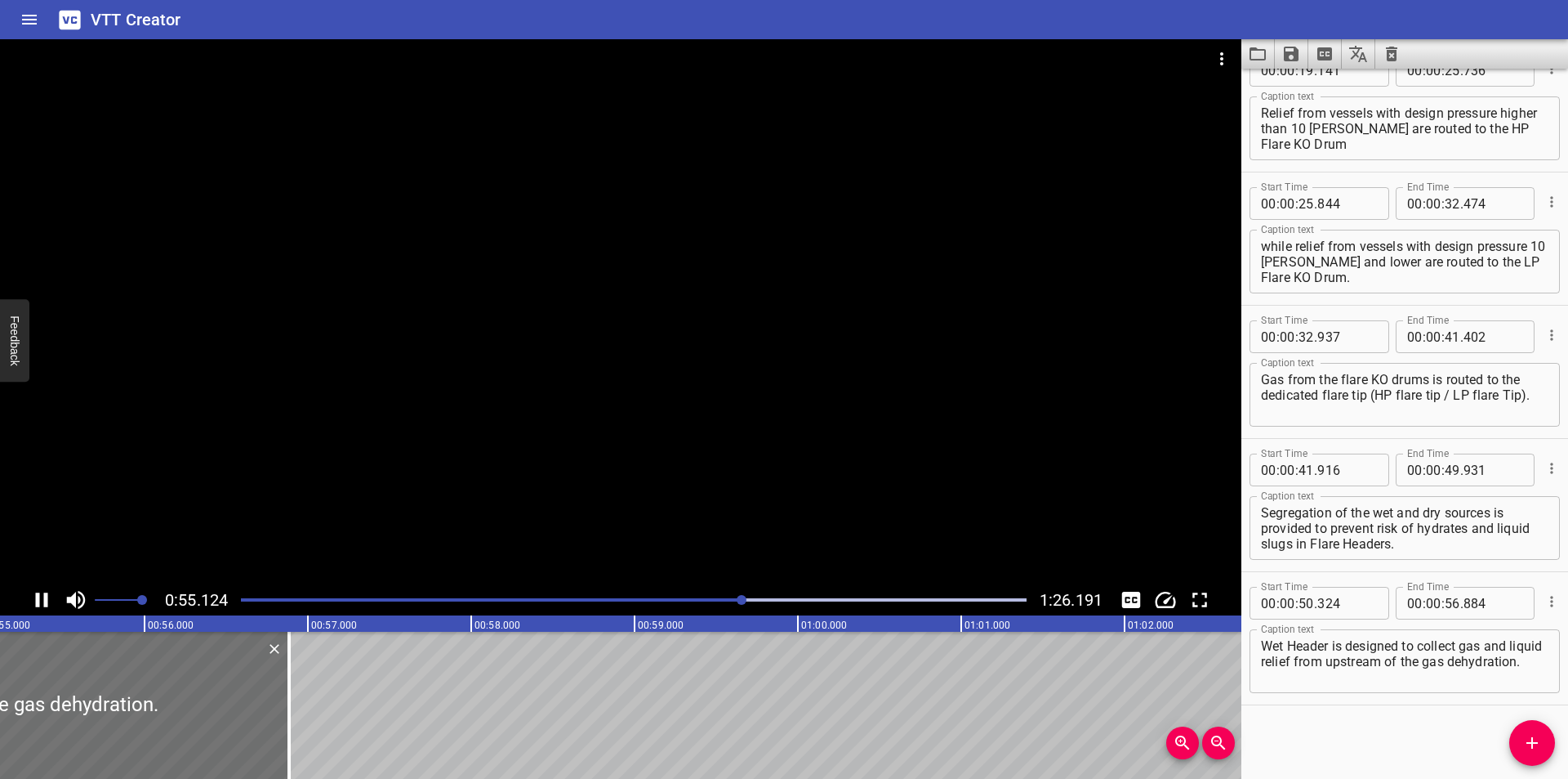
scroll to position [0, 9017]
drag, startPoint x: 274, startPoint y: 727, endPoint x: 262, endPoint y: 731, distance: 12.6
click at [262, 731] on div at bounding box center [260, 705] width 16 height 147
type input "814"
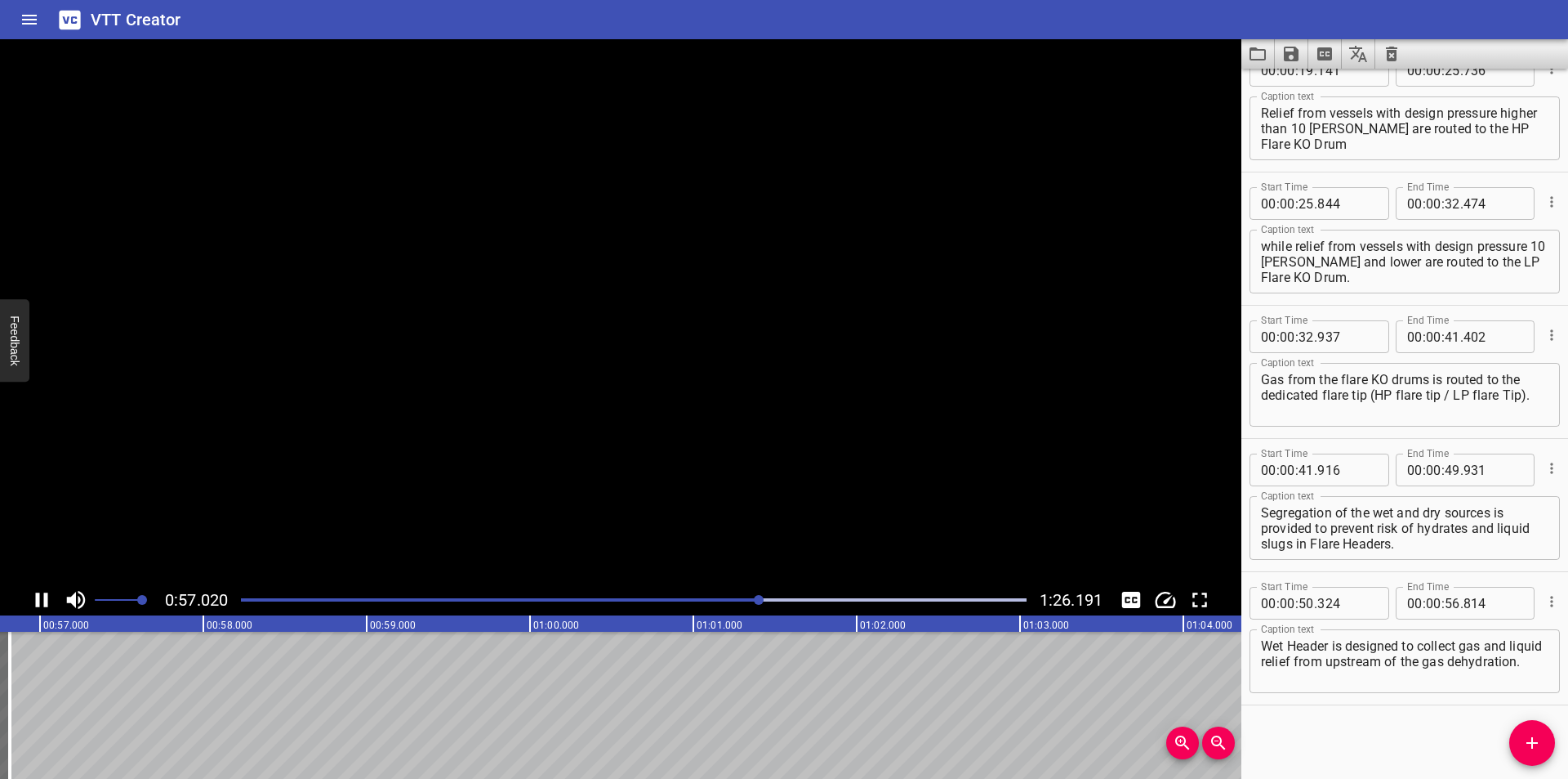
scroll to position [0, 9318]
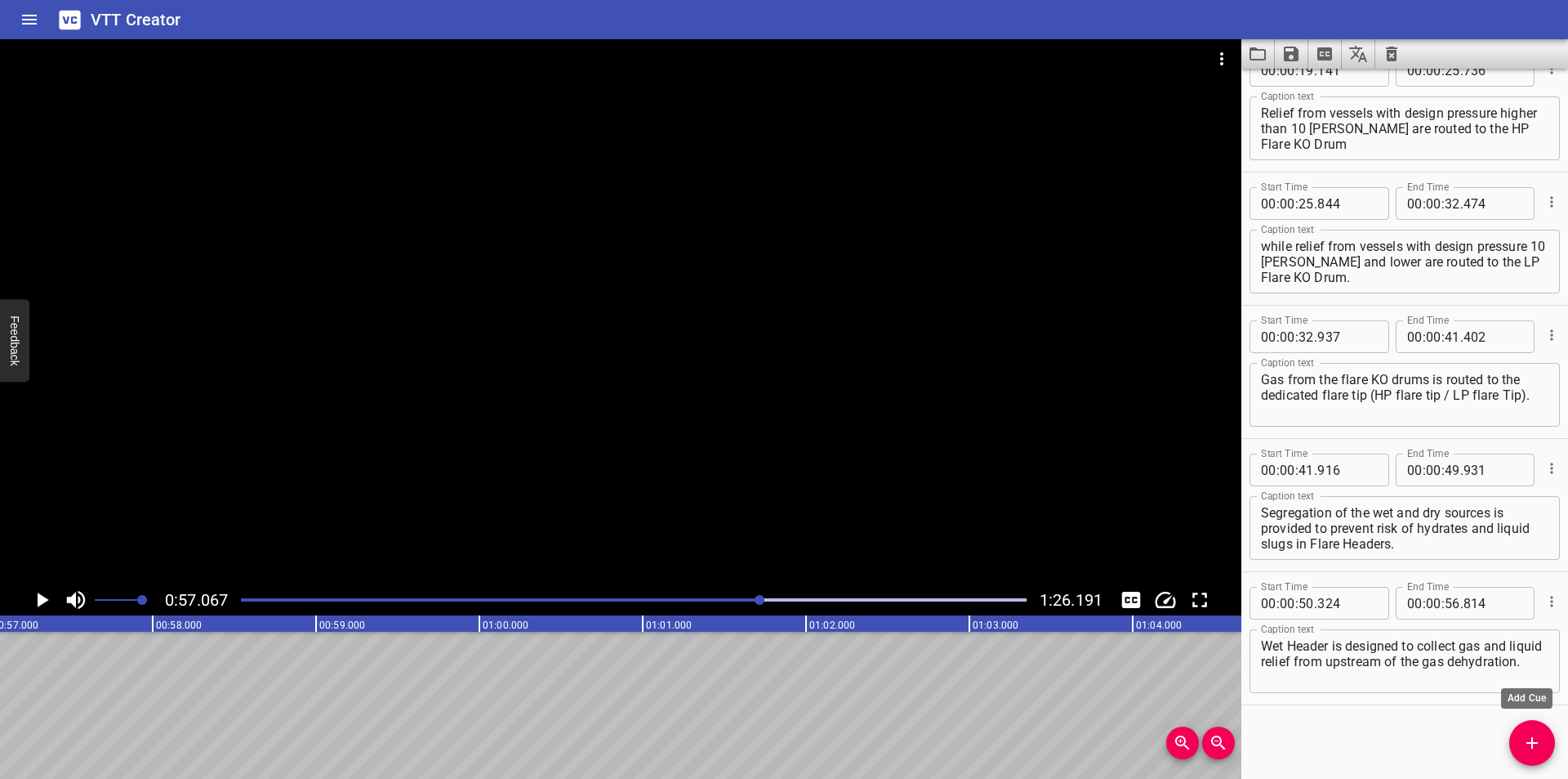
click at [1517, 741] on span "Add Cue" at bounding box center [1532, 742] width 46 height 19
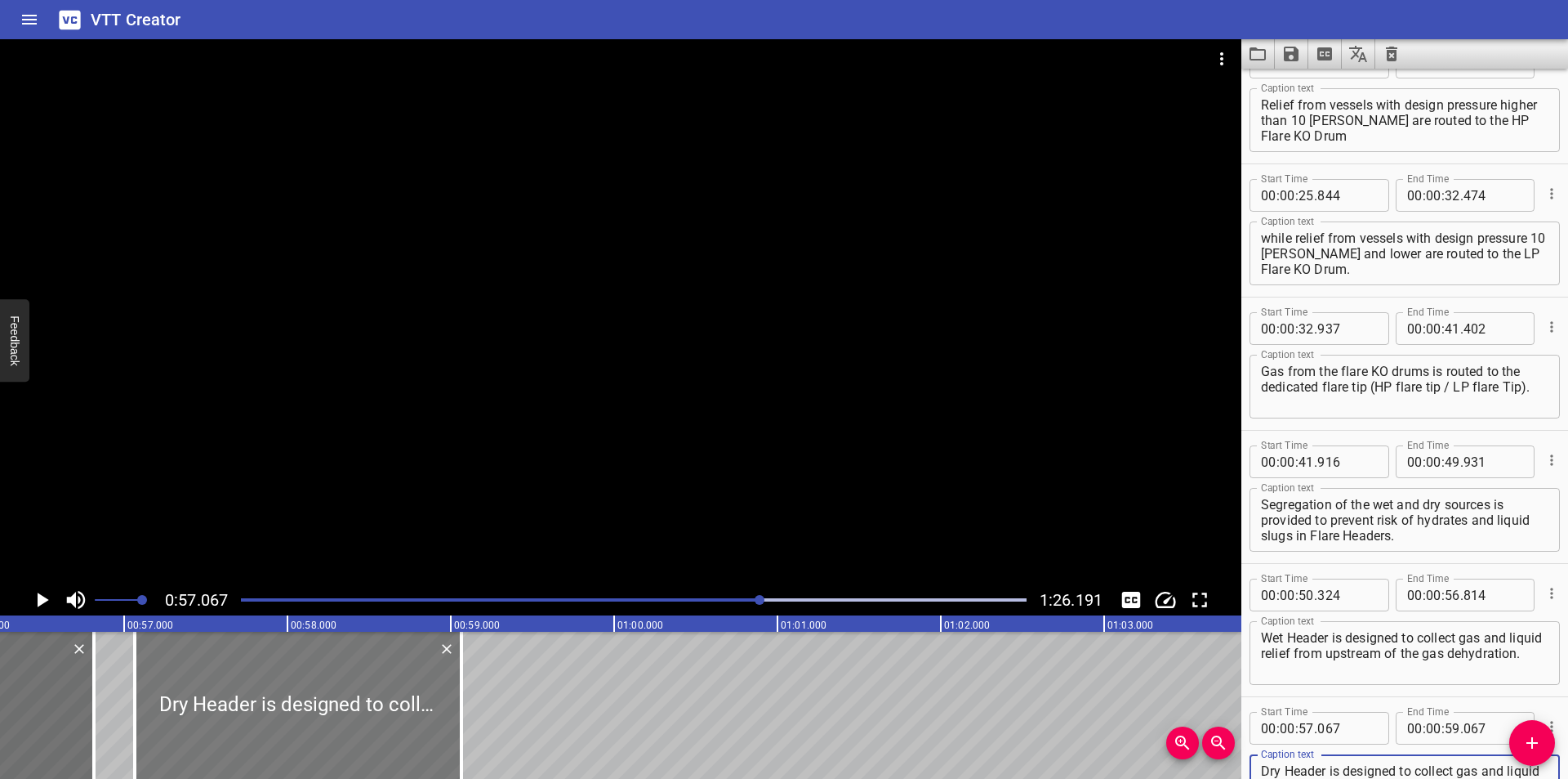
scroll to position [0, 9155]
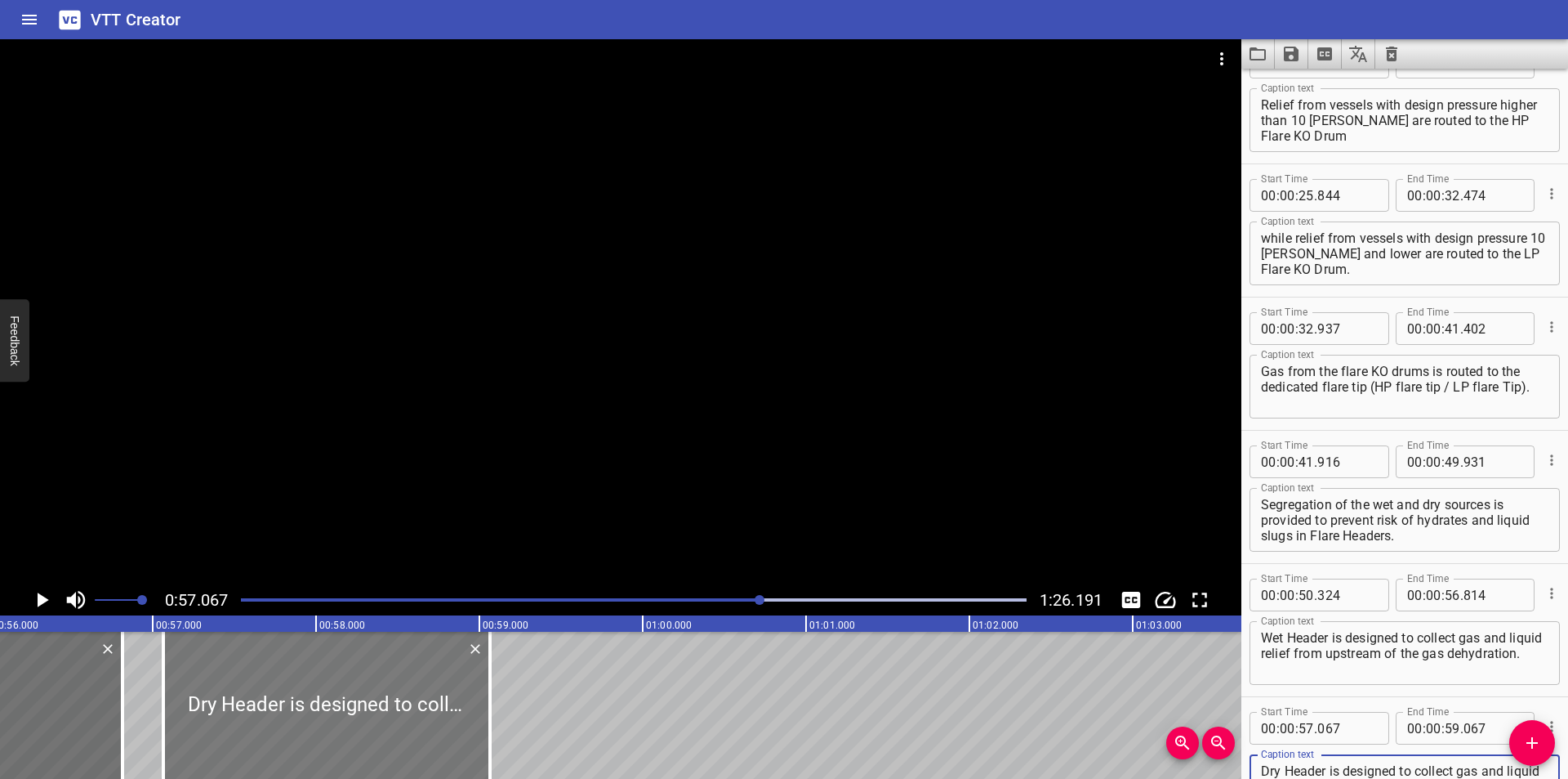
type textarea "Dry Header is designed to collect gas and liquid relief from downstream of the …"
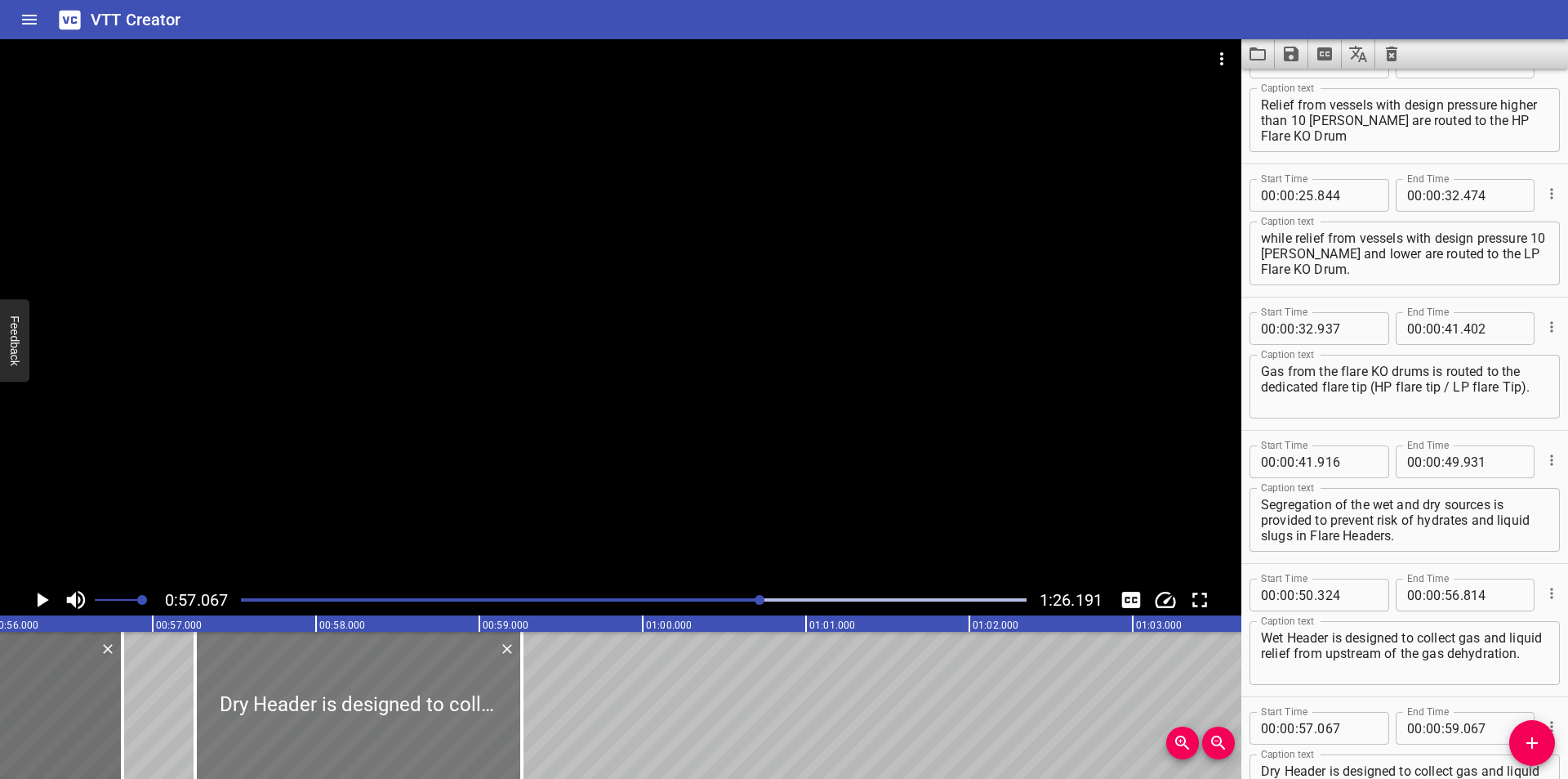
drag, startPoint x: 391, startPoint y: 721, endPoint x: 422, endPoint y: 727, distance: 31.6
click at [422, 727] on div at bounding box center [358, 705] width 326 height 147
type input "262"
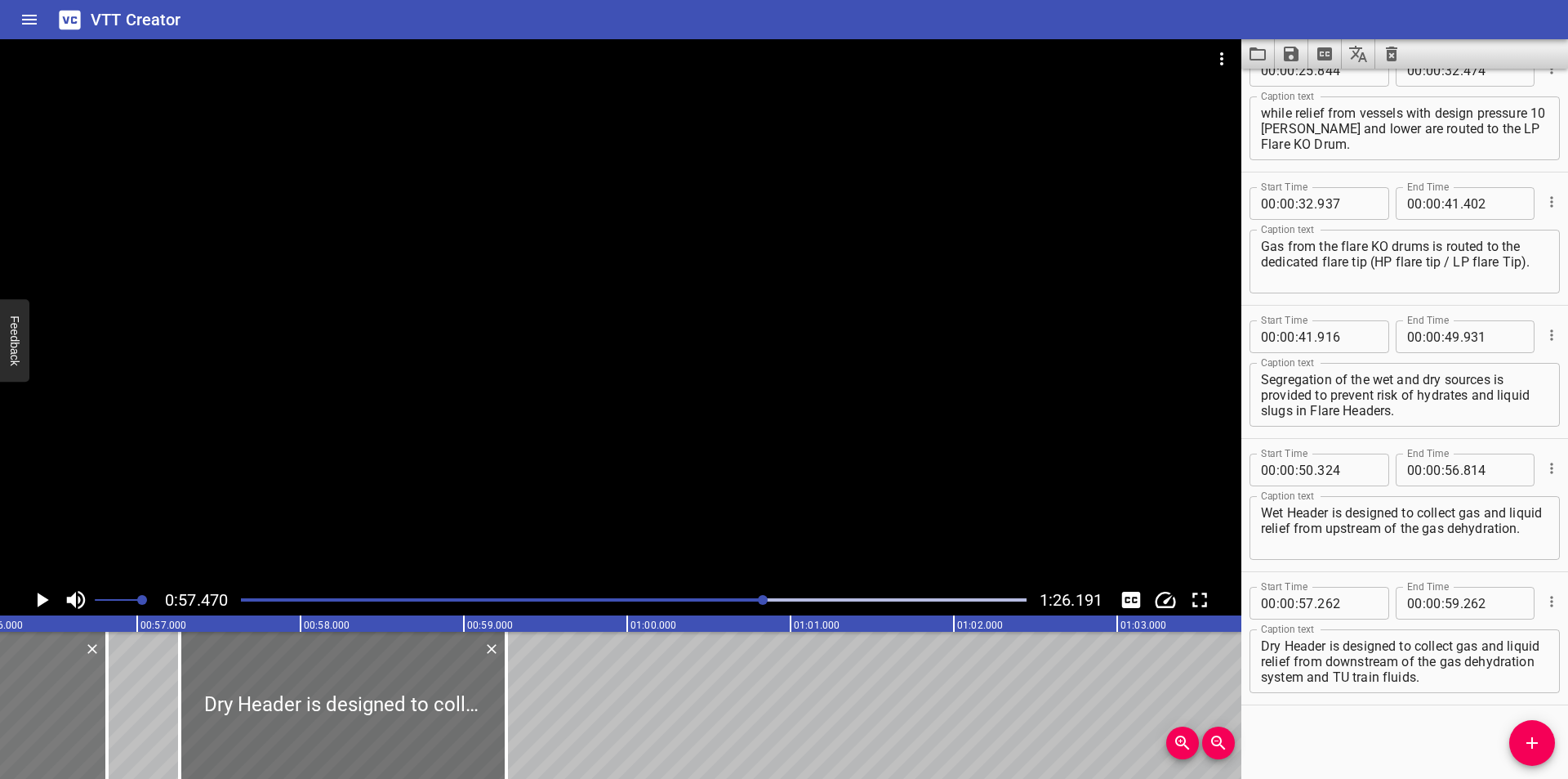
scroll to position [0, 9166]
click at [108, 735] on div at bounding box center [109, 705] width 3 height 147
type input "799"
click at [414, 388] on div at bounding box center [620, 311] width 1241 height 545
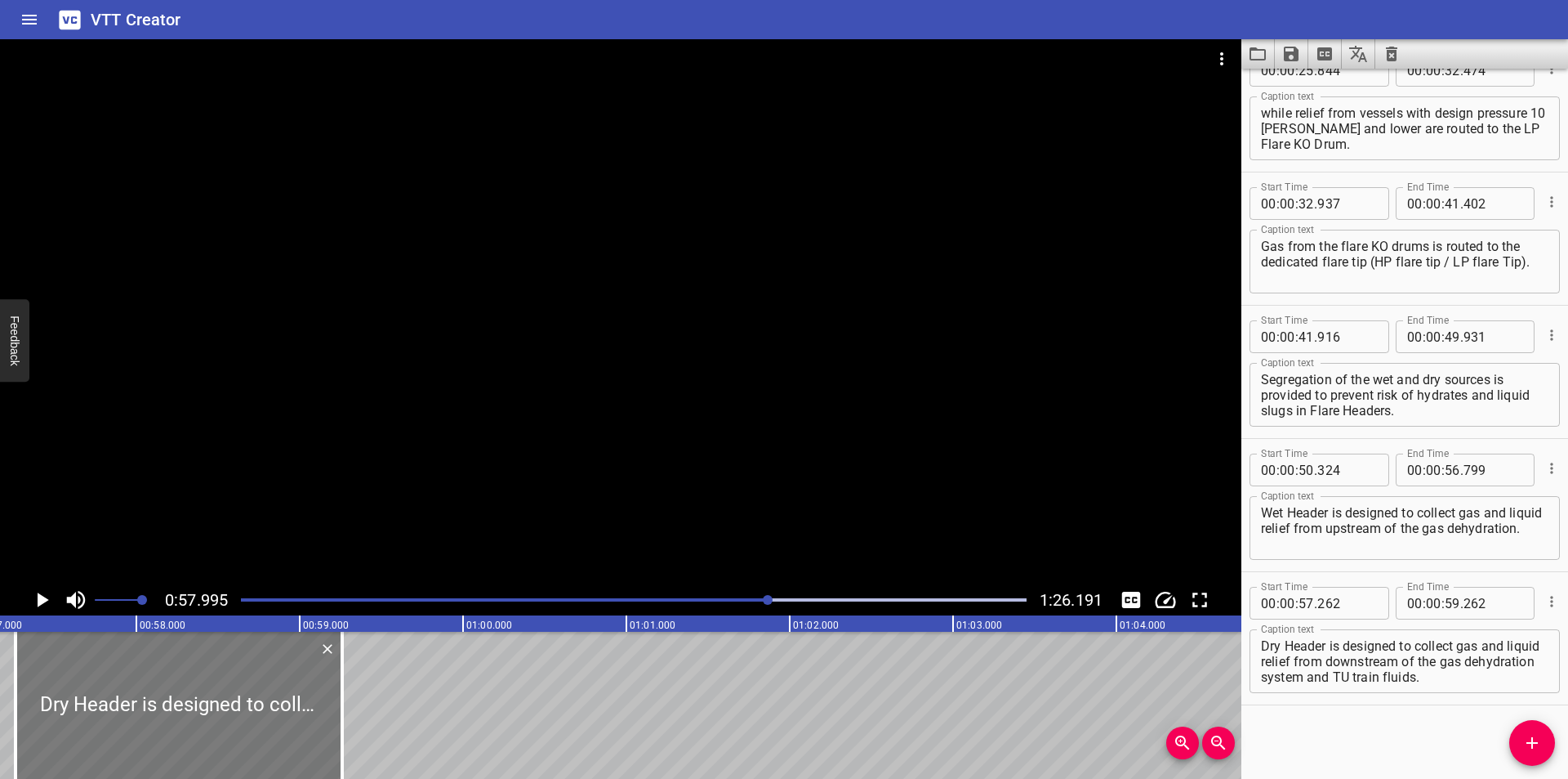
scroll to position [0, 9307]
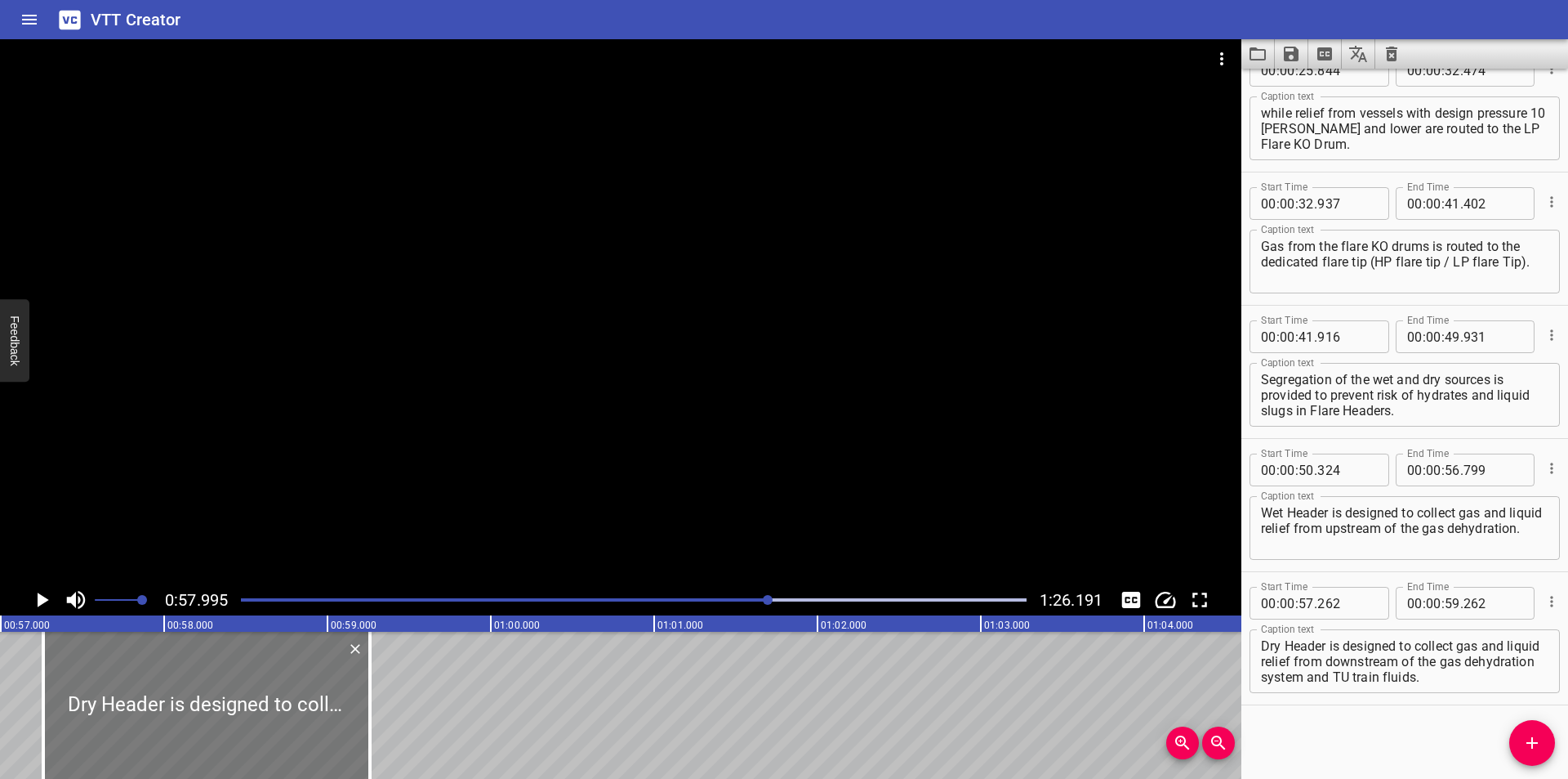
click at [235, 690] on div at bounding box center [206, 705] width 326 height 147
click at [396, 492] on div at bounding box center [620, 311] width 1241 height 545
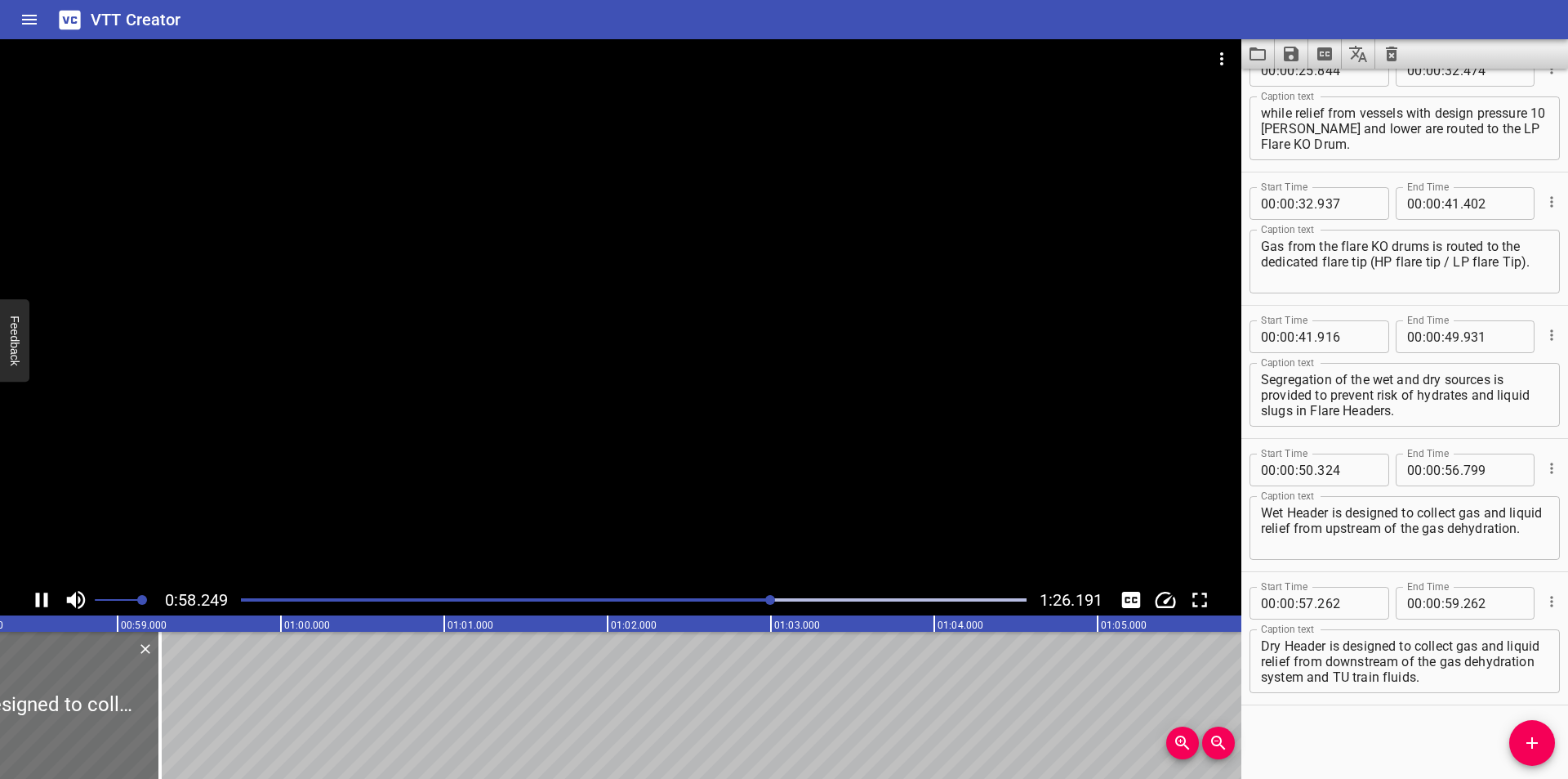
scroll to position [0, 0]
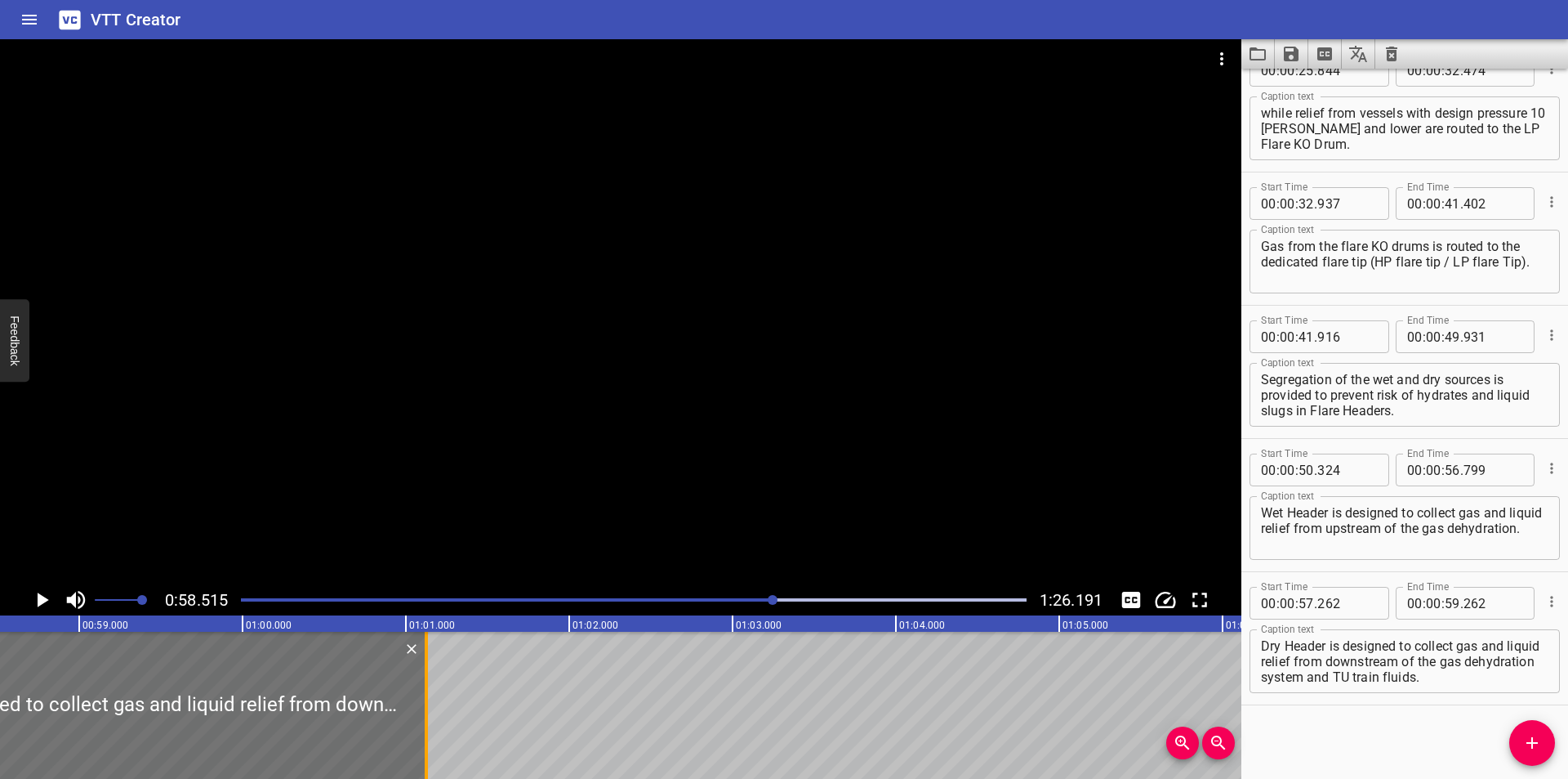
drag, startPoint x: 125, startPoint y: 723, endPoint x: 430, endPoint y: 738, distance: 305.4
click at [430, 738] on div at bounding box center [426, 705] width 16 height 147
type input "01"
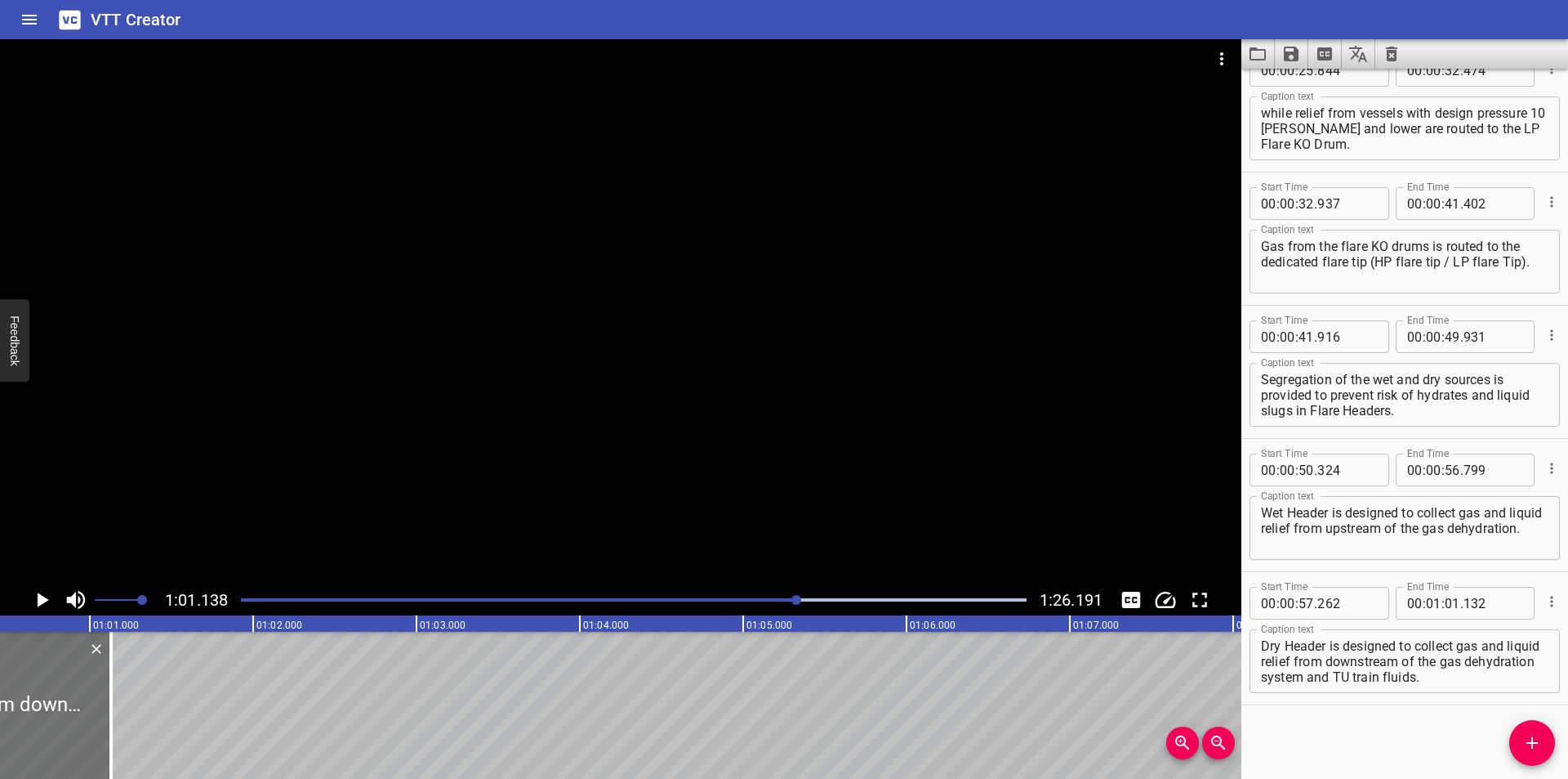
scroll to position [0, 9820]
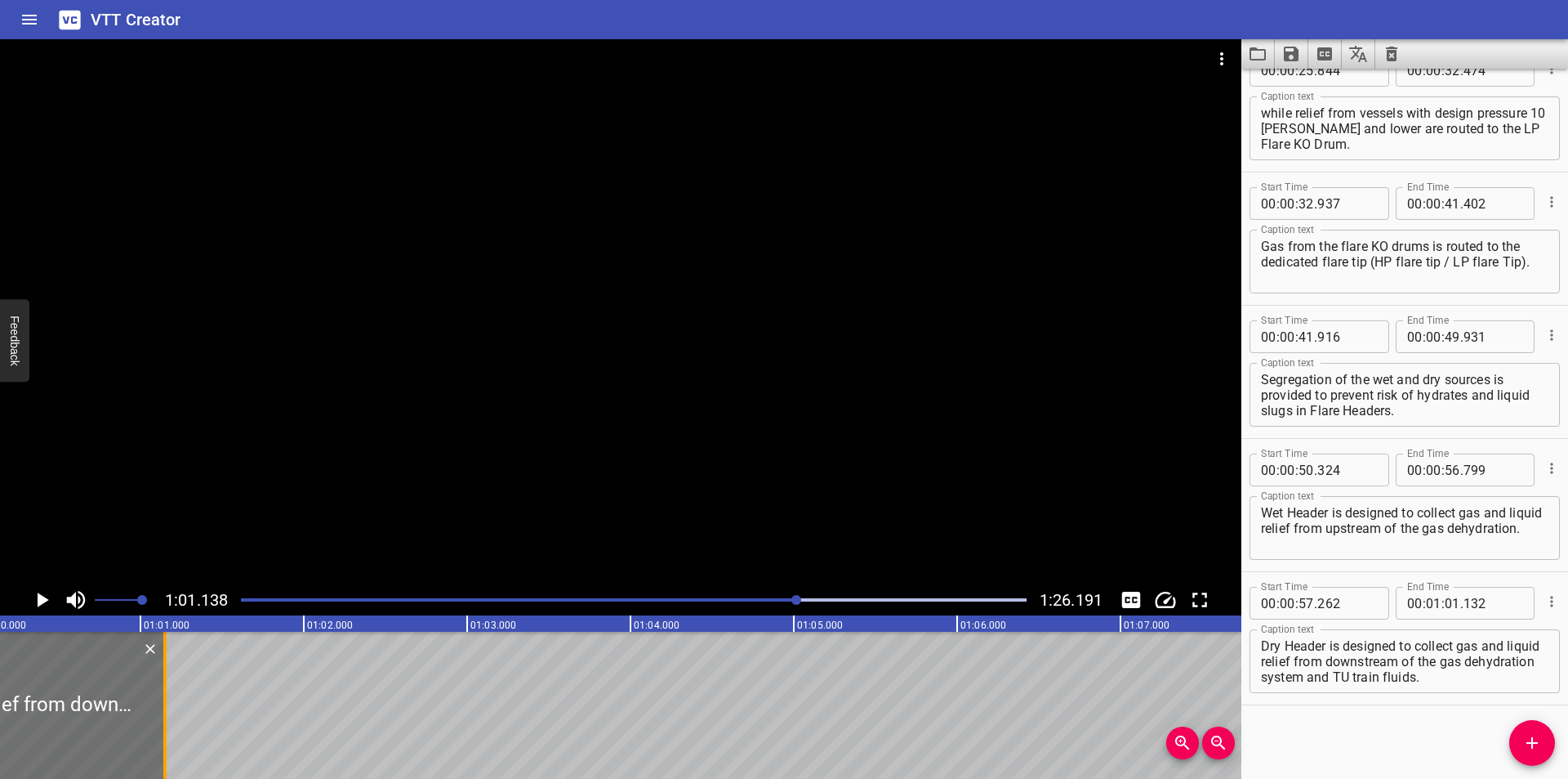
click at [161, 731] on div at bounding box center [164, 705] width 16 height 147
type input "152"
drag, startPoint x: 1329, startPoint y: 660, endPoint x: 1544, endPoint y: 751, distance: 233.5
click at [1544, 751] on div "Start Time 00 : 00 : 00 . 000 Start Time End Time 00 : 00 : 03 . 910 End Time C…" at bounding box center [1404, 423] width 326 height 710
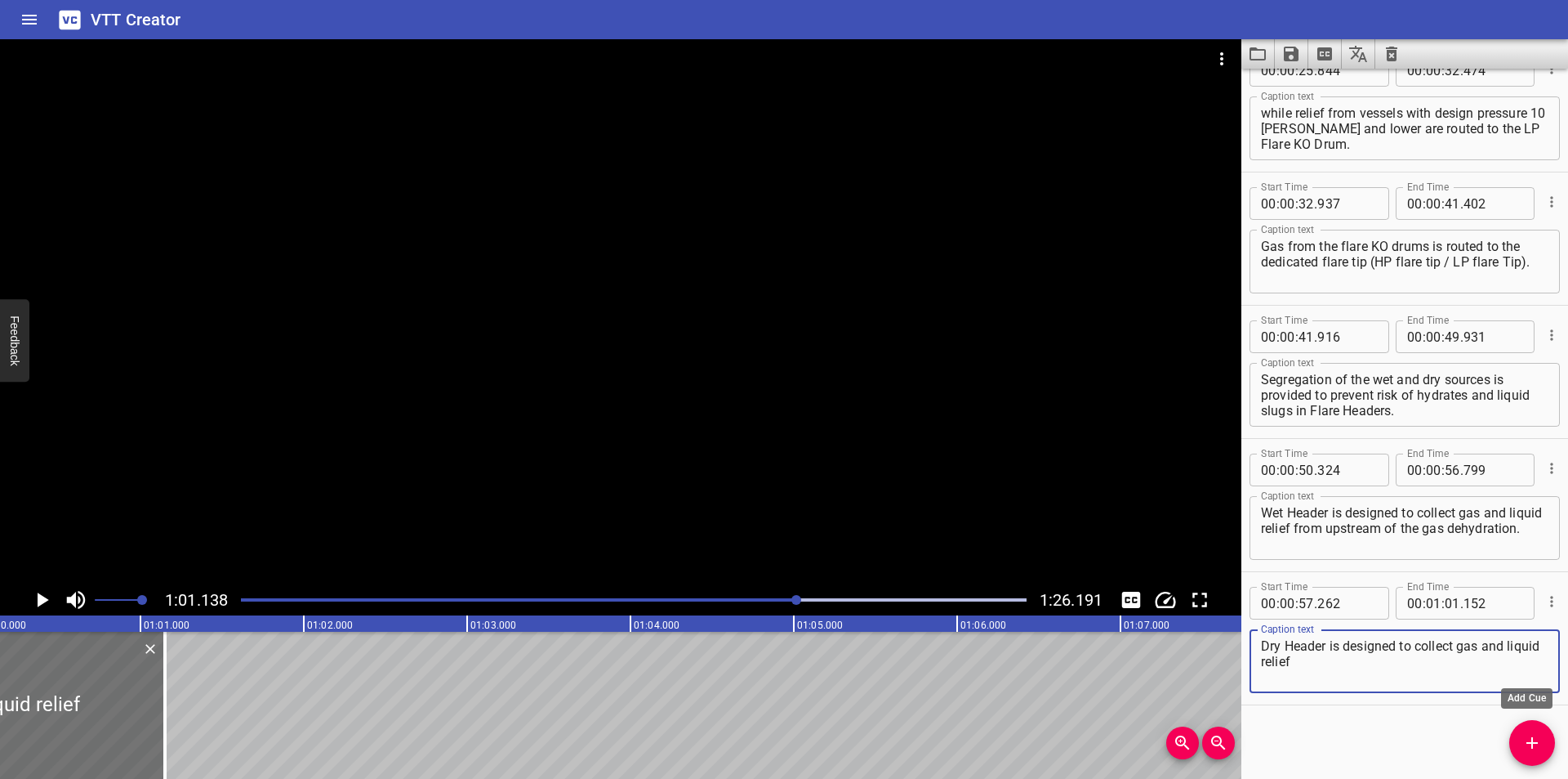
type textarea "Dry Header is designed to collect gas and liquid relief"
click at [1531, 752] on icon "Add Cue" at bounding box center [1531, 742] width 19 height 19
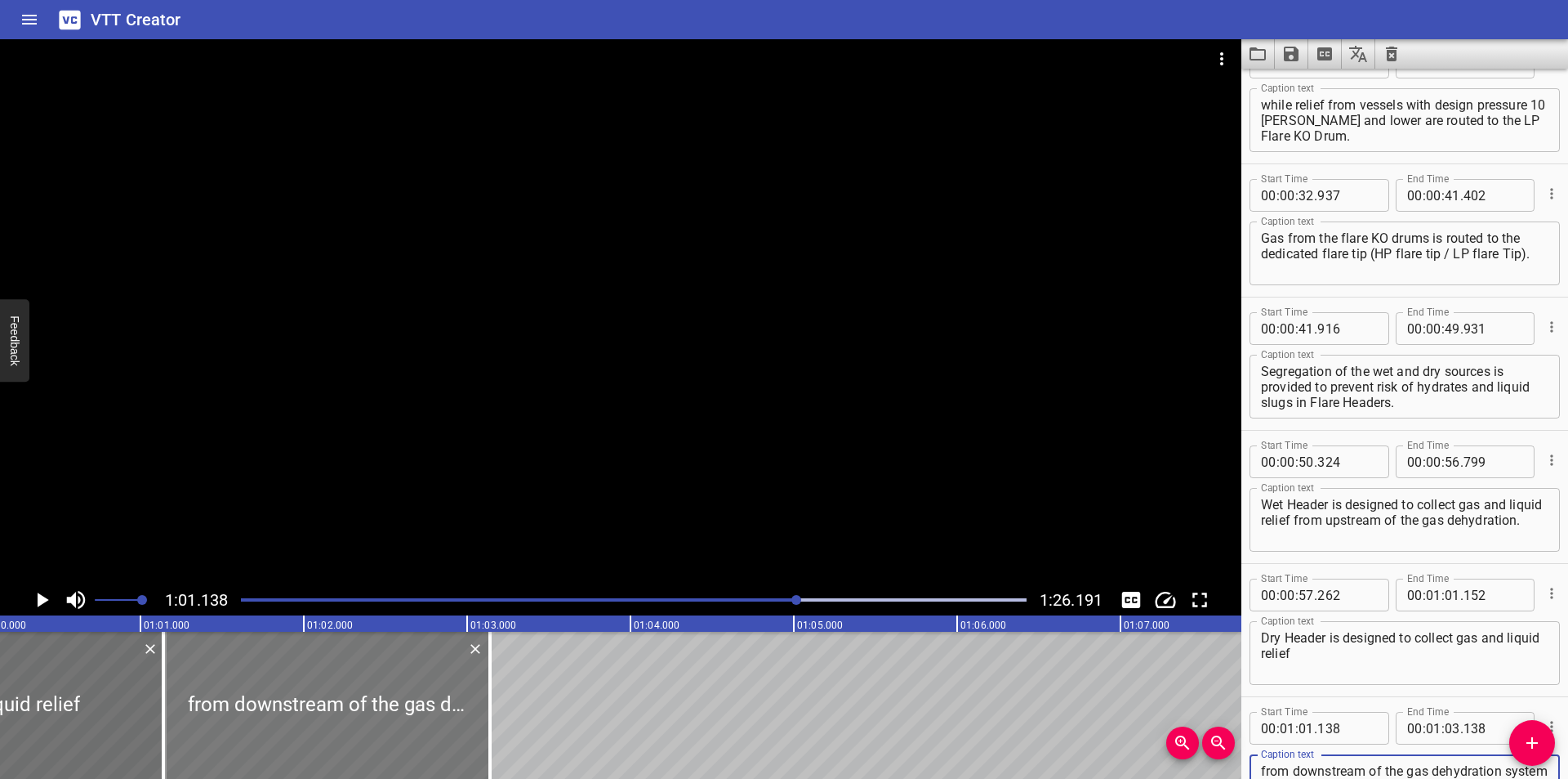
type textarea "from downstream of the gas dehydration system and TU train fluids."
drag, startPoint x: 314, startPoint y: 746, endPoint x: 327, endPoint y: 748, distance: 13.2
click at [327, 748] on div at bounding box center [349, 705] width 326 height 147
type input "278"
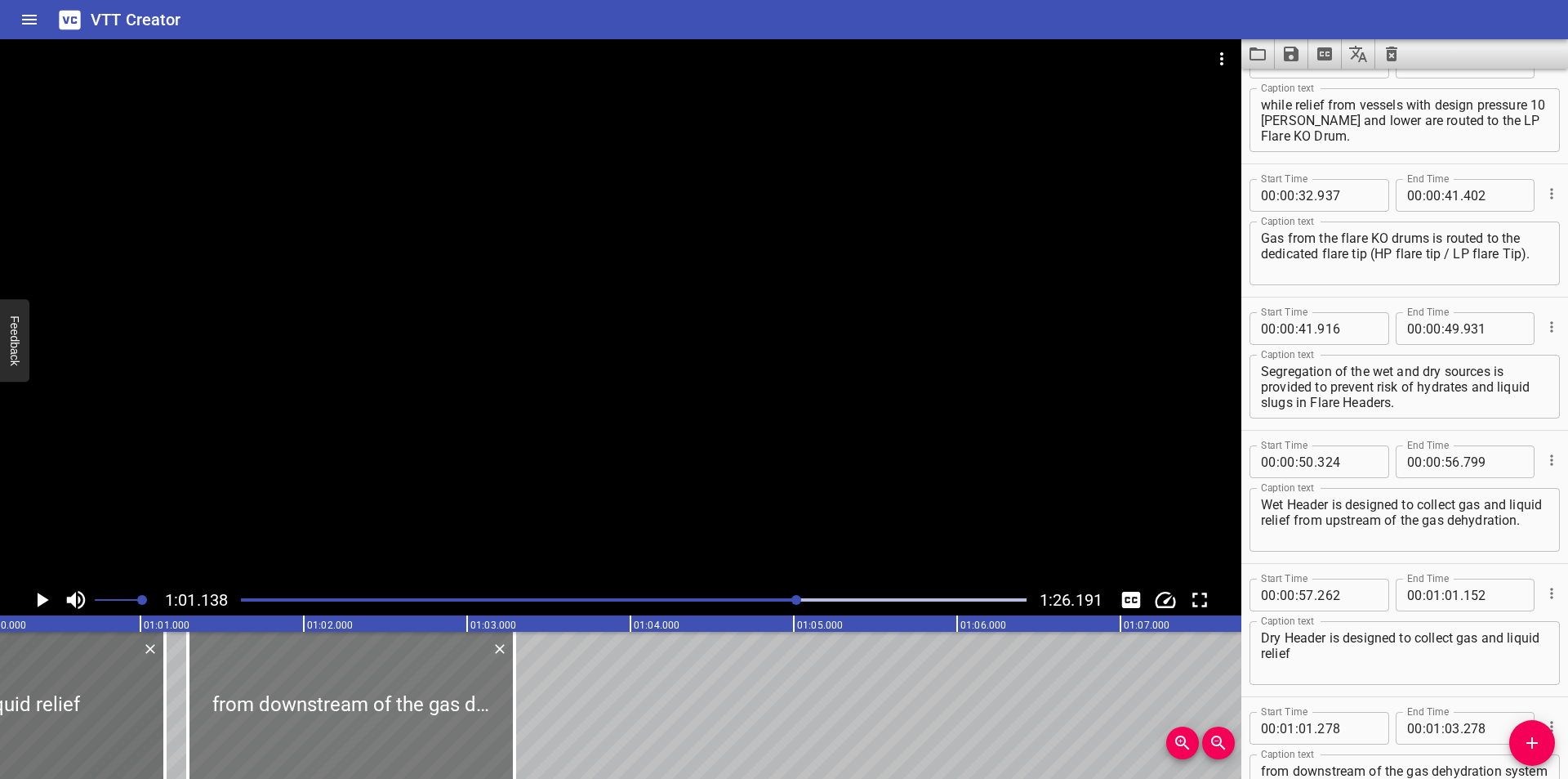
click at [391, 683] on div at bounding box center [351, 705] width 326 height 147
type input "288"
drag, startPoint x: 579, startPoint y: 385, endPoint x: 587, endPoint y: 359, distance: 27.2
click at [580, 381] on div at bounding box center [620, 311] width 1241 height 545
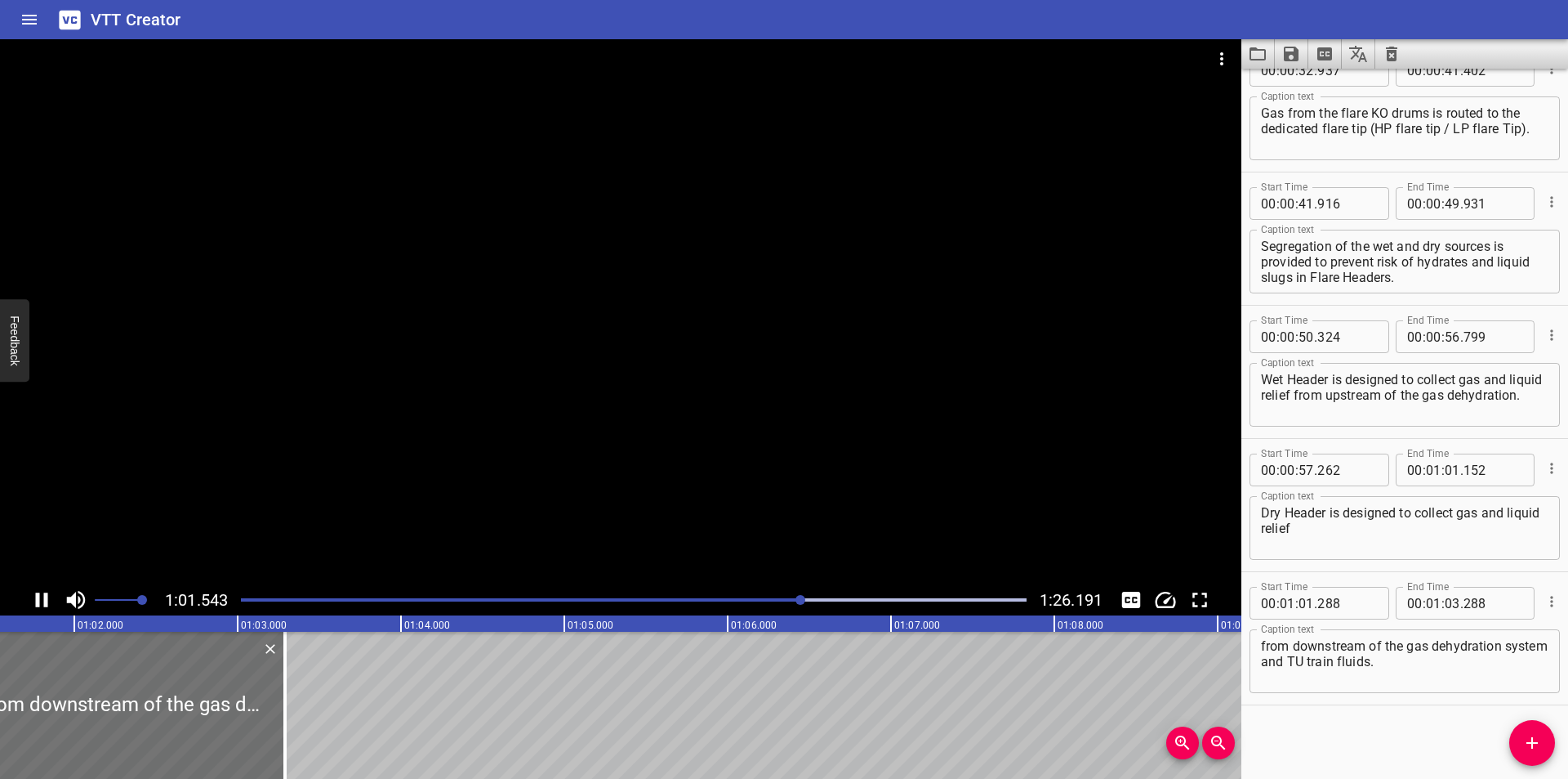
scroll to position [0, 10084]
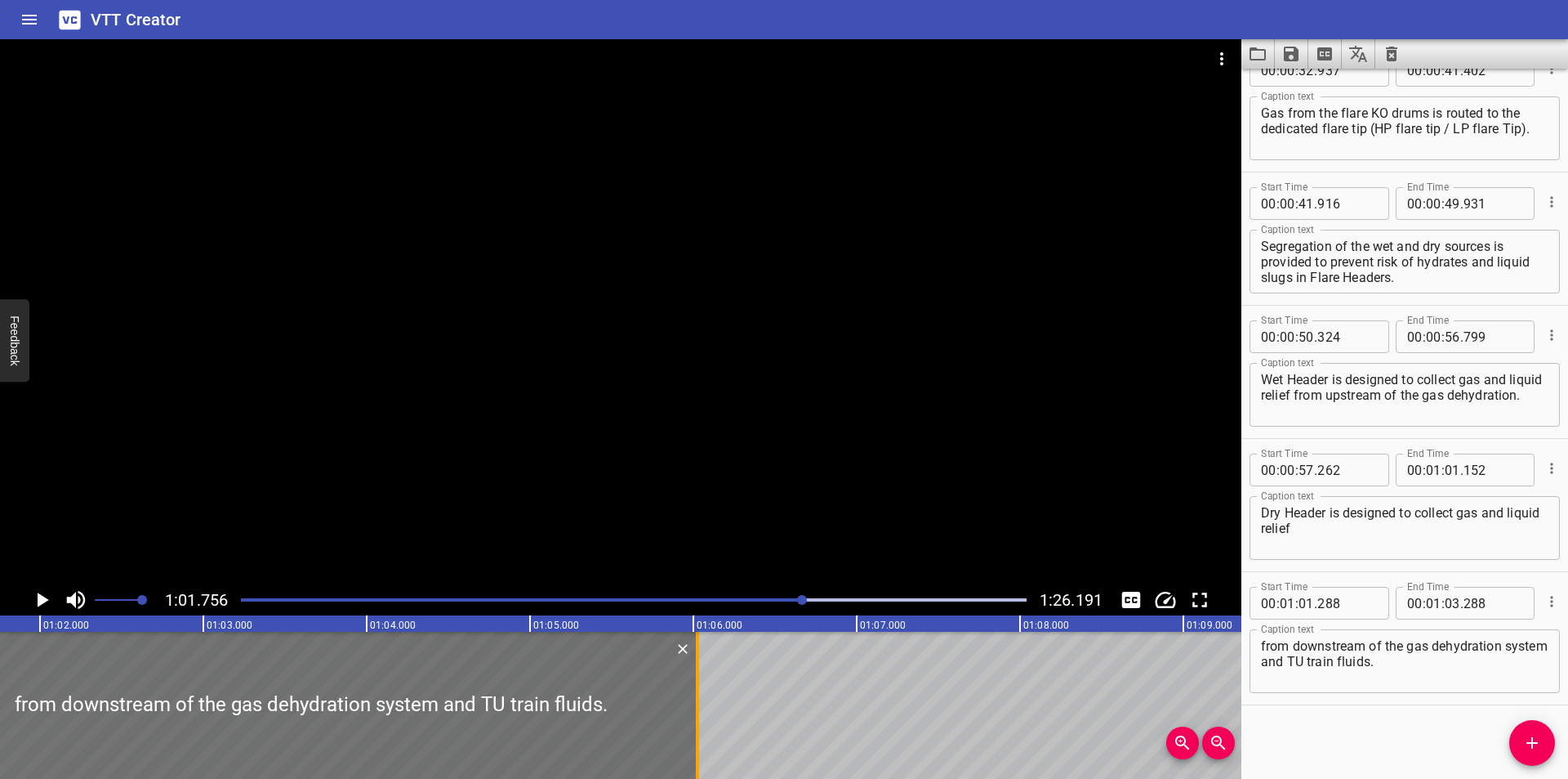
drag, startPoint x: 253, startPoint y: 701, endPoint x: 700, endPoint y: 707, distance: 447.0
click at [700, 707] on div at bounding box center [697, 705] width 16 height 147
type input "06"
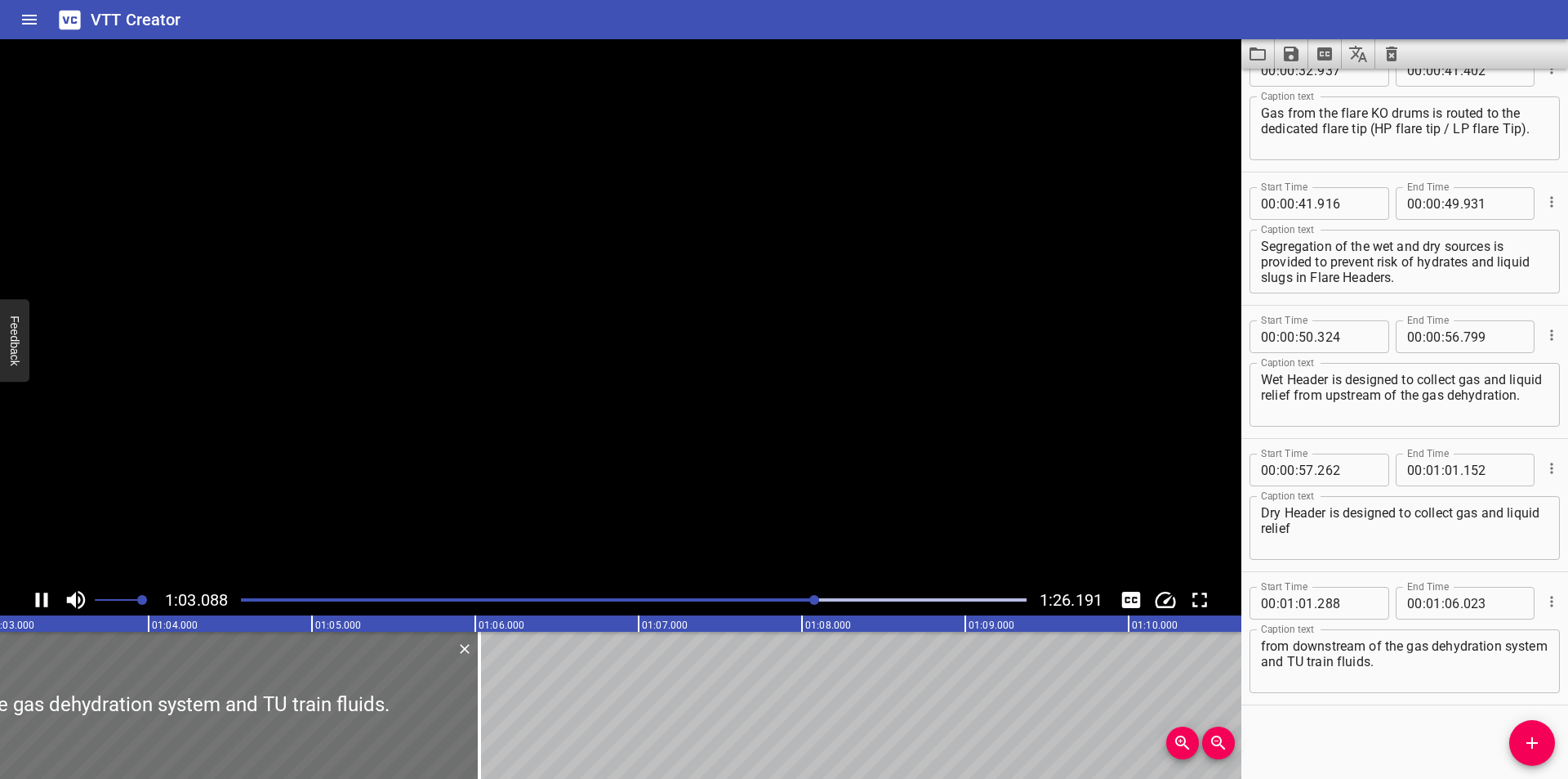
scroll to position [0, 10333]
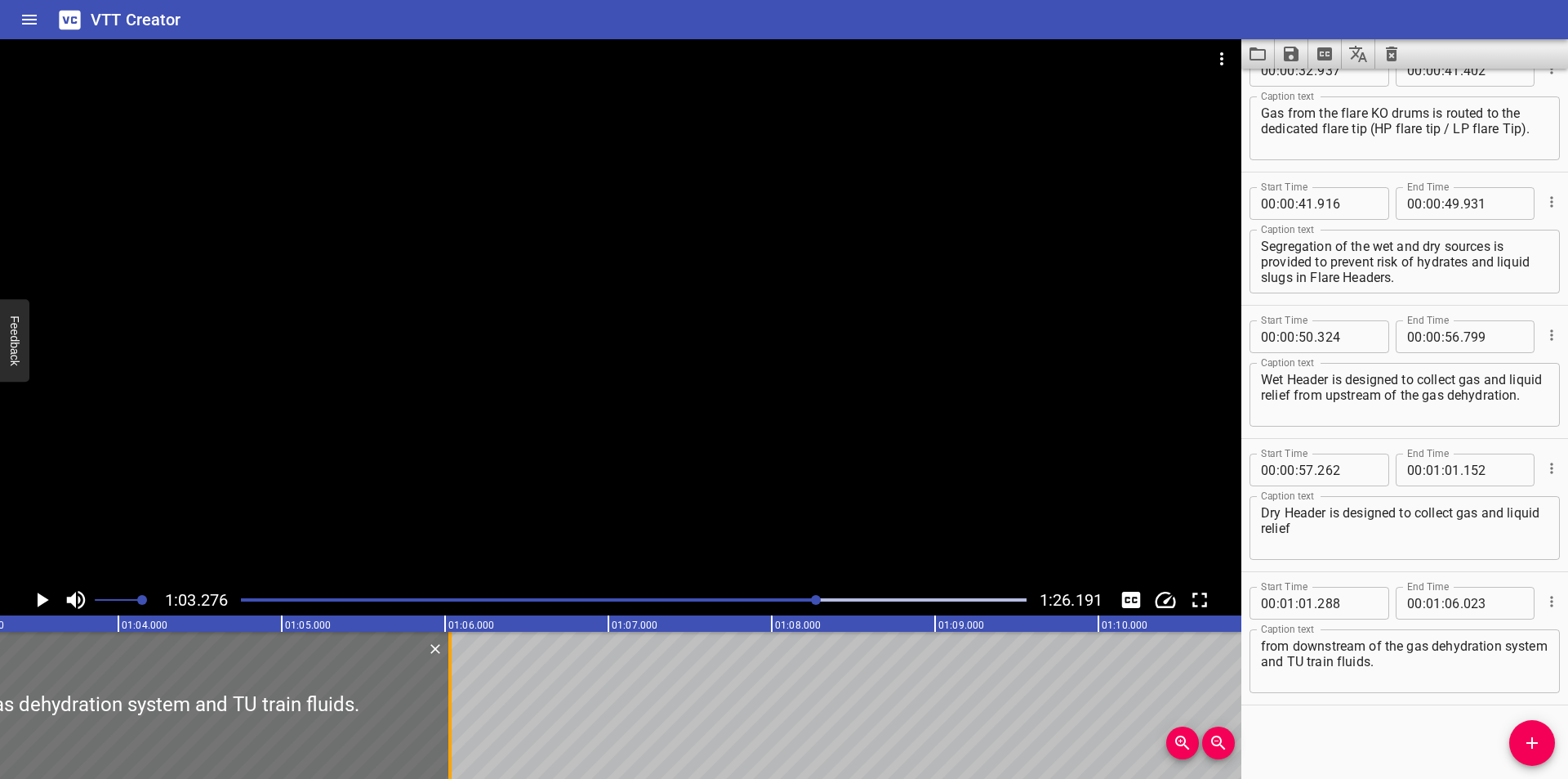
click at [451, 736] on div at bounding box center [450, 705] width 3 height 147
type input "028"
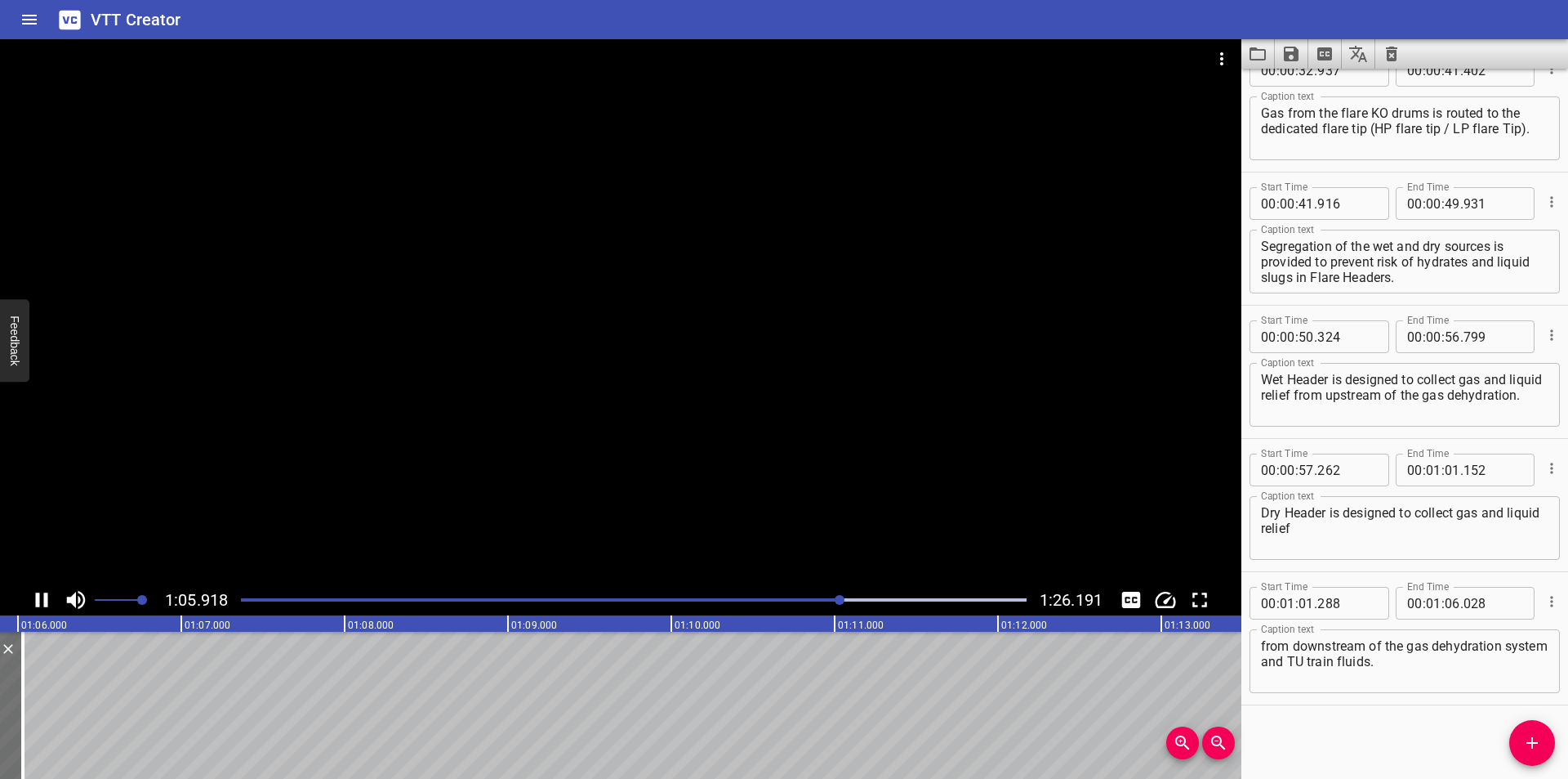
scroll to position [0, 10766]
click at [1507, 746] on div "Start Time 00 : 00 : 00 . 000 Start Time End Time 00 : 00 : 03 . 910 End Time C…" at bounding box center [1404, 423] width 326 height 710
click at [1521, 749] on span "Add Cue" at bounding box center [1532, 742] width 46 height 19
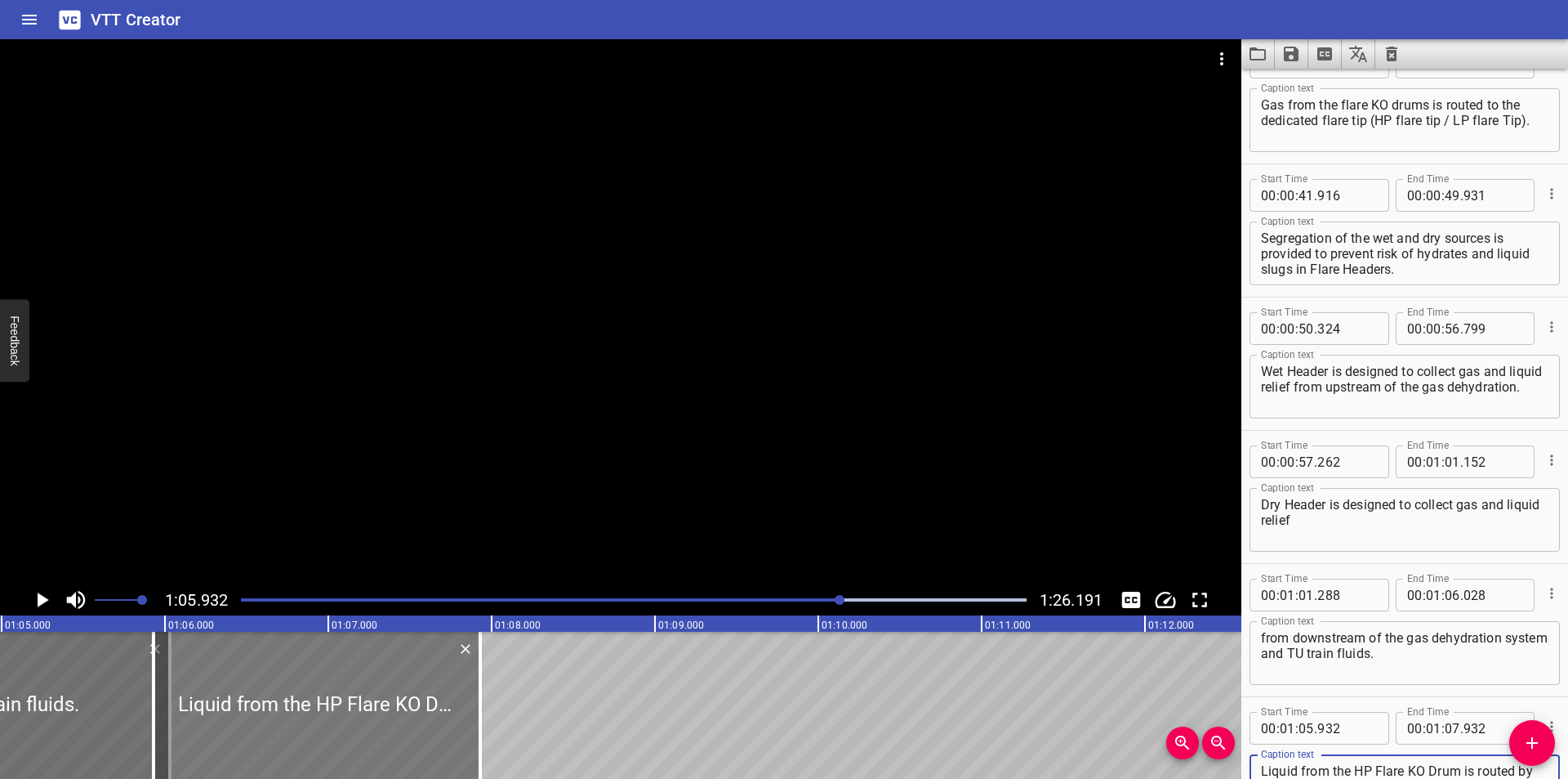
scroll to position [0, 10603]
type textarea "Liquid from the HP Flare KO Drum is routed by gravity flow to the LP Flare KO D…"
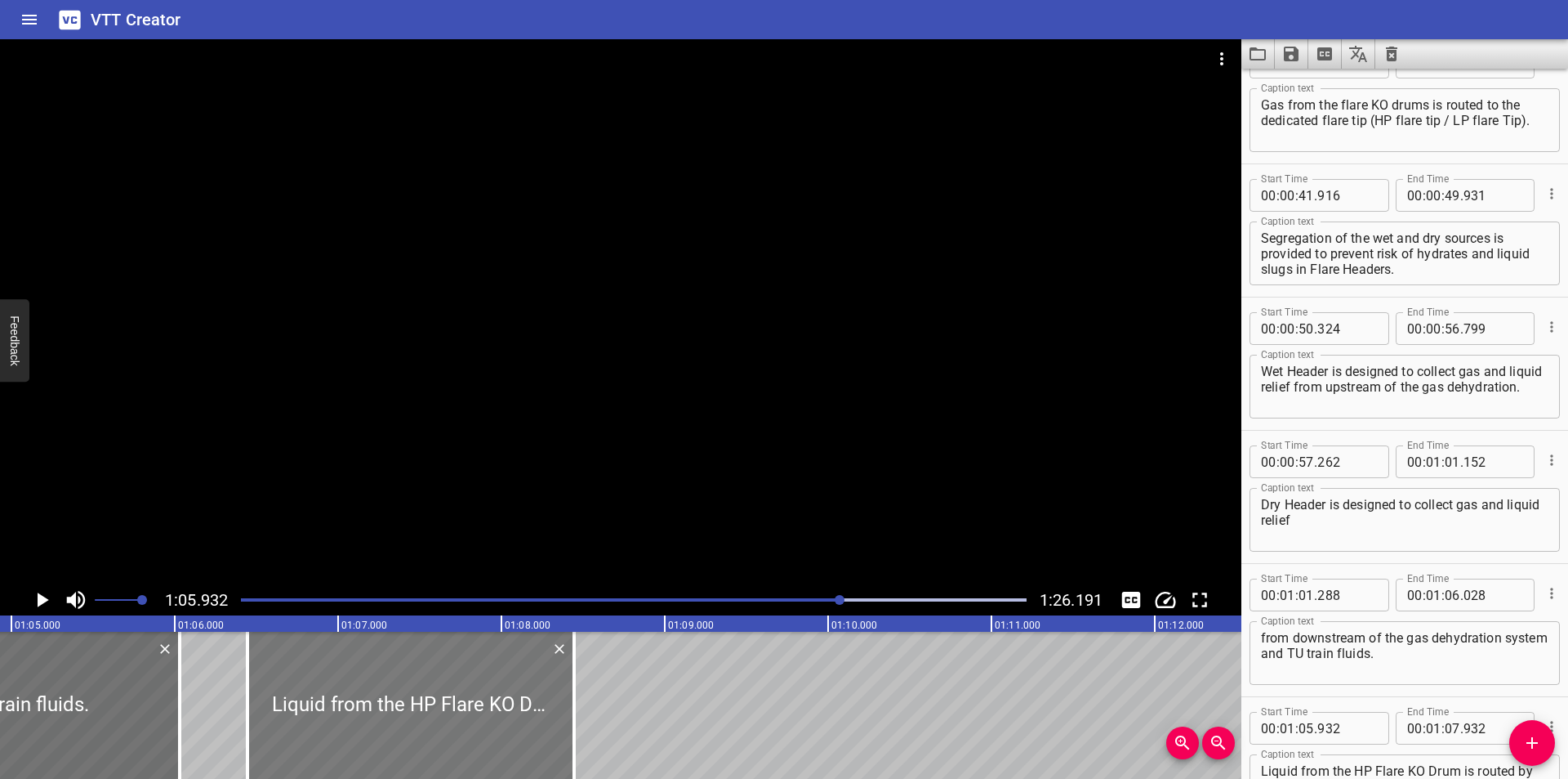
drag, startPoint x: 285, startPoint y: 703, endPoint x: 341, endPoint y: 727, distance: 60.9
click at [341, 727] on div at bounding box center [411, 705] width 326 height 147
type input "06"
type input "447"
type input "08"
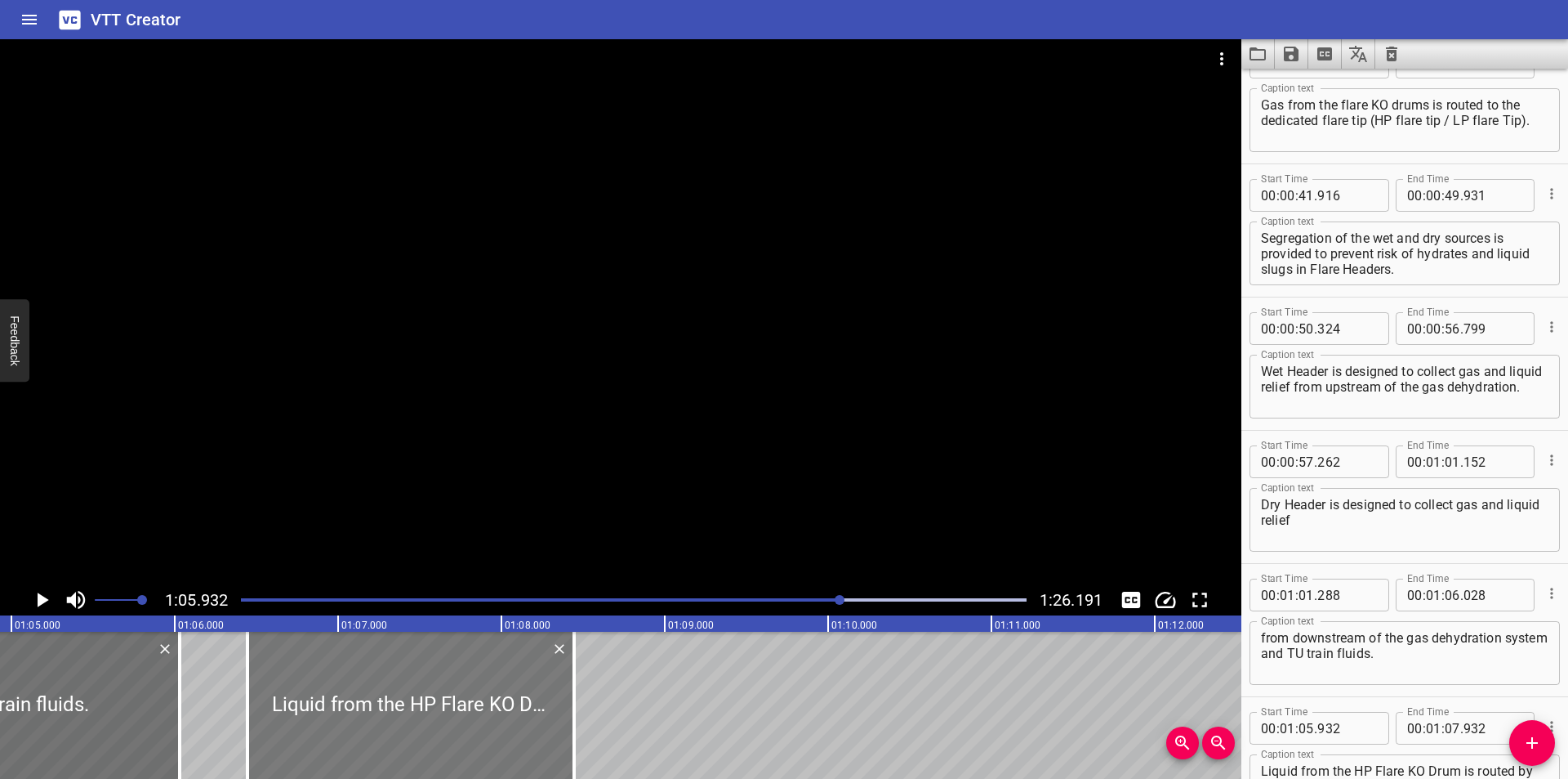
type input "447"
click at [474, 419] on div at bounding box center [620, 311] width 1241 height 545
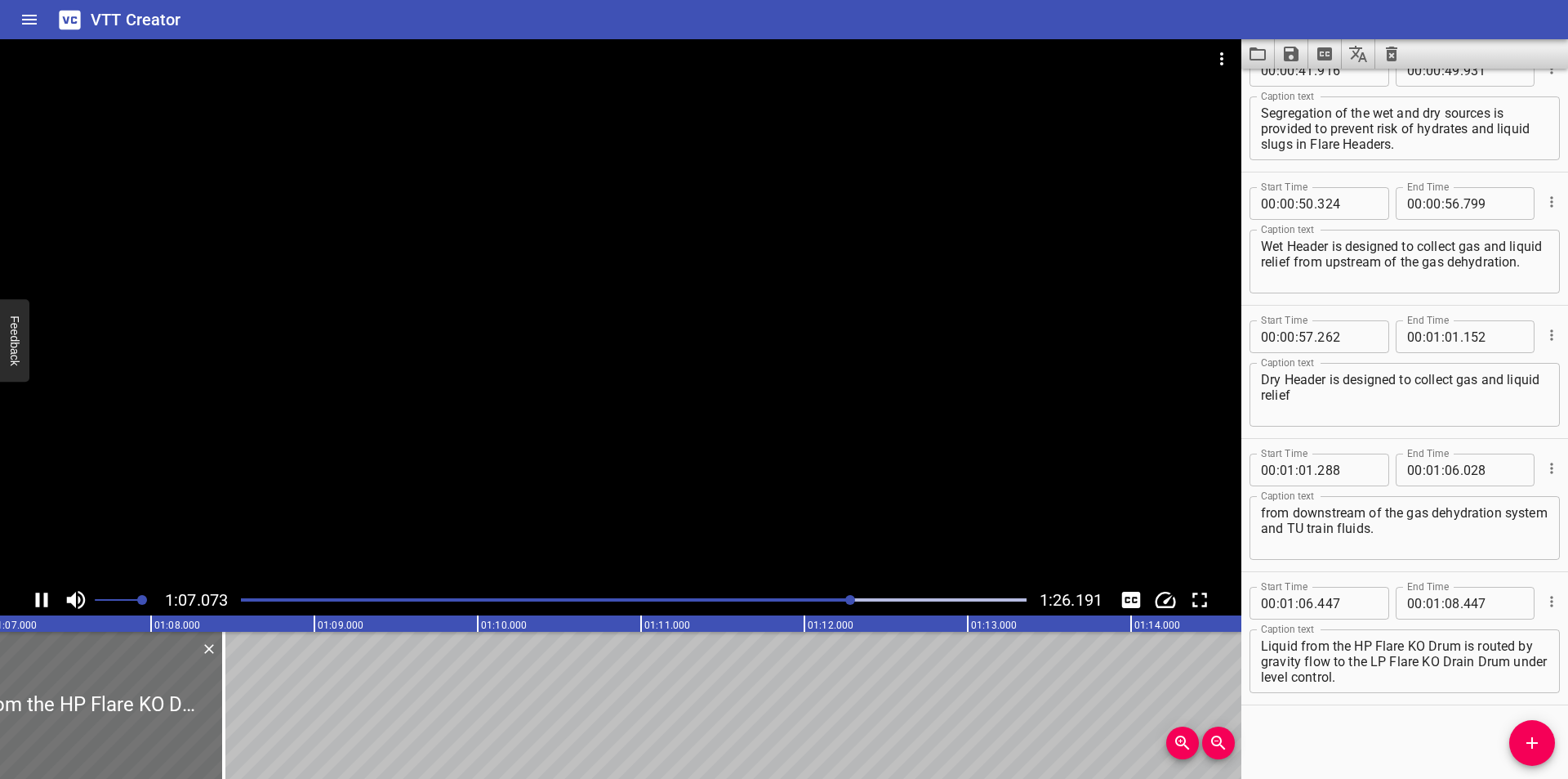
scroll to position [0, 10996]
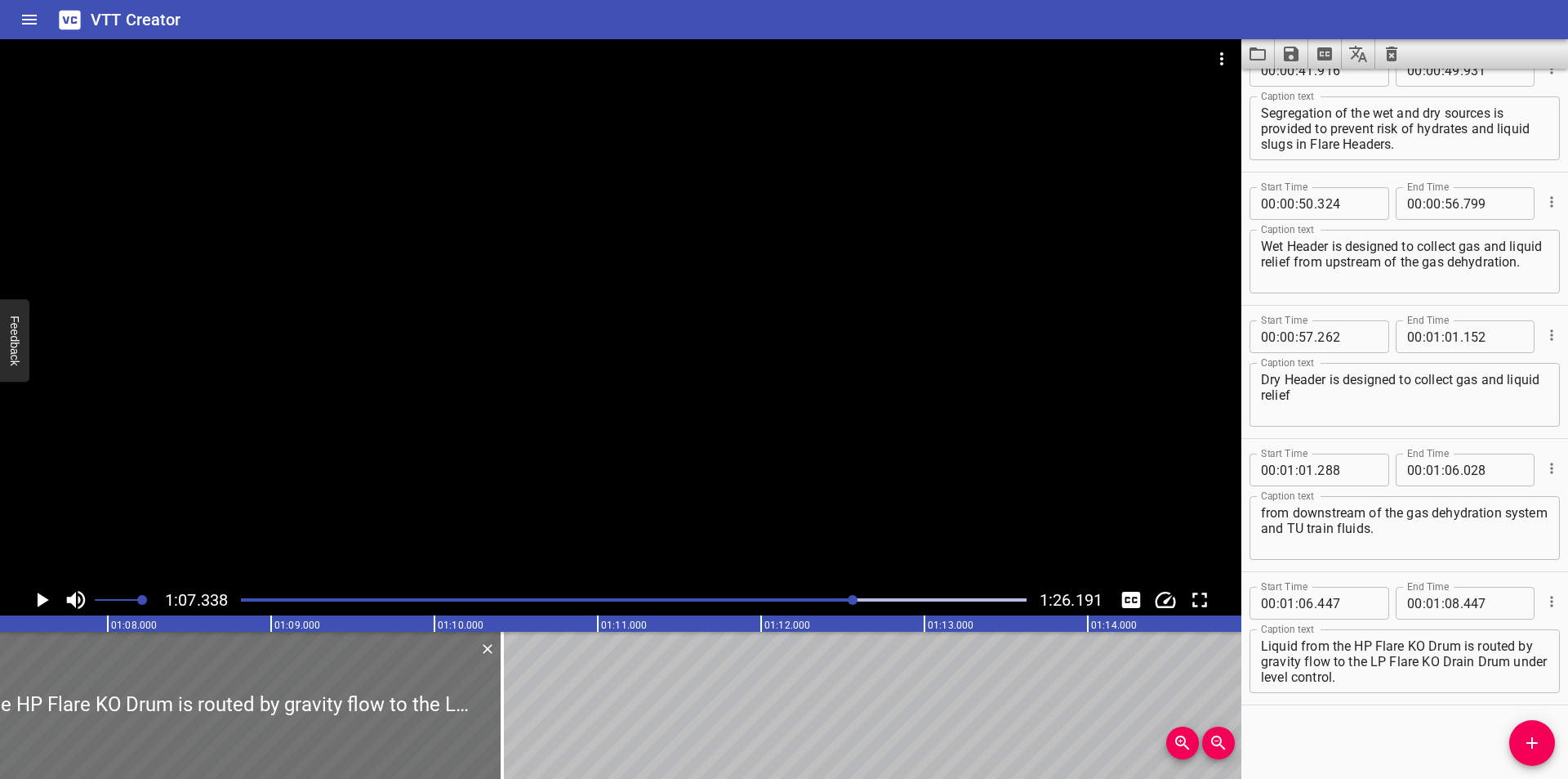
drag, startPoint x: 180, startPoint y: 721, endPoint x: 735, endPoint y: 721, distance: 555.0
click at [504, 721] on div at bounding box center [502, 705] width 3 height 147
type input "11"
type input "777"
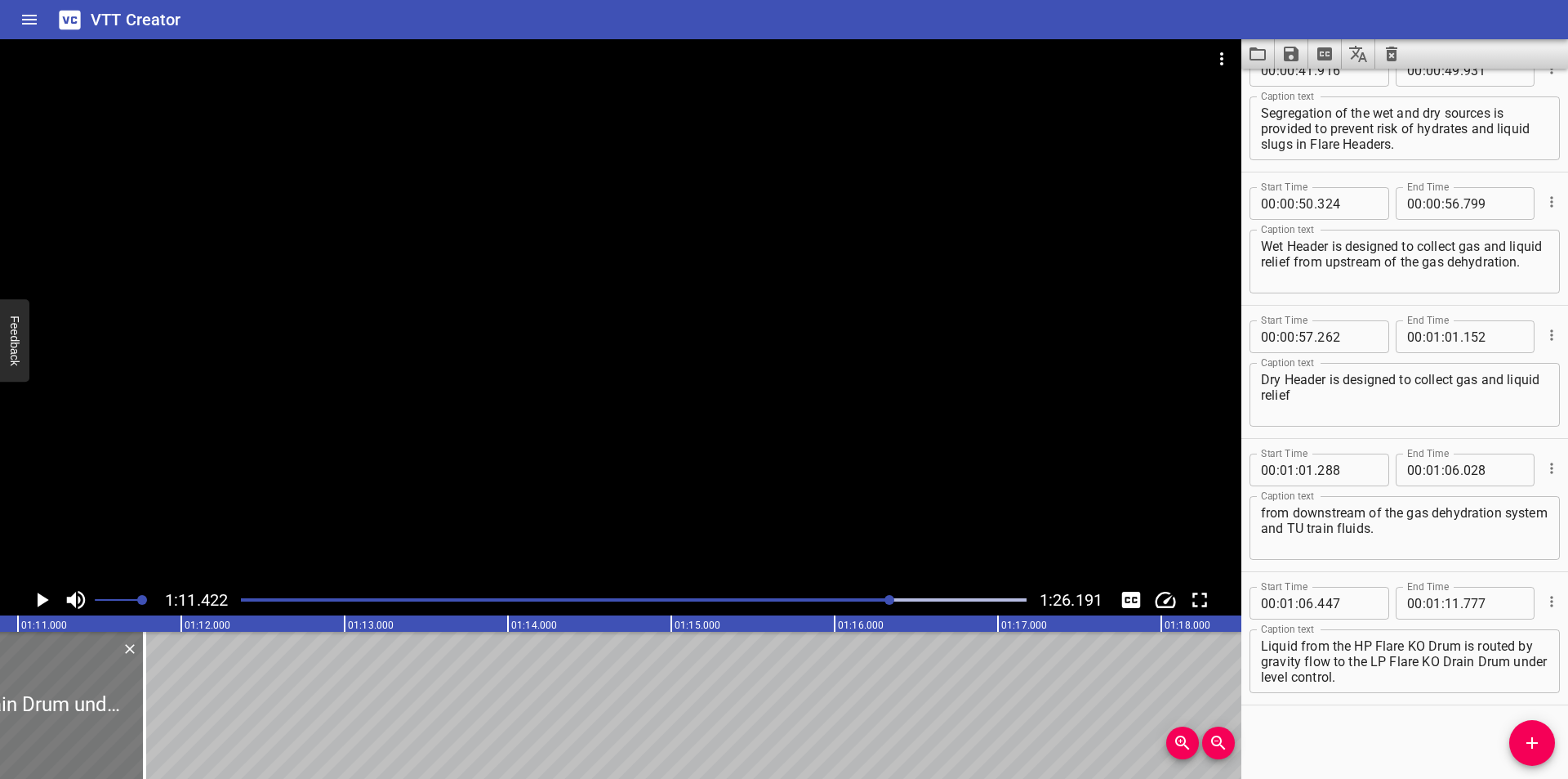
scroll to position [0, 11554]
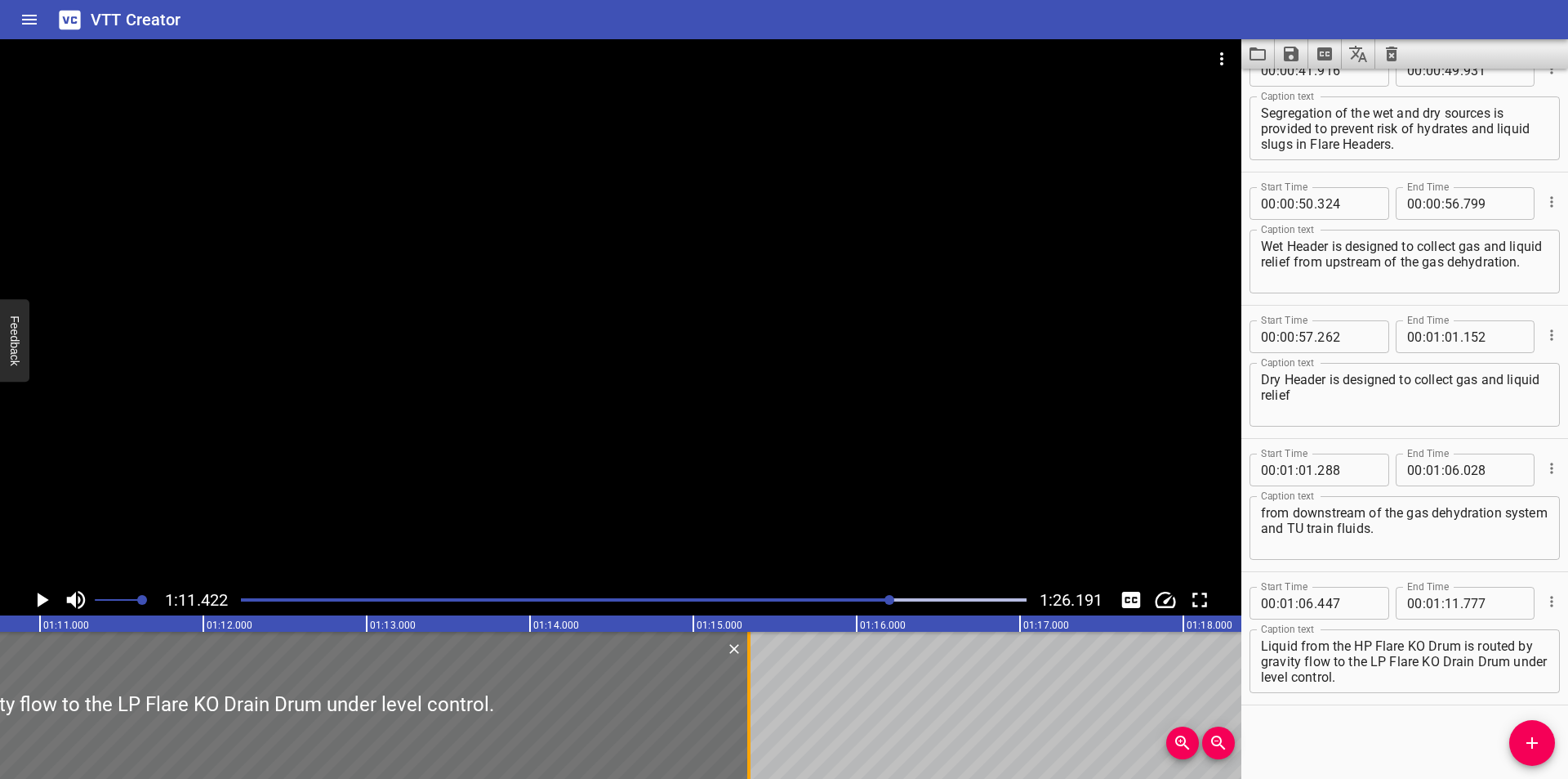
drag, startPoint x: 167, startPoint y: 739, endPoint x: 749, endPoint y: 754, distance: 582.2
click at [749, 754] on div at bounding box center [749, 705] width 3 height 147
type input "15"
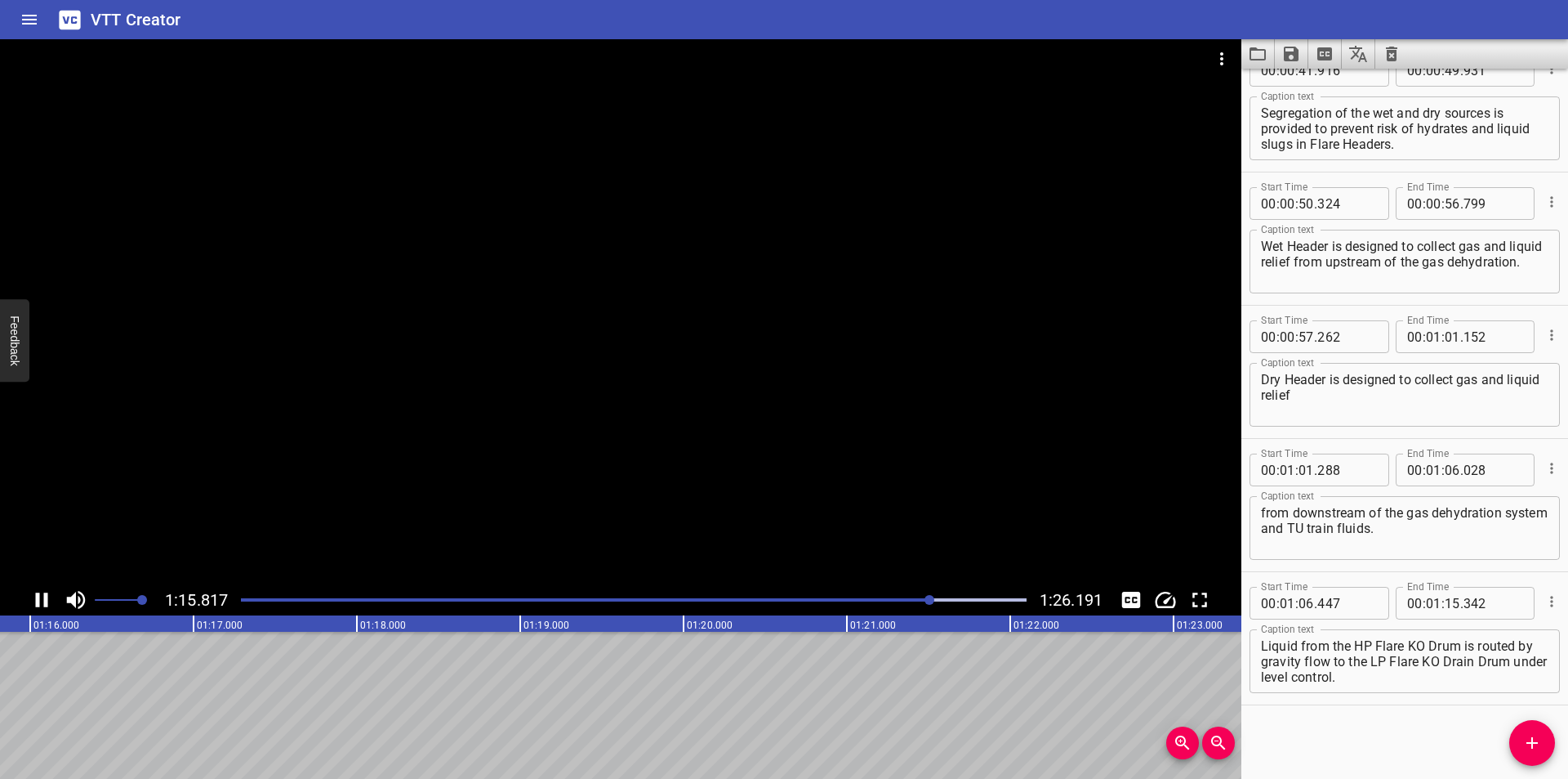
scroll to position [0, 12417]
click at [905, 601] on div "Play progress" at bounding box center [541, 600] width 785 height 3
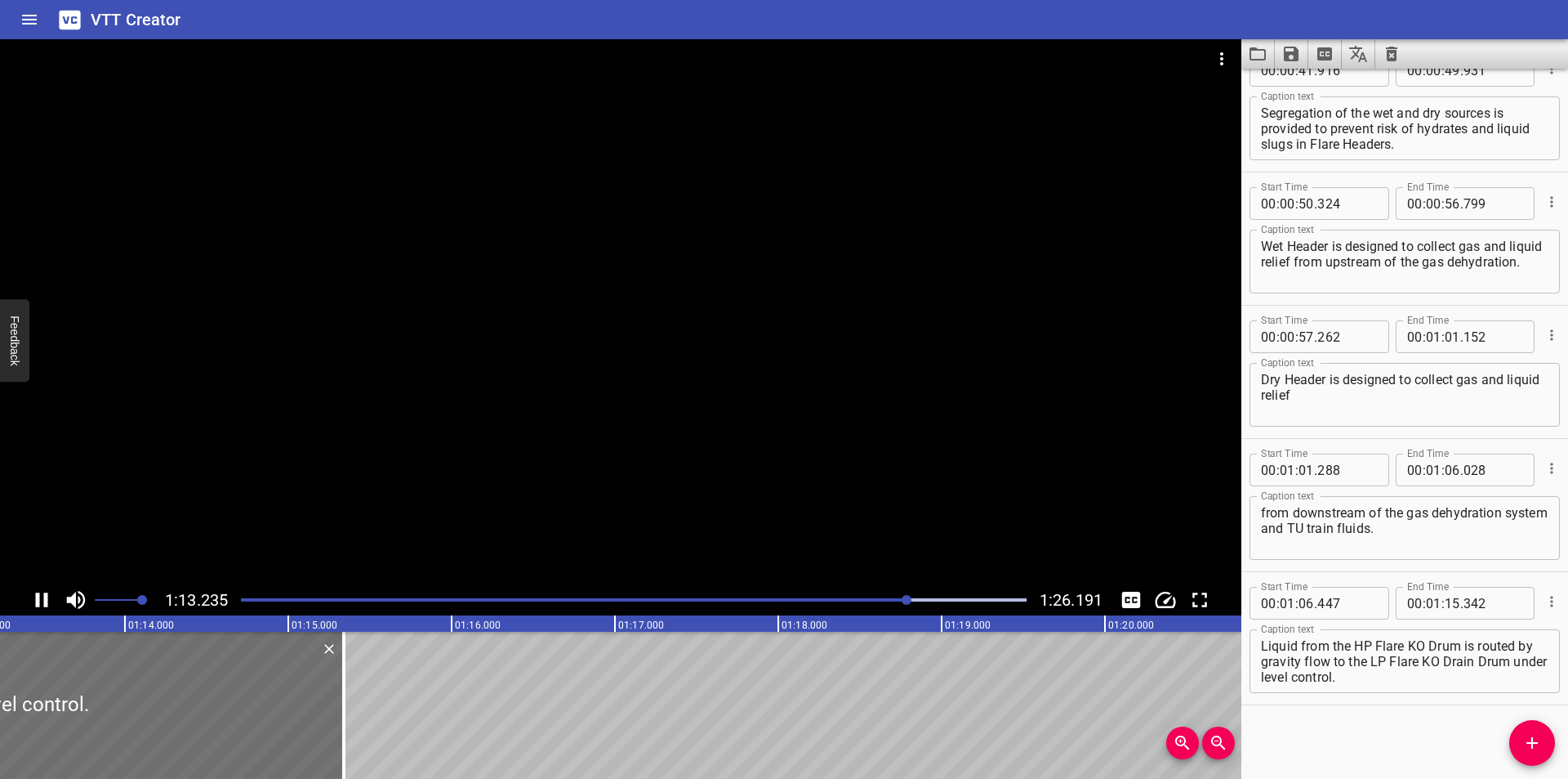
scroll to position [0, 11996]
click at [306, 696] on div at bounding box center [304, 705] width 16 height 147
type input "332"
click at [503, 472] on div at bounding box center [620, 311] width 1241 height 545
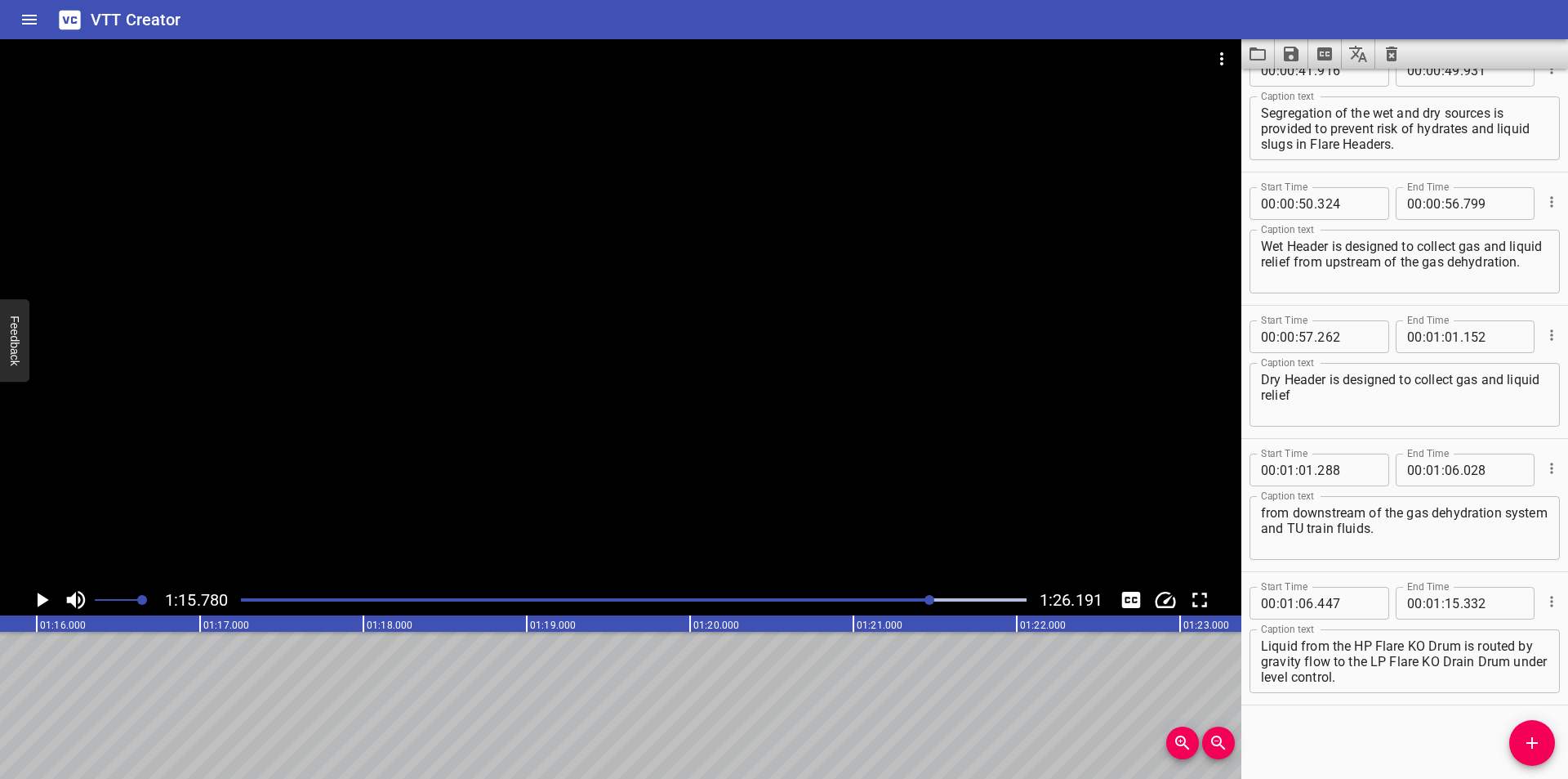
scroll to position [0, 12375]
click at [1524, 737] on icon "Add Cue" at bounding box center [1531, 742] width 19 height 19
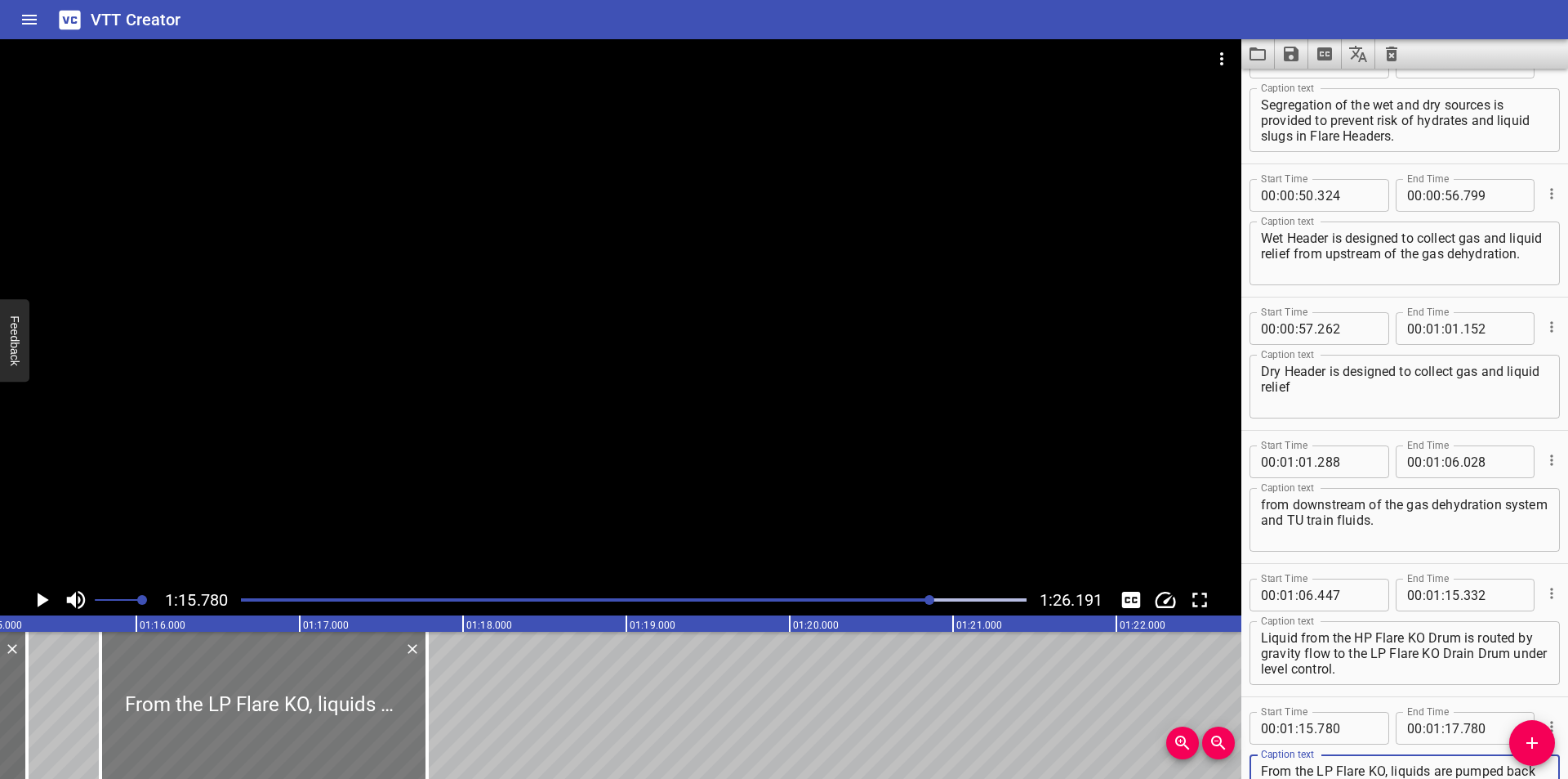
scroll to position [0, 12265]
type textarea "From the LP Flare KO, liquids are pumped back to the MP separator via the LP Fl…"
drag, startPoint x: 292, startPoint y: 710, endPoint x: 286, endPoint y: 719, distance: 10.8
click at [284, 716] on div at bounding box center [265, 705] width 326 height 147
type input "735"
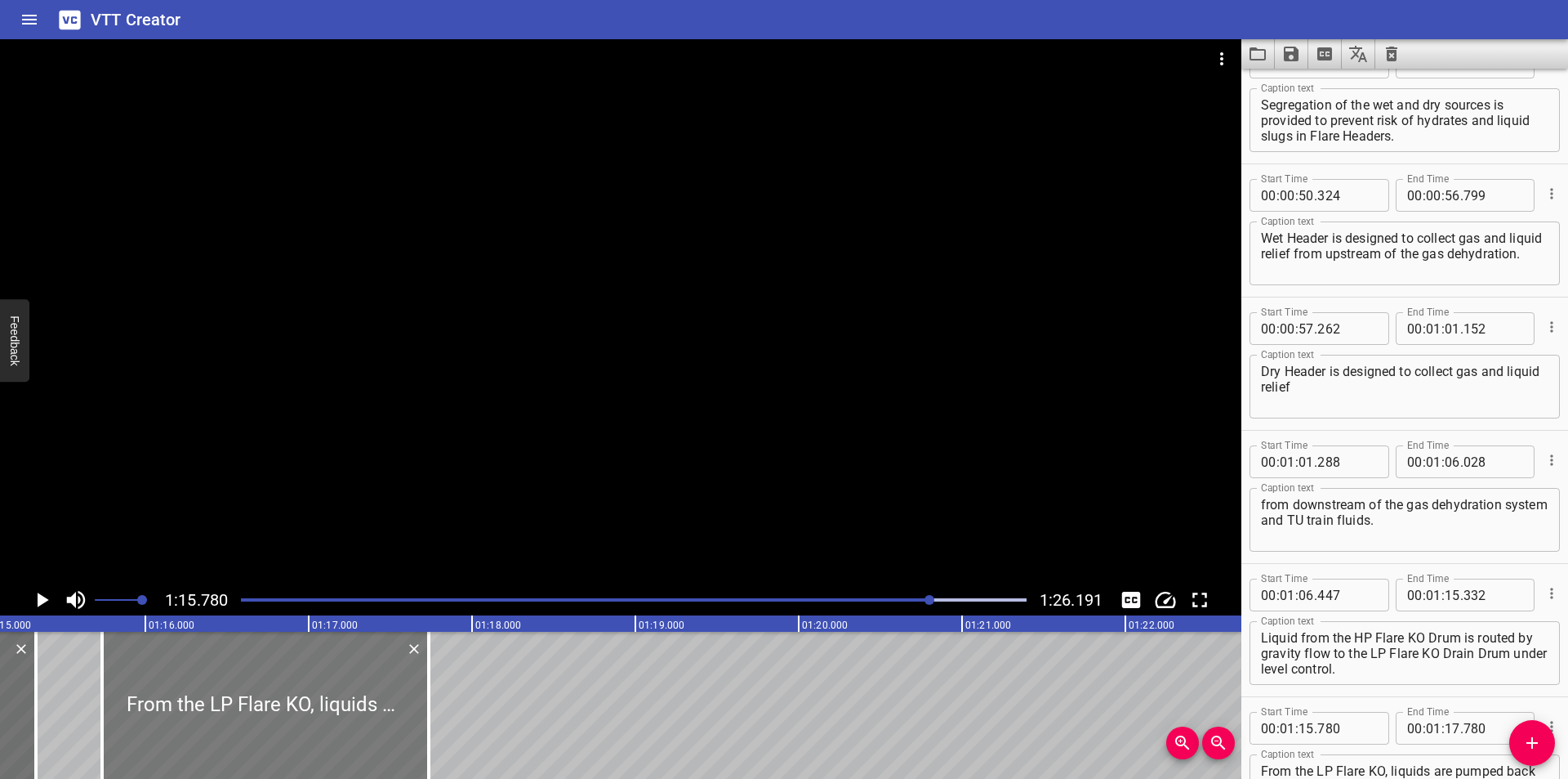
type input "735"
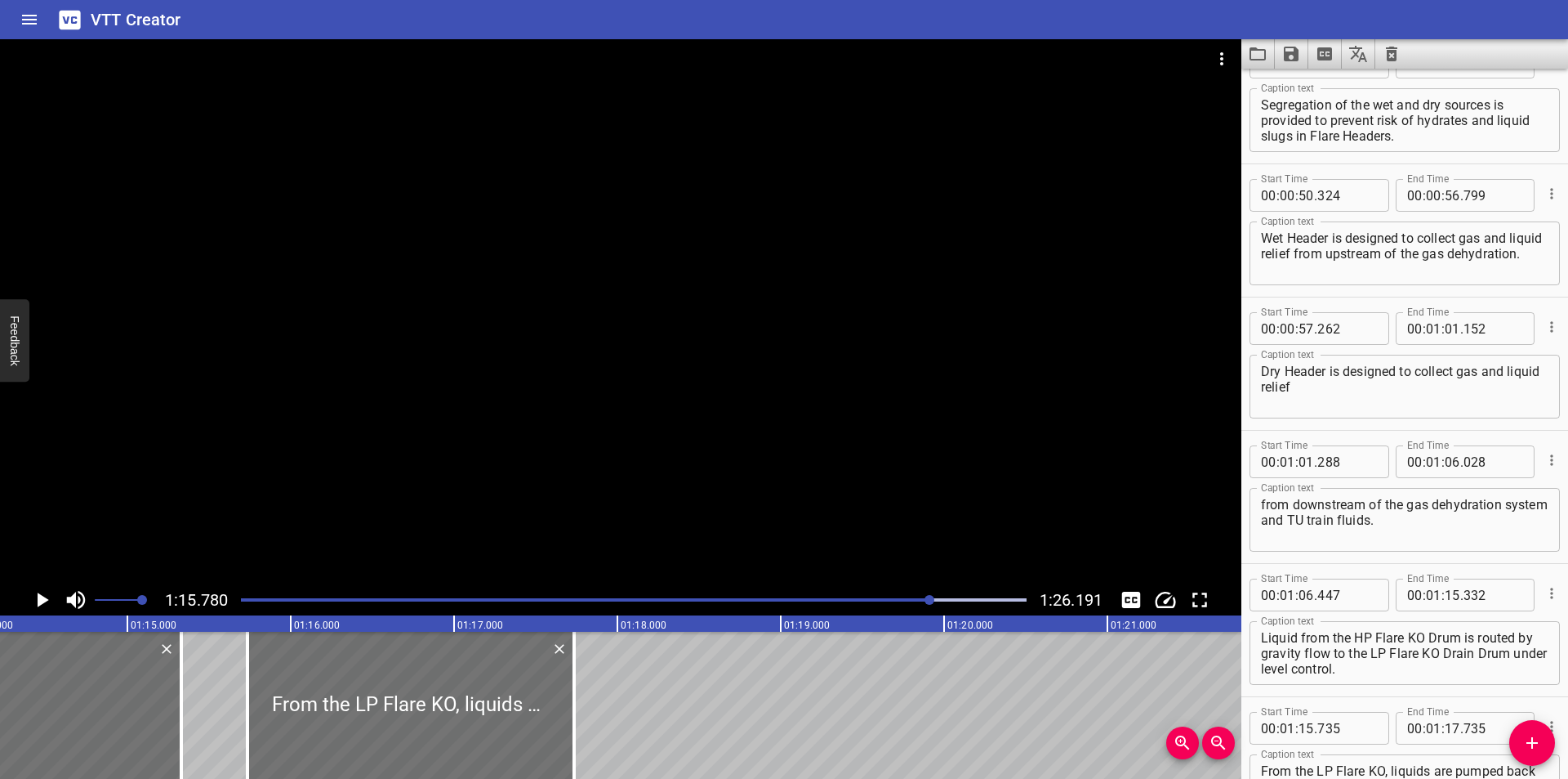
scroll to position [0, 12102]
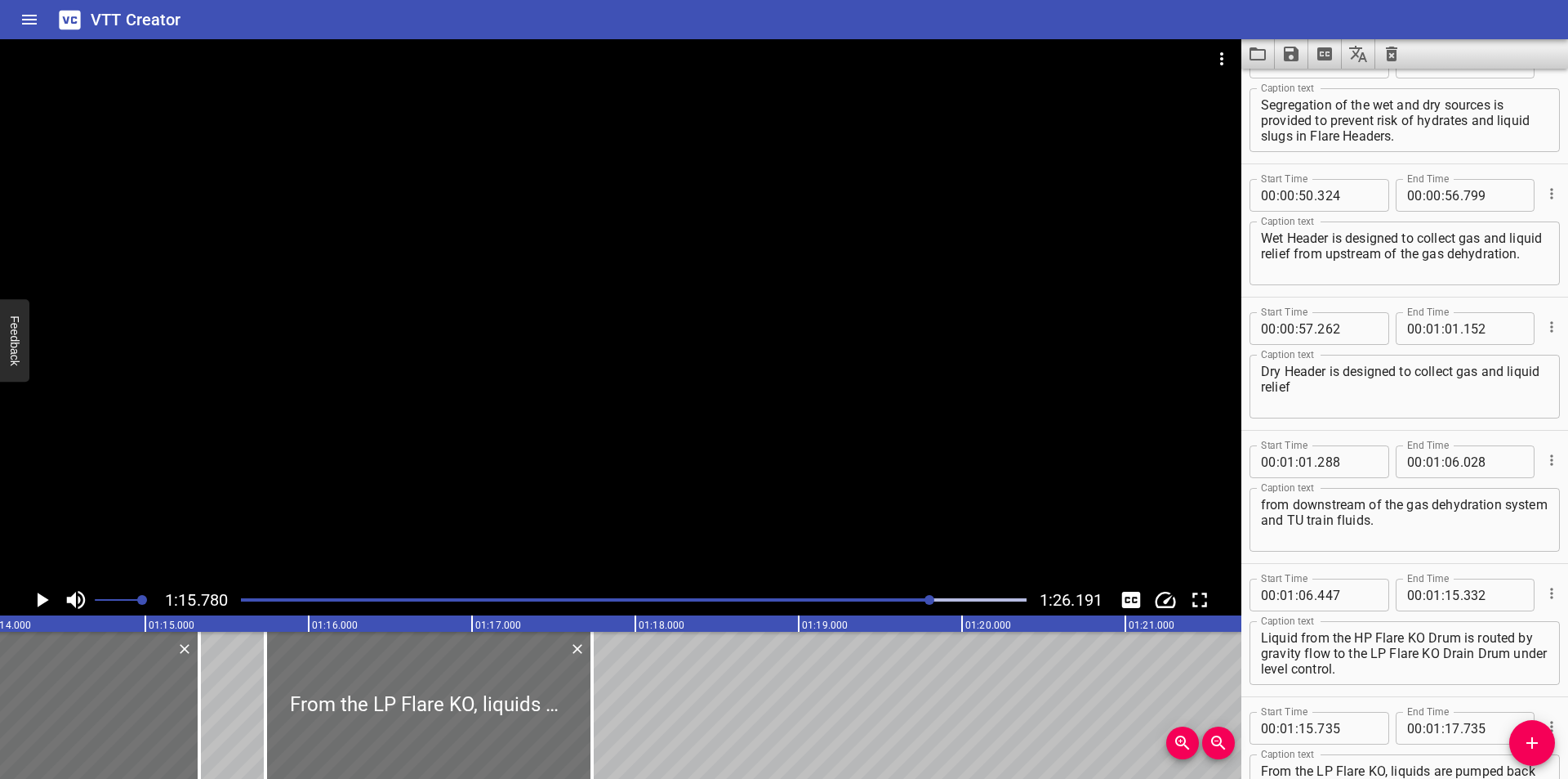
click at [281, 491] on div at bounding box center [620, 311] width 1241 height 545
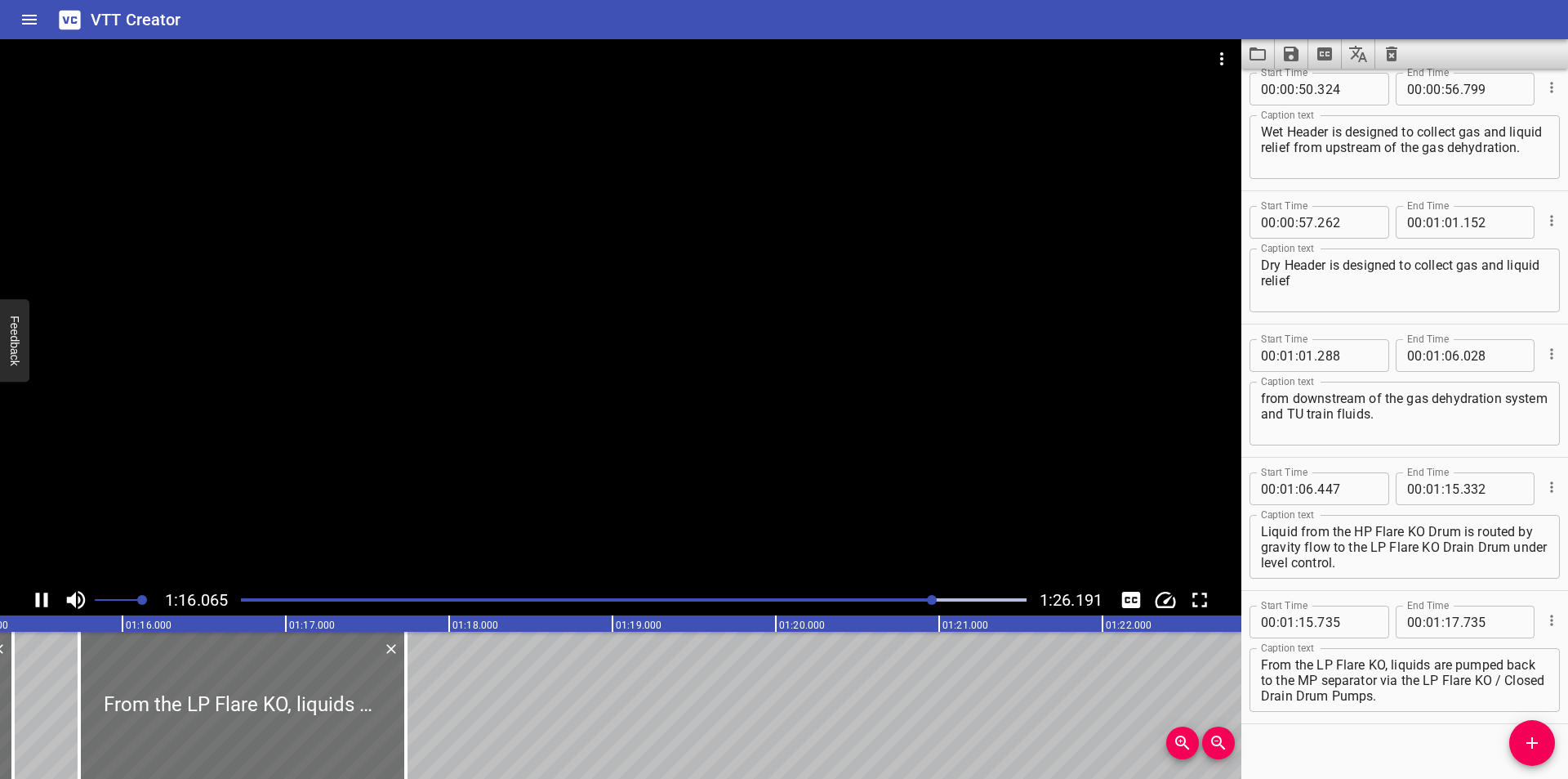
scroll to position [1098, 0]
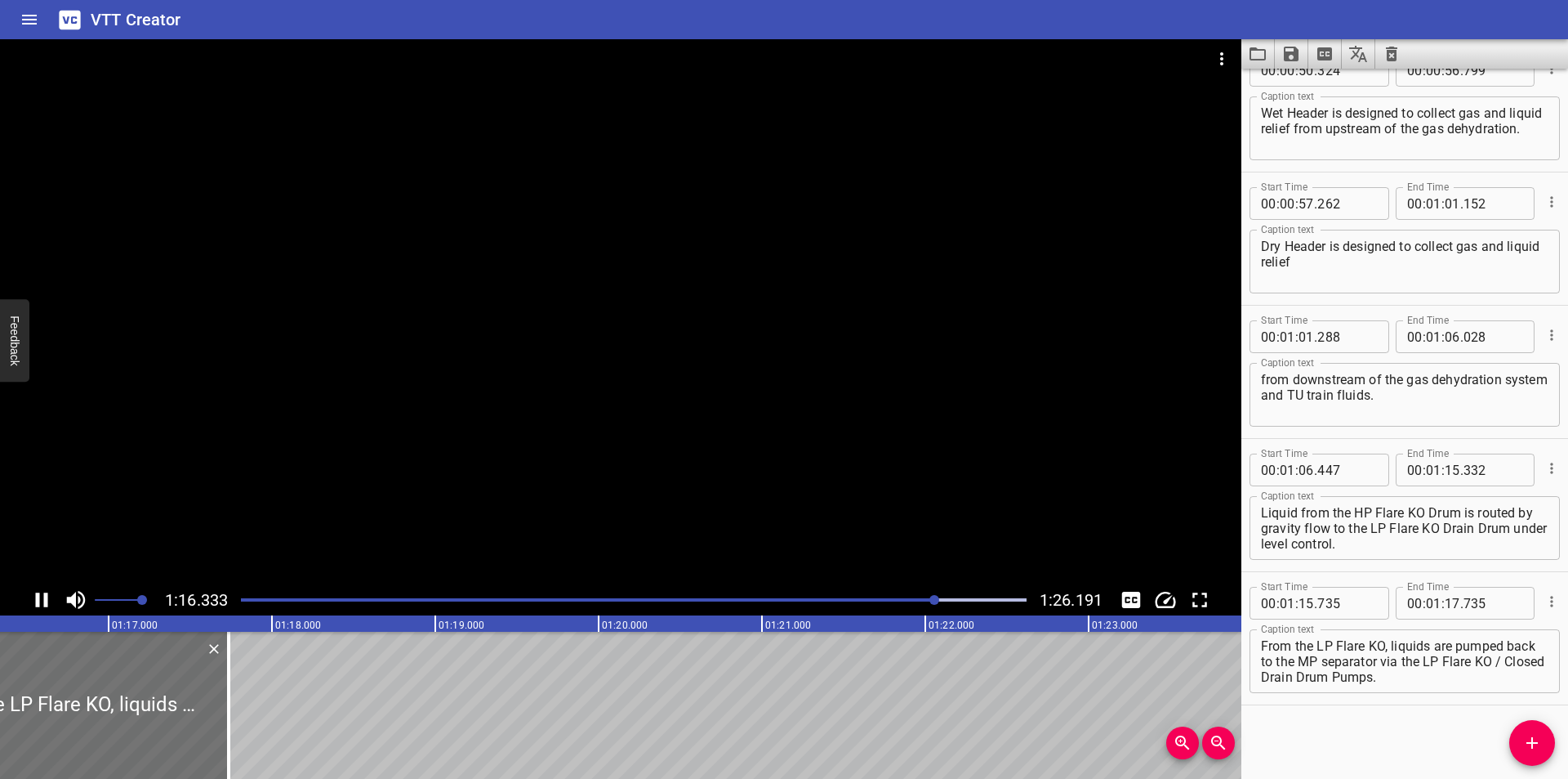
click at [327, 494] on div at bounding box center [620, 311] width 1241 height 545
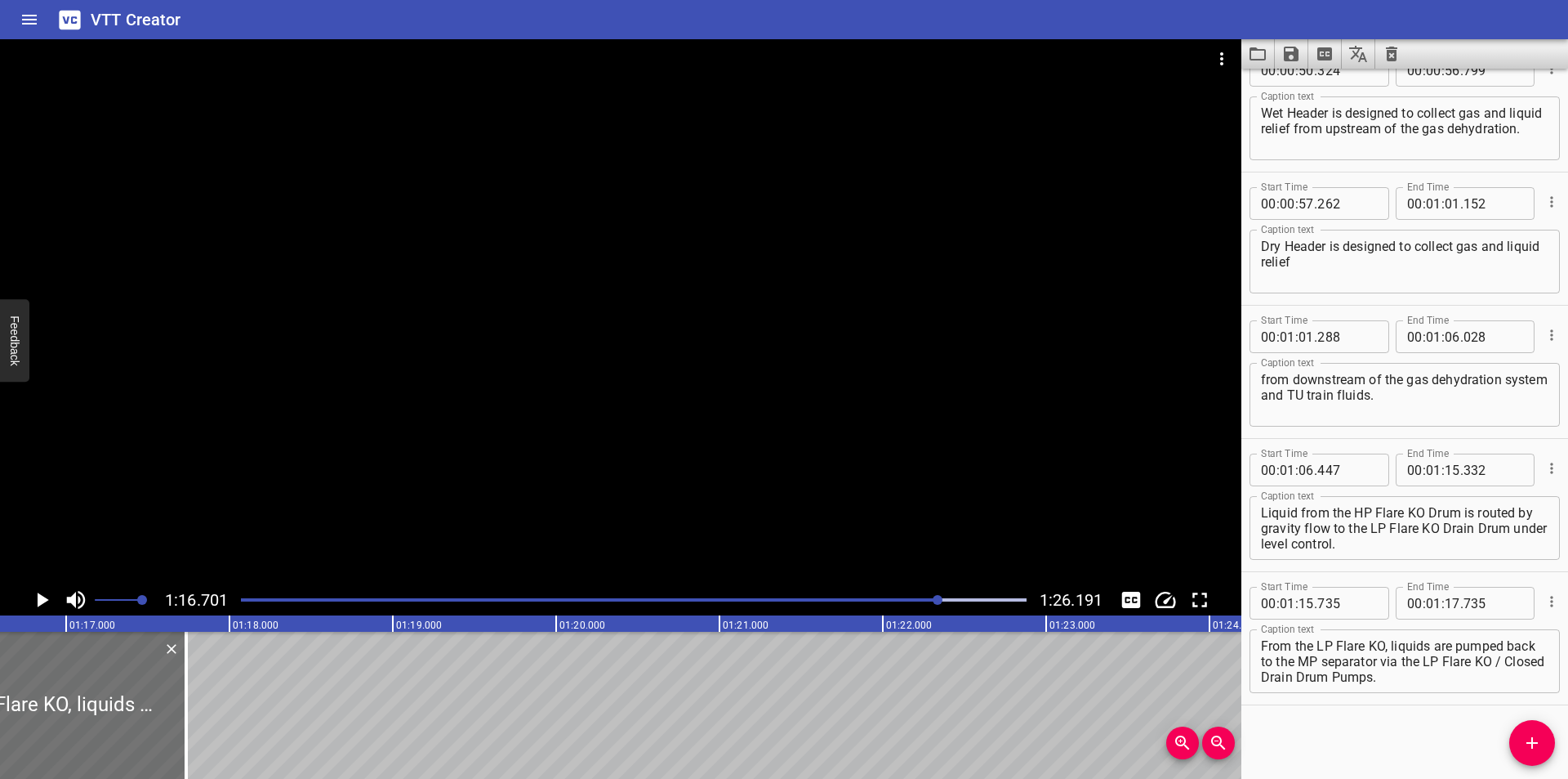
scroll to position [0, 12525]
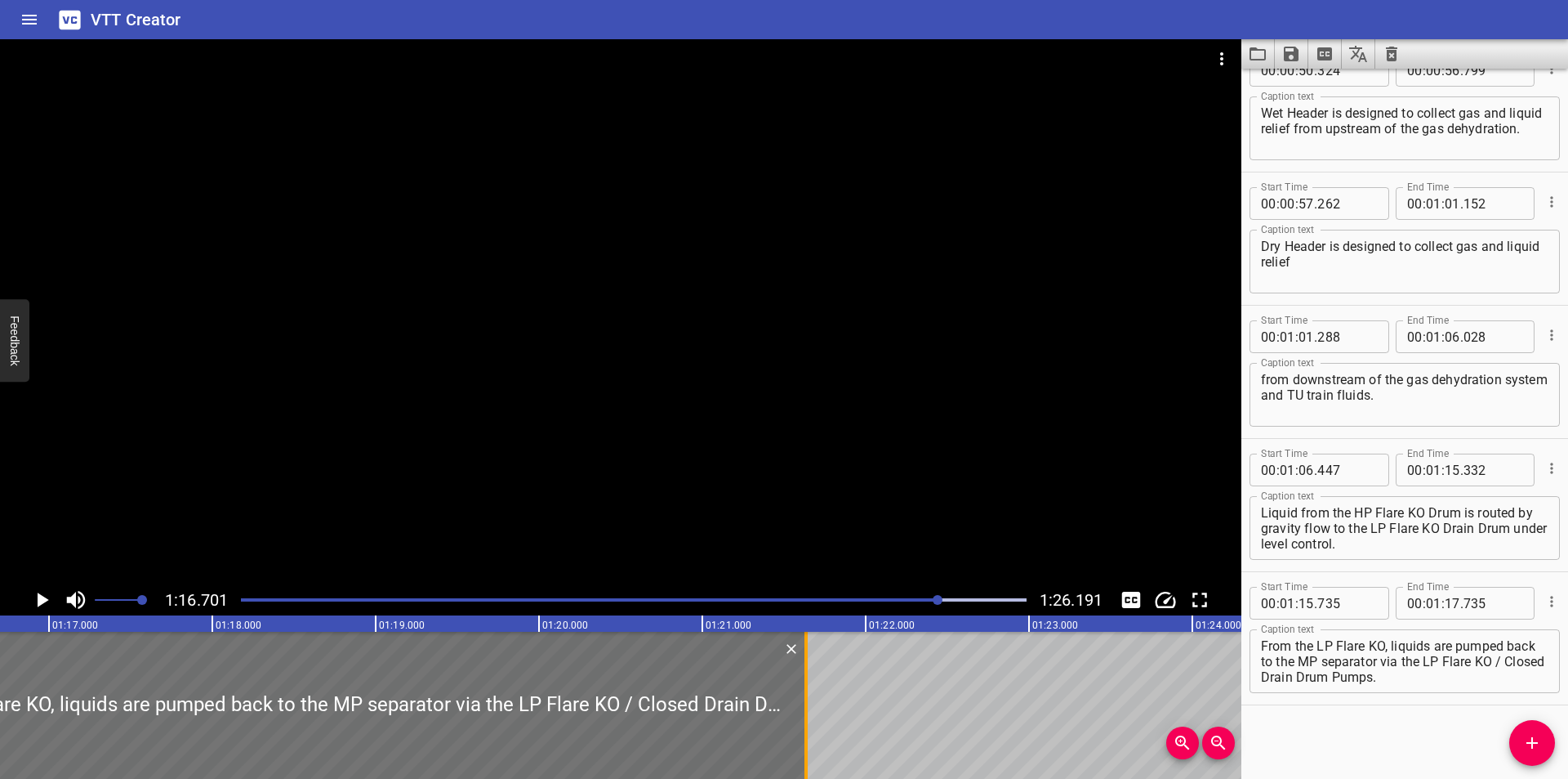
drag, startPoint x: 781, startPoint y: 731, endPoint x: 837, endPoint y: 731, distance: 56.0
click at [807, 731] on div at bounding box center [806, 705] width 3 height 147
type input "21"
type input "825"
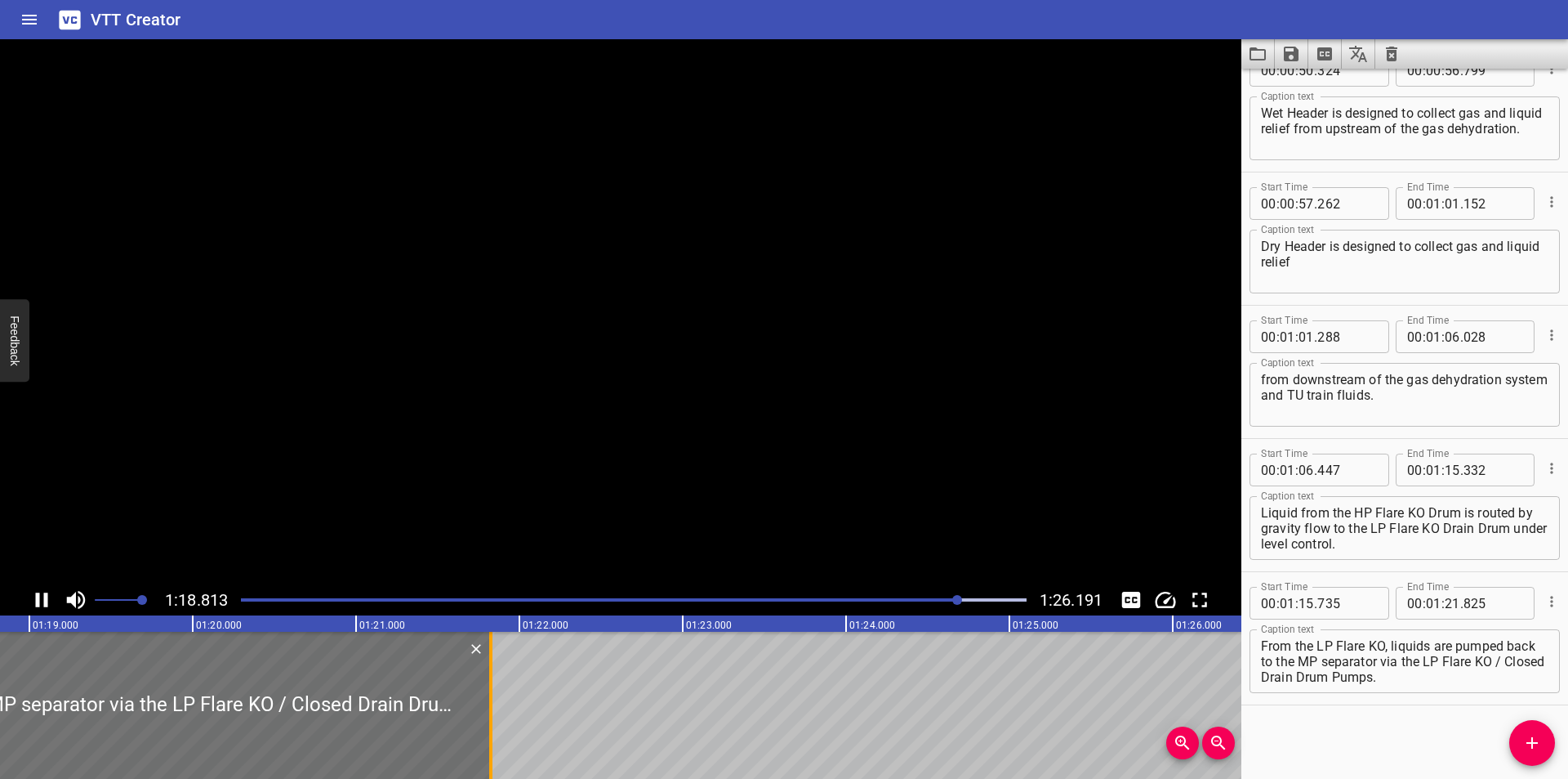
scroll to position [0, 12897]
click at [646, 508] on div at bounding box center [620, 311] width 1241 height 545
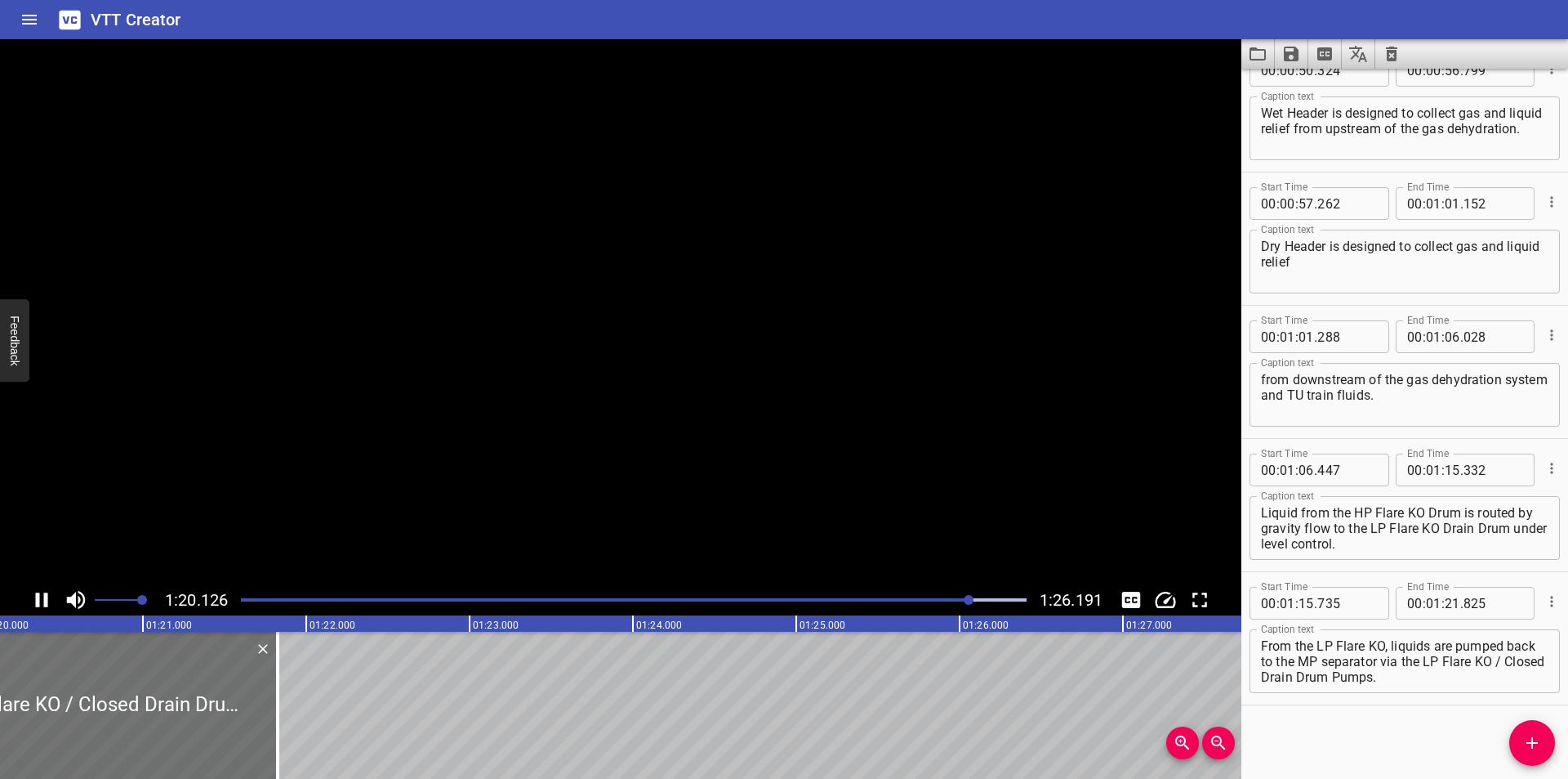
scroll to position [0, 13143]
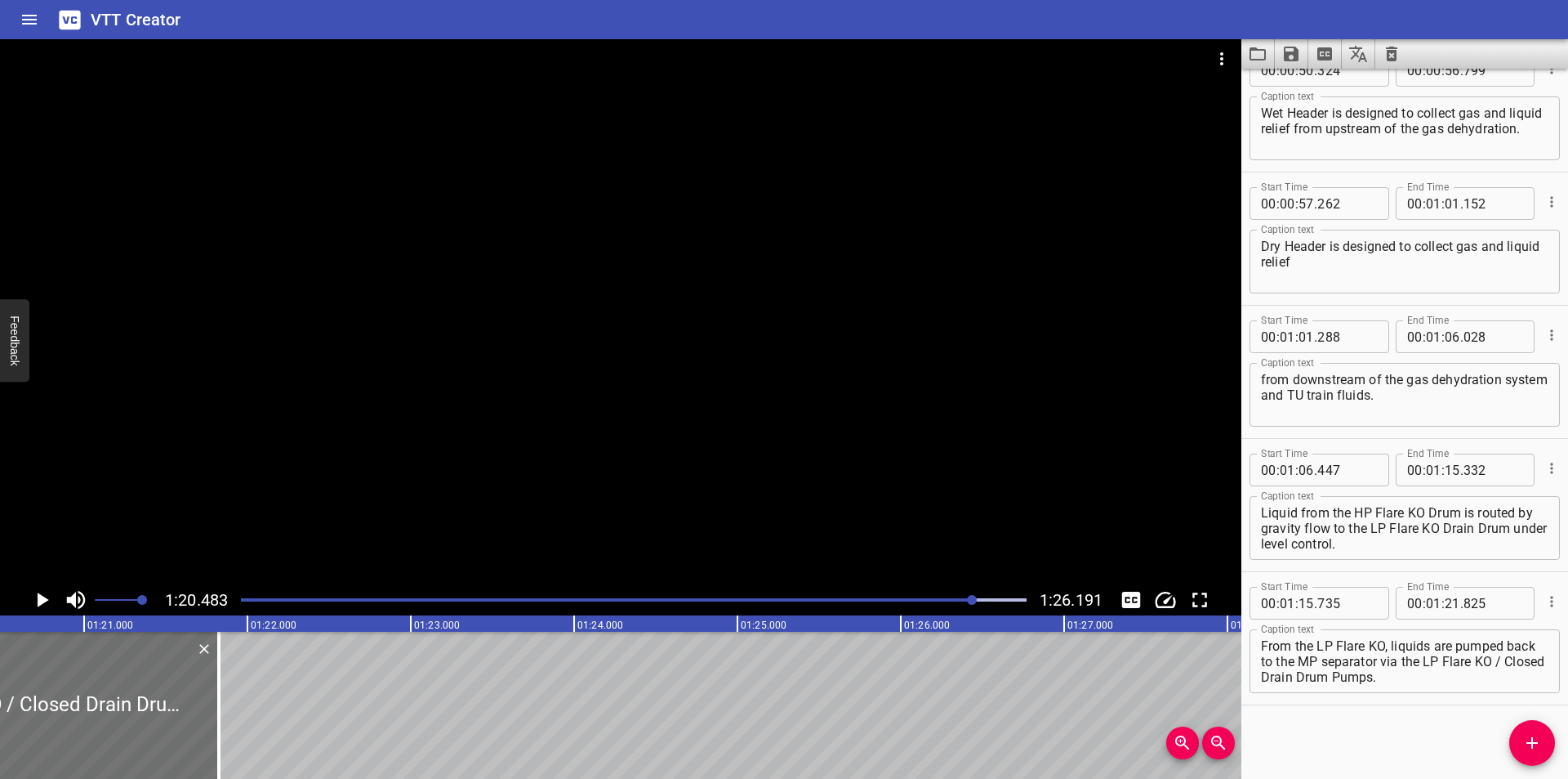
click at [435, 380] on div at bounding box center [620, 311] width 1241 height 545
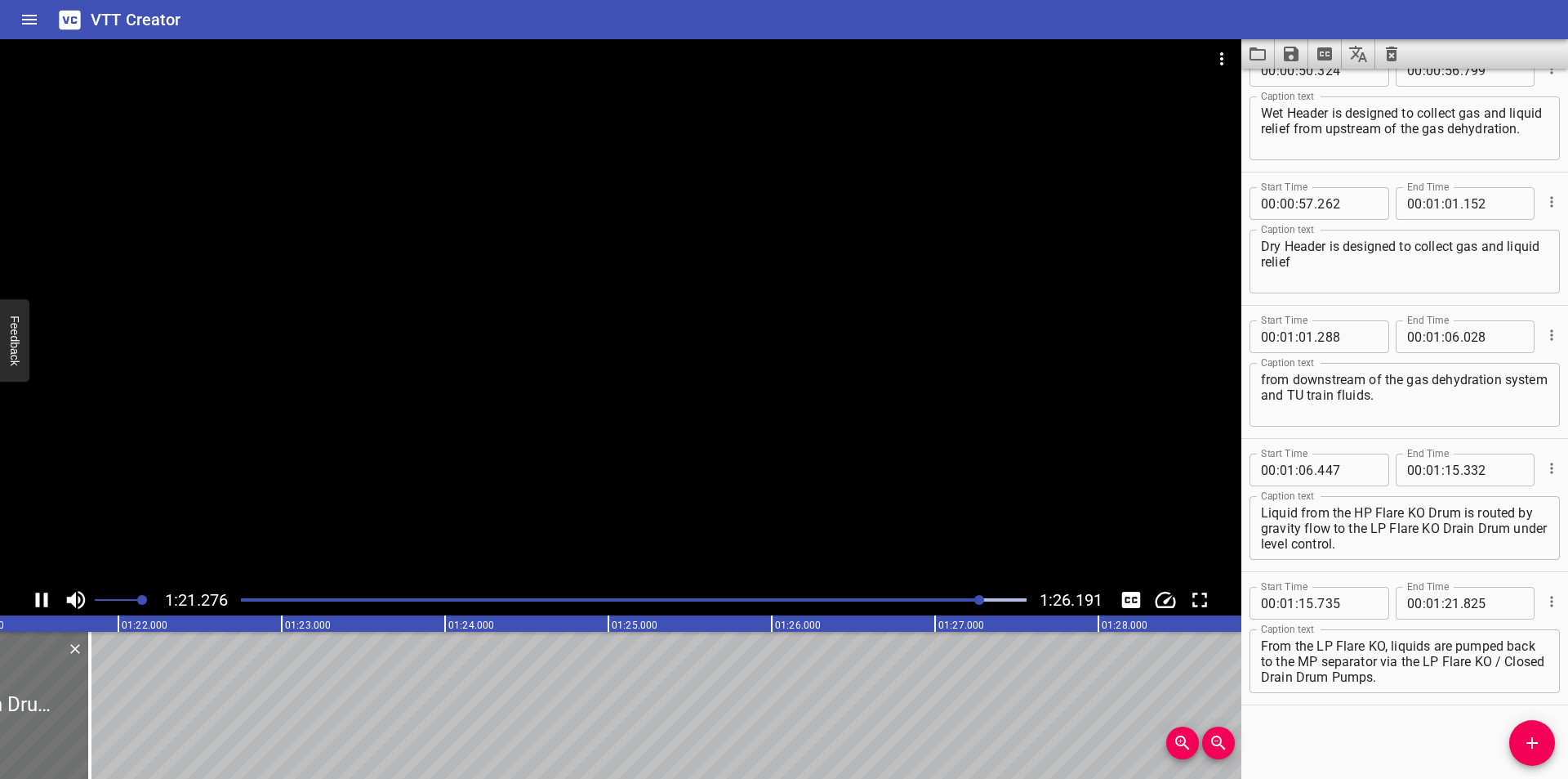
scroll to position [0, 13294]
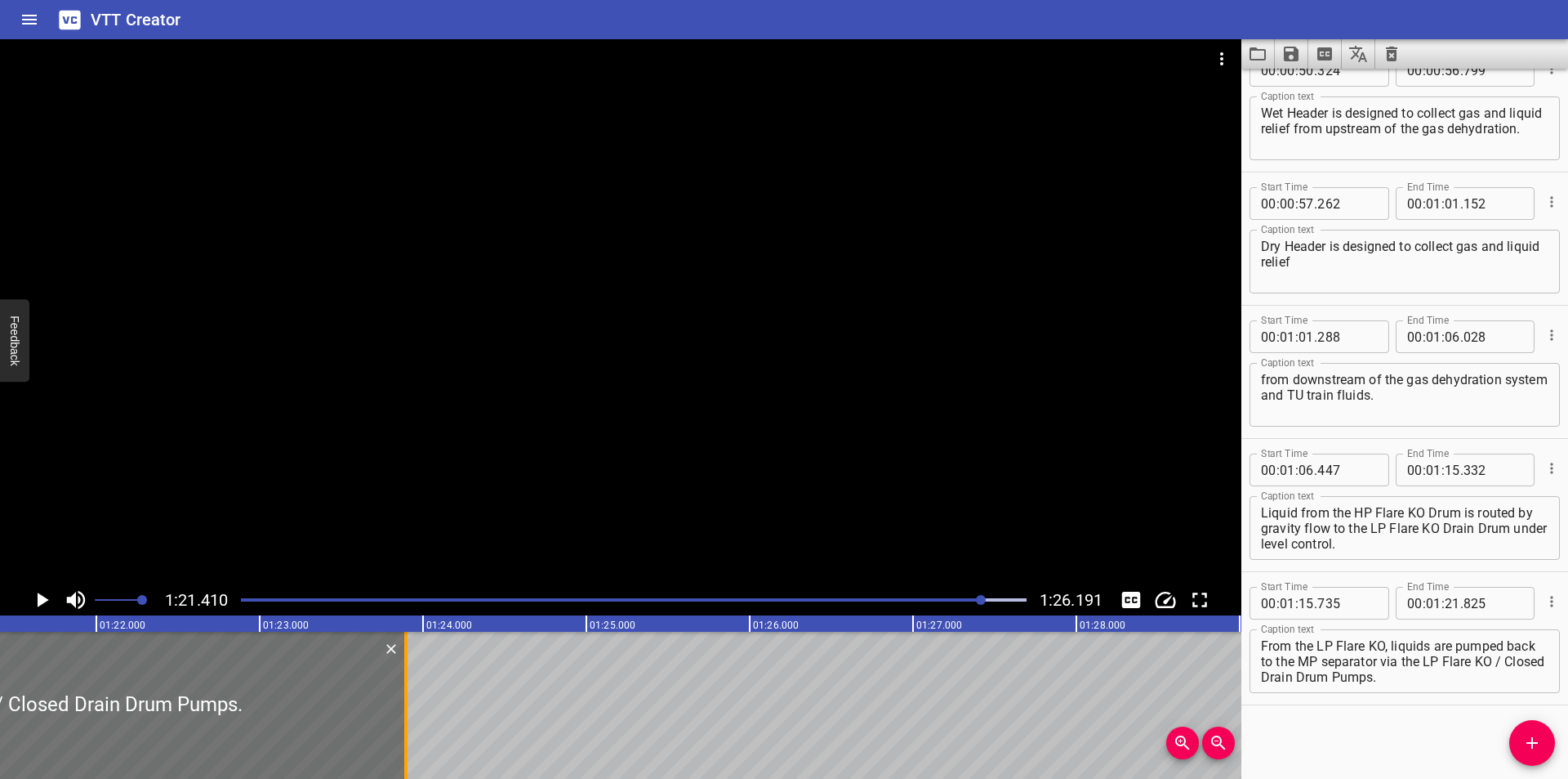
drag, startPoint x: 74, startPoint y: 737, endPoint x: 418, endPoint y: 738, distance: 344.0
click at [414, 738] on div at bounding box center [405, 705] width 16 height 147
type input "23"
type input "935"
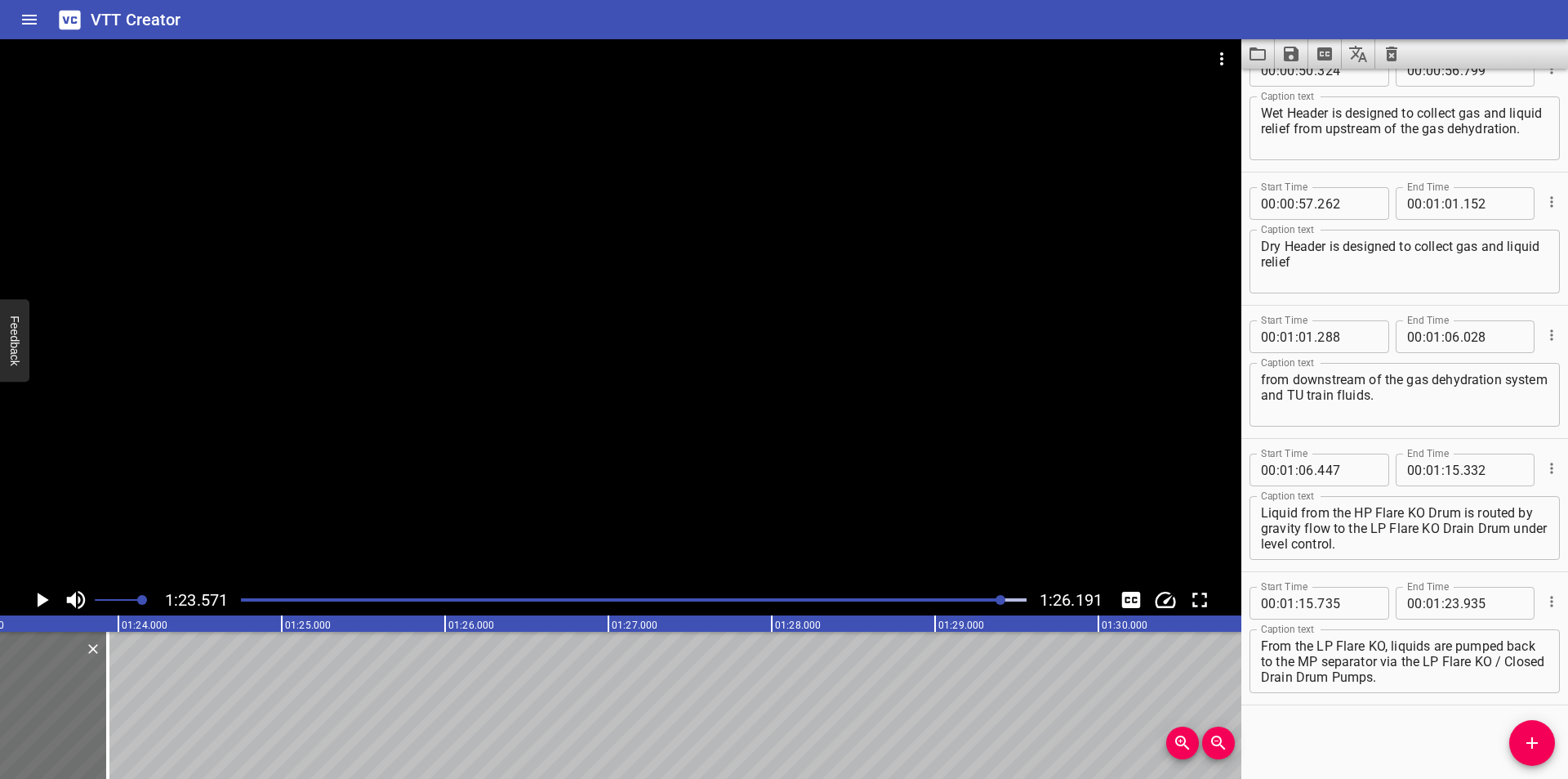
scroll to position [0, 13647]
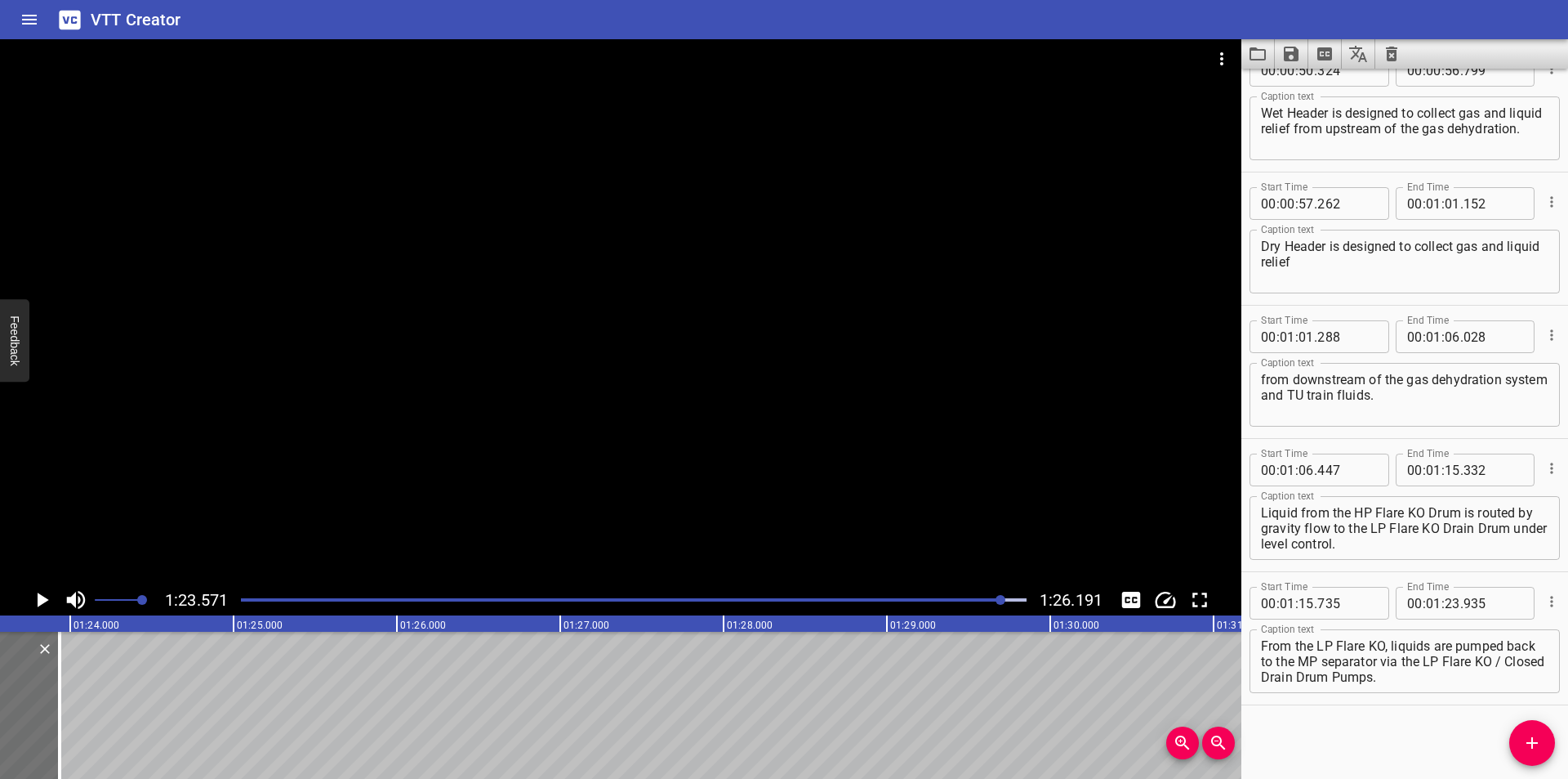
click at [961, 603] on div at bounding box center [633, 599] width 805 height 23
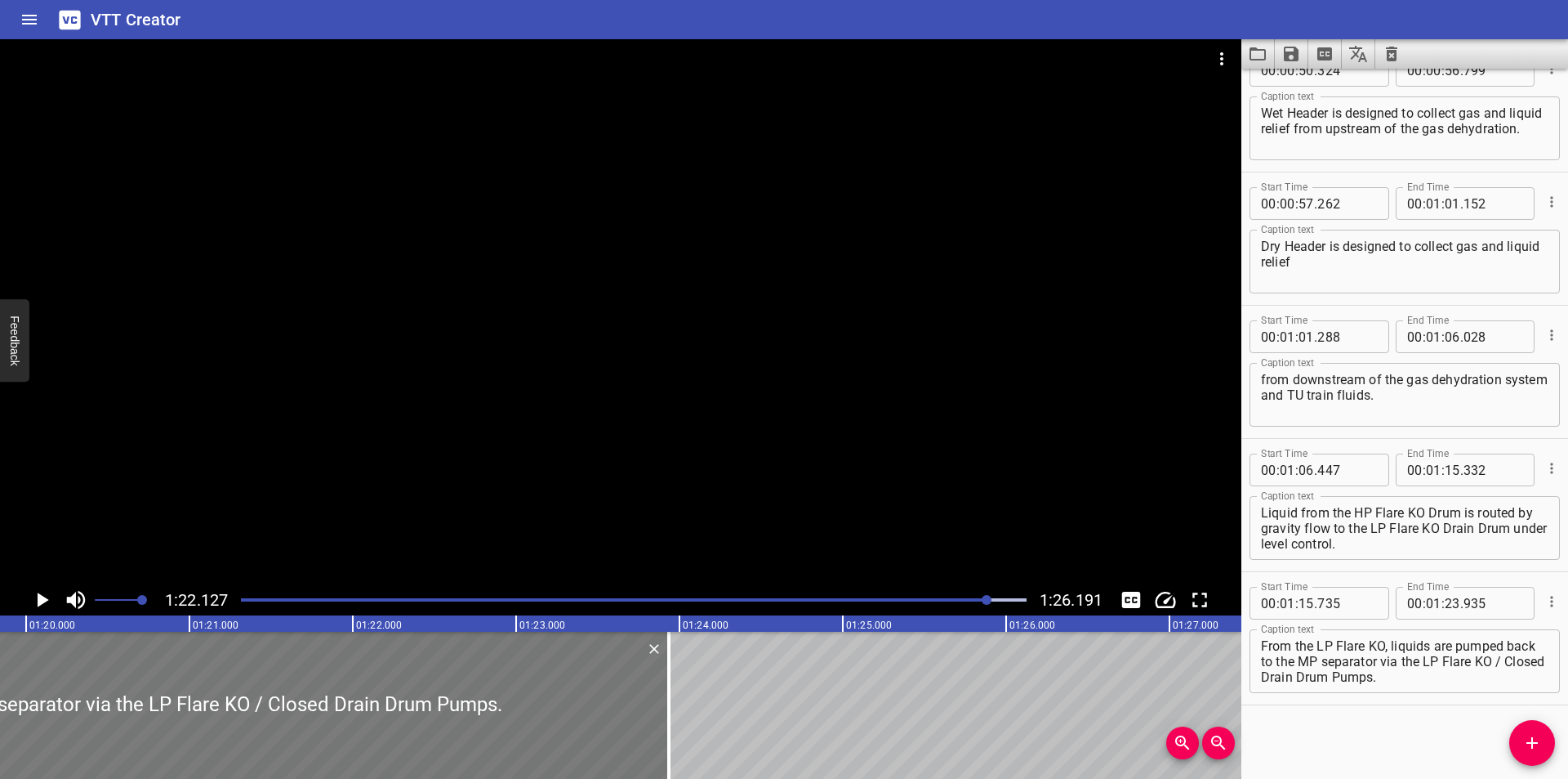
scroll to position [0, 13030]
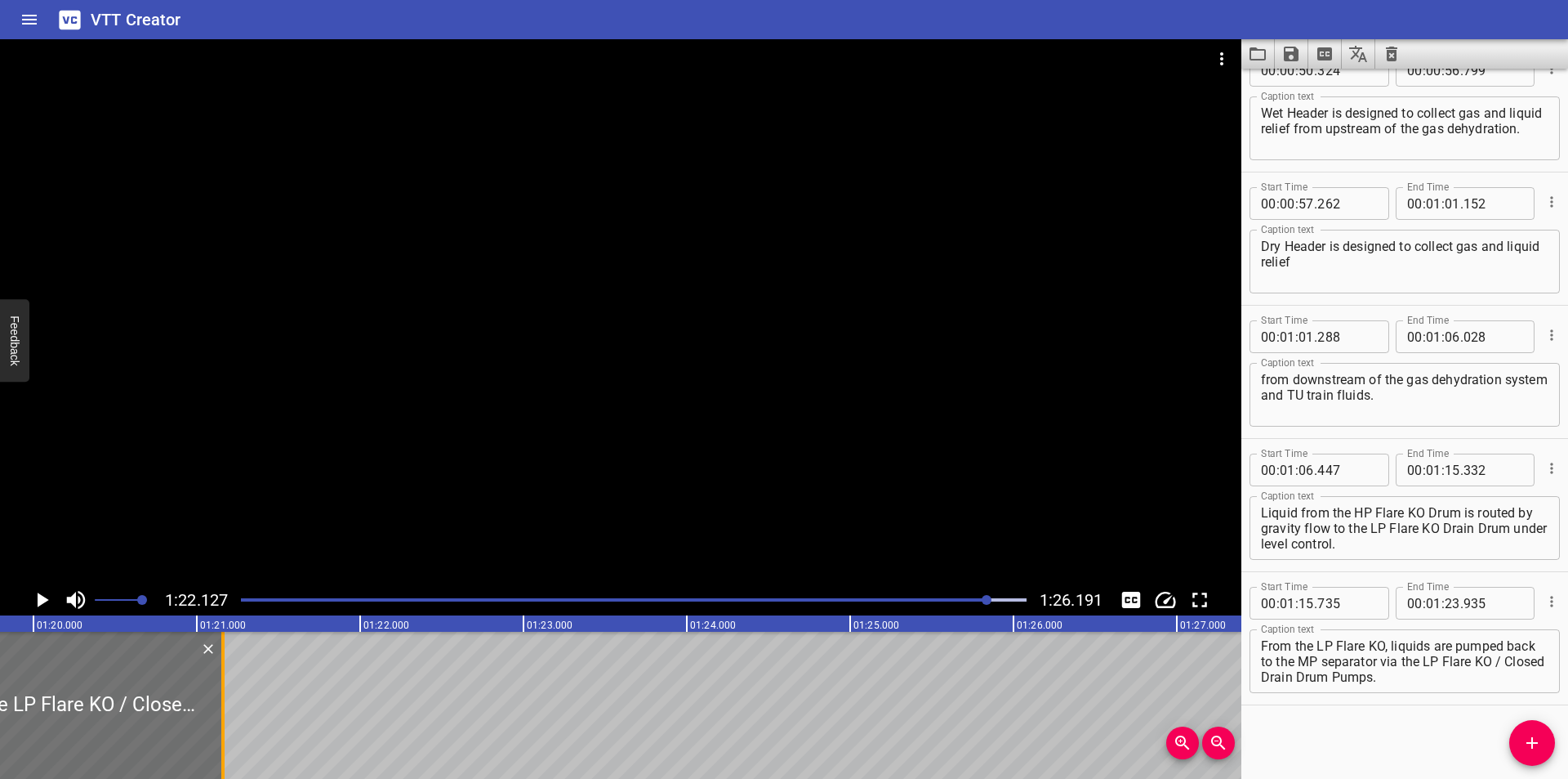
drag, startPoint x: 680, startPoint y: 734, endPoint x: 227, endPoint y: 730, distance: 453.0
click at [227, 730] on div at bounding box center [222, 705] width 16 height 147
type input "21"
type input "160"
drag, startPoint x: 1380, startPoint y: 660, endPoint x: 1519, endPoint y: 739, distance: 159.9
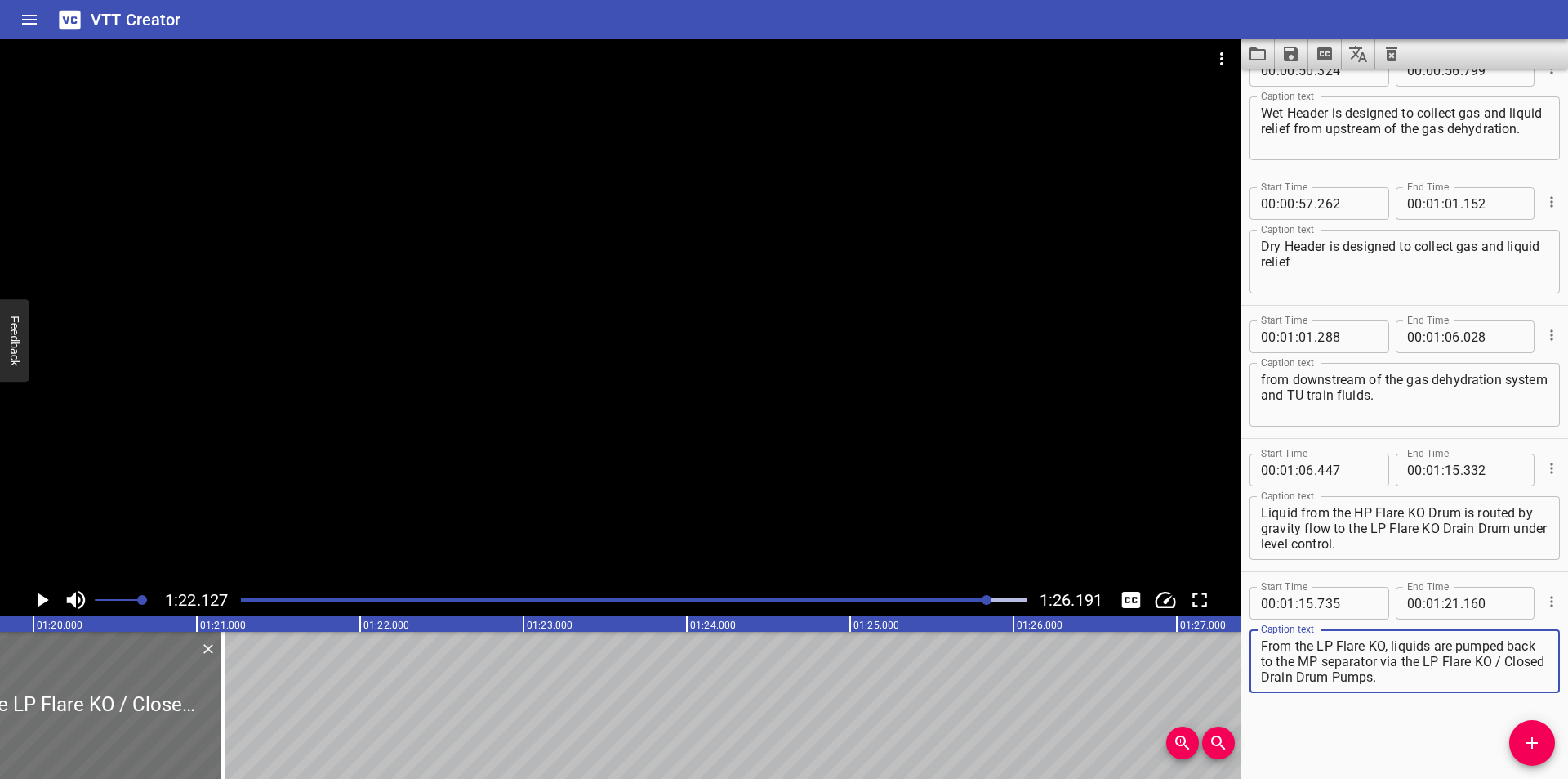
click at [1517, 744] on div "Start Time 00 : 00 : 00 . 000 Start Time End Time 00 : 00 : 03 . 910 End Time C…" at bounding box center [1404, 423] width 326 height 710
type textarea "From the LP Flare KO, liquids are pumped back to the MP separator"
click at [1523, 738] on icon "Add Cue" at bounding box center [1531, 742] width 19 height 19
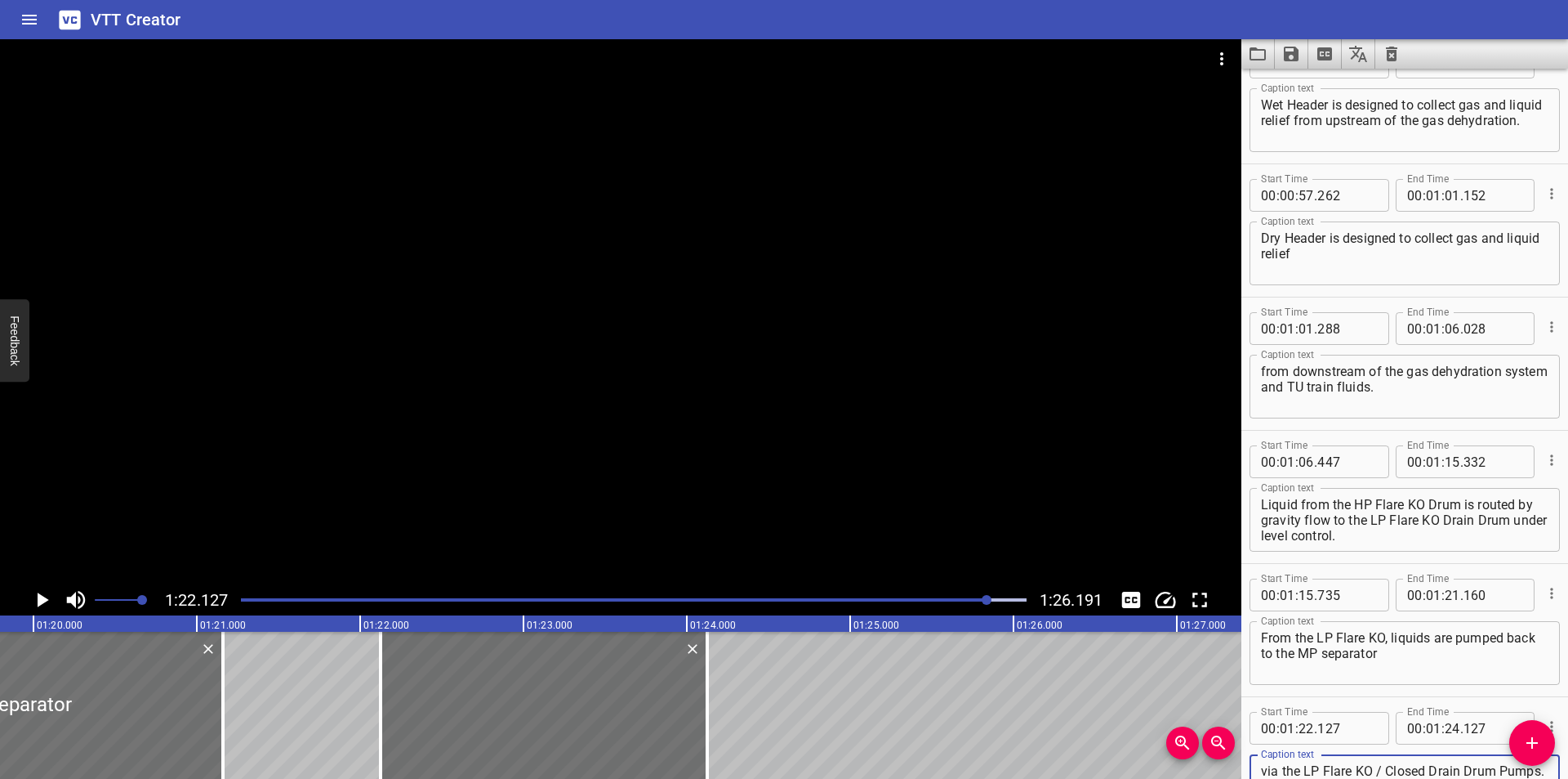
scroll to position [1122, 0]
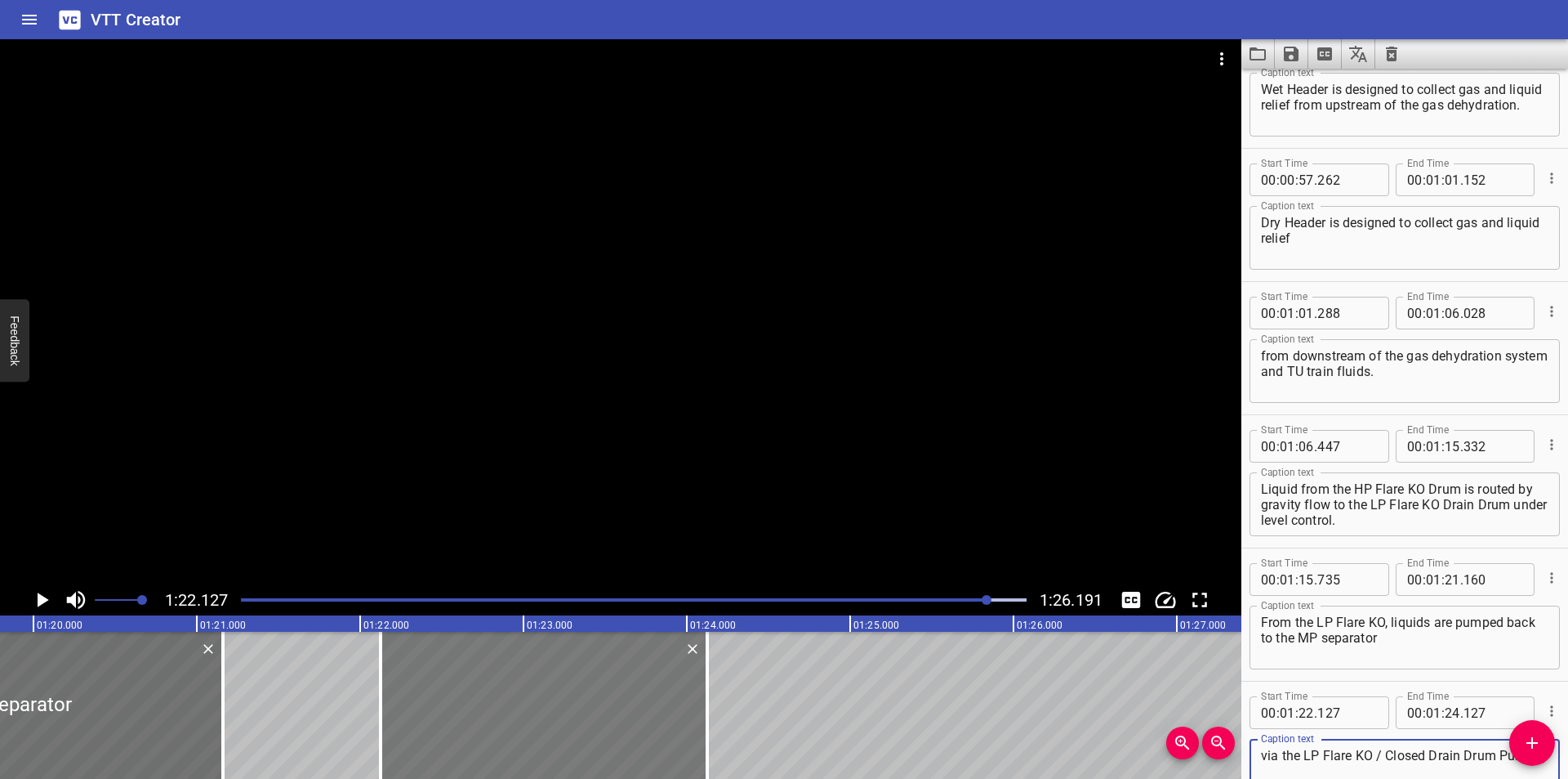
type textarea "via the LP Flare KO / Closed Drain Drum Pumps."
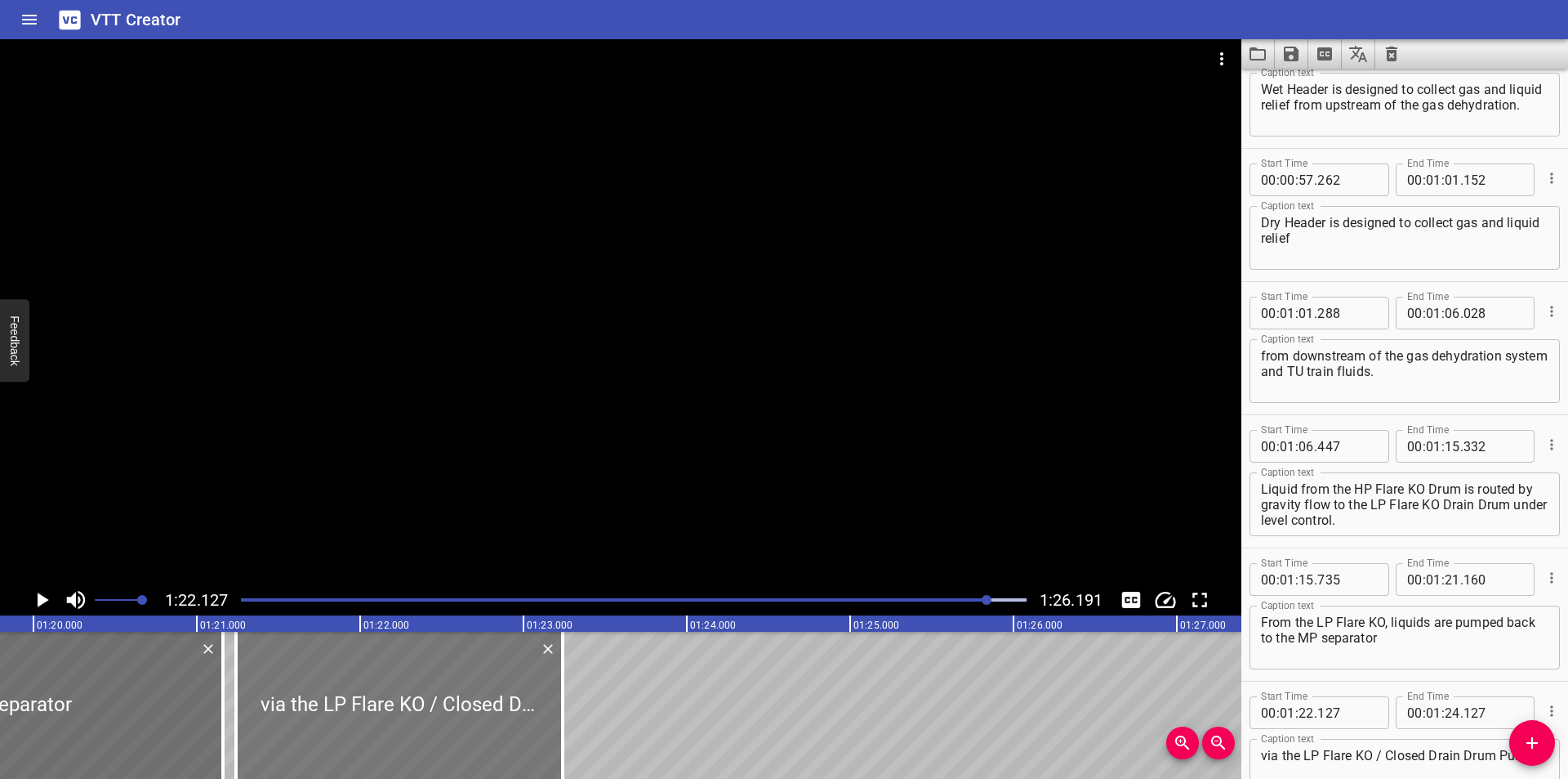
drag, startPoint x: 502, startPoint y: 739, endPoint x: 358, endPoint y: 727, distance: 144.5
click at [358, 727] on div at bounding box center [399, 705] width 326 height 147
type input "21"
type input "242"
type input "23"
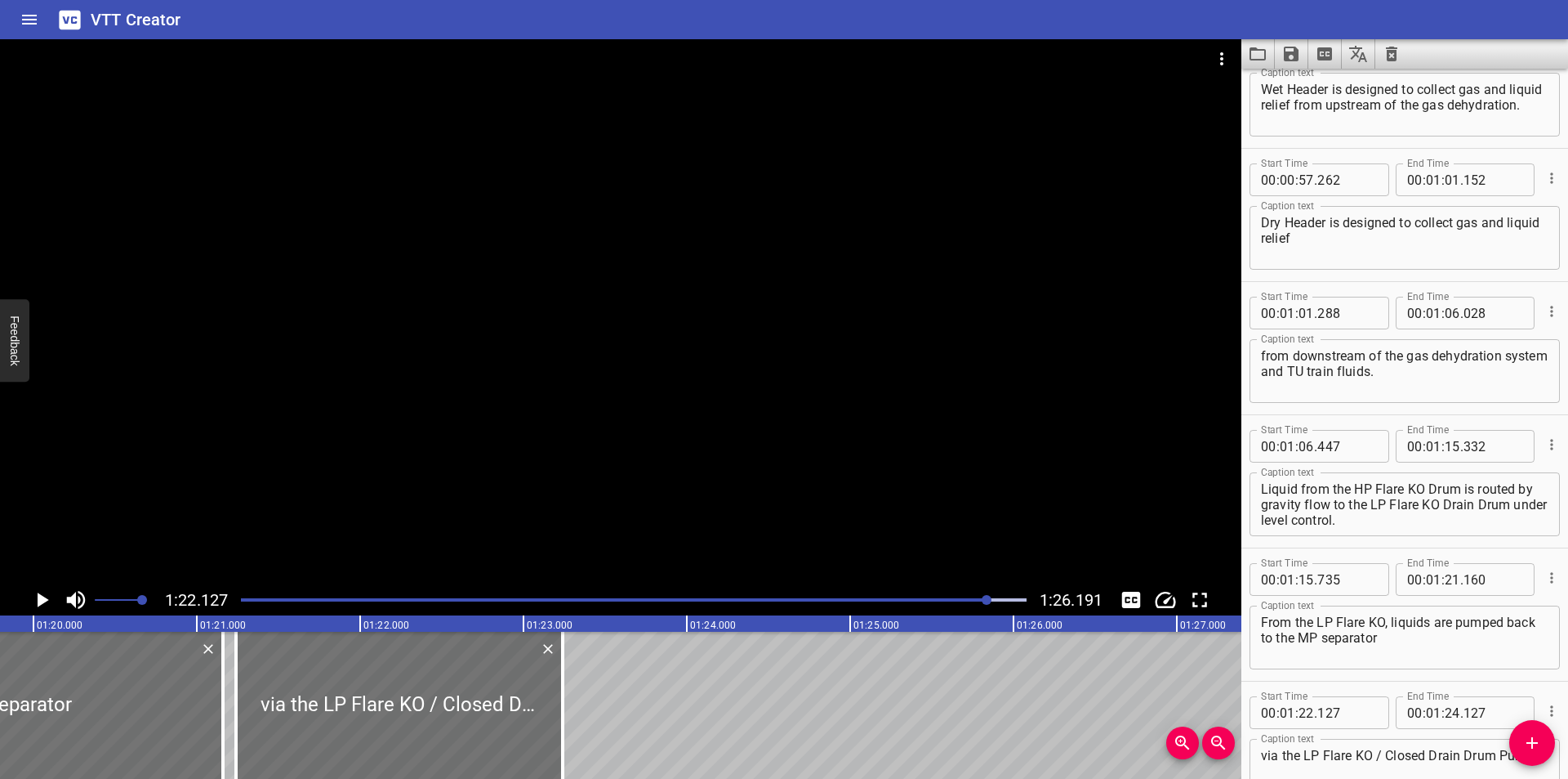
type input "242"
click at [975, 604] on div at bounding box center [633, 599] width 805 height 23
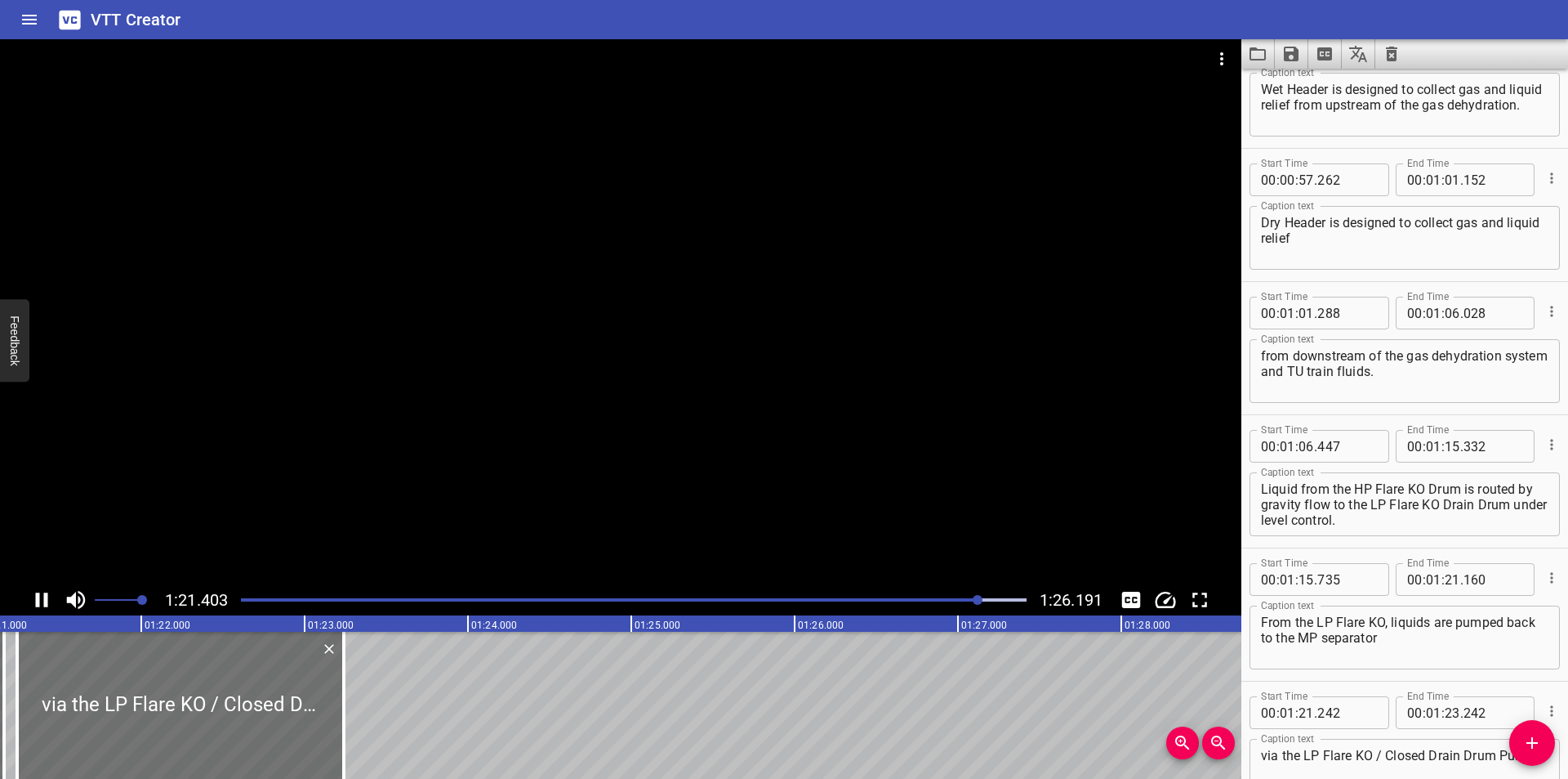
scroll to position [1230, 0]
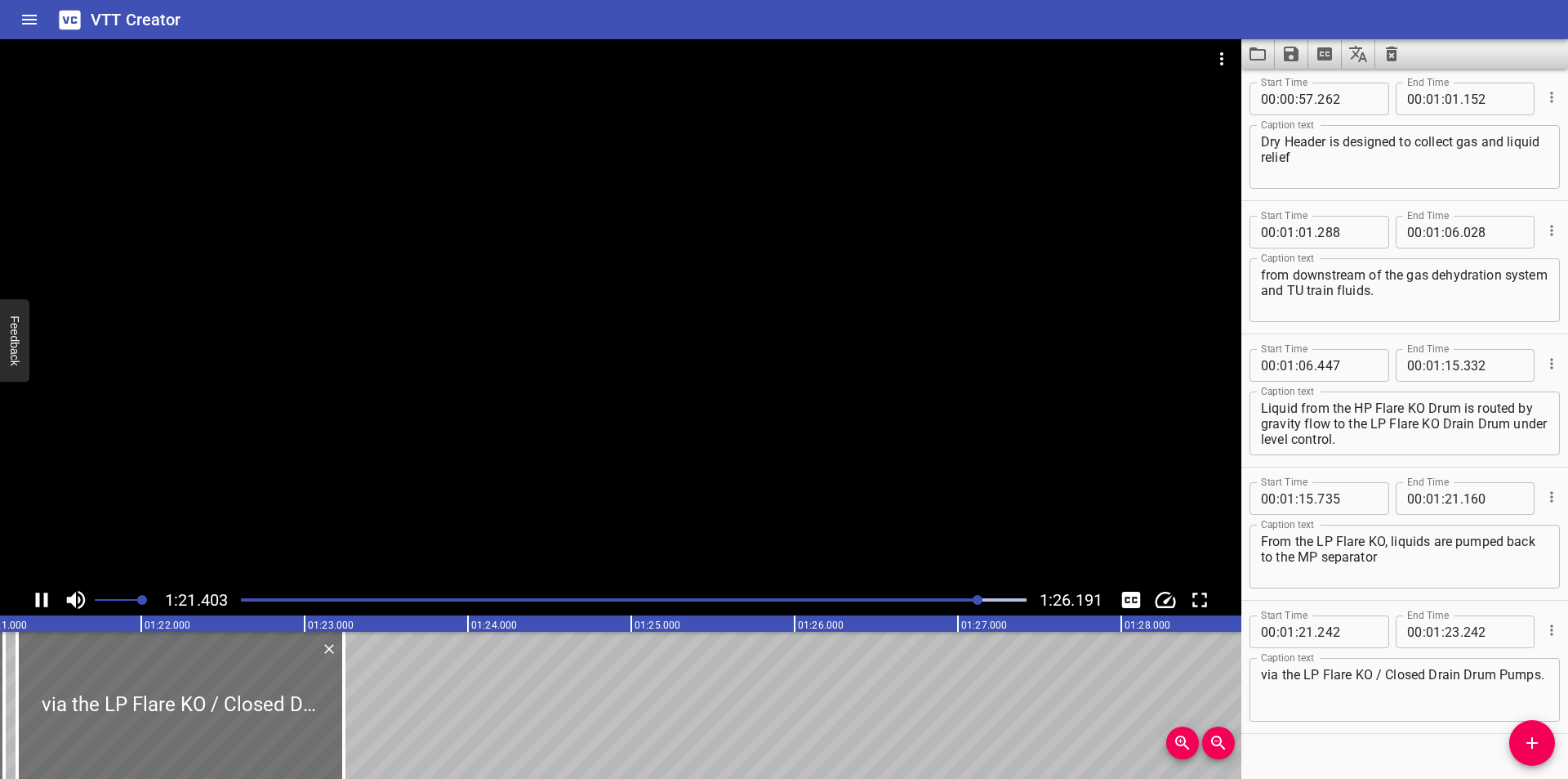
click at [975, 603] on div at bounding box center [977, 600] width 10 height 10
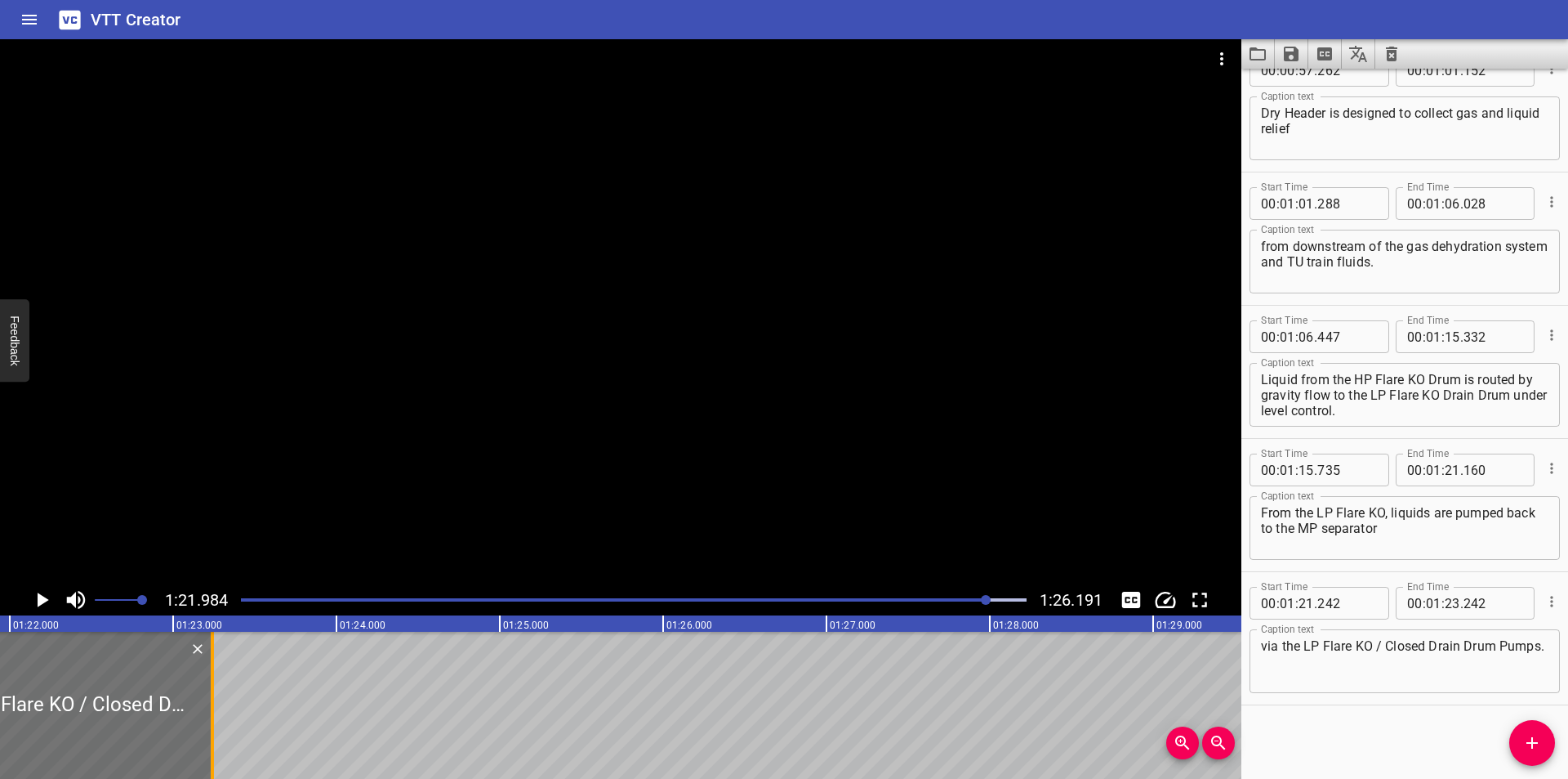
scroll to position [0, 13388]
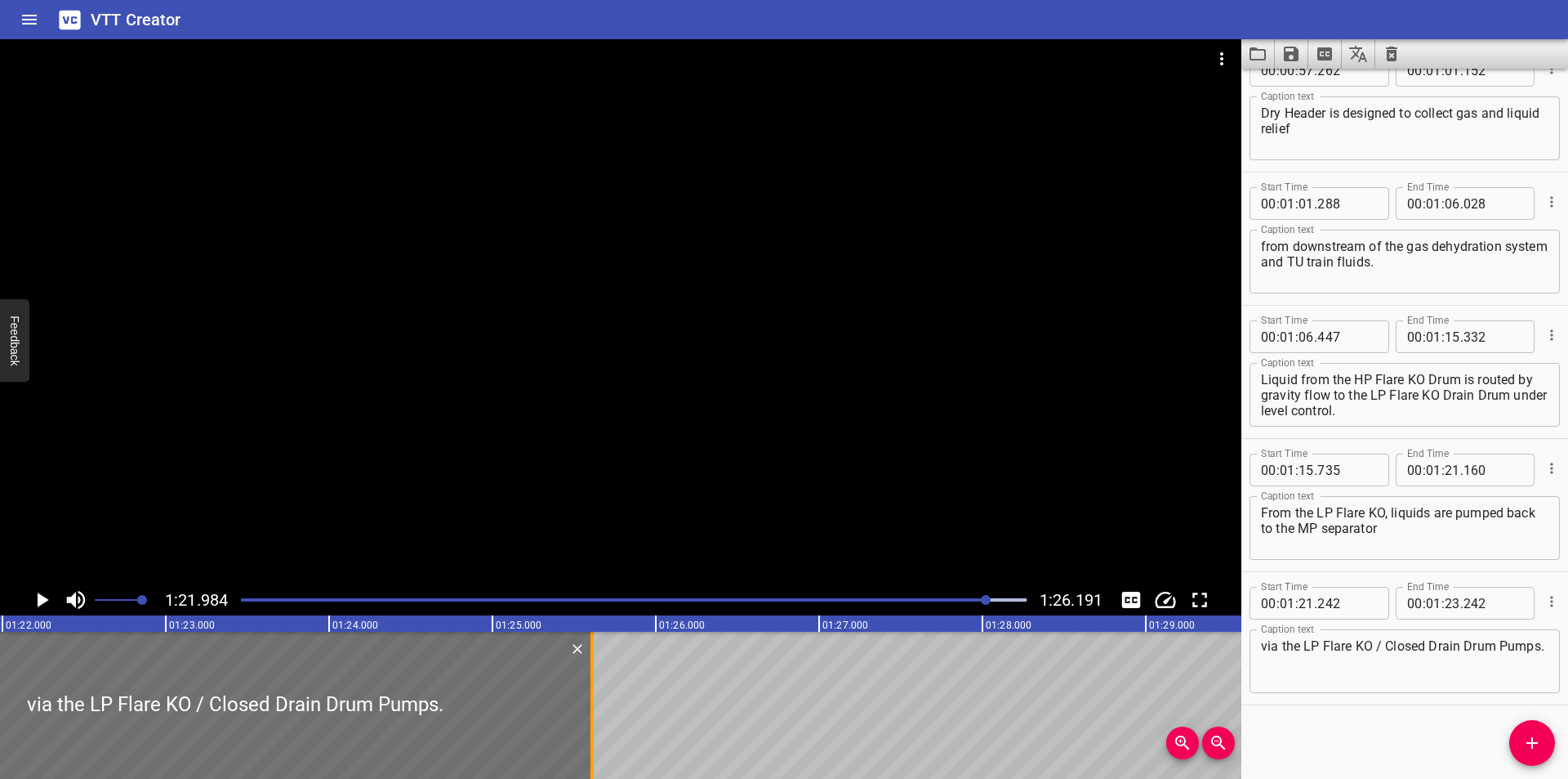
drag, startPoint x: 206, startPoint y: 728, endPoint x: 590, endPoint y: 731, distance: 384.0
click at [590, 731] on div at bounding box center [592, 705] width 3 height 147
type input "25"
type input "612"
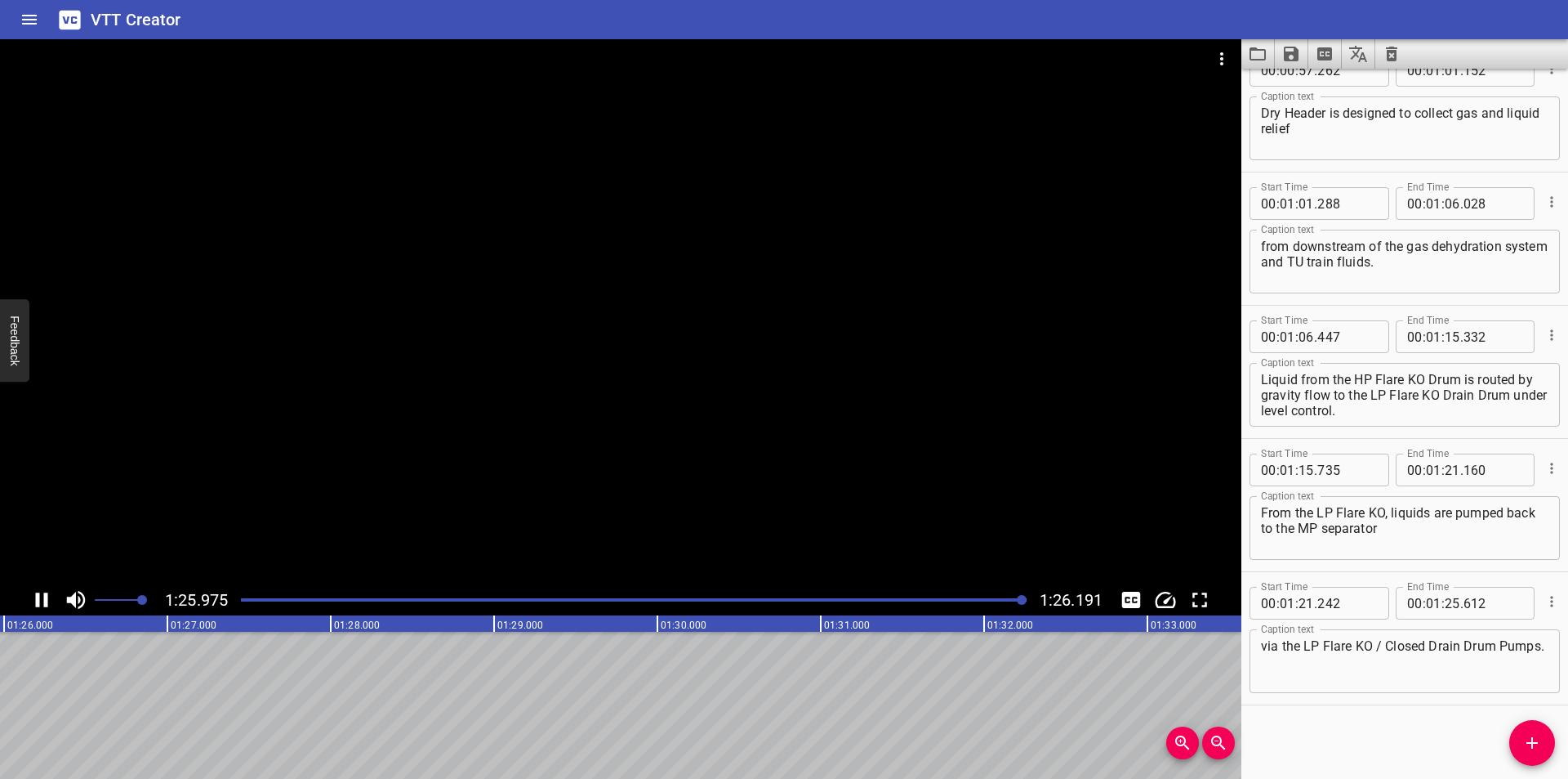
scroll to position [0, 14075]
click at [1292, 55] on icon "Save captions to file" at bounding box center [1290, 53] width 14 height 14
click at [1322, 96] on li "Save to VTT file" at bounding box center [1335, 90] width 120 height 30
drag, startPoint x: 1341, startPoint y: 738, endPoint x: 1213, endPoint y: 282, distance: 473.6
click at [1336, 728] on div "Start Time 00 : 00 : 00 . 000 Start Time End Time 00 : 00 : 03 . 910 End Time C…" at bounding box center [1404, 423] width 326 height 710
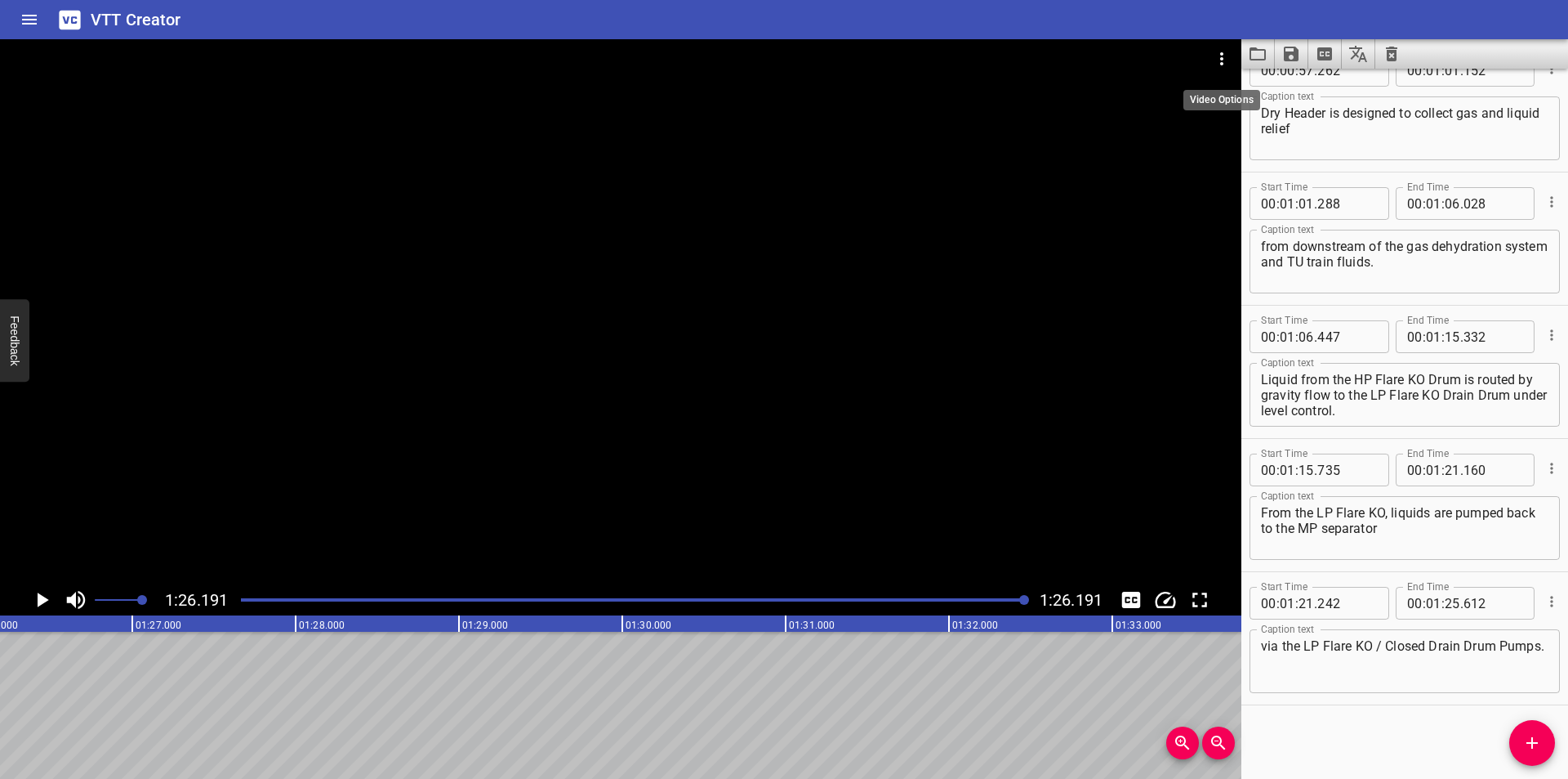
click at [1230, 52] on icon "Video Options" at bounding box center [1221, 58] width 19 height 19
click at [1230, 54] on li "Select New Video File..." at bounding box center [1283, 60] width 162 height 30
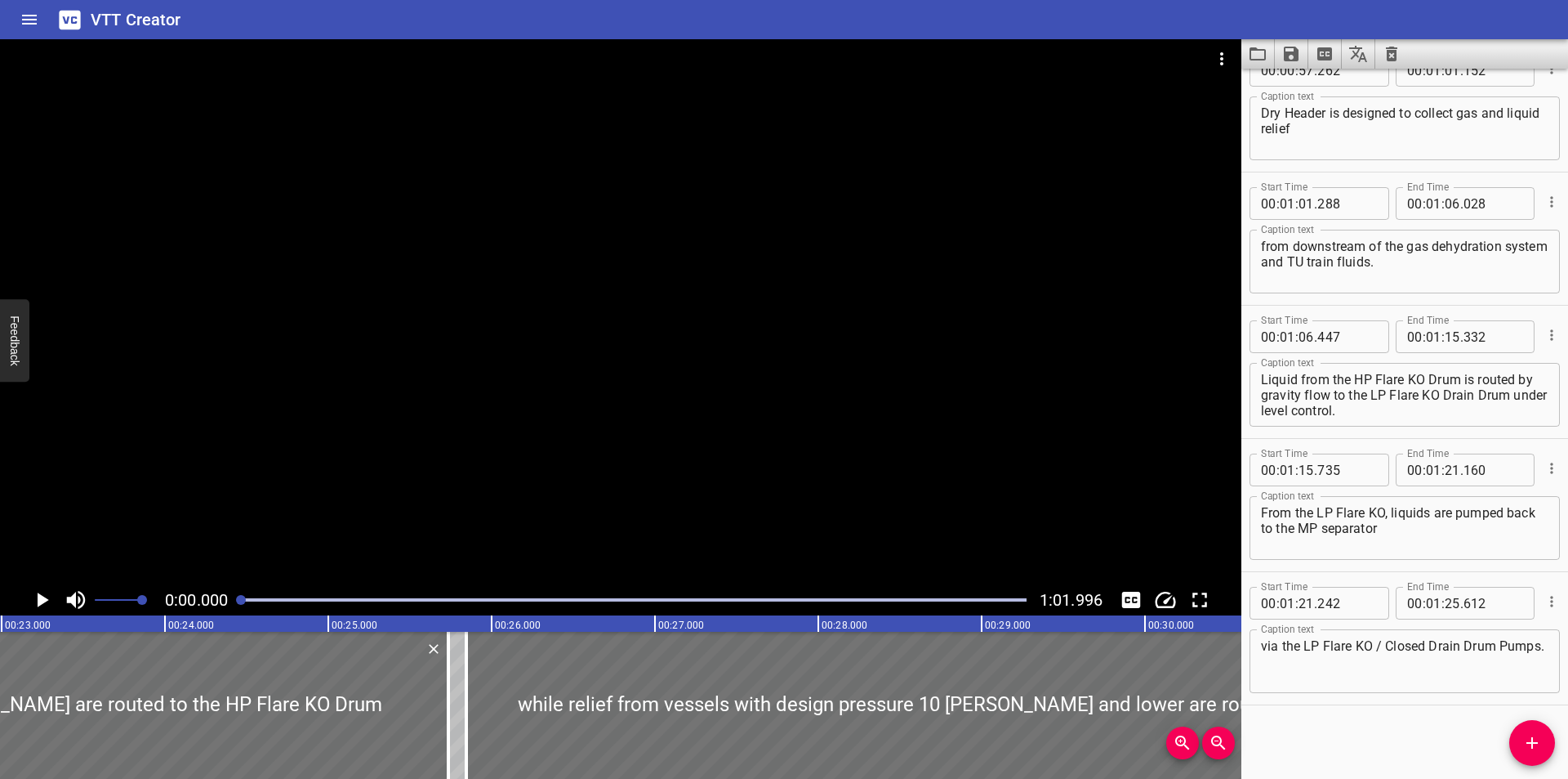
click at [890, 354] on div at bounding box center [620, 311] width 1241 height 545
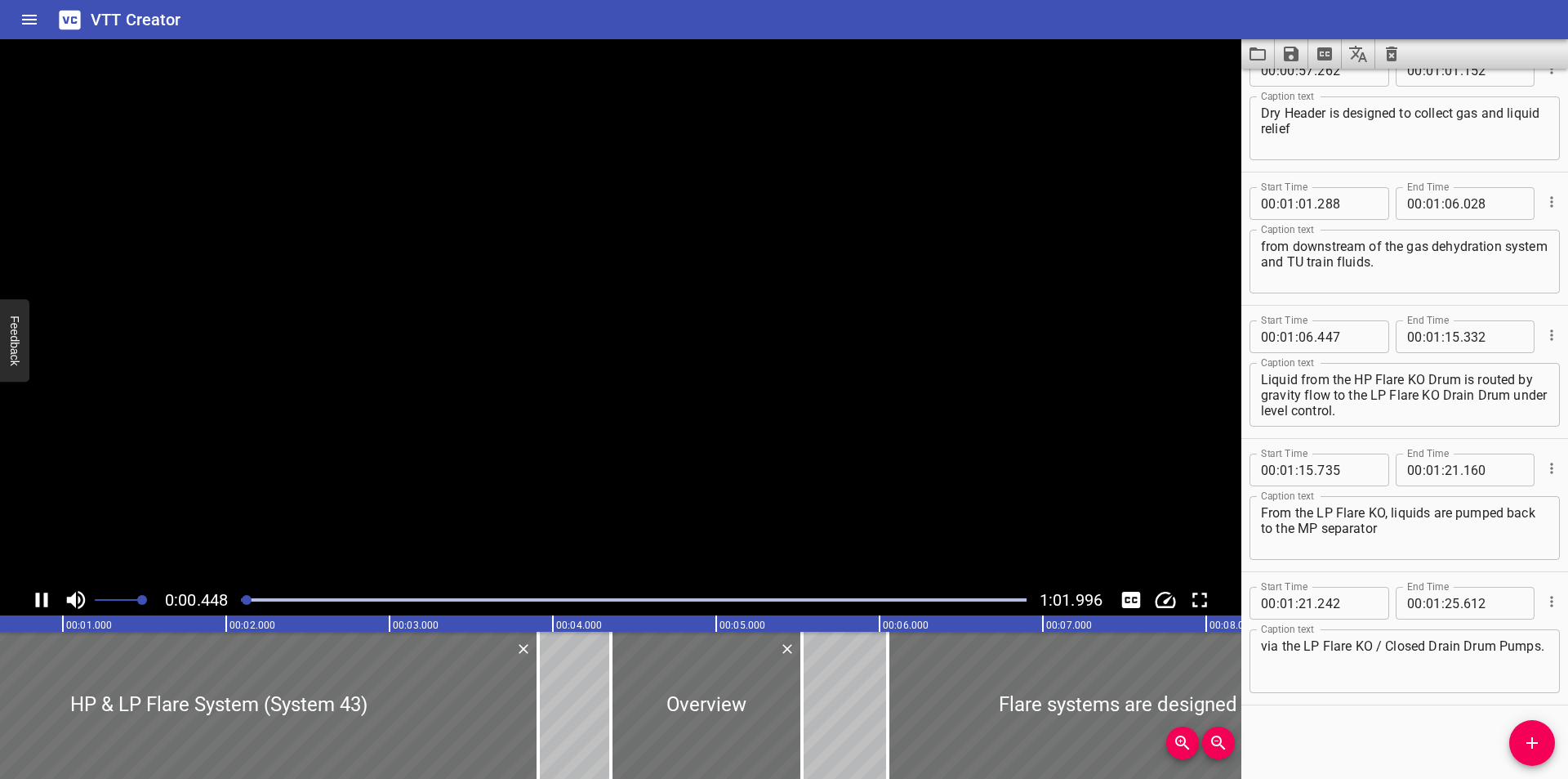
scroll to position [0, 105]
click at [1387, 51] on icon "Clear captions" at bounding box center [1391, 53] width 12 height 14
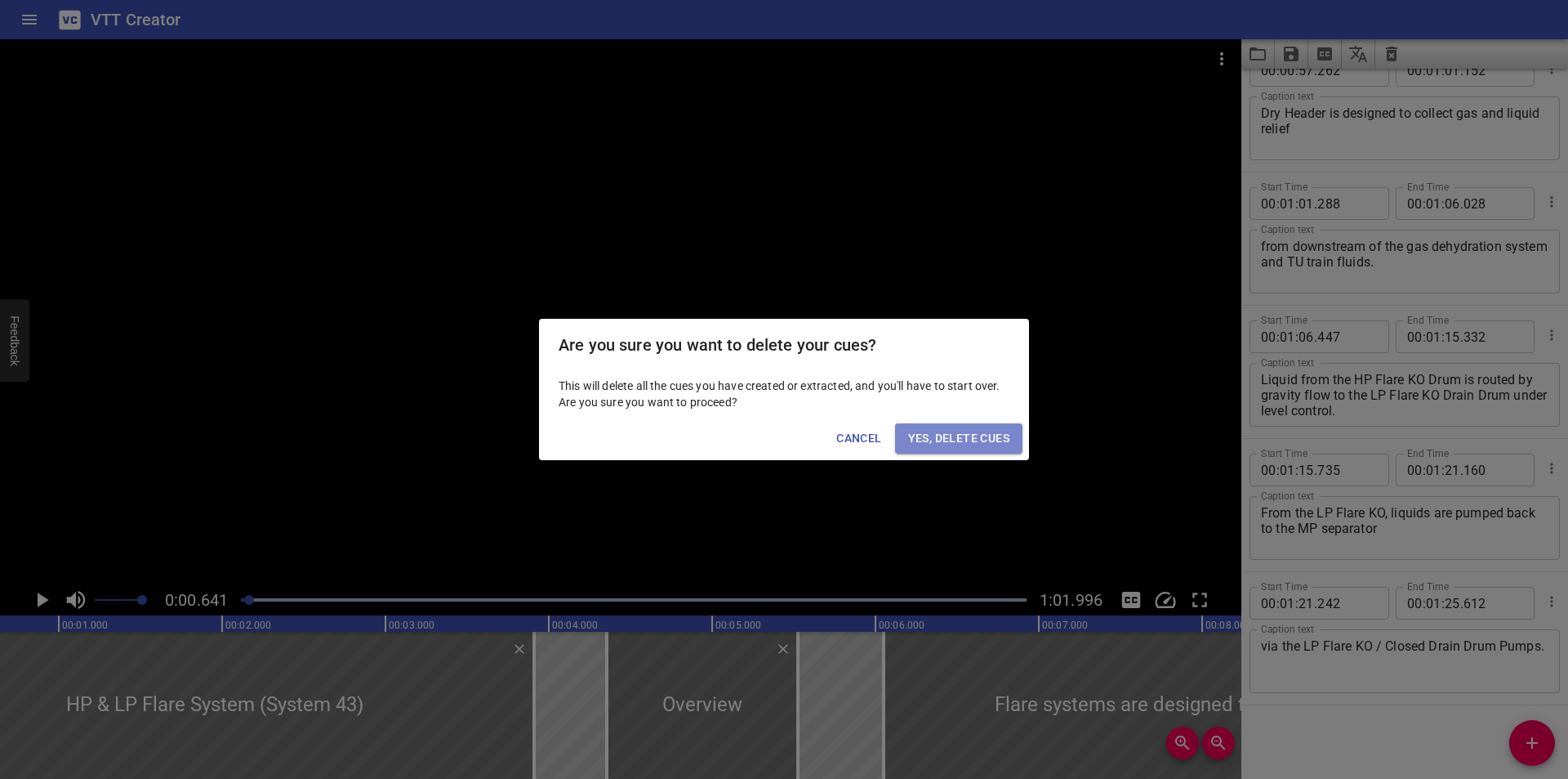
click at [980, 434] on span "Yes, Delete Cues" at bounding box center [959, 438] width 101 height 20
